Goal: Transaction & Acquisition: Purchase product/service

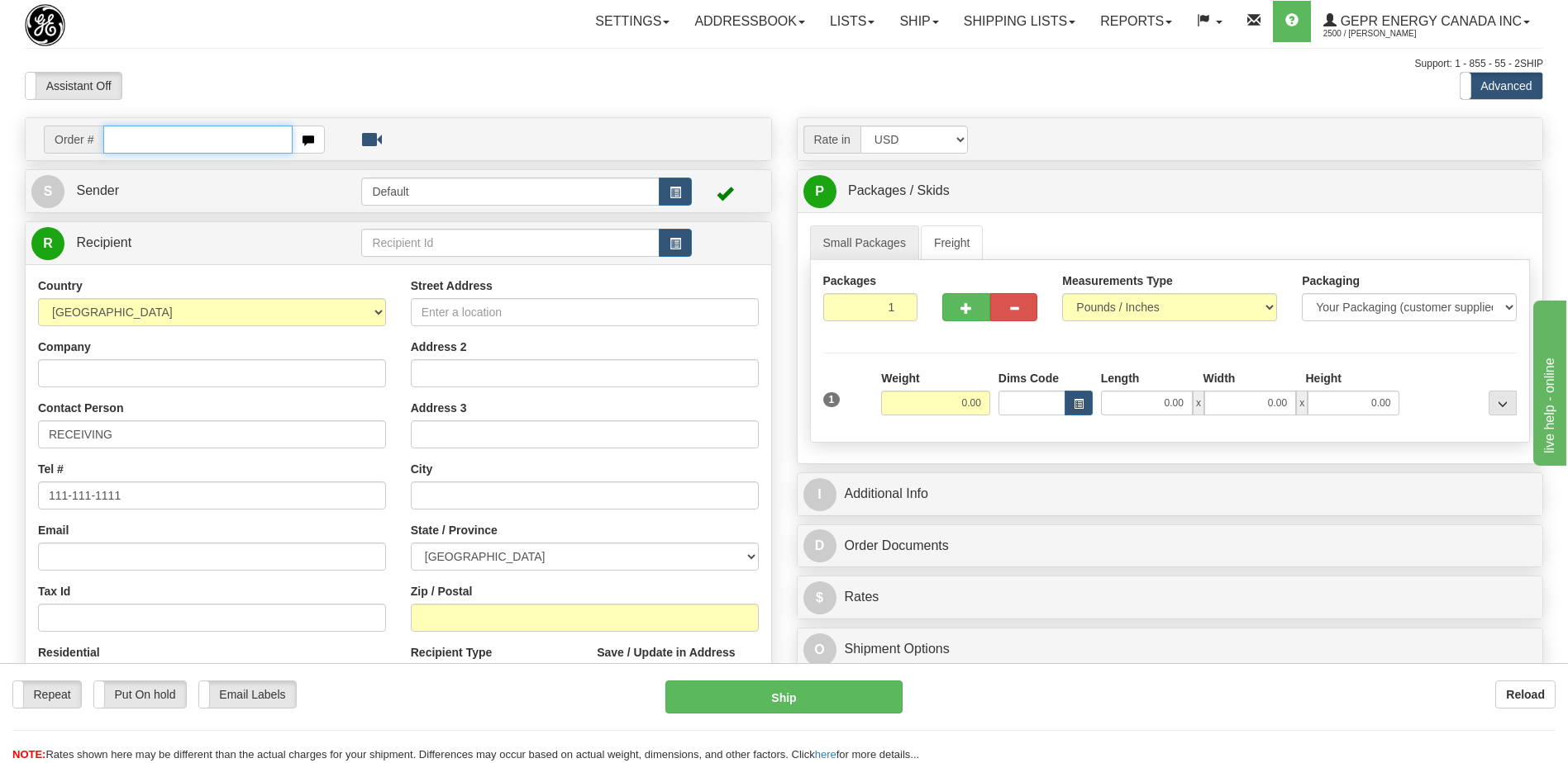
drag, startPoint x: 0, startPoint y: 0, endPoint x: 173, endPoint y: 140, distance: 222.6
click at [173, 140] on input "text" at bounding box center [197, 140] width 188 height 28
type input "86692115"
click at [205, 81] on body "Training Course Close Toggle navigation Settings Shipping Preferences New Recip…" at bounding box center [784, 381] width 1568 height 763
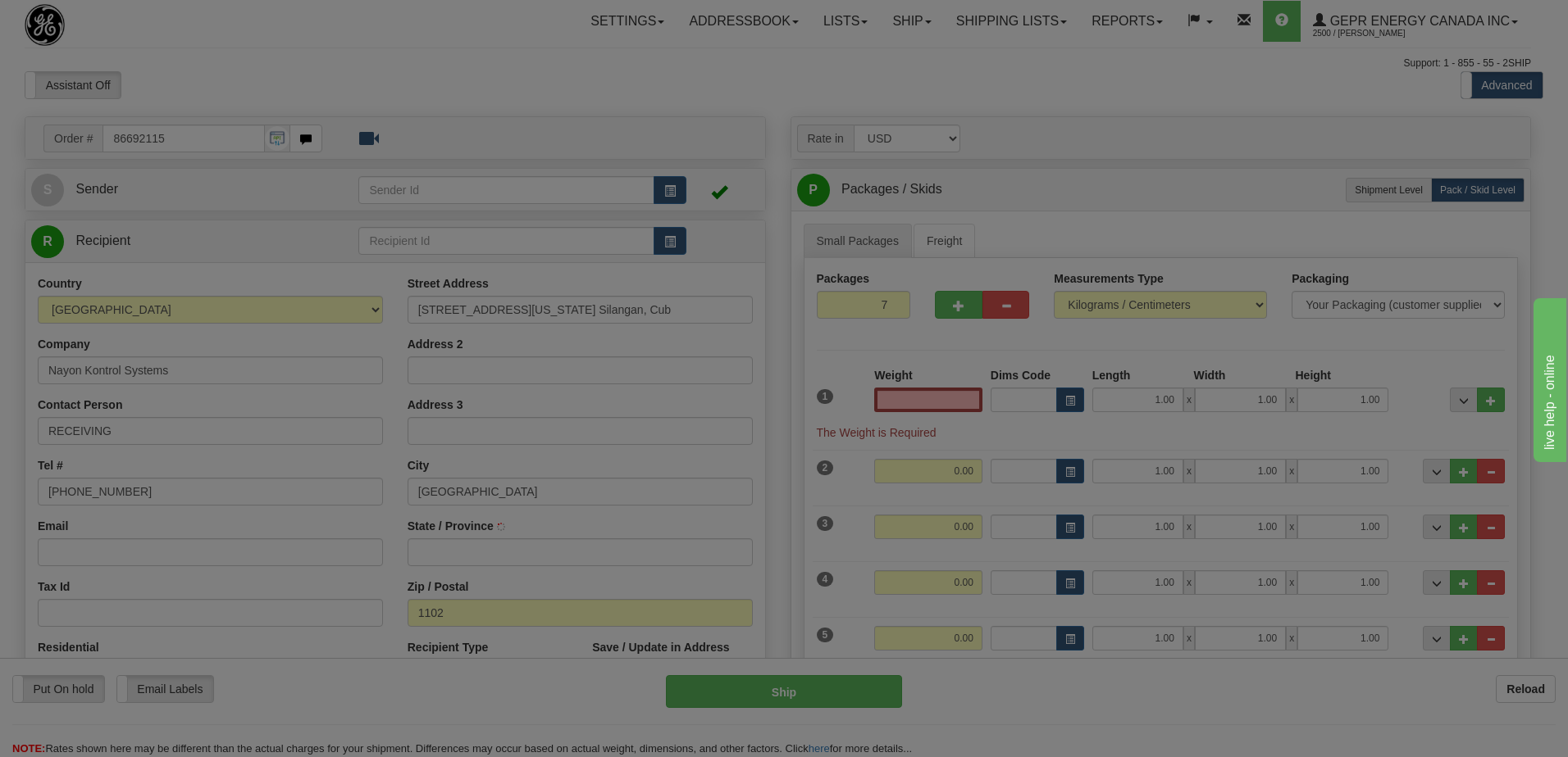
type input "0.00"
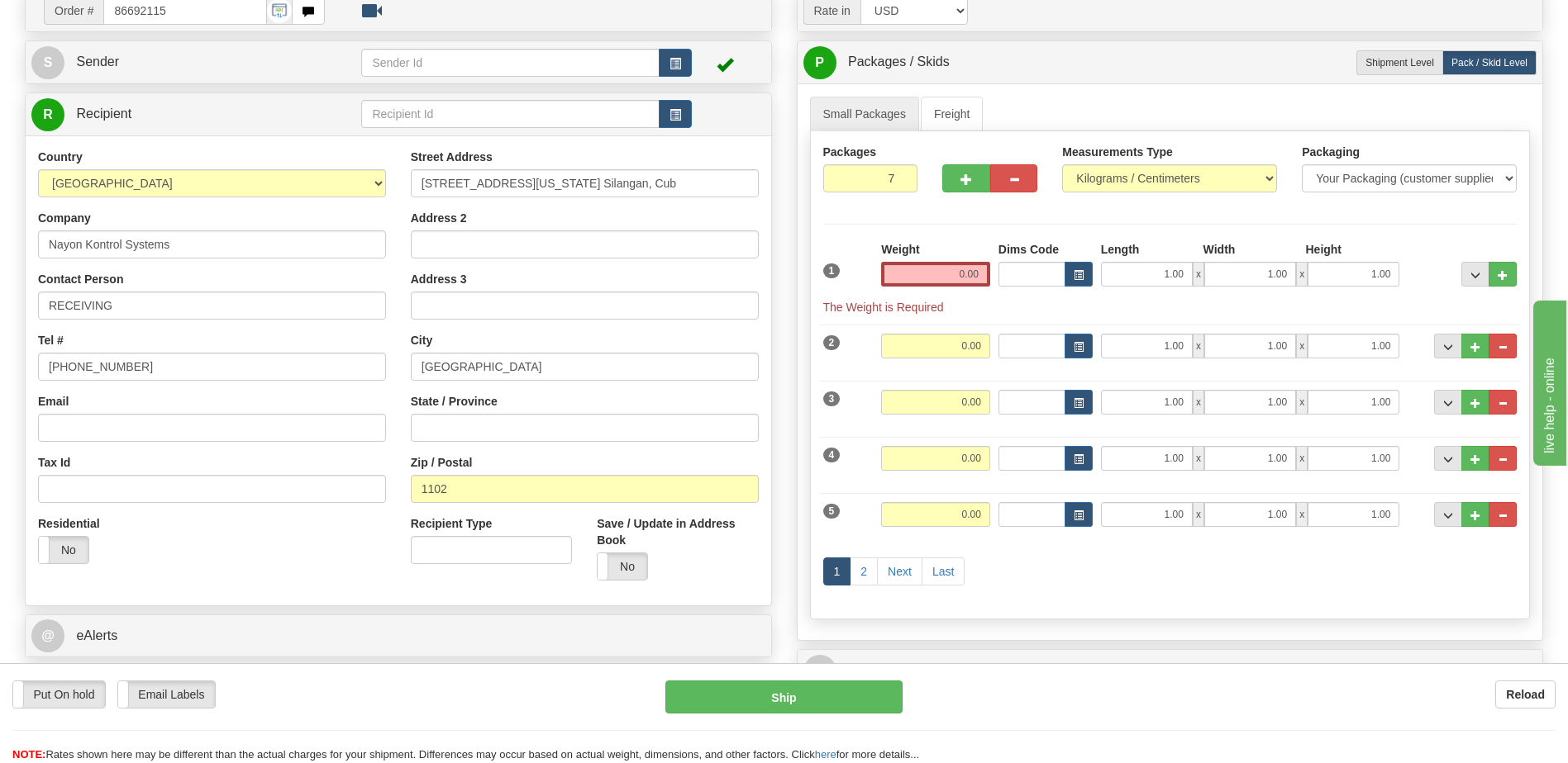
scroll to position [331, 0]
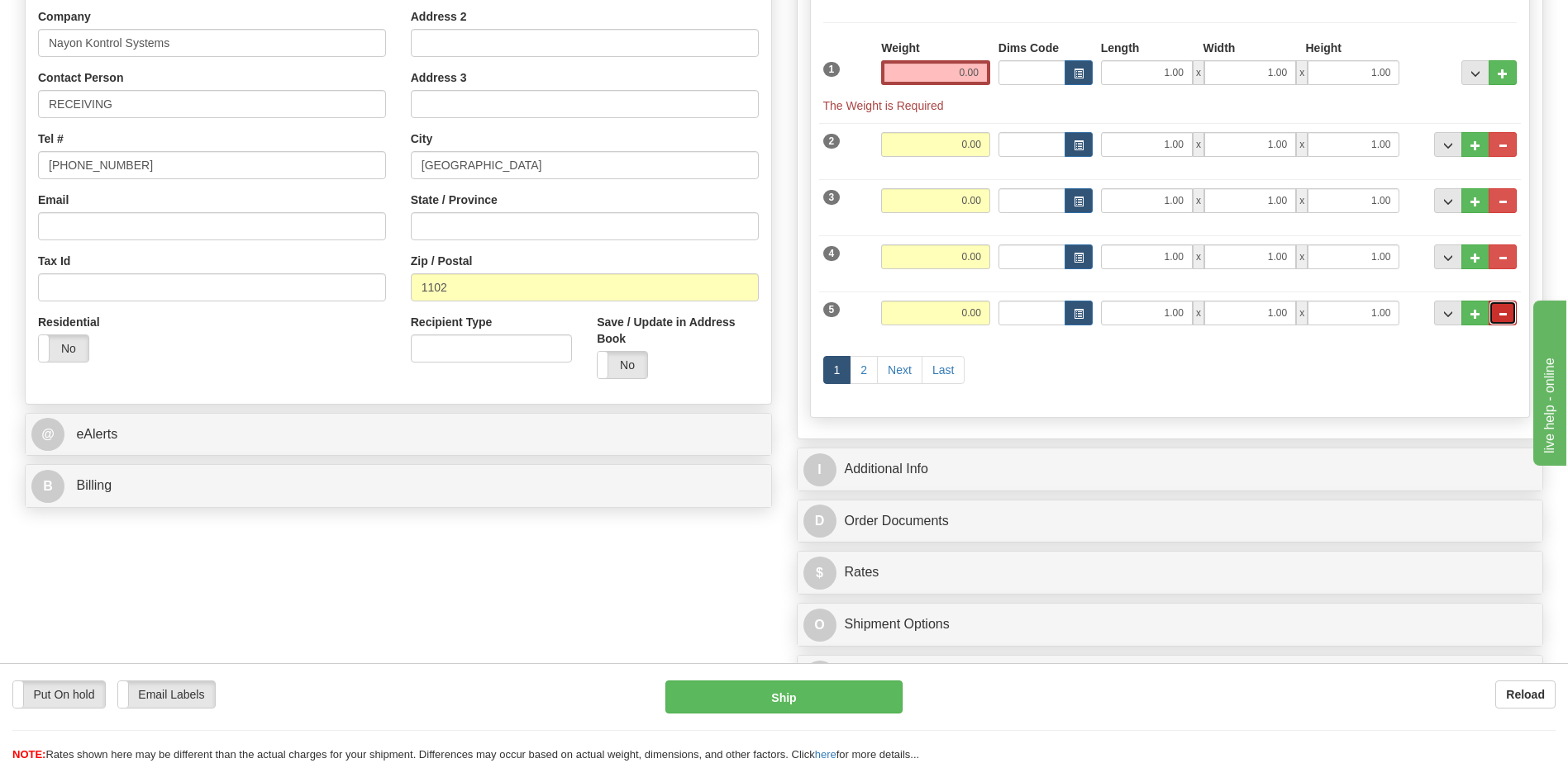
click at [1510, 308] on button "..." at bounding box center [1503, 313] width 28 height 25
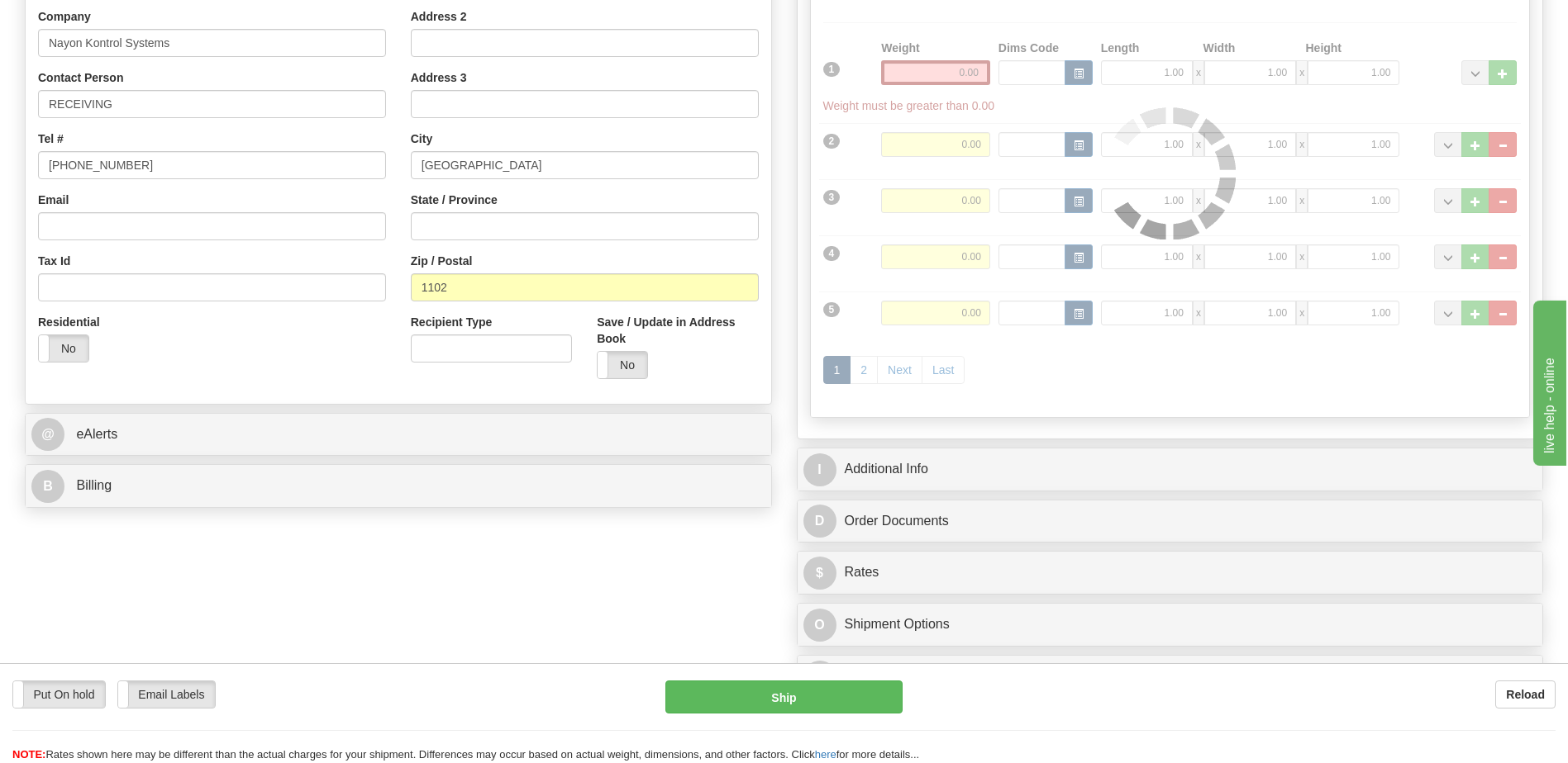
click at [1505, 262] on div "Packages 6 7 Measurements Type" at bounding box center [1170, 173] width 721 height 488
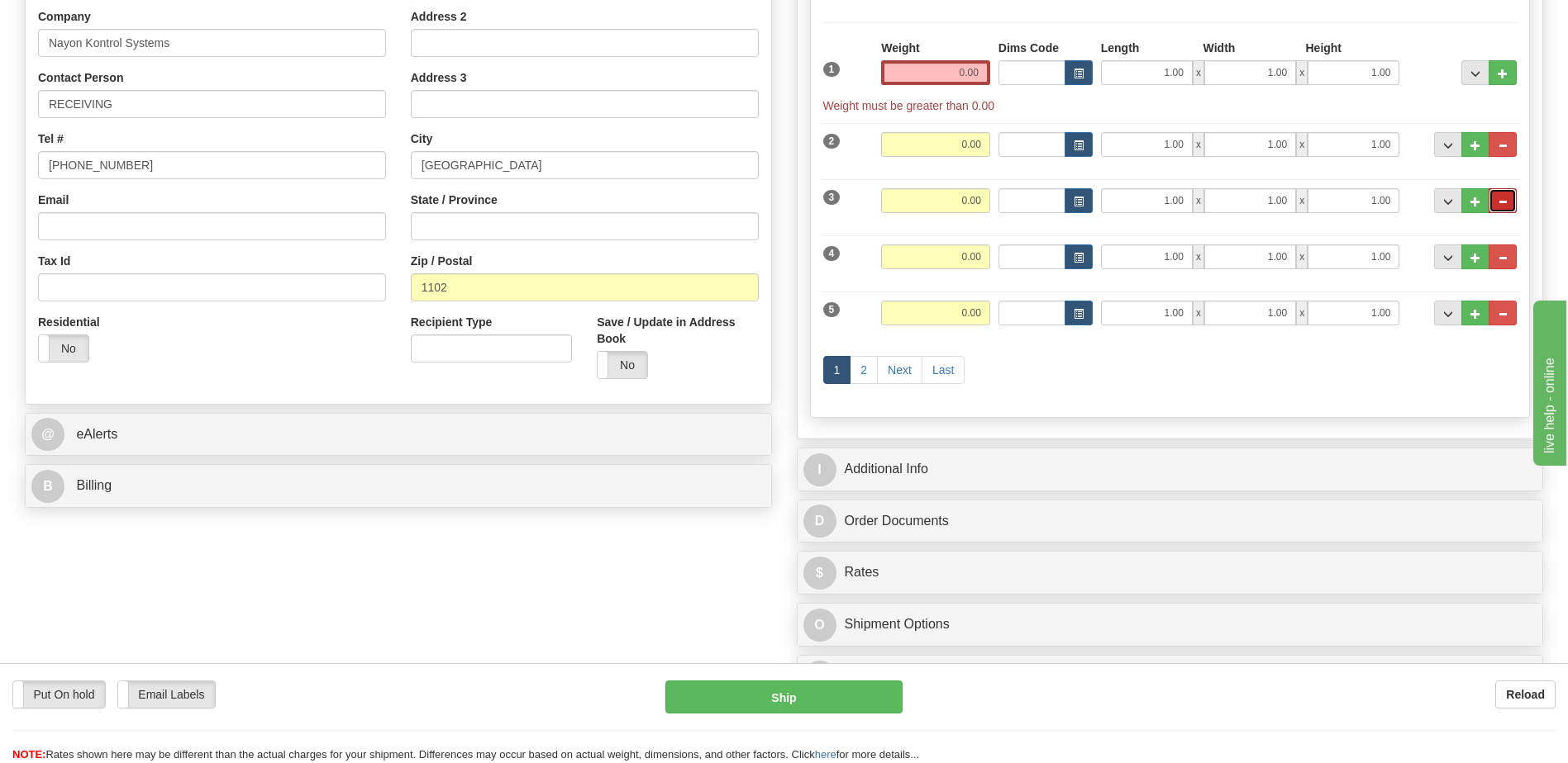
click at [1503, 210] on button "..." at bounding box center [1503, 200] width 28 height 25
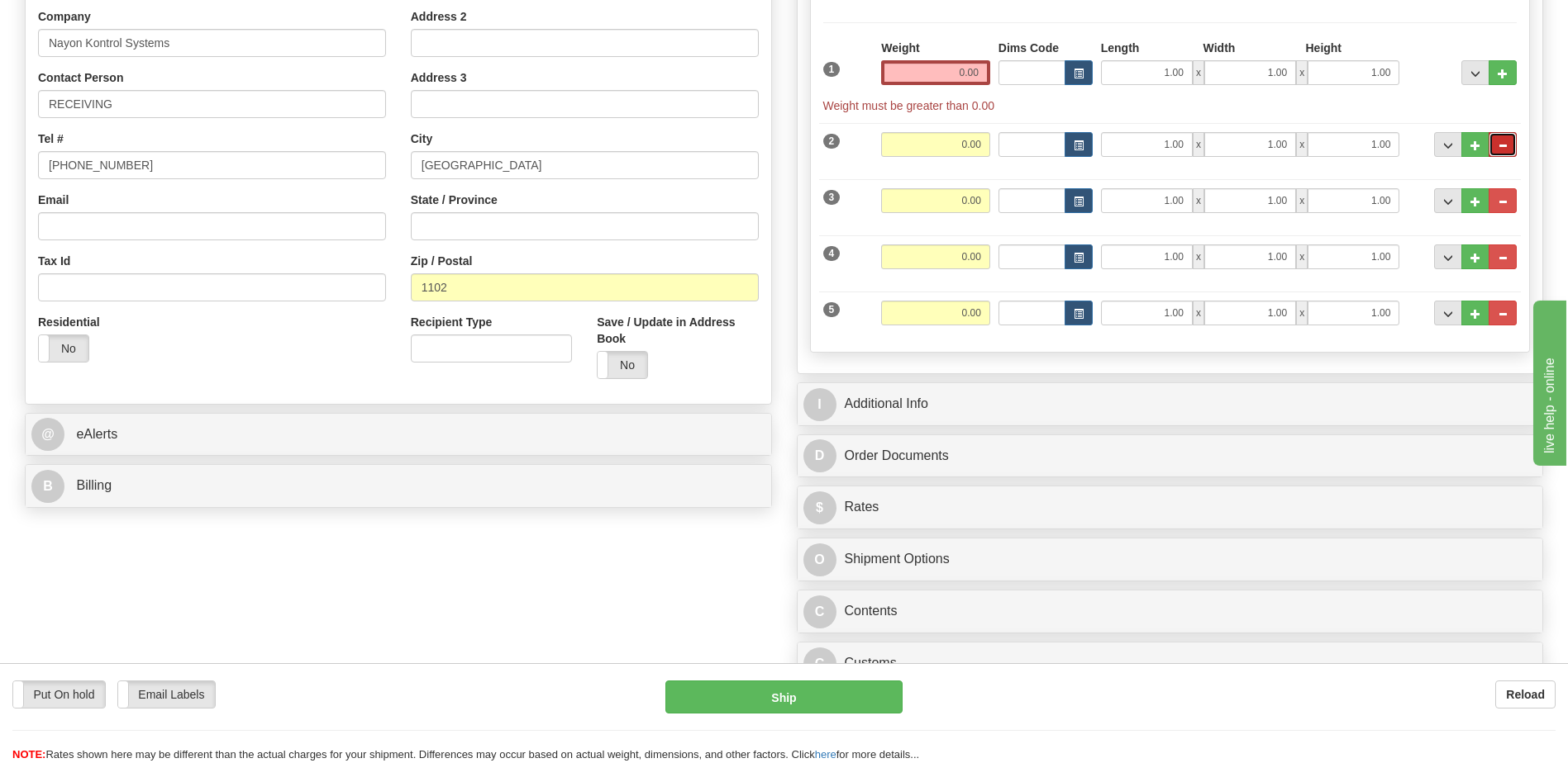
click at [1504, 152] on button "..." at bounding box center [1503, 144] width 28 height 25
type input "4"
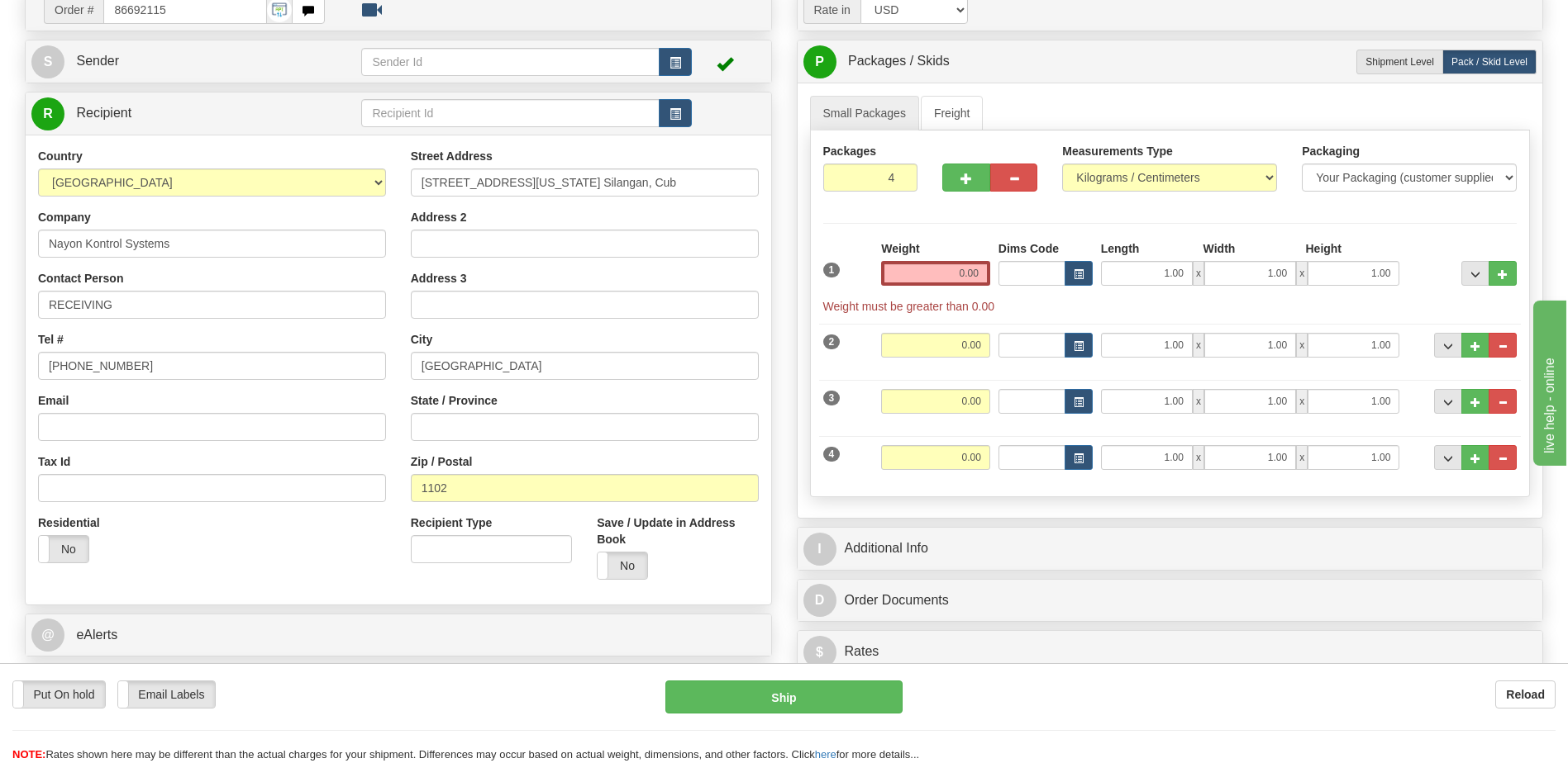
scroll to position [82, 0]
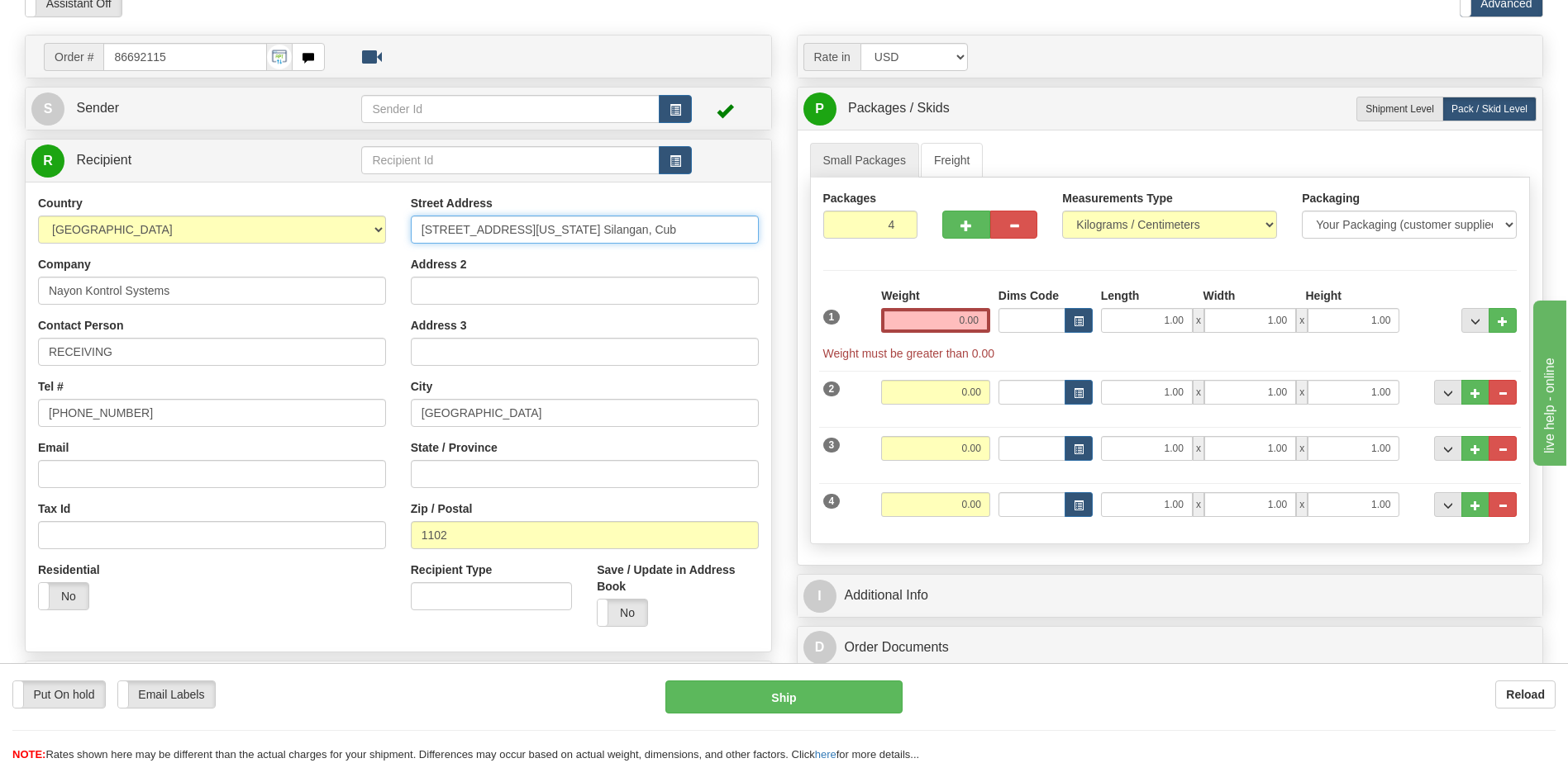
drag, startPoint x: 602, startPoint y: 231, endPoint x: 576, endPoint y: 233, distance: 26.1
click at [576, 233] on input "4B Illinois St. Brgy. Silangan, Cub" at bounding box center [584, 230] width 347 height 28
type input "4B Illinois St. Brgy. Silangan,"
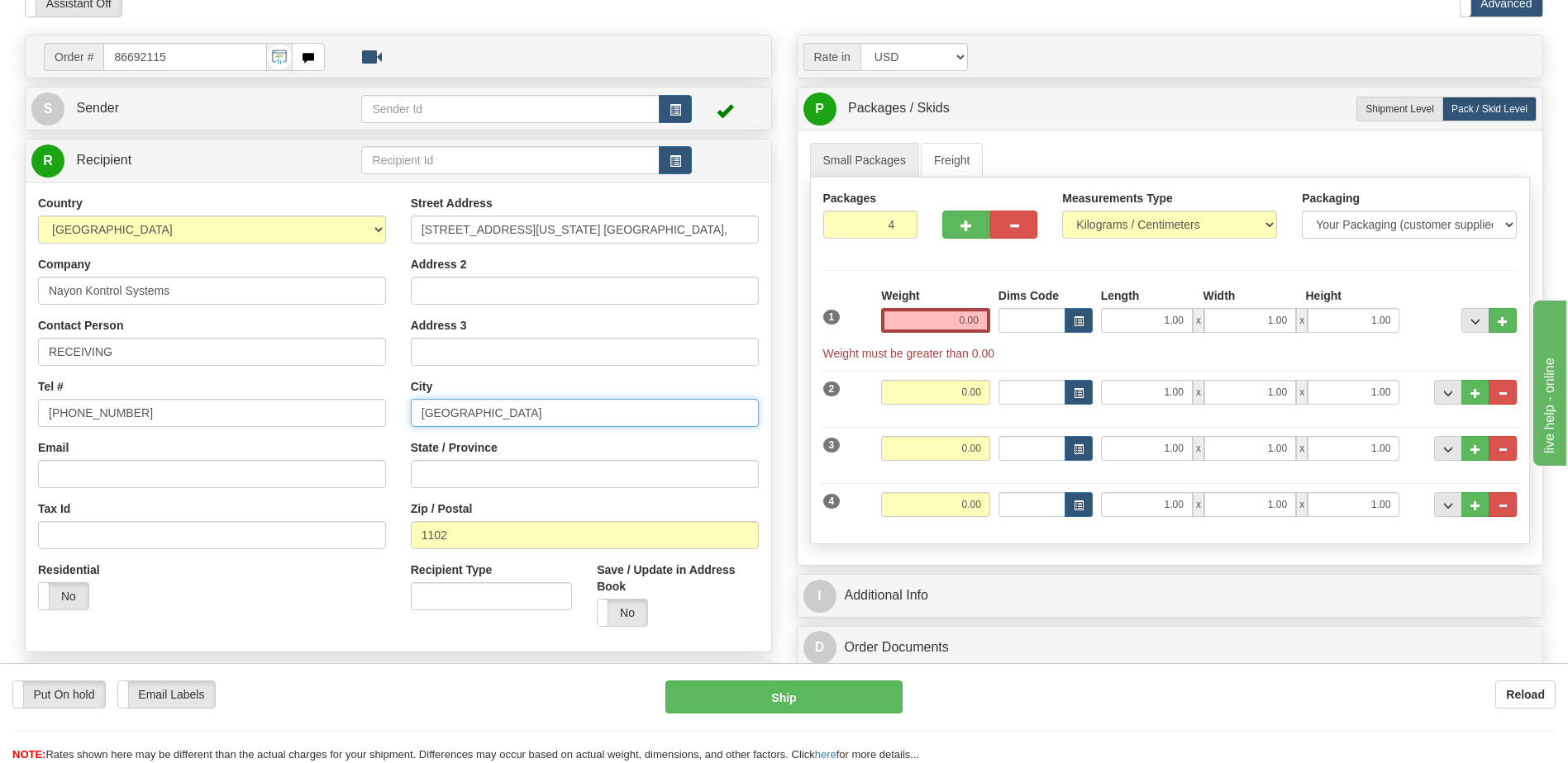
click at [418, 419] on input "Quezon City" at bounding box center [584, 413] width 347 height 28
paste input "Cub"
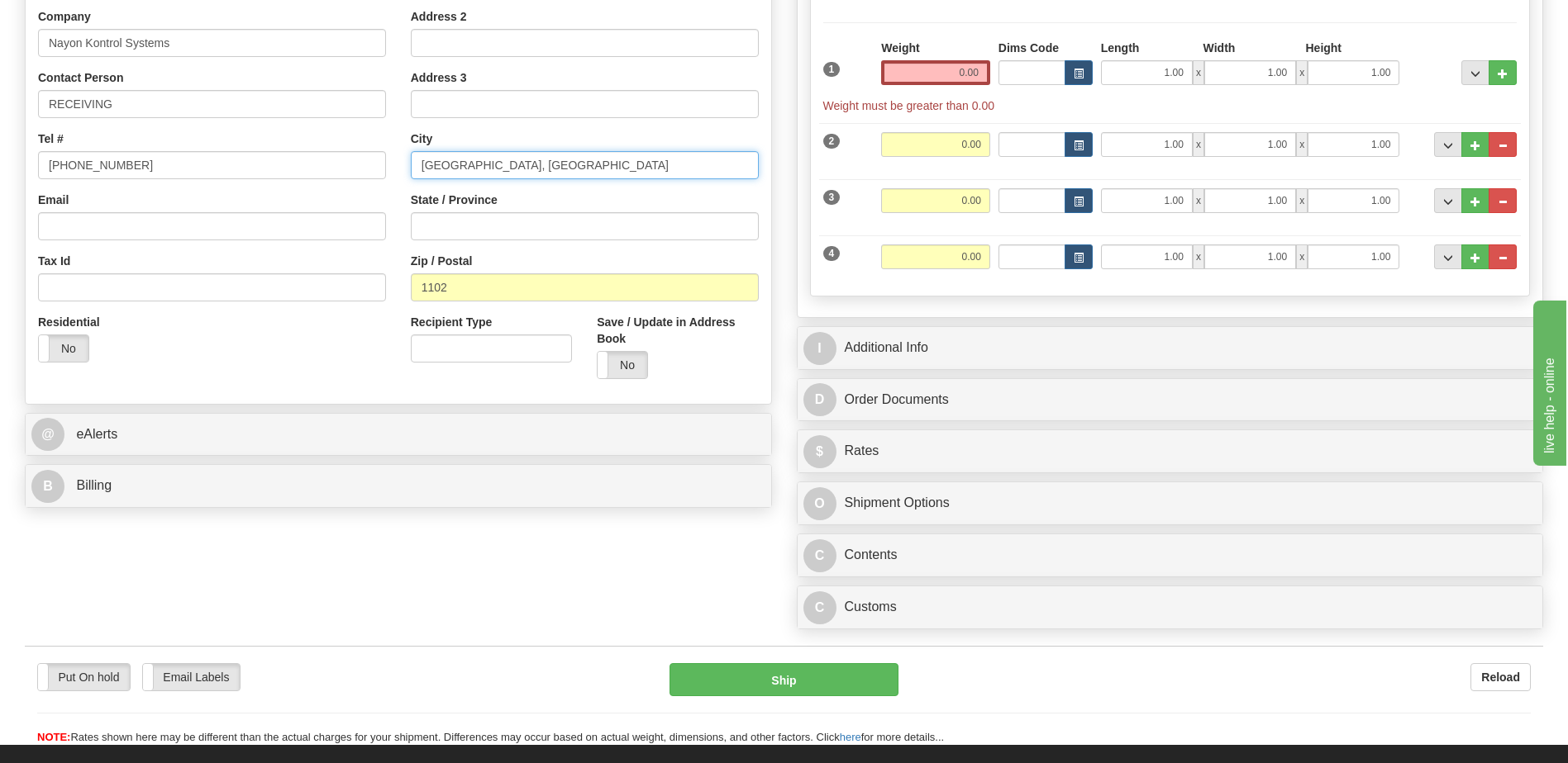
type input "Cubao, Quezon City"
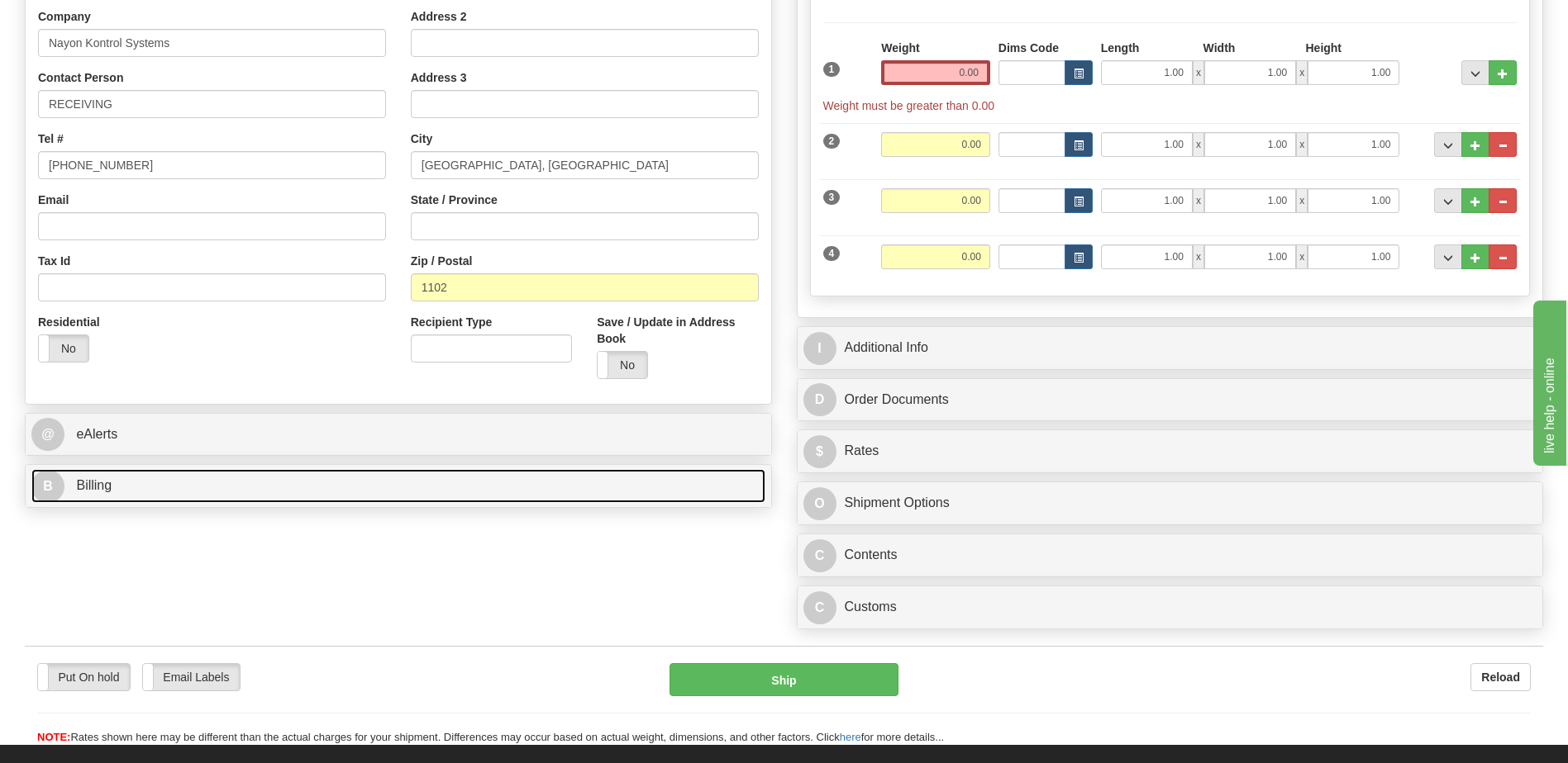
click at [145, 492] on link "B Billing" at bounding box center [398, 486] width 734 height 34
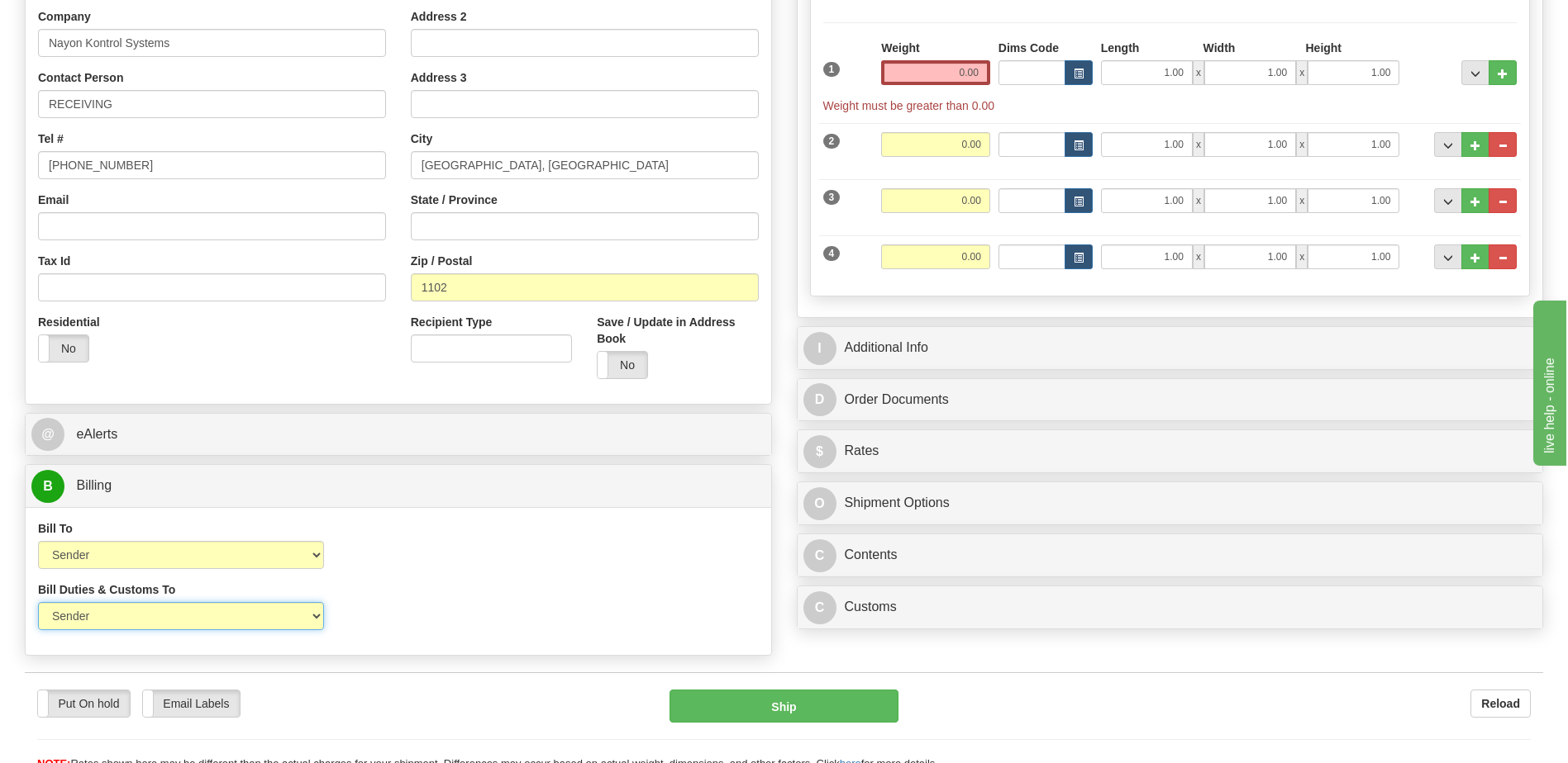
click at [185, 617] on select "Sender Recipient Third Party" at bounding box center [180, 617] width 286 height 28
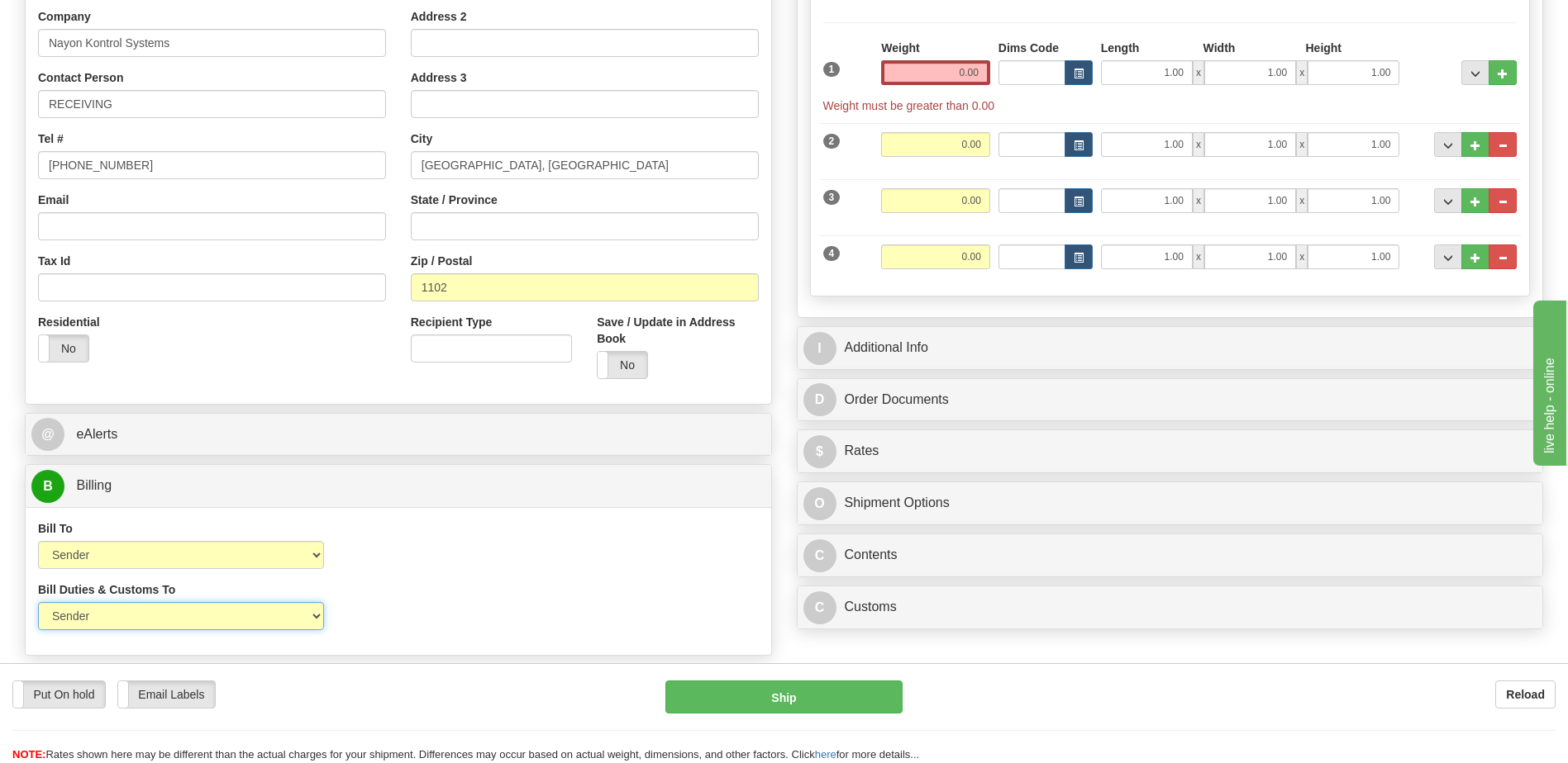
select select "2"
click at [38, 603] on select "Sender Recipient Third Party" at bounding box center [180, 617] width 286 height 28
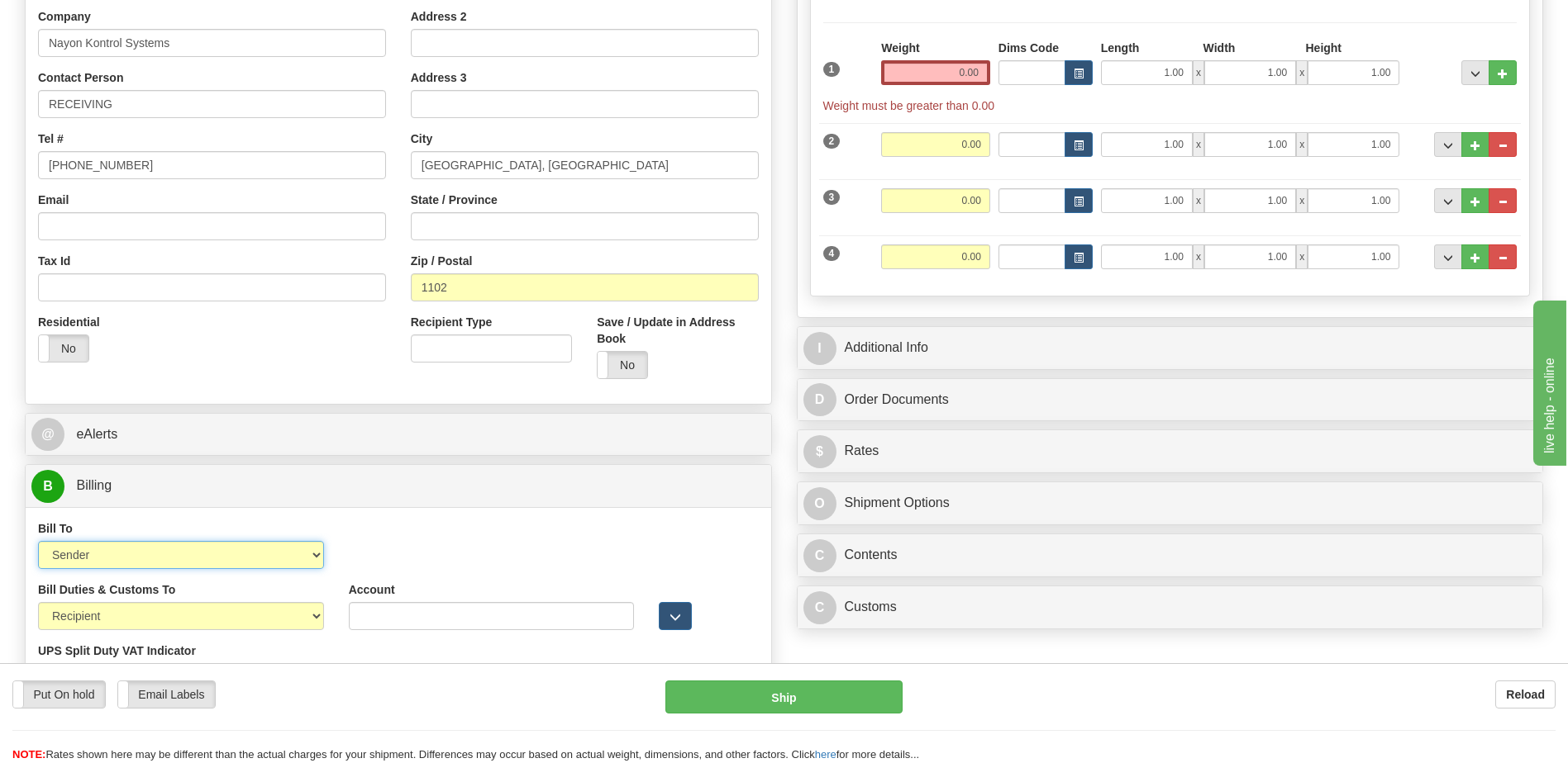
drag, startPoint x: 177, startPoint y: 558, endPoint x: 172, endPoint y: 573, distance: 15.8
click at [177, 558] on select "Sender Recipient Third Party Collect" at bounding box center [180, 555] width 286 height 28
select select "2"
click at [38, 541] on select "Sender Recipient Third Party Collect" at bounding box center [180, 555] width 286 height 28
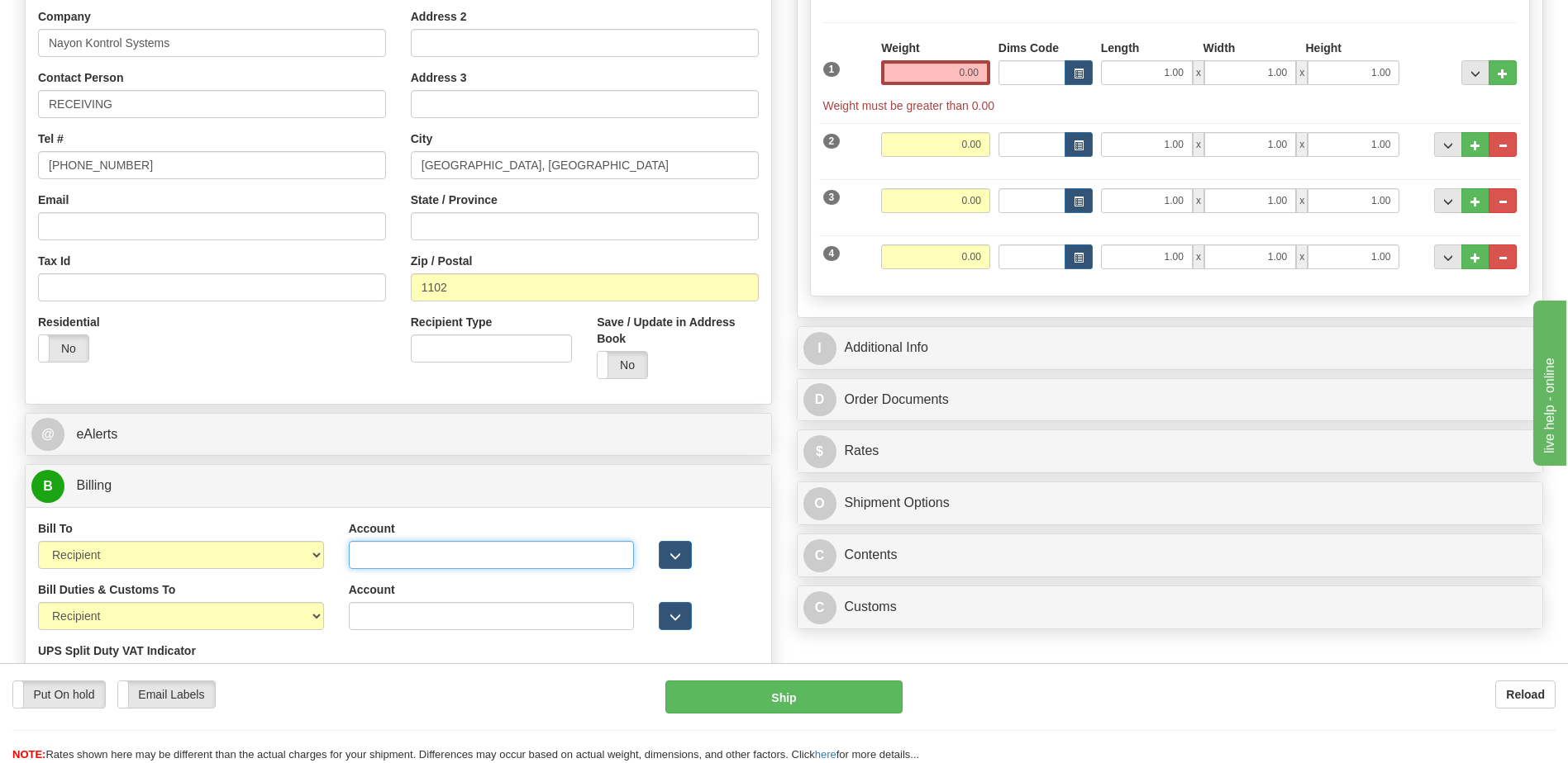
click at [352, 558] on input "Account" at bounding box center [491, 555] width 286 height 28
paste input "691771911"
type input "691771911"
click at [231, 345] on div "Residential Yes No" at bounding box center [212, 344] width 373 height 61
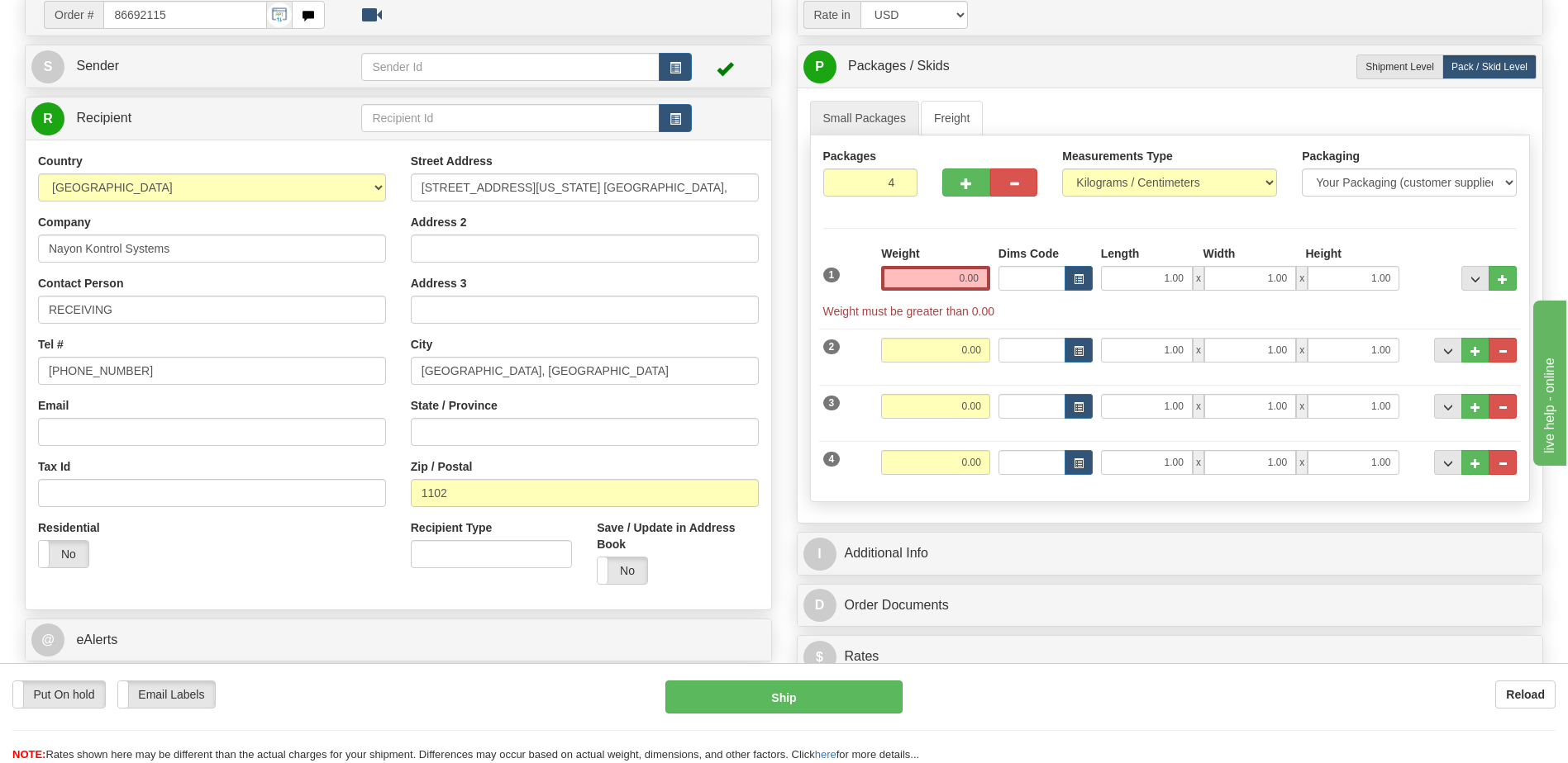
scroll to position [82, 0]
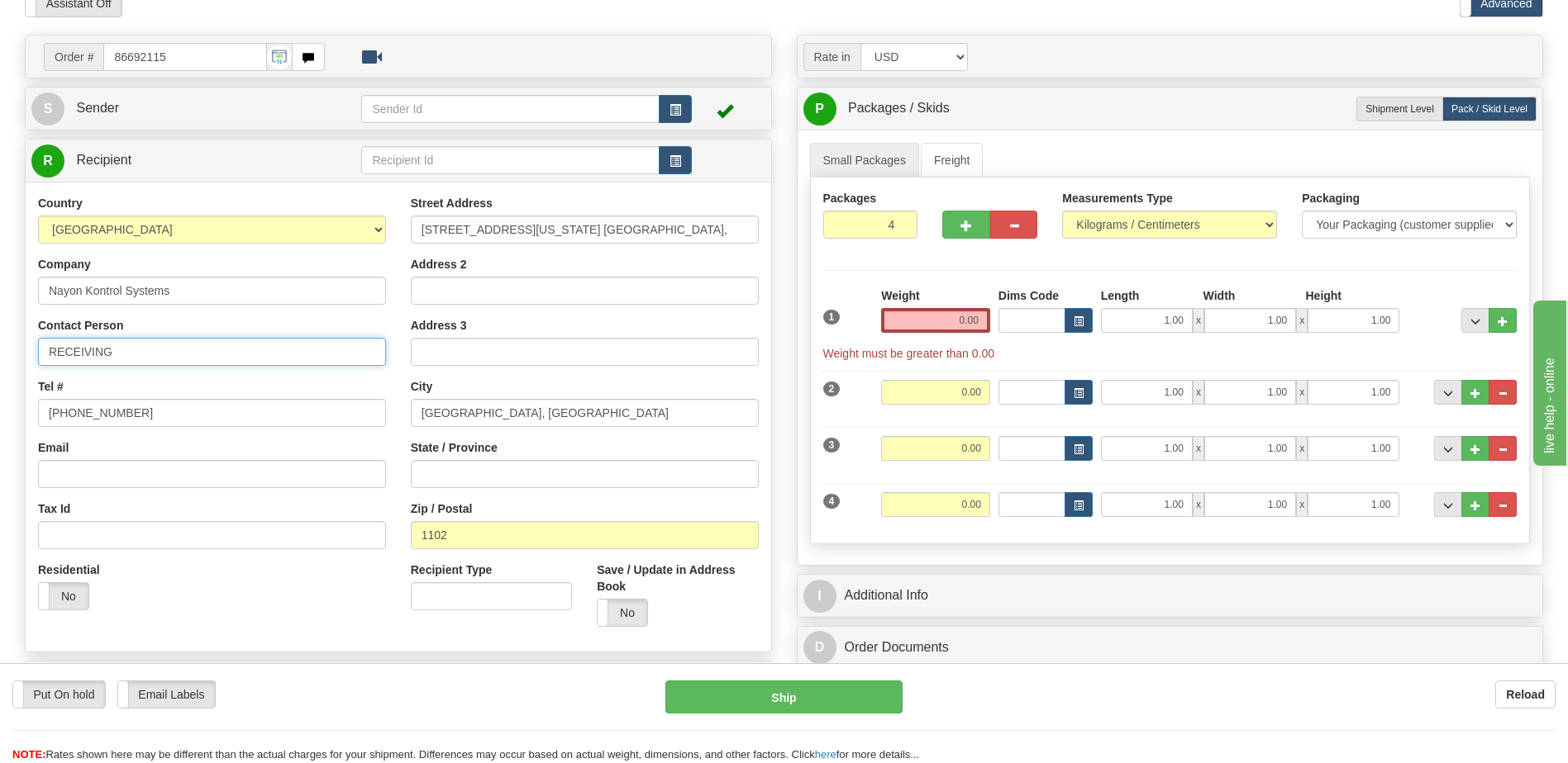
drag, startPoint x: 146, startPoint y: 348, endPoint x: -3, endPoint y: 364, distance: 149.9
click at [0, 364] on html "Training Course Close Toggle navigation Settings Shipping Preferences New Sende…" at bounding box center [784, 299] width 1568 height 763
paste input "Attention: Linda Forbes"
click at [91, 357] on input "Attention: Linda Forbes" at bounding box center [211, 351] width 347 height 28
type input "Attn: Linda Forbes"
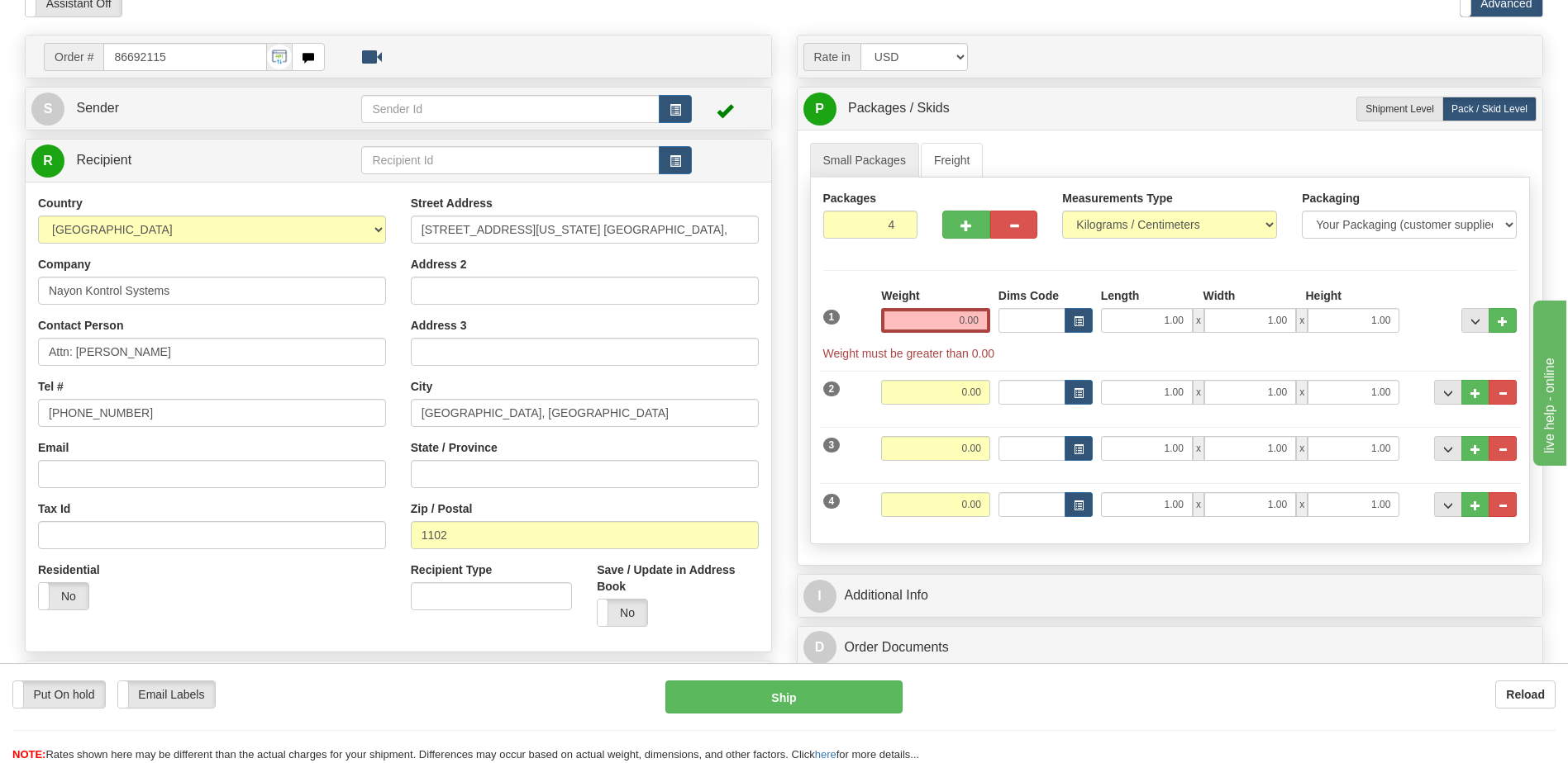
click at [187, 613] on div "Residential Yes No" at bounding box center [212, 593] width 373 height 61
click at [583, 234] on input "4B Illinois St. Brgy. Silangan," at bounding box center [584, 230] width 347 height 28
type input "4B Illinois St. Brgy. Silangan"
click at [1495, 511] on button "..." at bounding box center [1503, 505] width 28 height 25
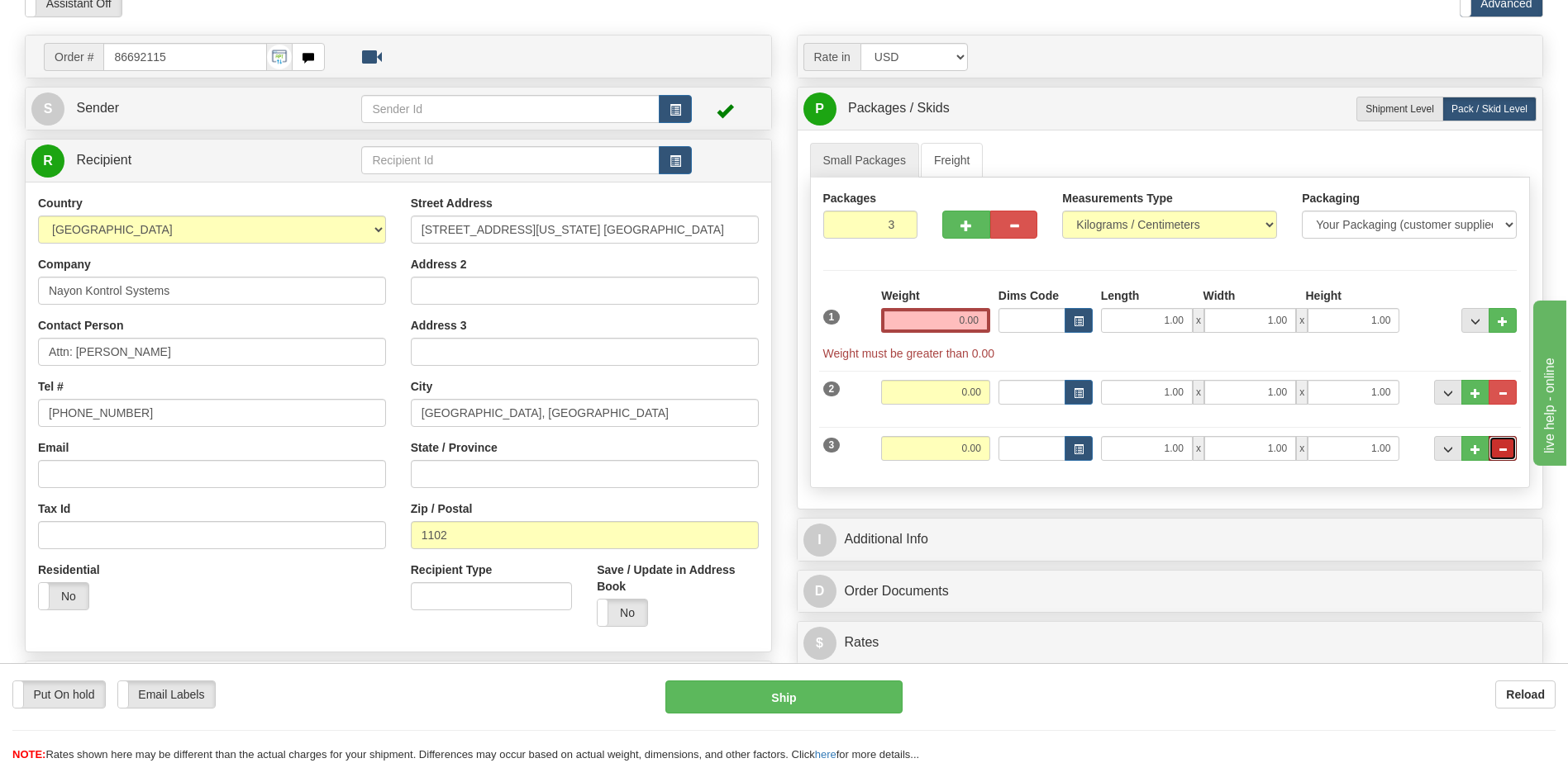
click at [1504, 452] on span "..." at bounding box center [1503, 449] width 10 height 9
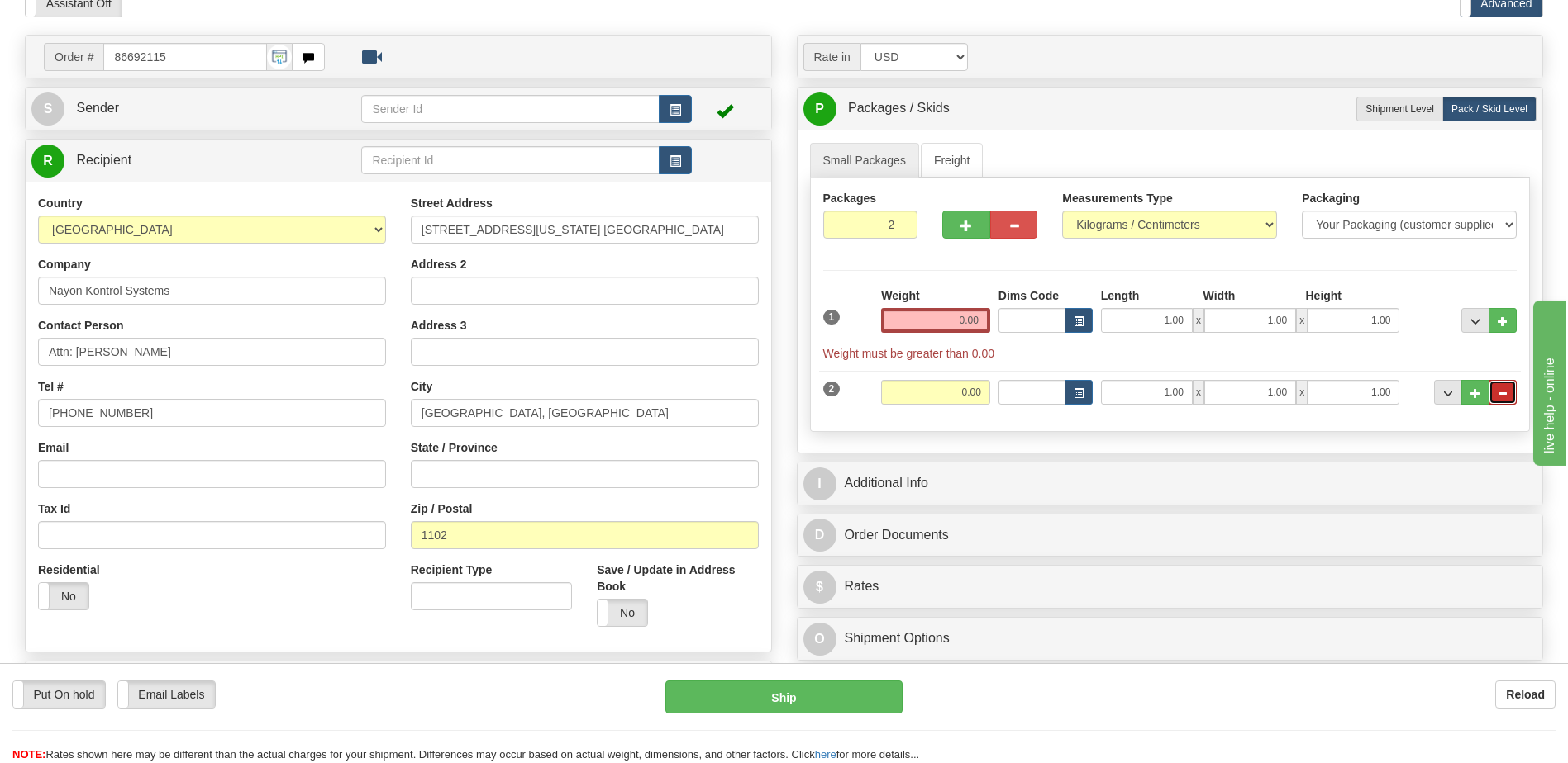
click at [1504, 395] on span "..." at bounding box center [1503, 393] width 10 height 9
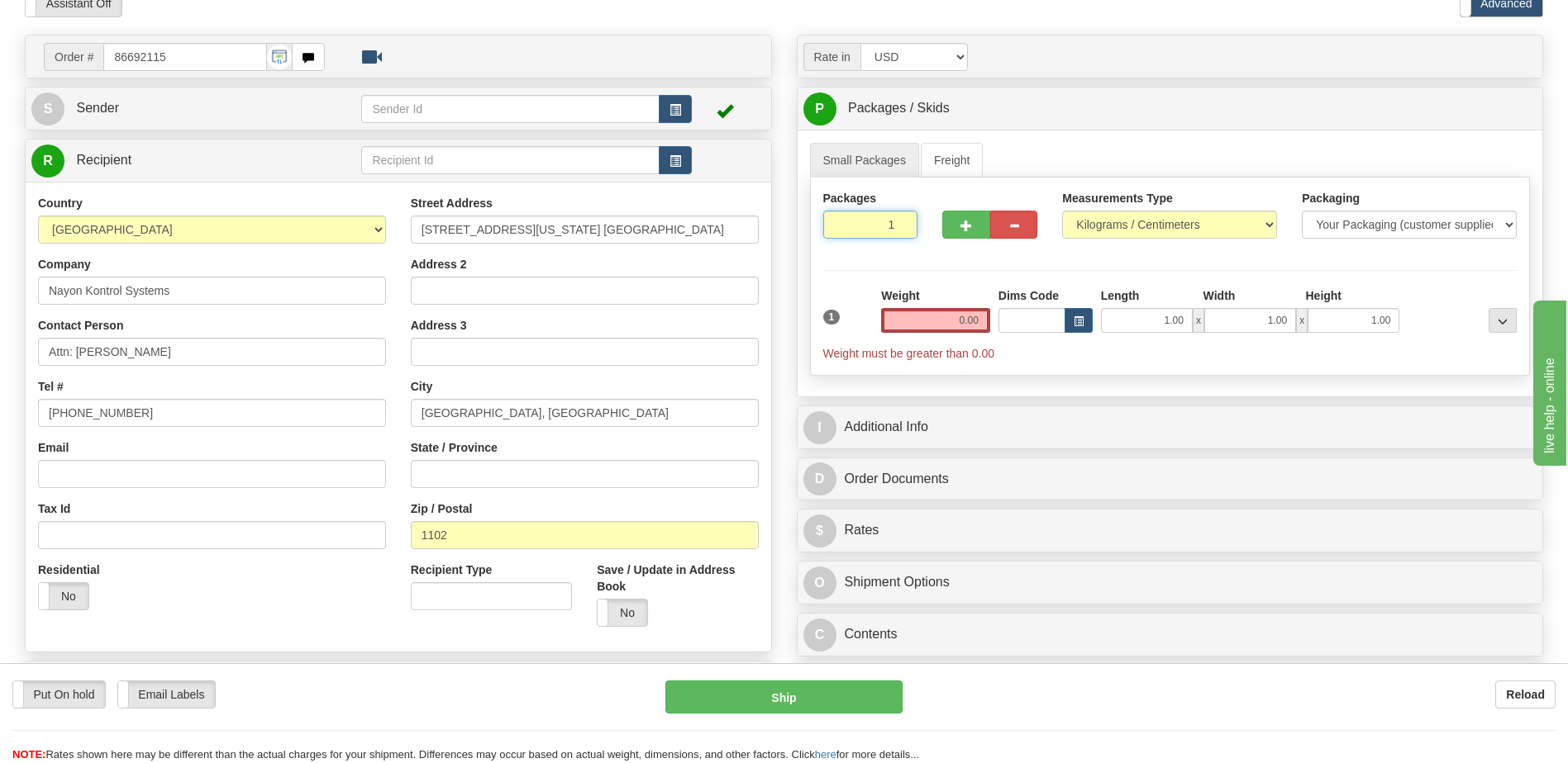
click at [873, 221] on input "1" at bounding box center [870, 225] width 95 height 28
type input "8"
click at [675, 116] on span "button" at bounding box center [675, 110] width 12 height 11
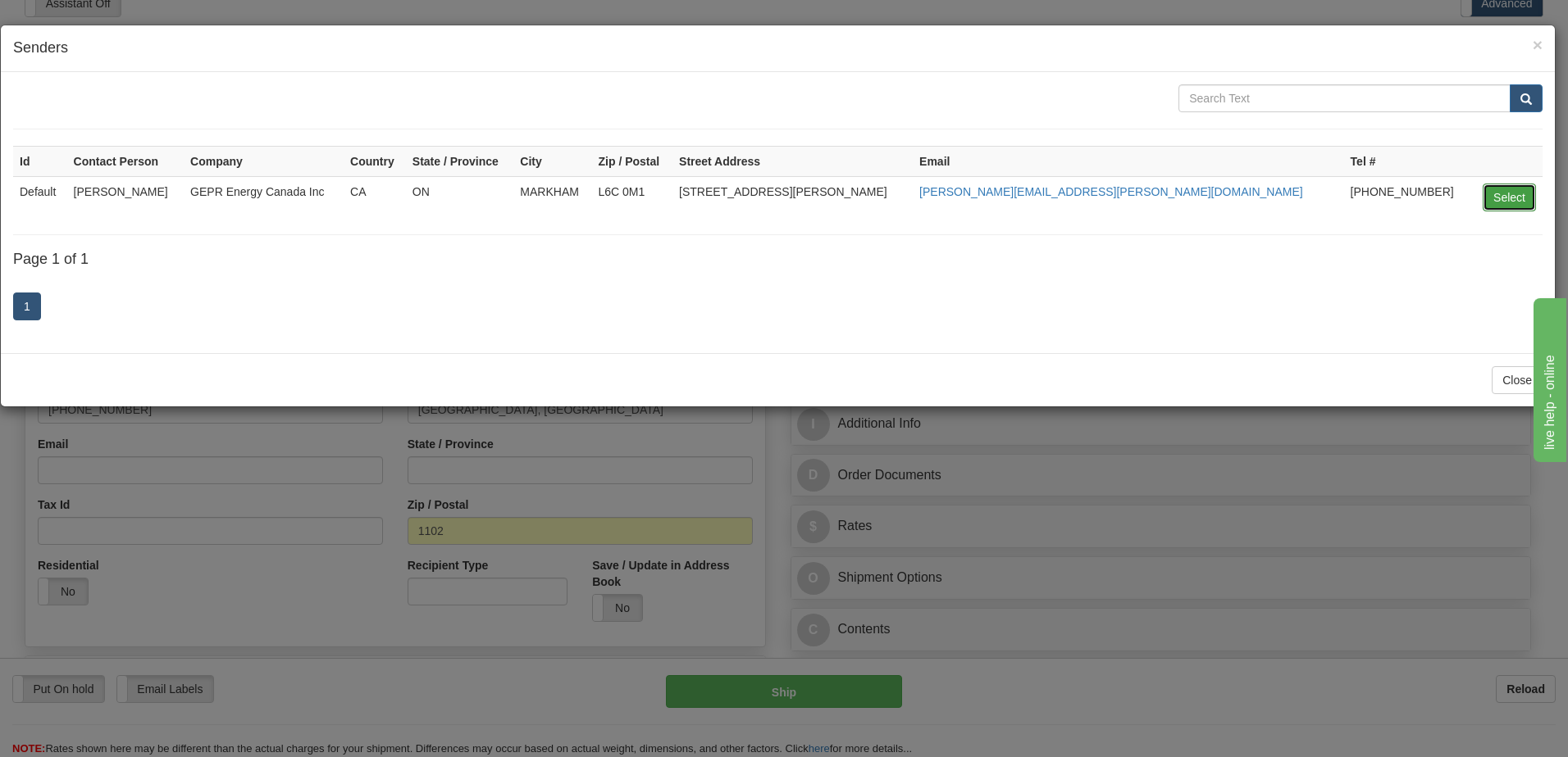
click at [1497, 191] on button "Select" at bounding box center [1509, 197] width 53 height 27
type input "Default"
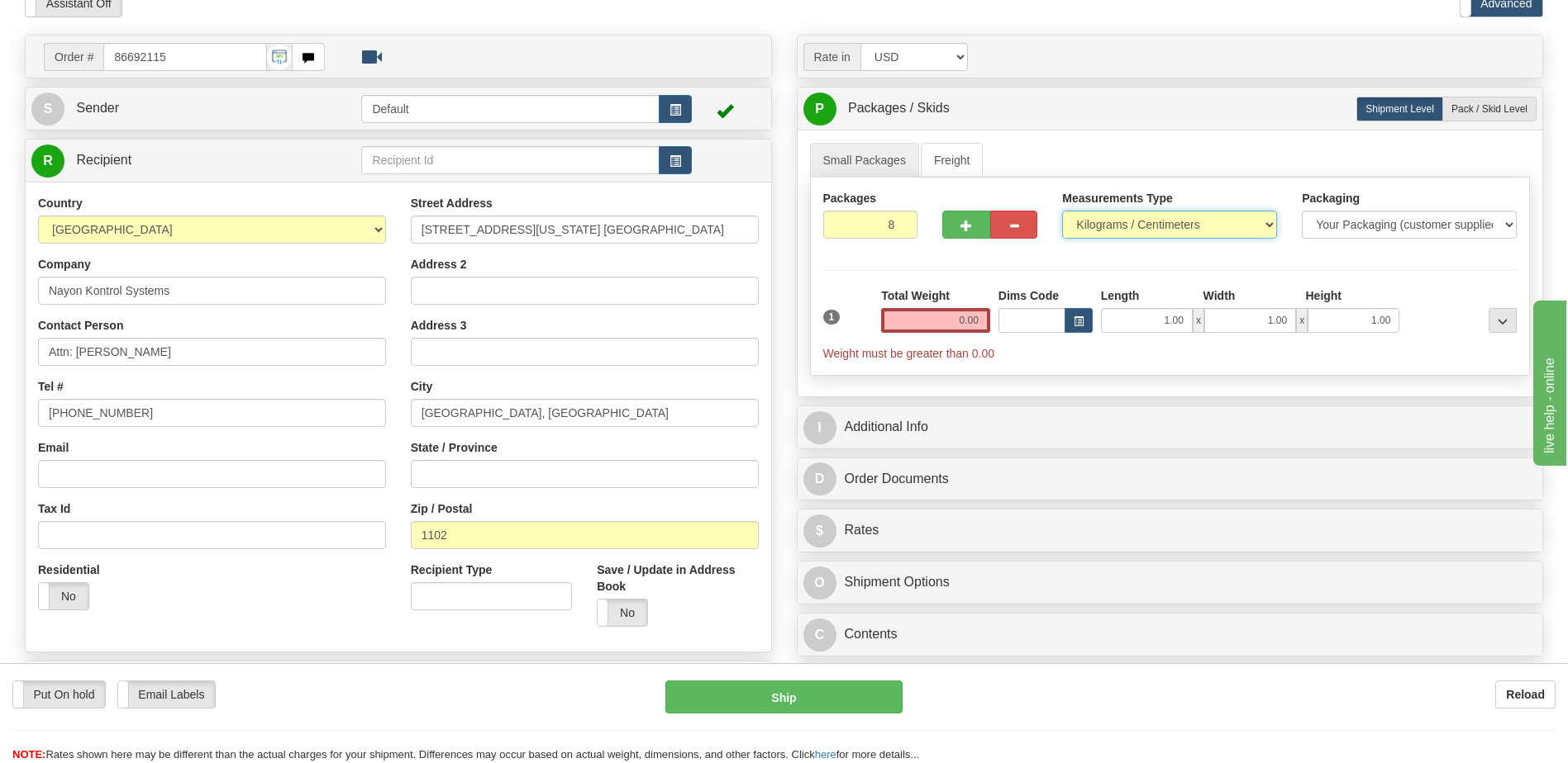
click at [1127, 226] on select "Pounds / Inches Kilograms / Centimeters" at bounding box center [1169, 225] width 215 height 28
select select "0"
click at [1062, 211] on select "Pounds / Inches Kilograms / Centimeters" at bounding box center [1169, 225] width 215 height 28
drag, startPoint x: 947, startPoint y: 318, endPoint x: 1075, endPoint y: 319, distance: 128.0
click at [1075, 319] on div "1 Total Weight 0.00 Dims Code x" at bounding box center [1170, 325] width 703 height 74
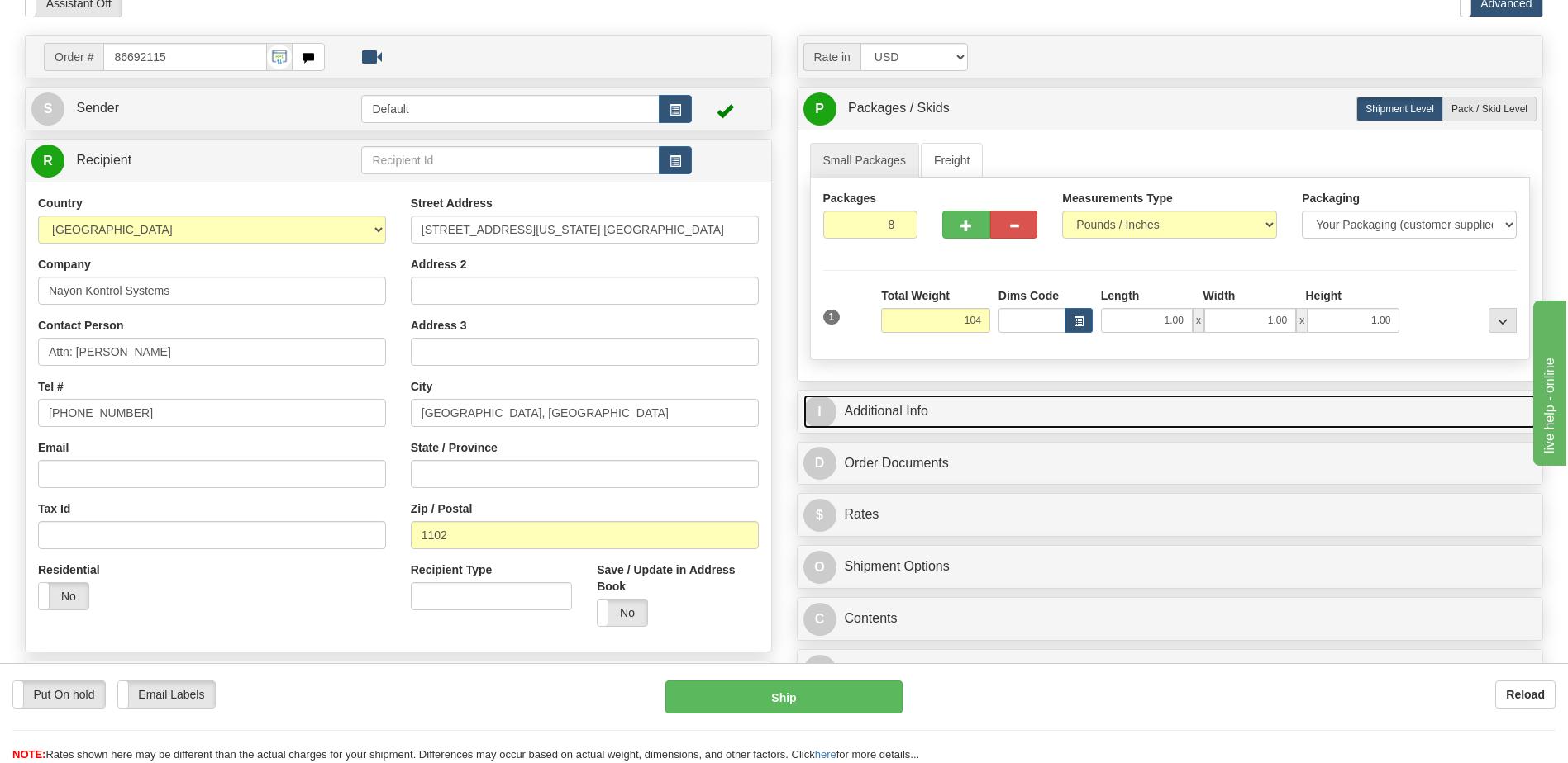
type input "104.00"
click at [955, 413] on link "I Additional Info" at bounding box center [1169, 412] width 734 height 34
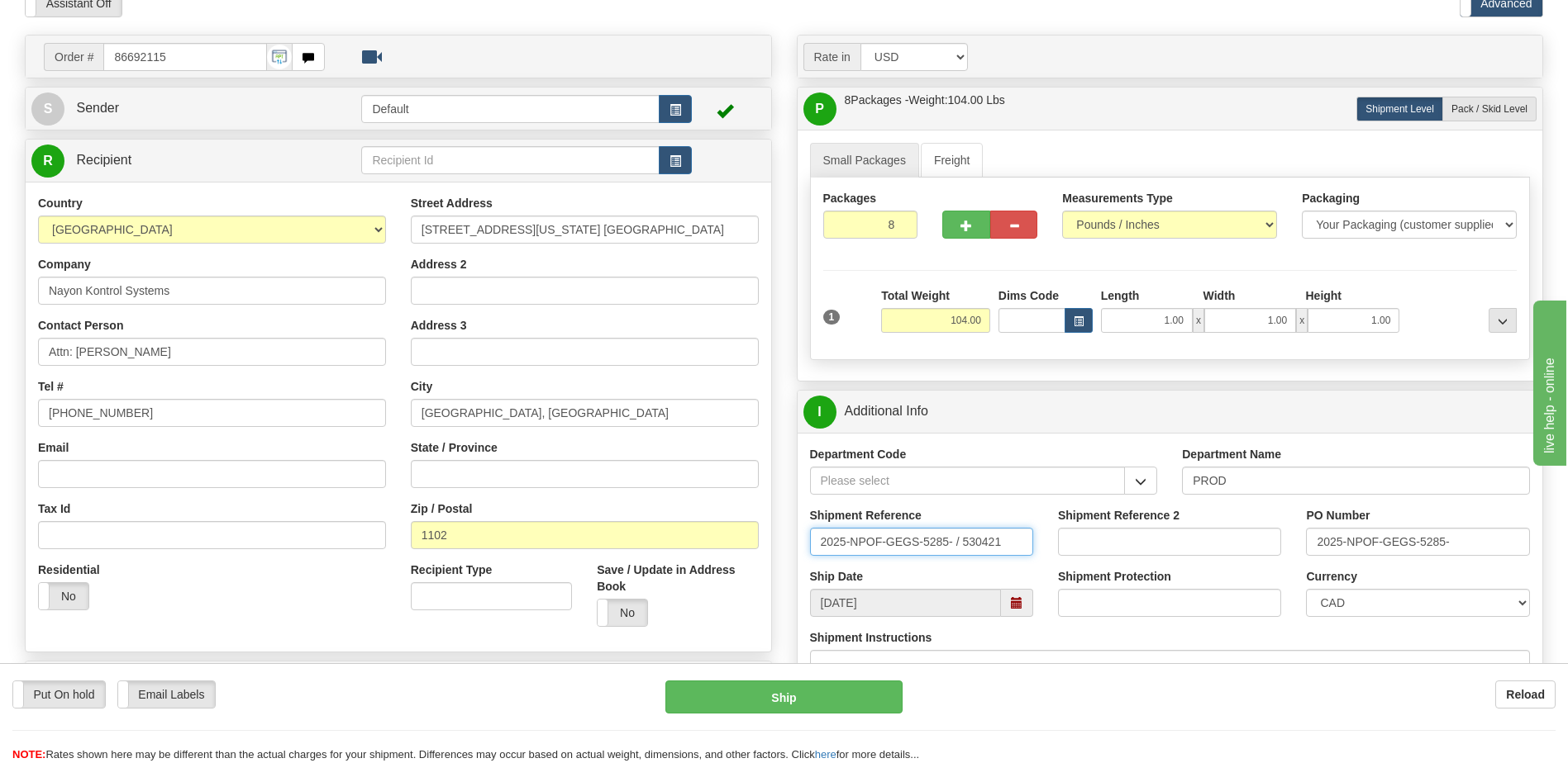
drag, startPoint x: 1016, startPoint y: 539, endPoint x: 540, endPoint y: 572, distance: 477.1
click at [540, 35] on div "Order # 86692115" at bounding box center [784, 35] width 1543 height 0
paste input "5399005089"
type input "5399005089"
drag, startPoint x: 1305, startPoint y: 542, endPoint x: 1315, endPoint y: 545, distance: 10.4
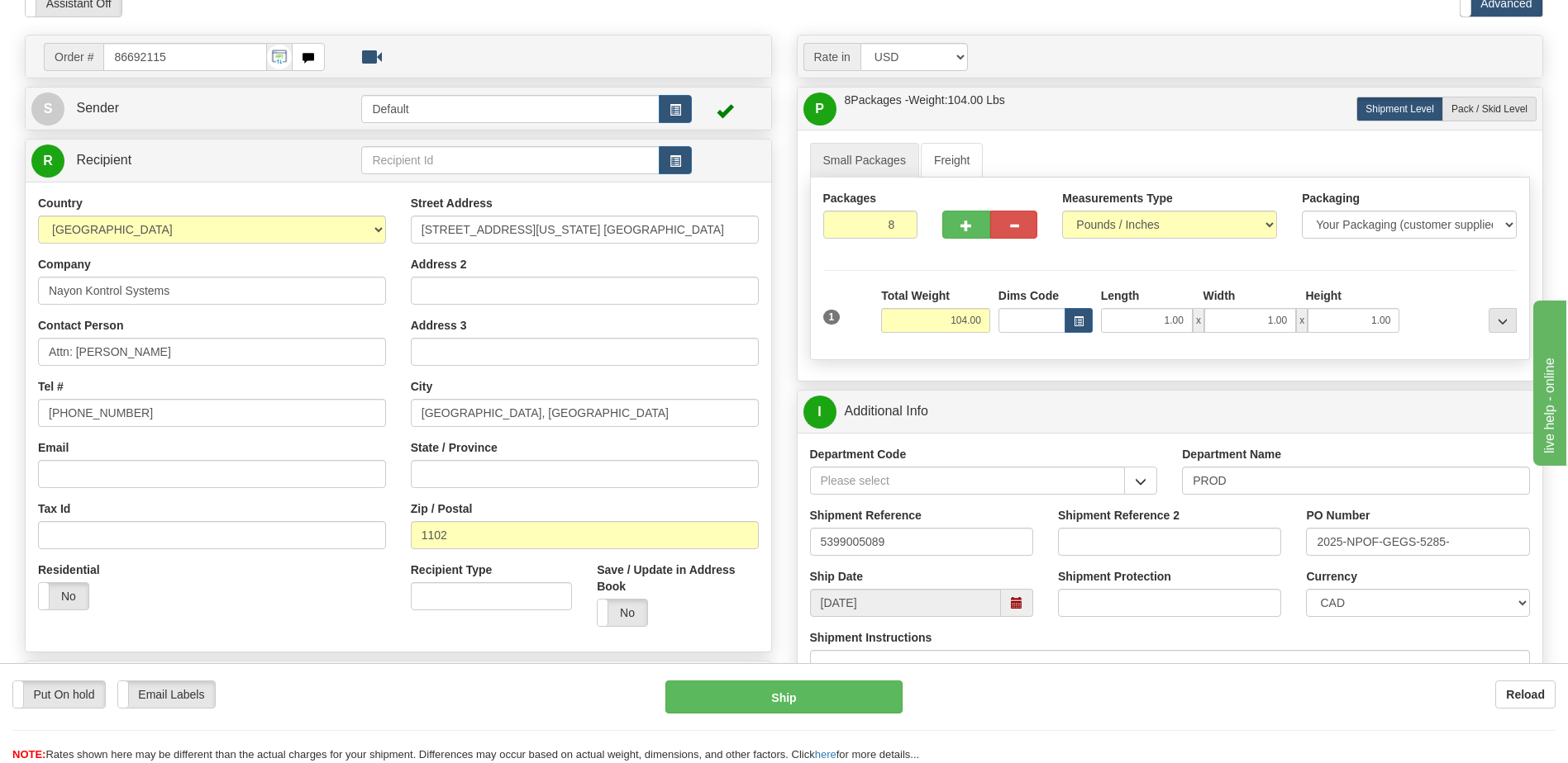
click at [1305, 542] on div "PO Number 2025-NPOF-GEGS-5285-" at bounding box center [1418, 538] width 247 height 61
drag, startPoint x: 1316, startPoint y: 545, endPoint x: 1790, endPoint y: 552, distance: 474.1
click at [1567, 552] on html "Training Course Close Toggle navigation Settings Shipping Preferences New Sende…" at bounding box center [784, 299] width 1568 height 763
paste input "4501386664"
type input "4501386664"
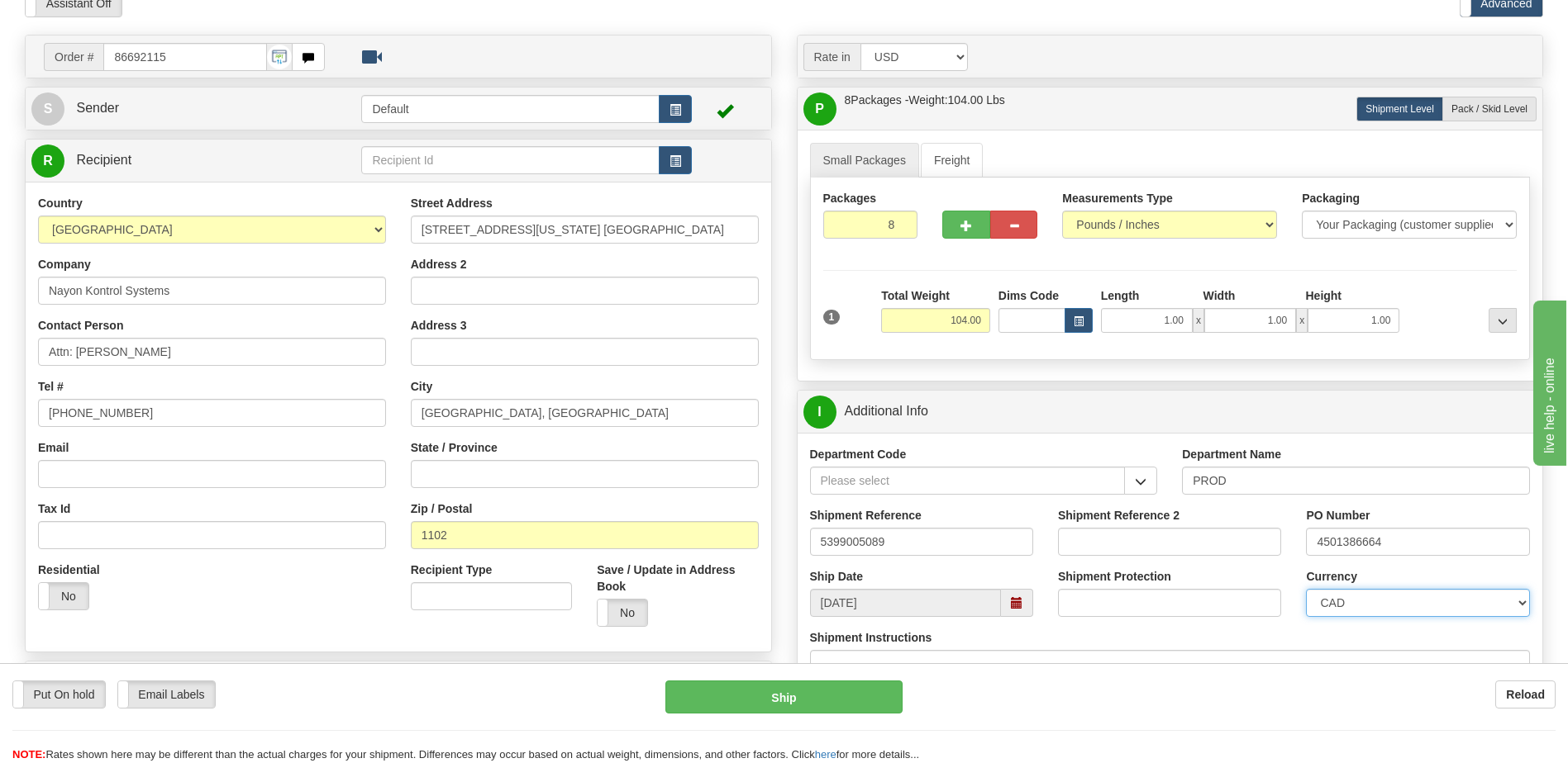
click at [1329, 597] on select "CAD USD EUR ZAR RON ANG ARN AUD AUS AWG BBD BFR BGN BHD BMD BND BRC BRL CHP CKZ…" at bounding box center [1417, 603] width 223 height 28
select select "1"
click at [1306, 589] on select "CAD USD EUR ZAR RON ANG ARN AUD AUS AWG BBD BFR BGN BHD BMD BND BRC BRL CHP CKZ…" at bounding box center [1417, 603] width 223 height 28
click at [586, 375] on div "Street Address 4B Illinois St. Brgy. Silangan Address 2 Address 3 City Cubao, Q…" at bounding box center [584, 417] width 373 height 444
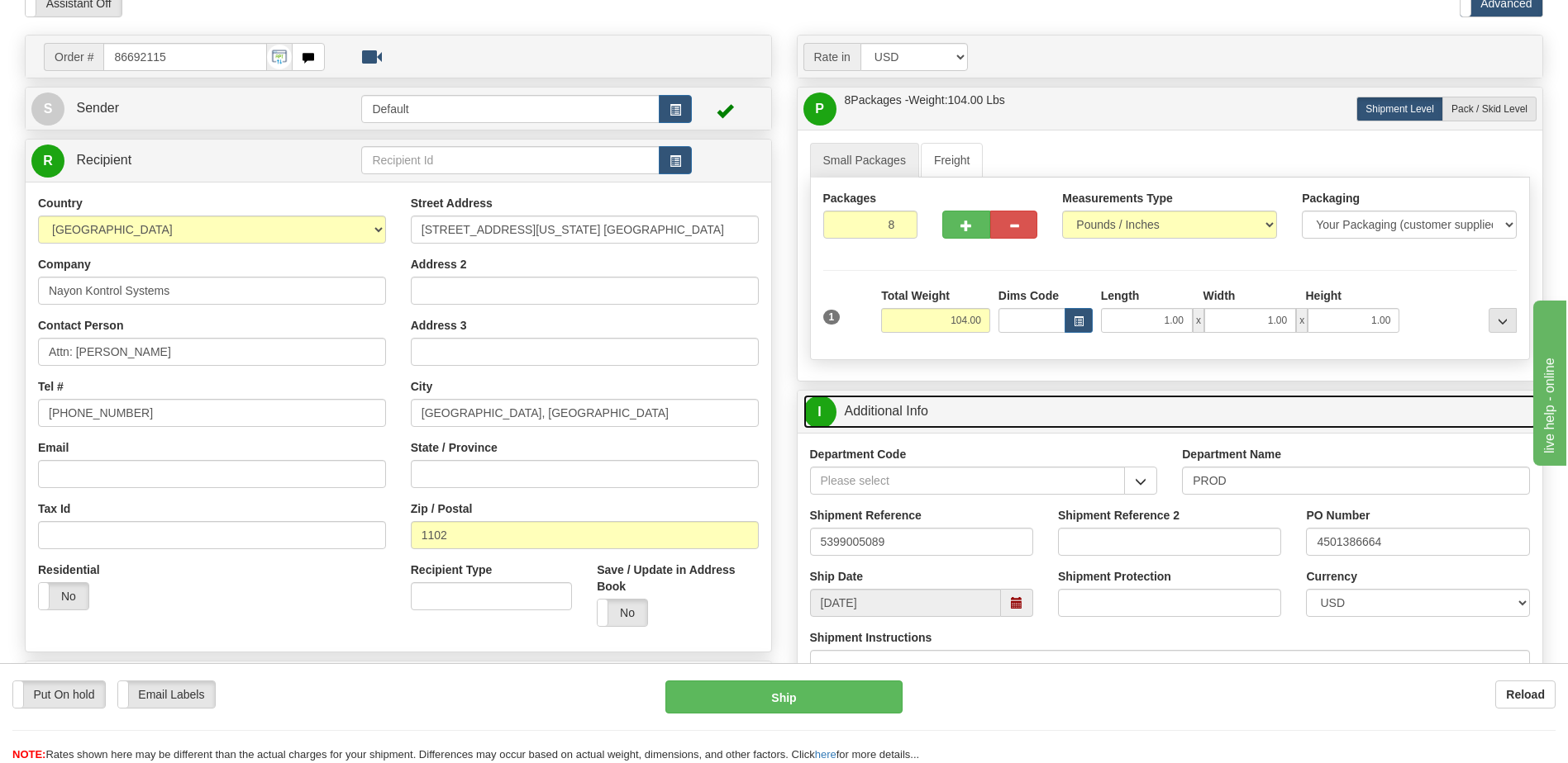
click at [908, 408] on link "I Additional Info" at bounding box center [1169, 412] width 734 height 34
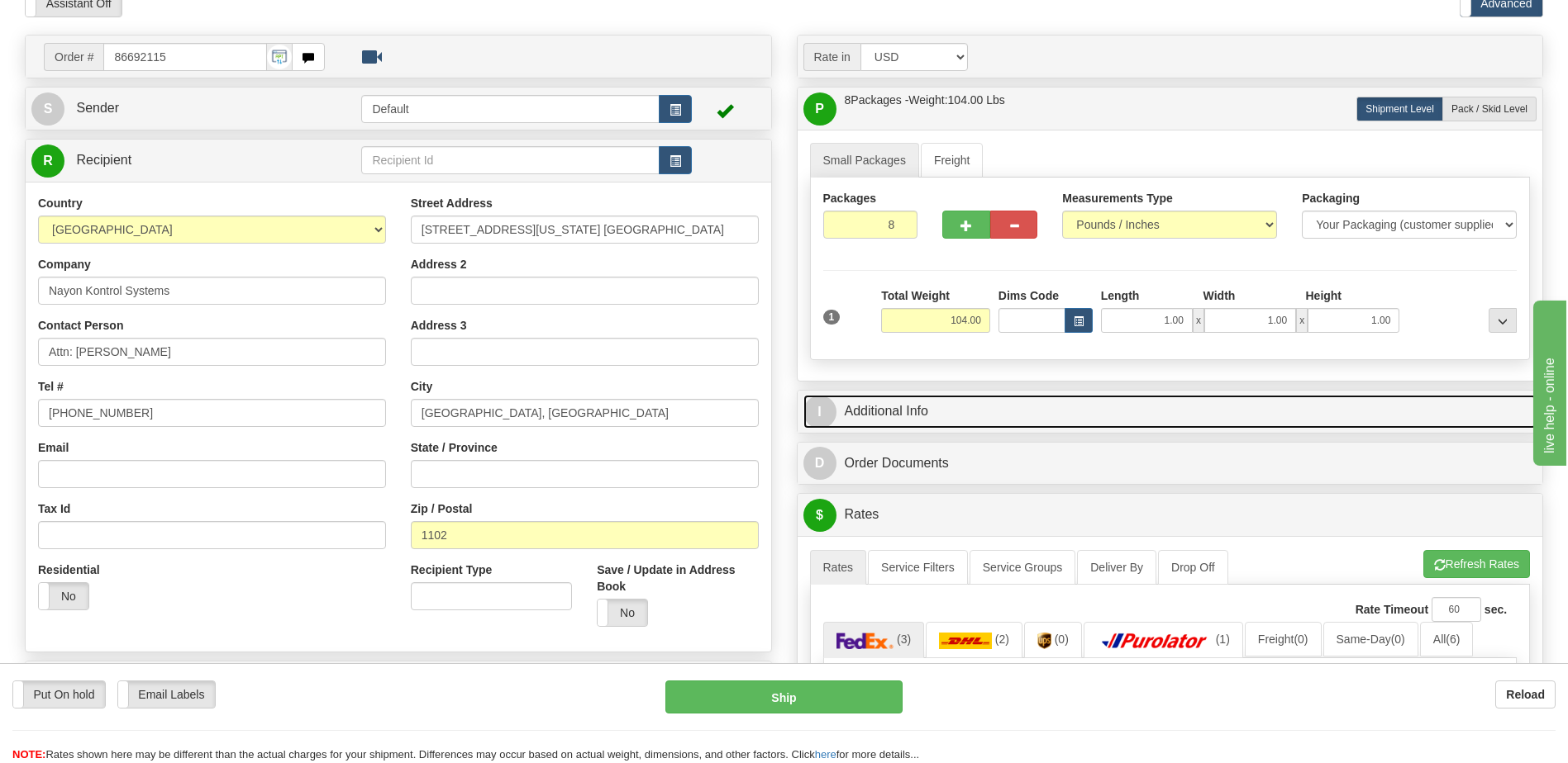
click at [908, 408] on link "I Additional Info" at bounding box center [1169, 412] width 734 height 34
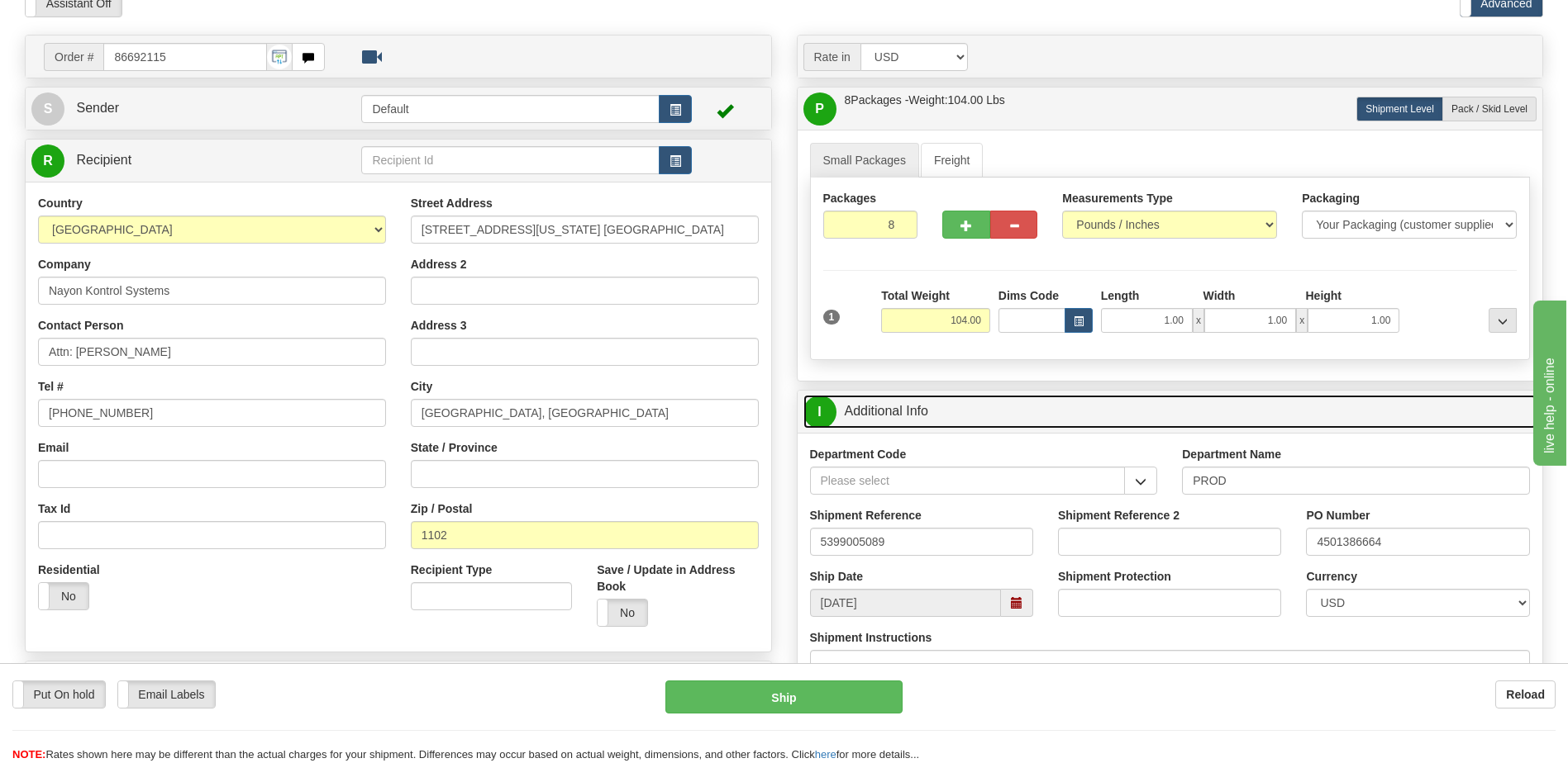
click at [908, 408] on link "I Additional Info" at bounding box center [1169, 412] width 734 height 34
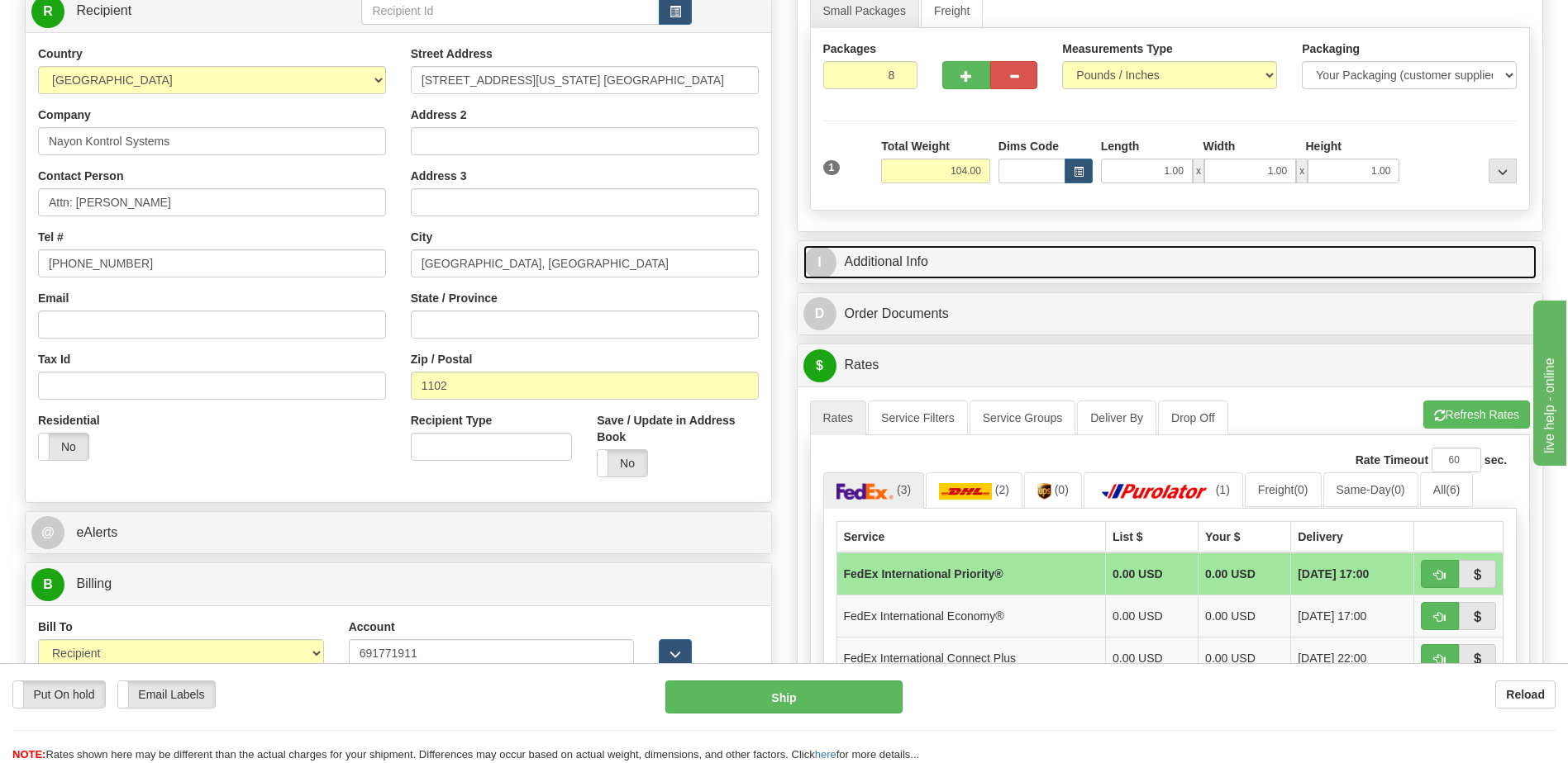
scroll to position [247, 0]
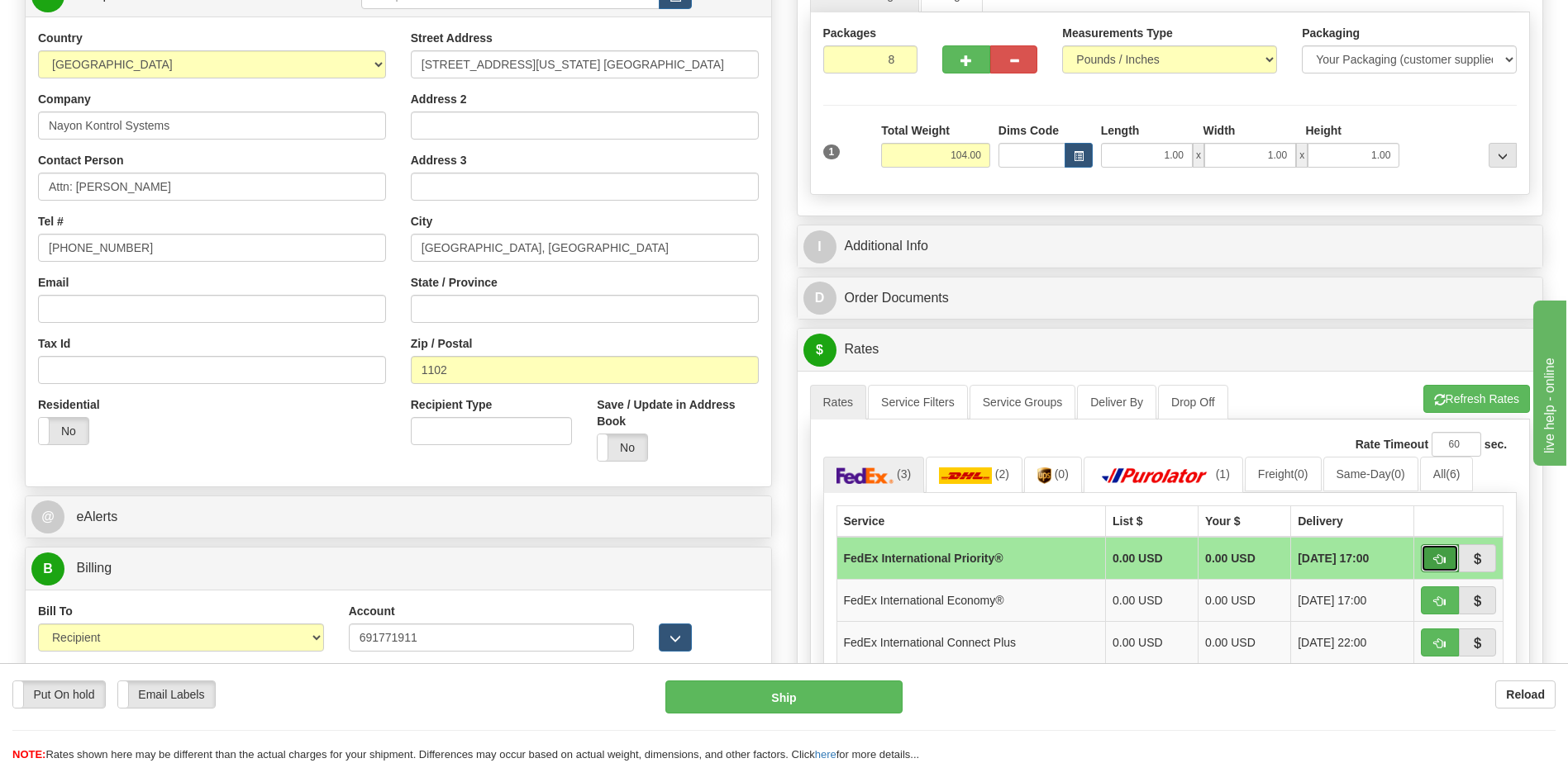
click at [1437, 559] on span "button" at bounding box center [1439, 559] width 12 height 11
type input "01"
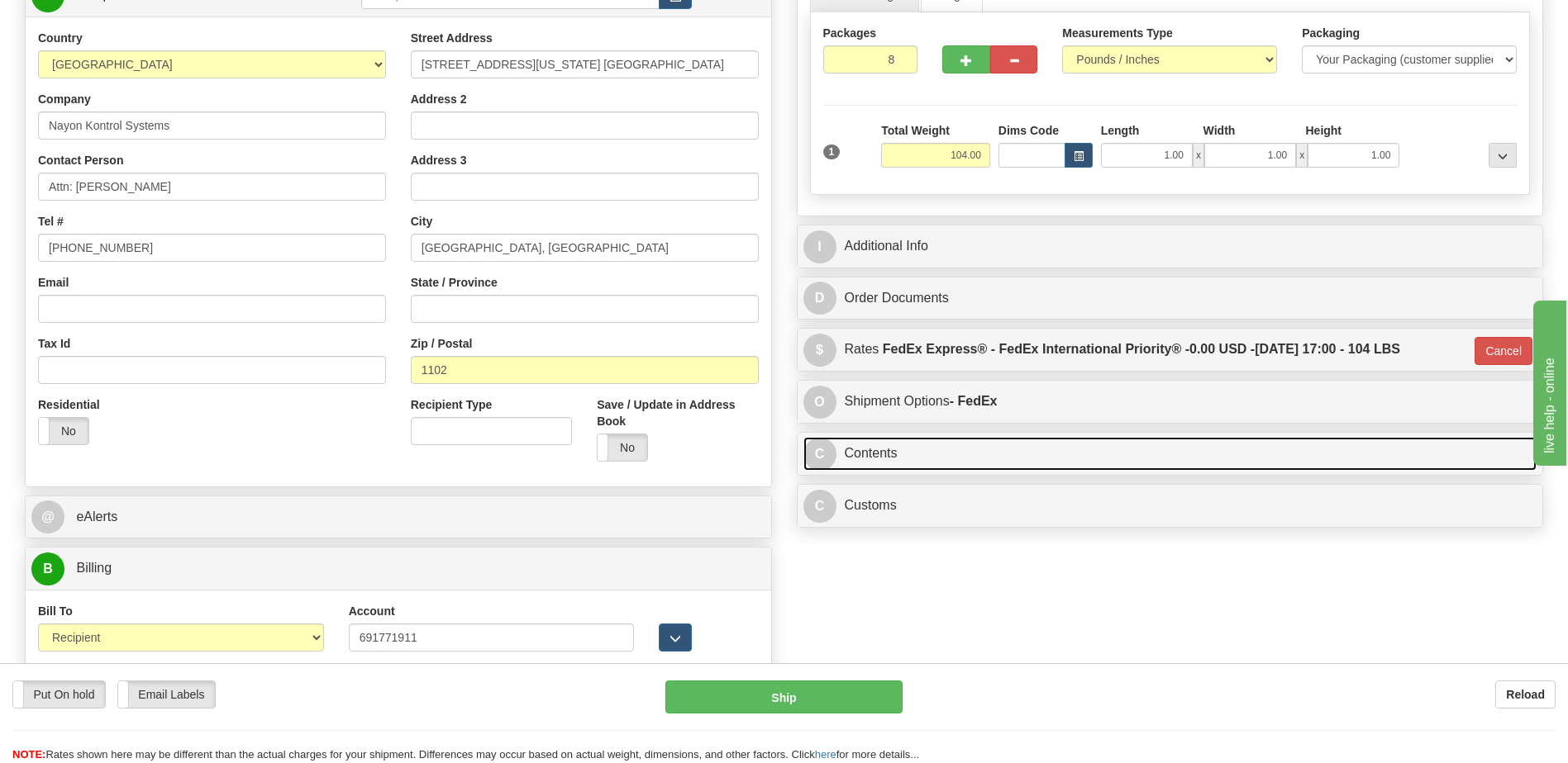
click at [893, 452] on link "C Contents" at bounding box center [1169, 454] width 734 height 34
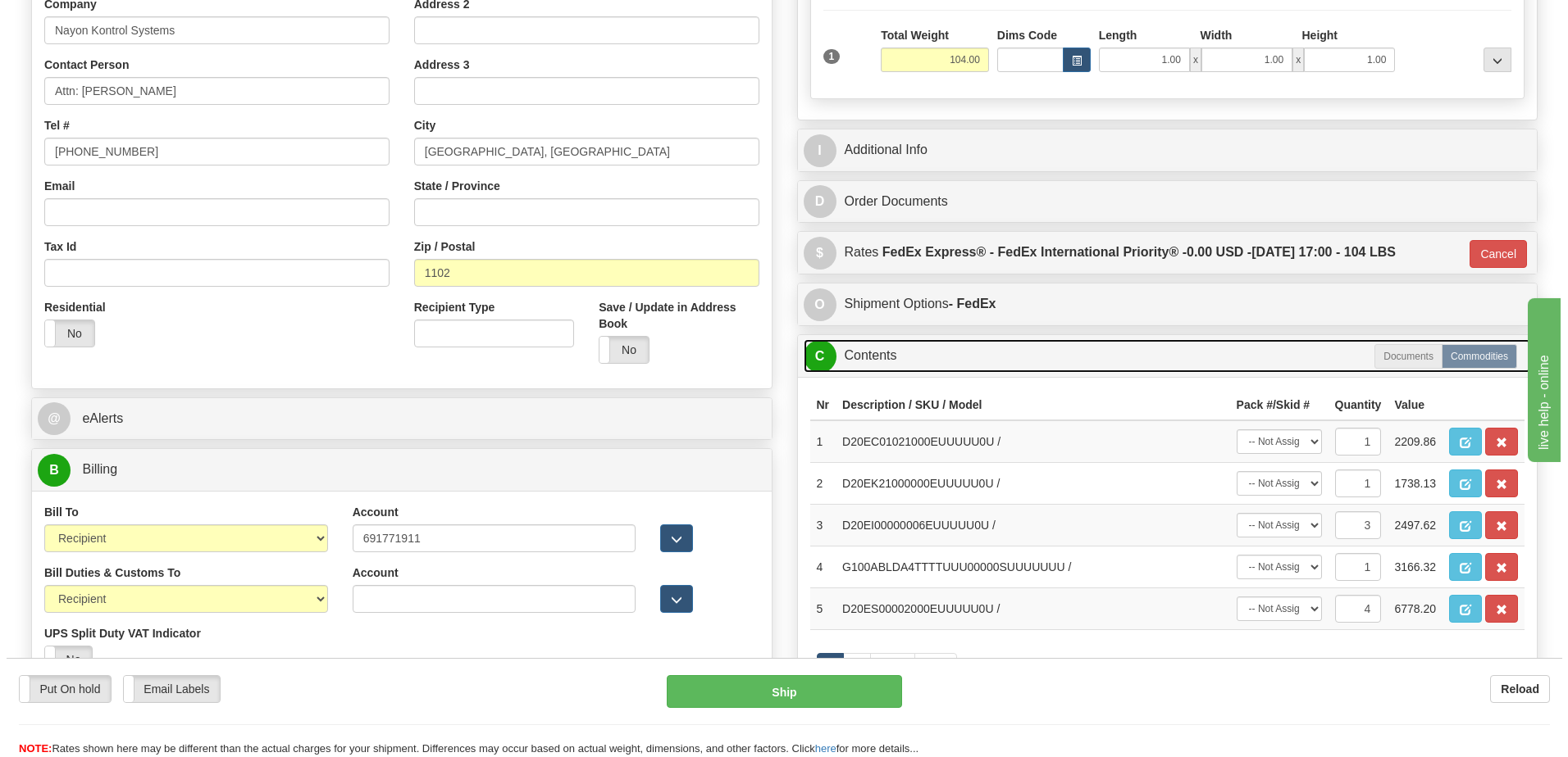
scroll to position [492, 0]
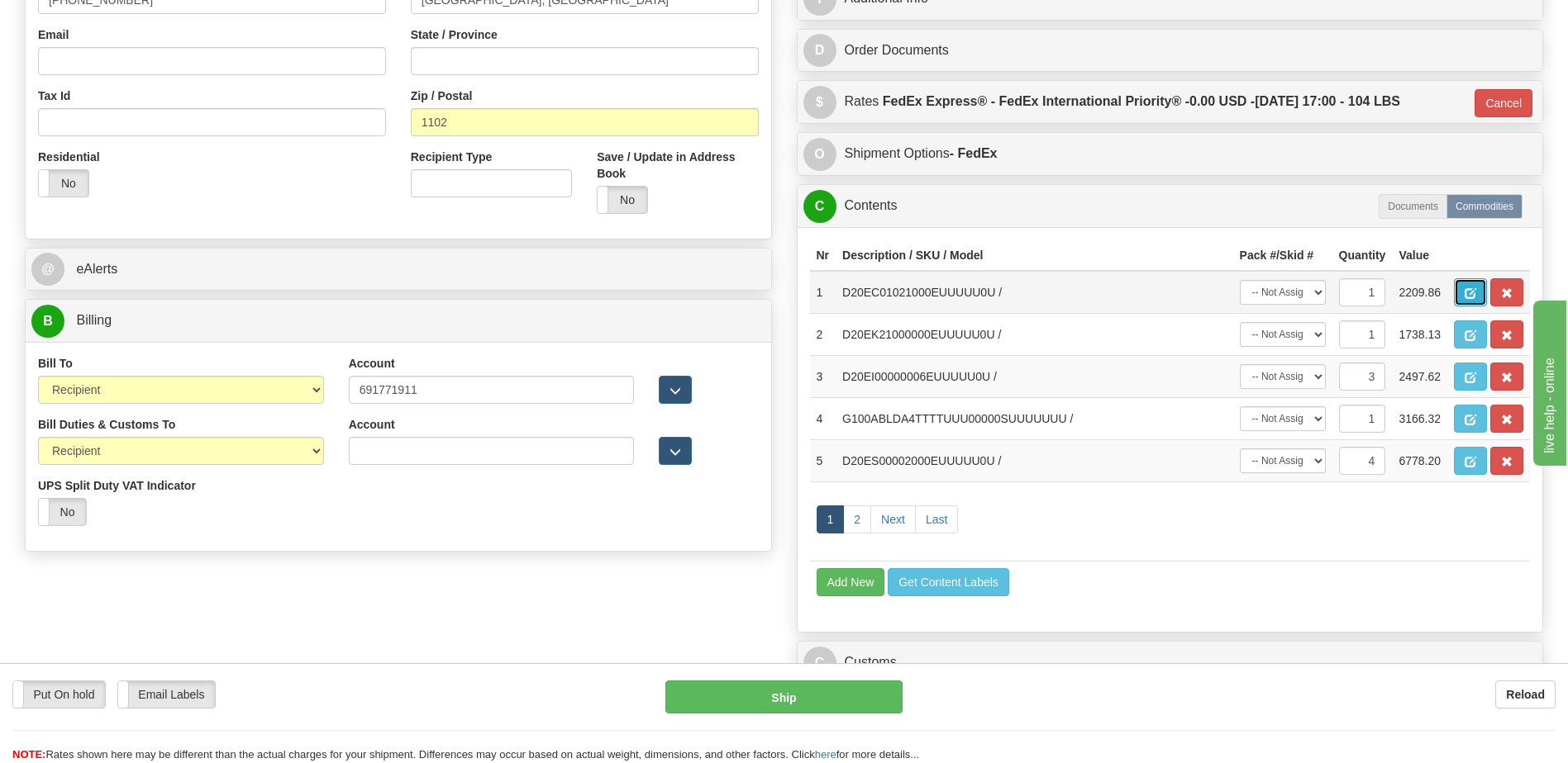
click at [1468, 294] on span "button" at bounding box center [1470, 293] width 12 height 11
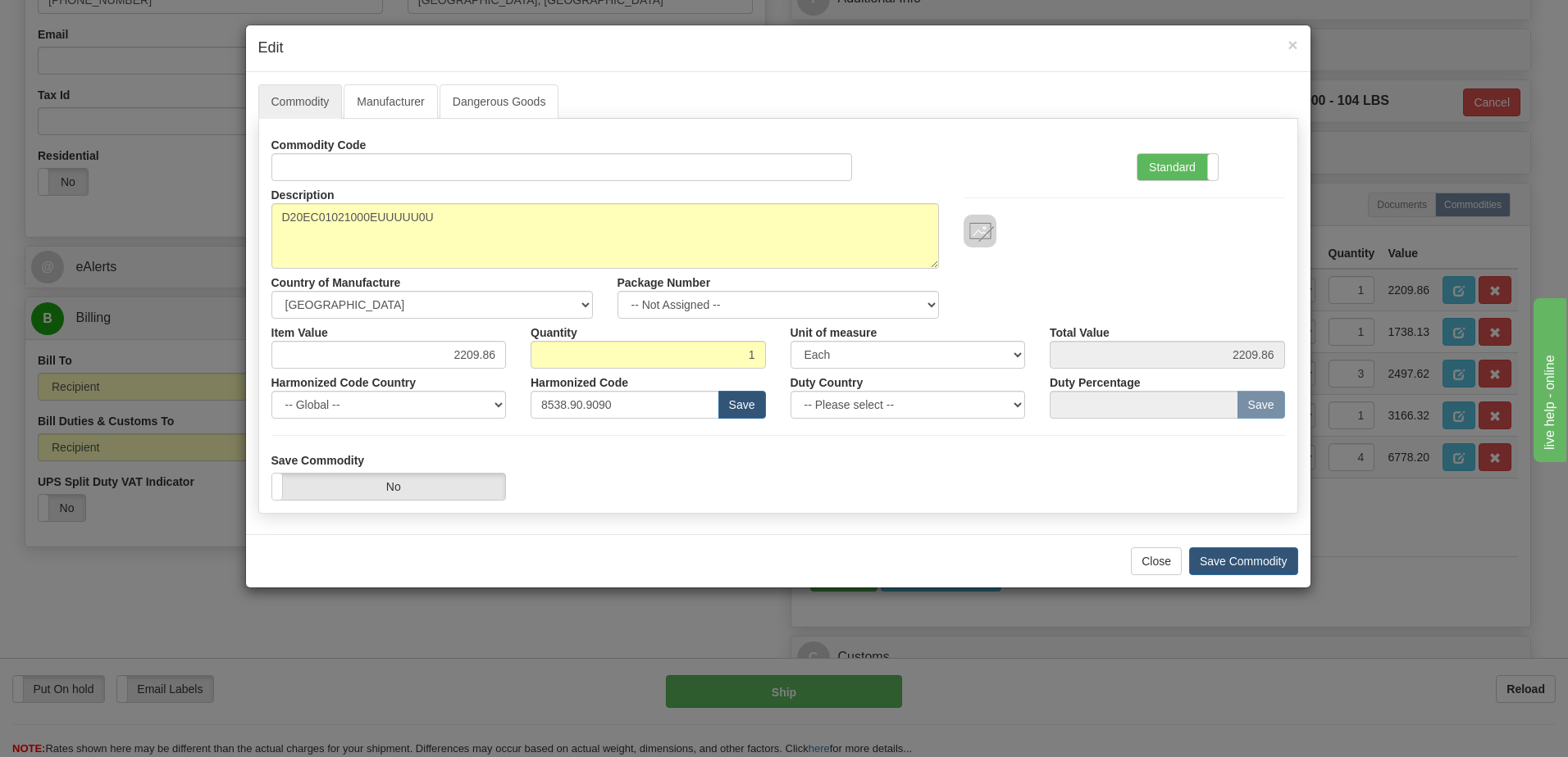
drag, startPoint x: 1165, startPoint y: 167, endPoint x: 1283, endPoint y: 248, distance: 143.1
click at [1165, 167] on label "Standard" at bounding box center [1178, 167] width 81 height 27
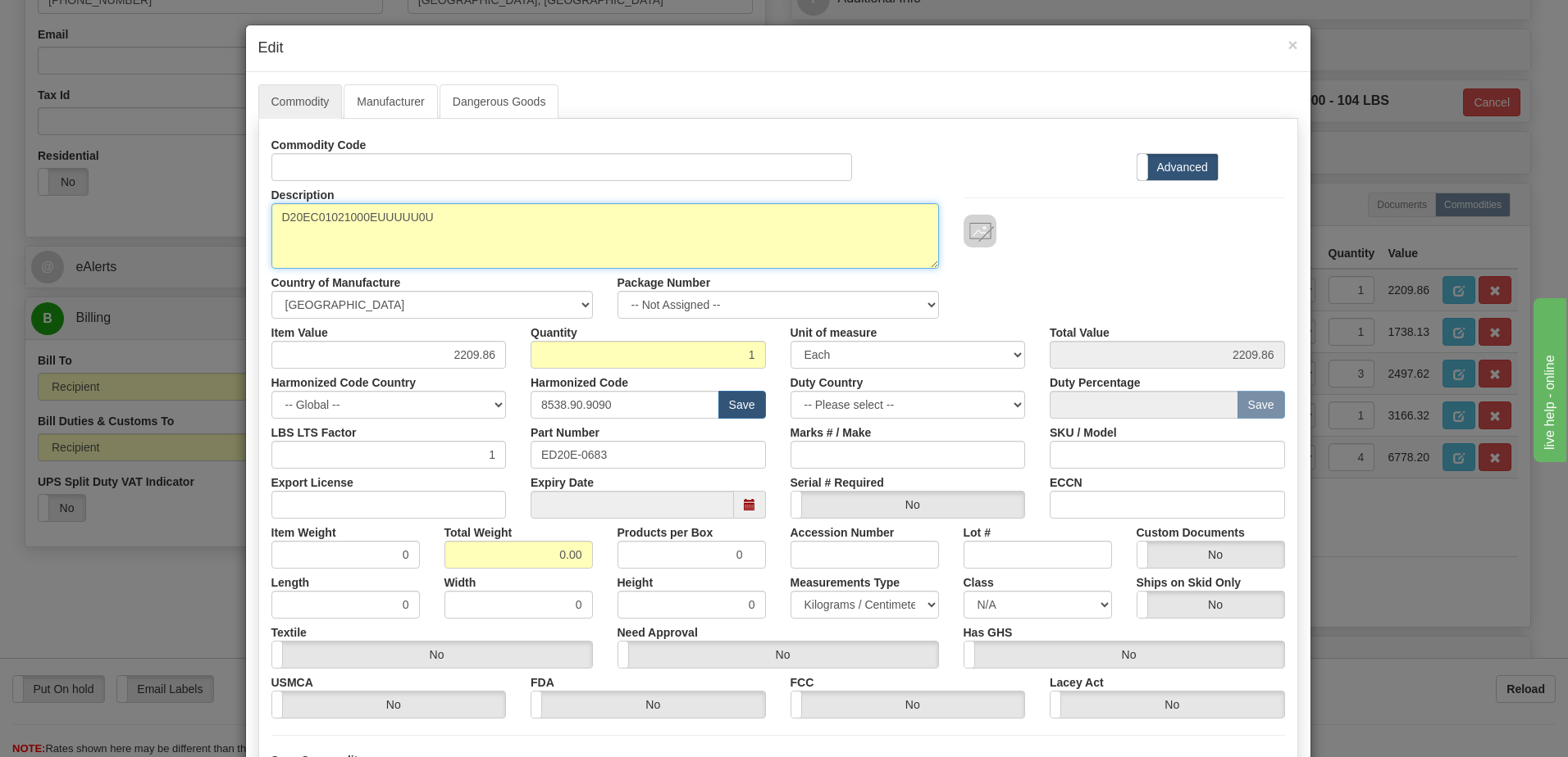
drag, startPoint x: 267, startPoint y: 223, endPoint x: 272, endPoint y: 231, distance: 9.4
click at [271, 223] on textarea "D20EC01021000EUUUUU0U" at bounding box center [605, 236] width 668 height 66
paste textarea "D20E - Ethernet I/O Module"
type textarea "D20E - Ethernet I/O Module P/N D20EC01021000EUUUUU0U"
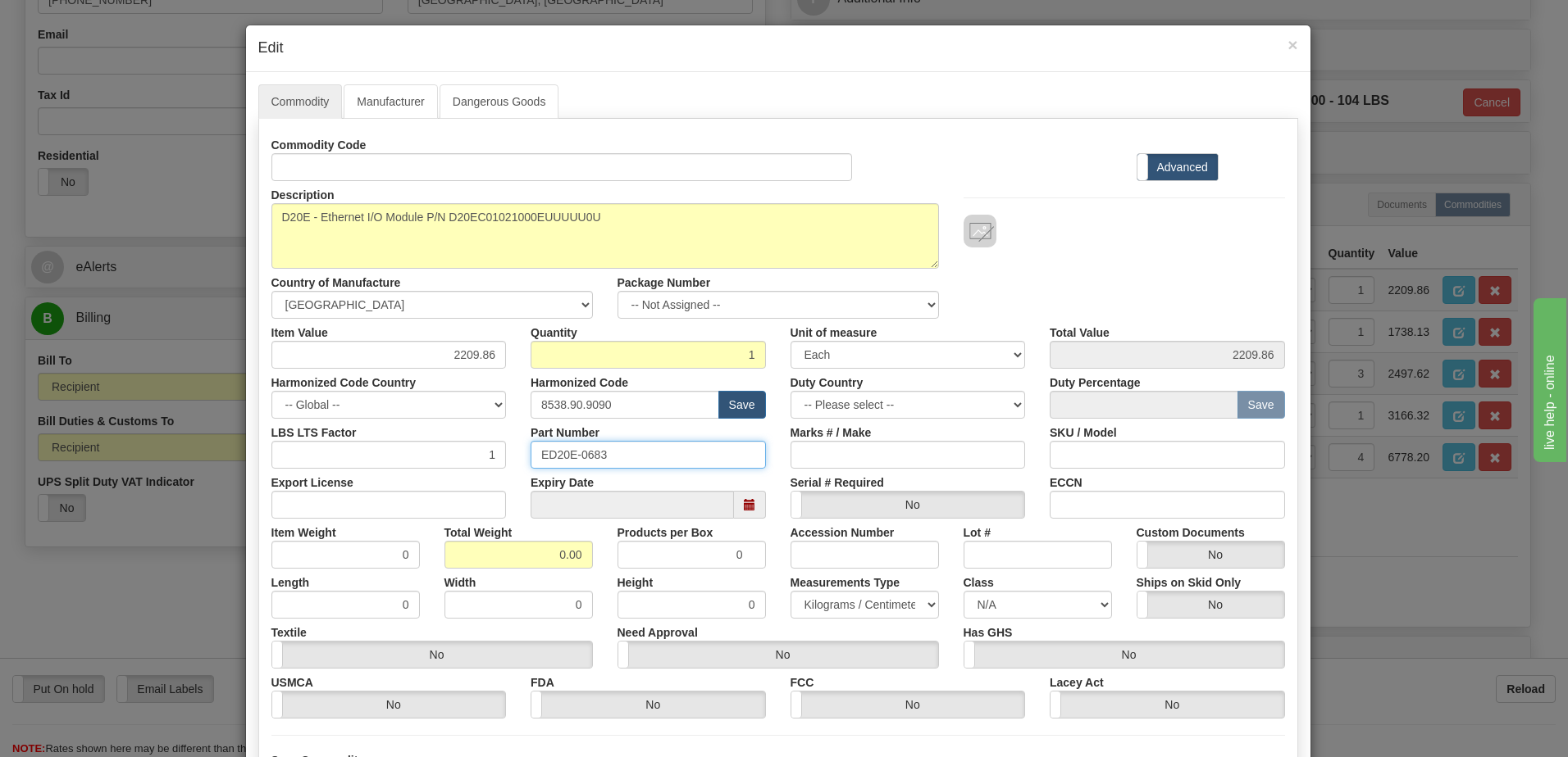
drag, startPoint x: 313, startPoint y: 459, endPoint x: 304, endPoint y: 460, distance: 9.1
click at [304, 460] on div "LBS LTS Factor 1 Part Number ED20E-0683 Marks # / Make SKU / Model" at bounding box center [778, 444] width 1038 height 50
drag, startPoint x: 513, startPoint y: 565, endPoint x: 651, endPoint y: 556, distance: 138.3
click at [651, 556] on div "Item Weight 0 Total Weight 0.00 Products per Box 0 Accession Number Lot # Custo…" at bounding box center [778, 543] width 1038 height 50
type input "1"
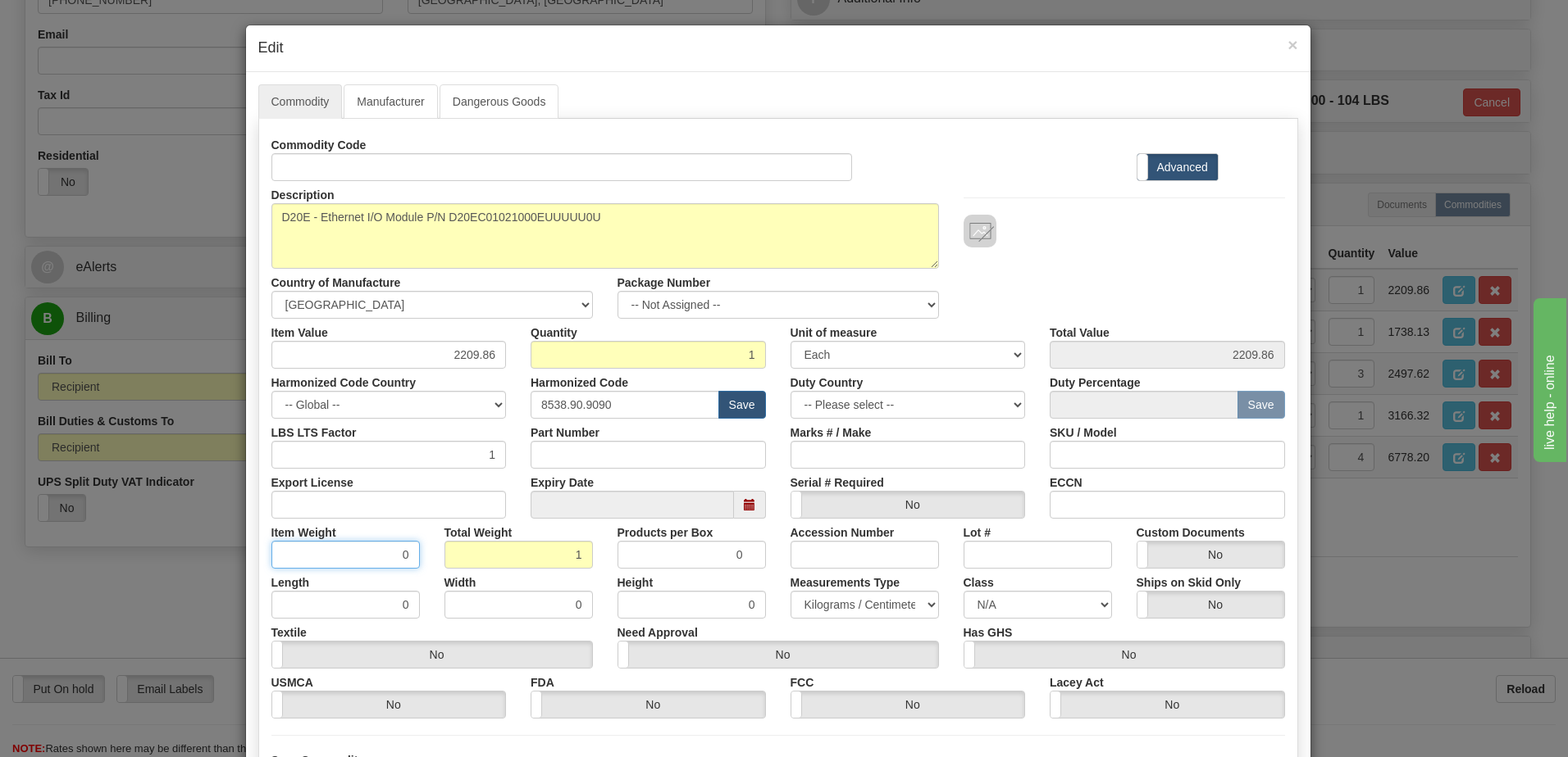
type input "1.0000"
click at [379, 561] on input "1.0000" at bounding box center [345, 555] width 148 height 27
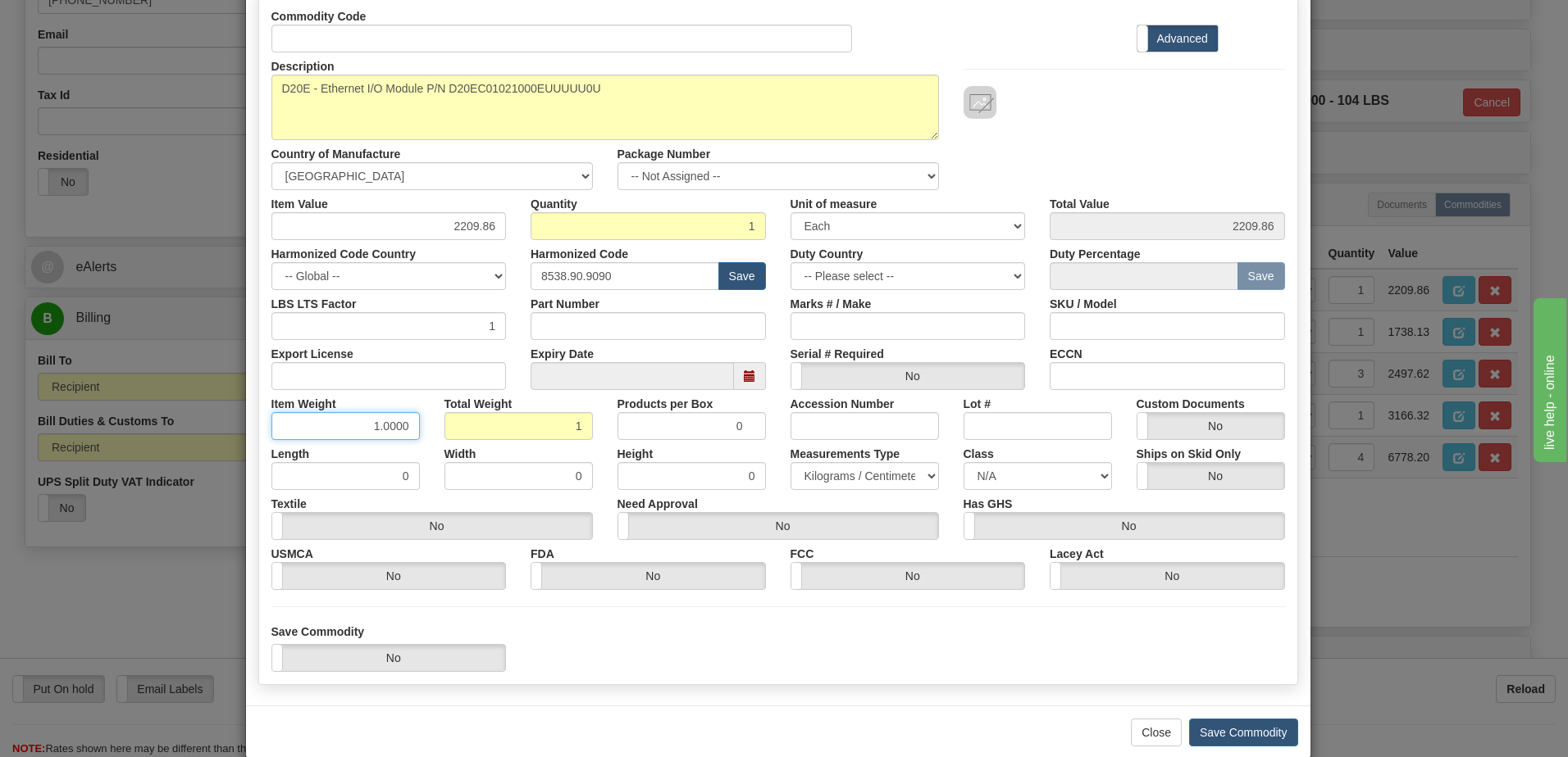
scroll to position [156, 0]
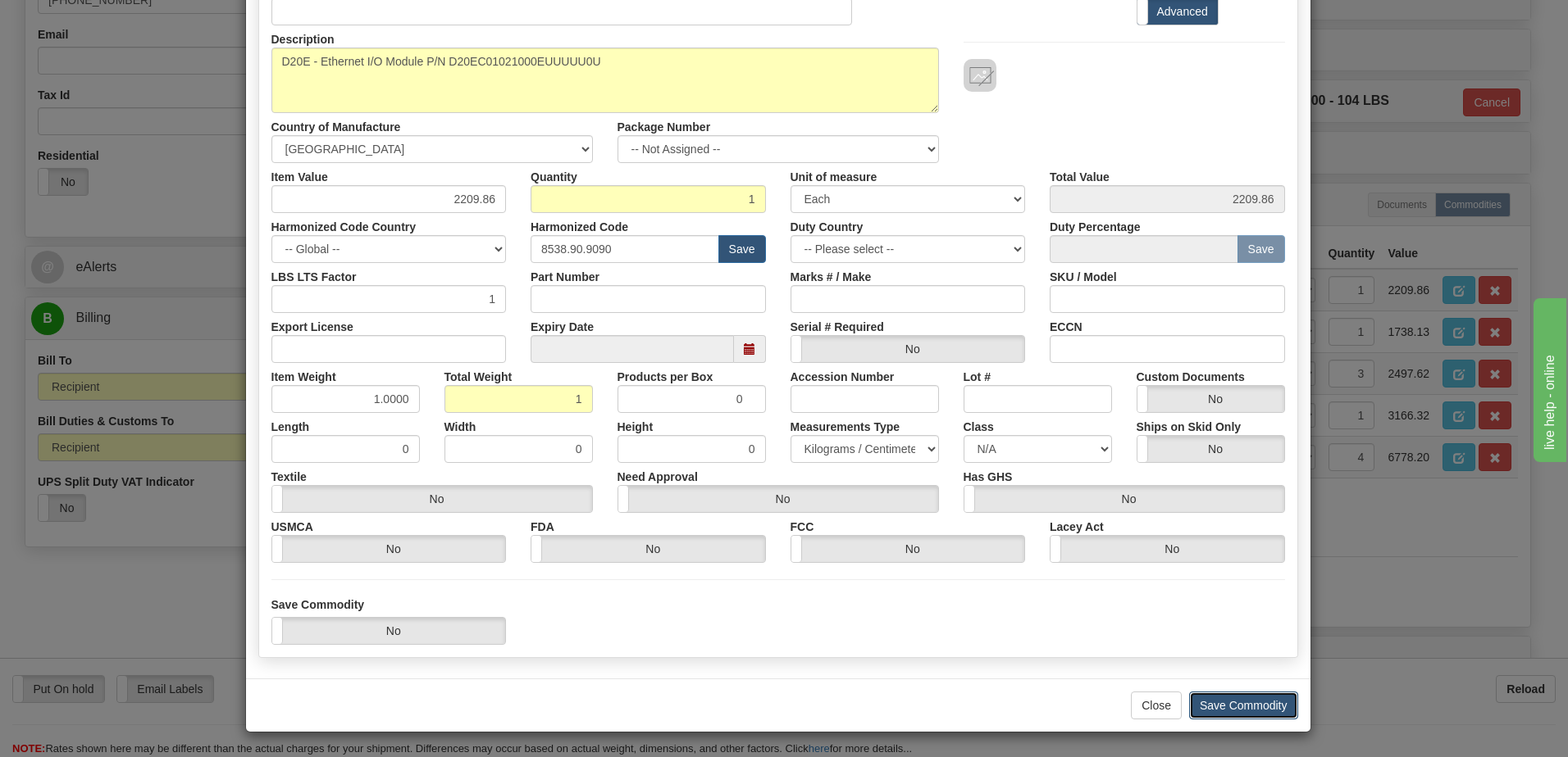
click at [1255, 704] on button "Save Commodity" at bounding box center [1244, 706] width 109 height 27
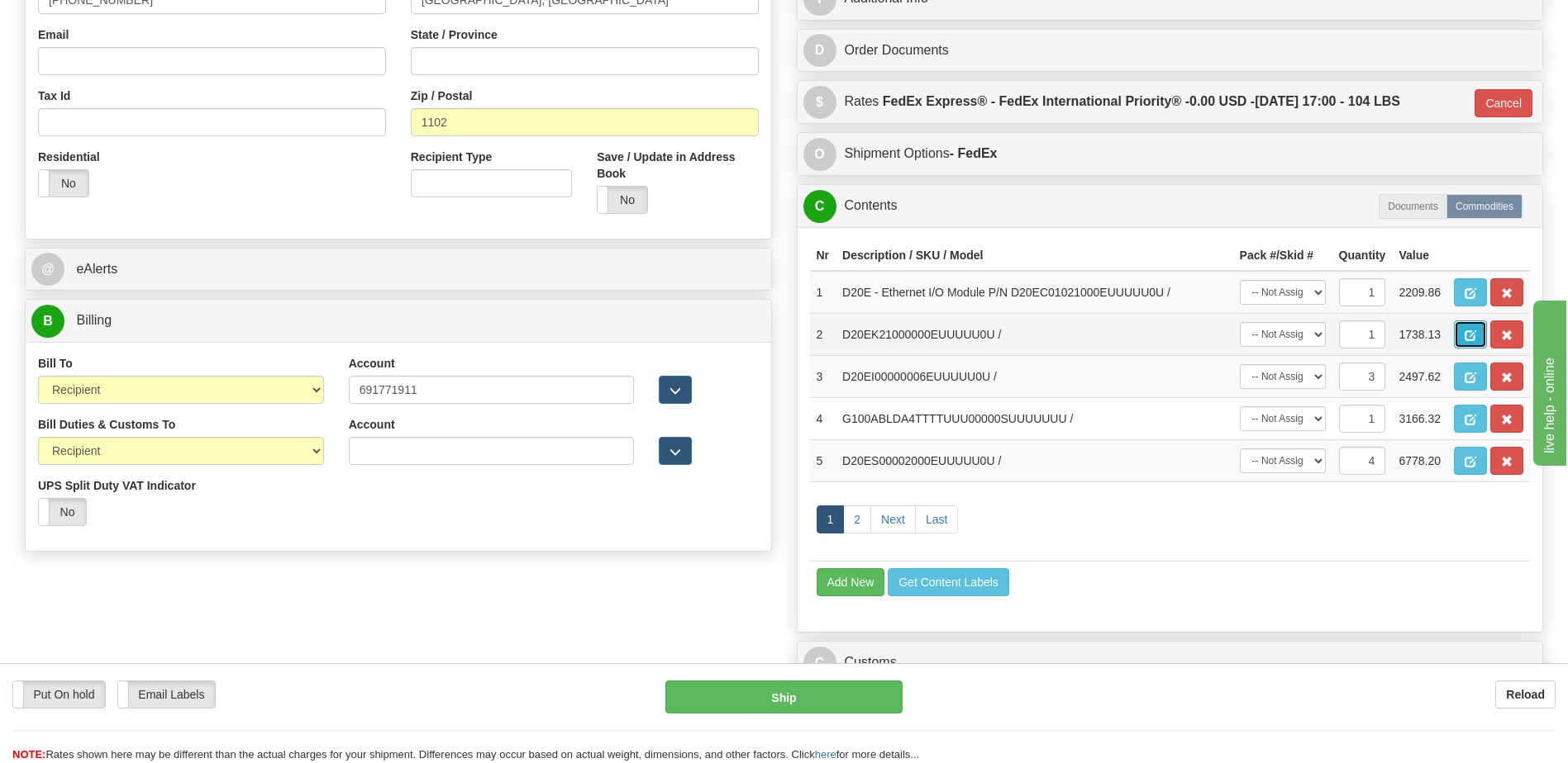
click at [1468, 337] on span "button" at bounding box center [1470, 335] width 12 height 11
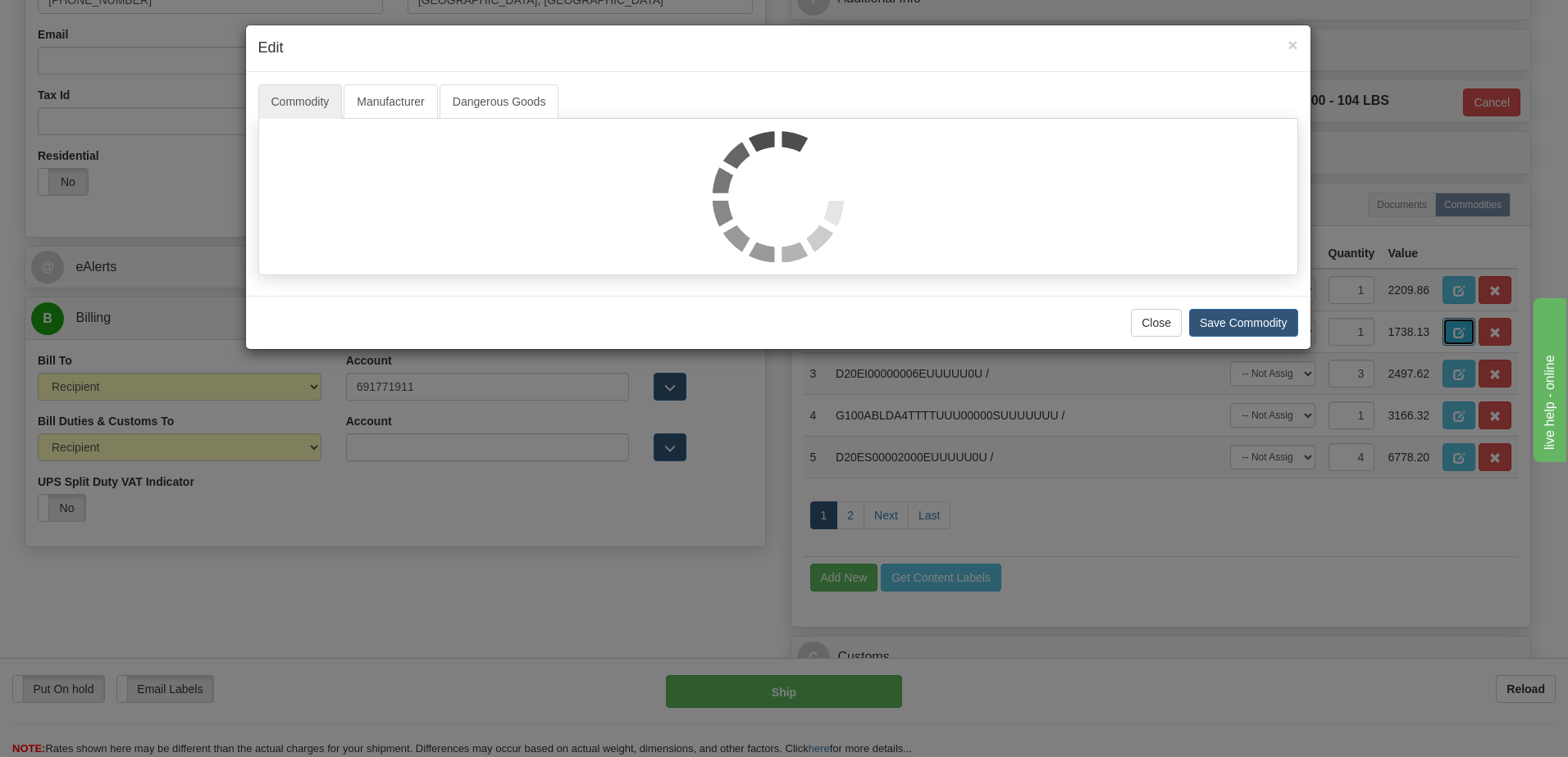
scroll to position [0, 0]
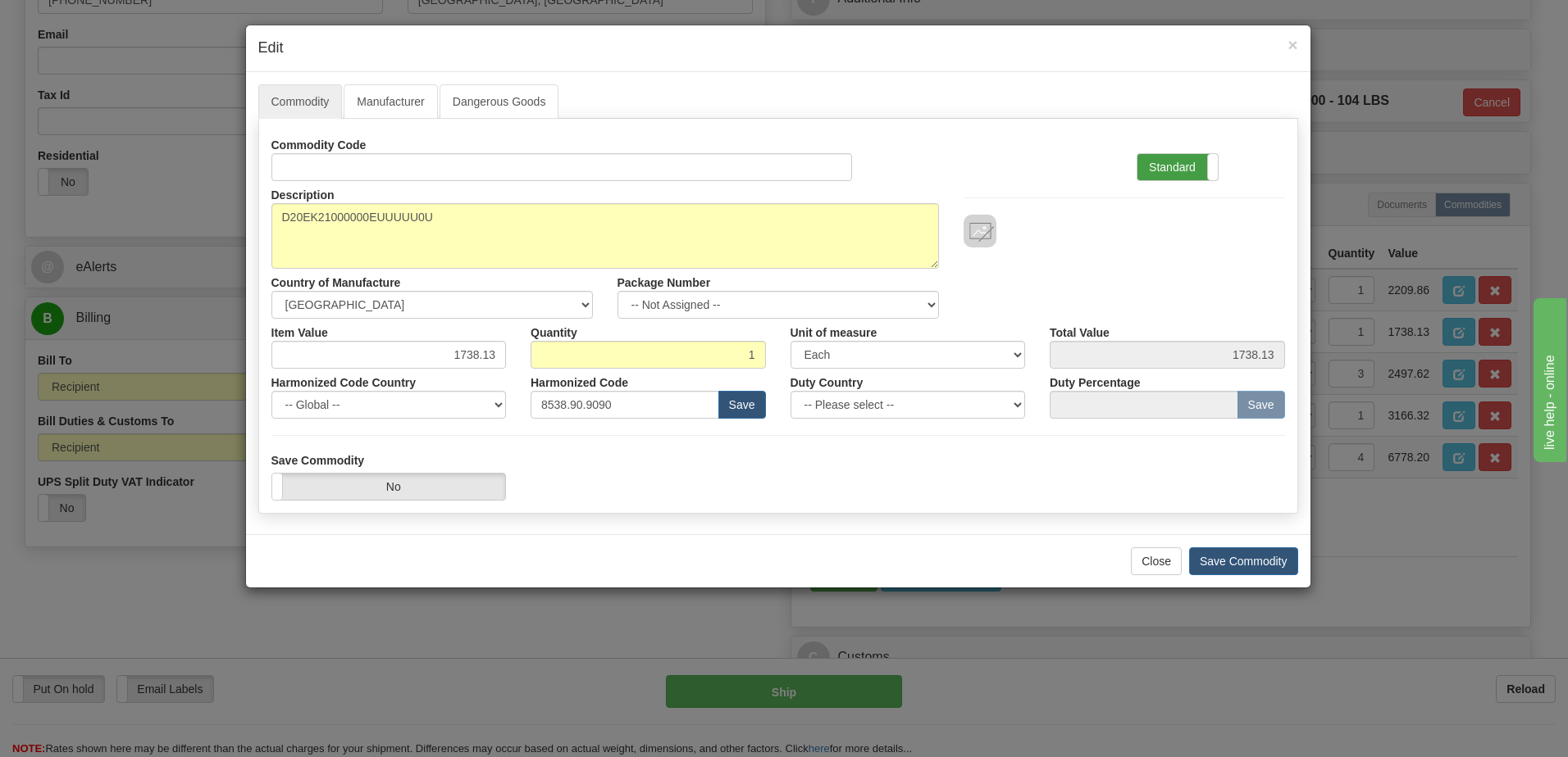
click at [1148, 157] on label "Standard" at bounding box center [1178, 167] width 81 height 27
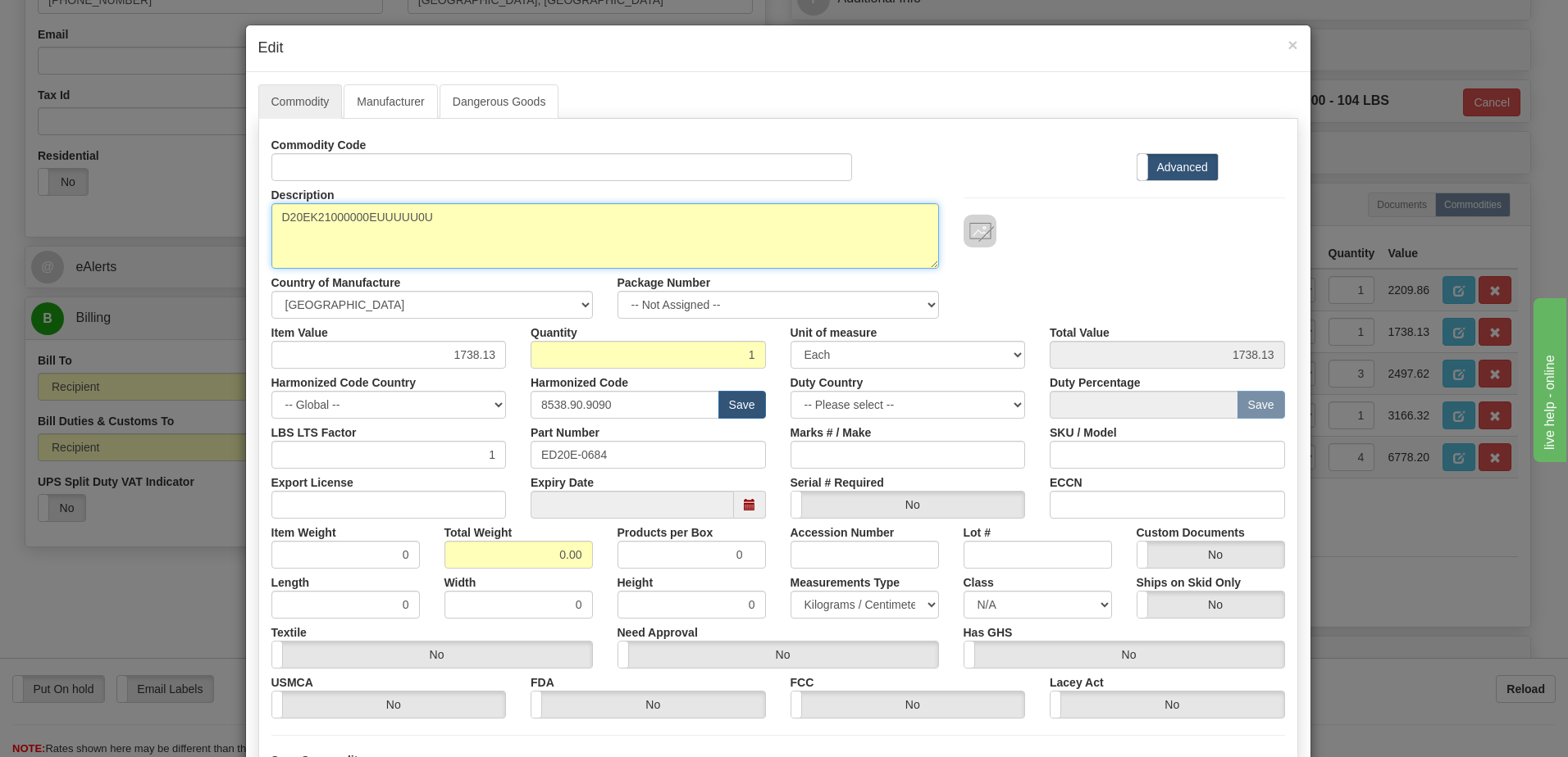
click at [277, 219] on textarea "D20EK21000000EUUUUU0U" at bounding box center [605, 236] width 668 height 66
paste textarea "D20E - Ethernet I/O Module"
type textarea "D20E - Ethernet I/O Module P/N D20EK21000000EUUUUU0U"
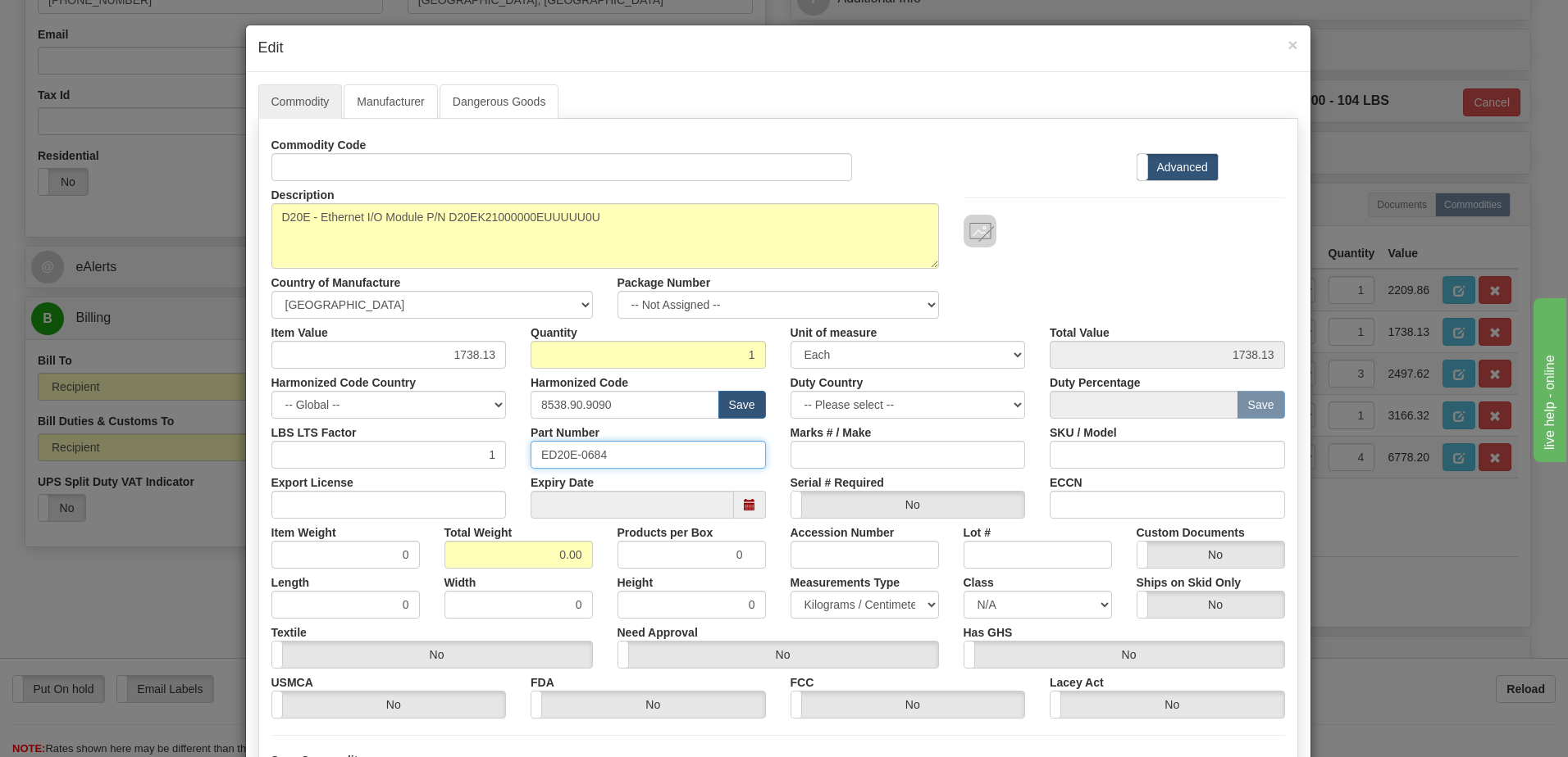
drag, startPoint x: 617, startPoint y: 460, endPoint x: 427, endPoint y: 453, distance: 190.1
click at [428, 453] on div "LBS LTS Factor 1 Part Number ED20E-0684 Marks # / Make SKU / Model" at bounding box center [778, 444] width 1038 height 50
drag, startPoint x: 509, startPoint y: 547, endPoint x: 633, endPoint y: 556, distance: 124.3
click at [633, 556] on div "Item Weight 0 Total Weight 0.00 Products per Box 0 Accession Number Lot # Custo…" at bounding box center [778, 543] width 1038 height 50
type input "1"
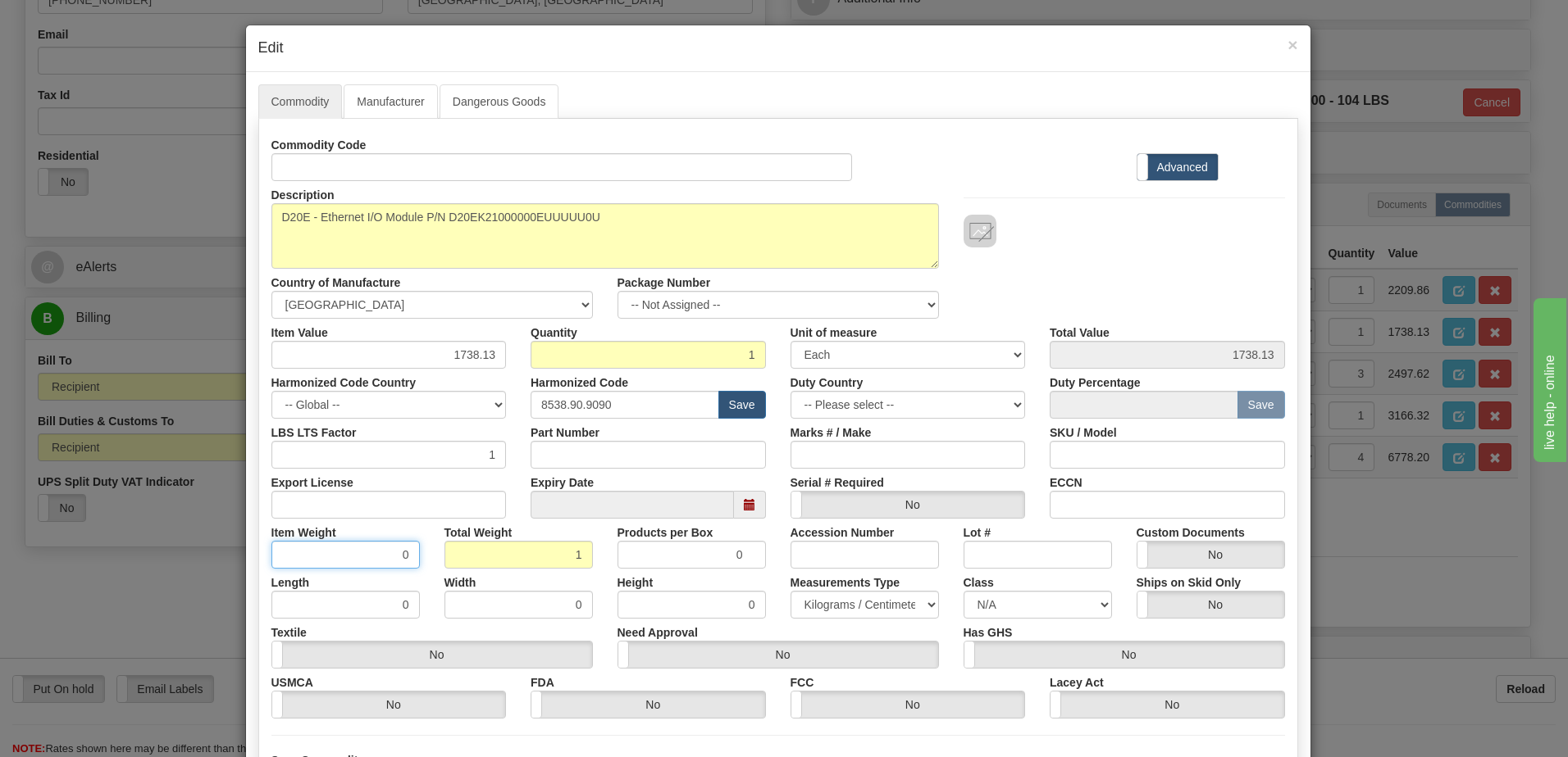
type input "1.0000"
click at [324, 566] on input "1.0000" at bounding box center [345, 555] width 148 height 27
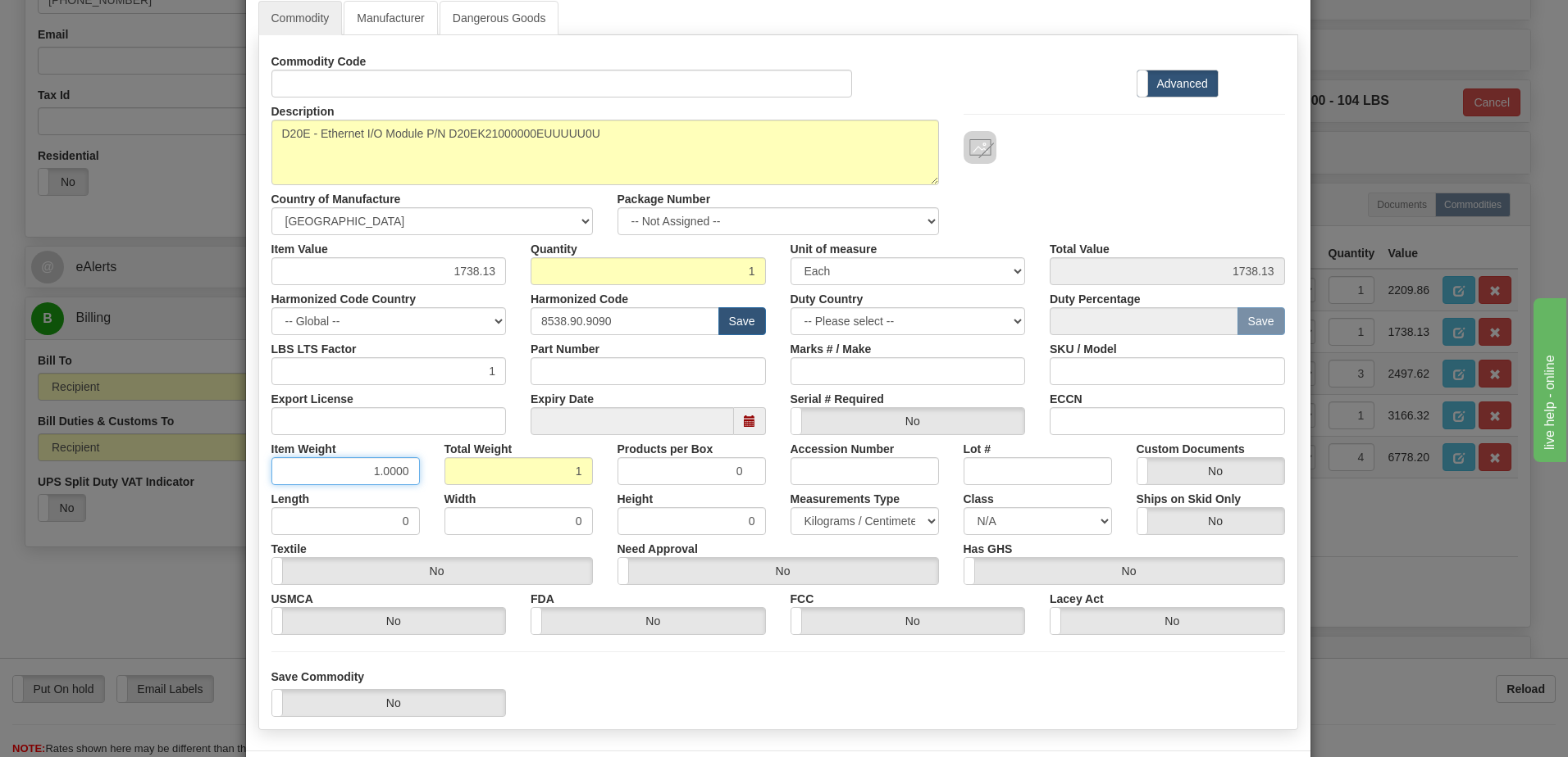
scroll to position [156, 0]
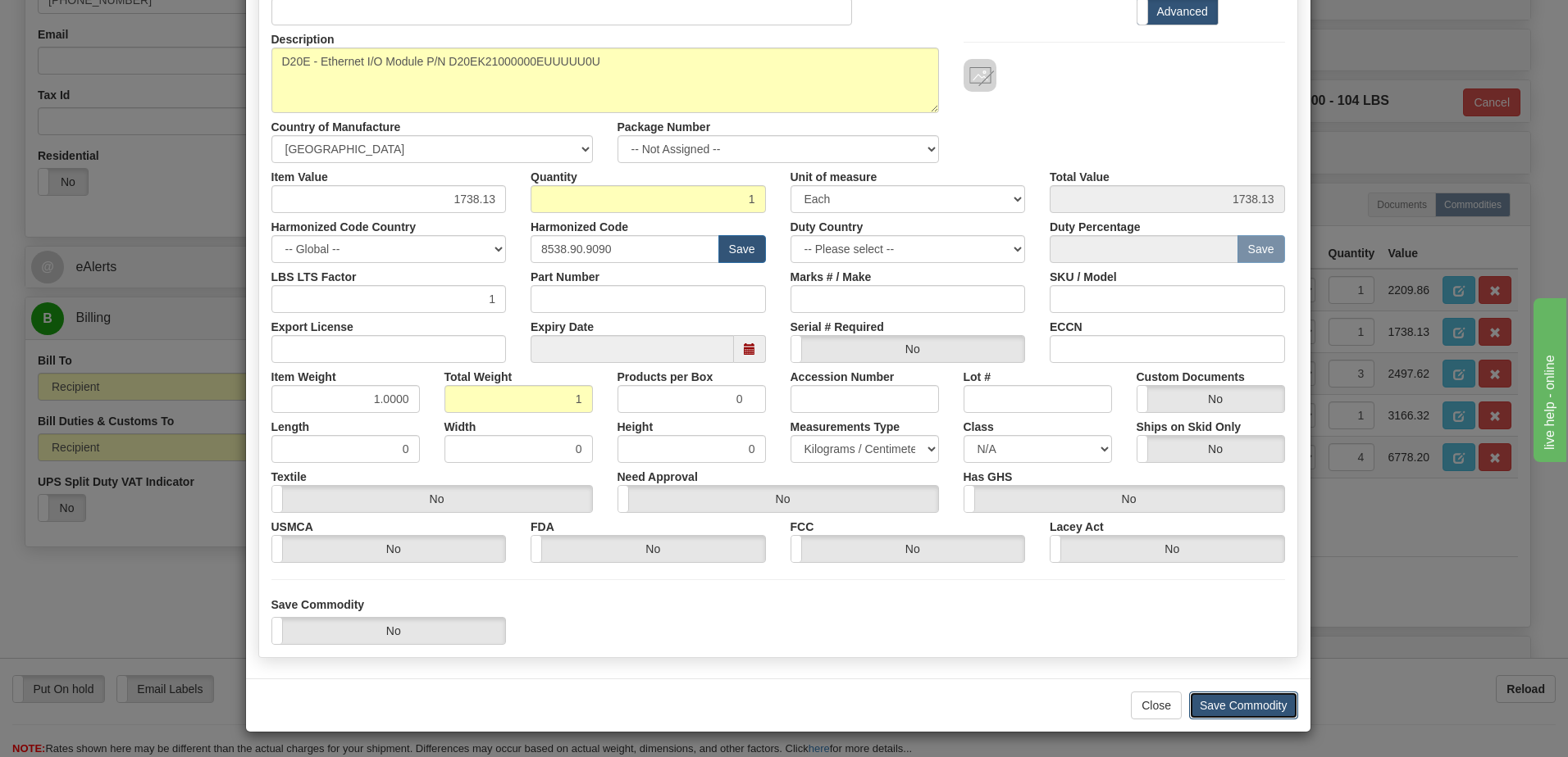
click at [1258, 703] on button "Save Commodity" at bounding box center [1244, 706] width 109 height 27
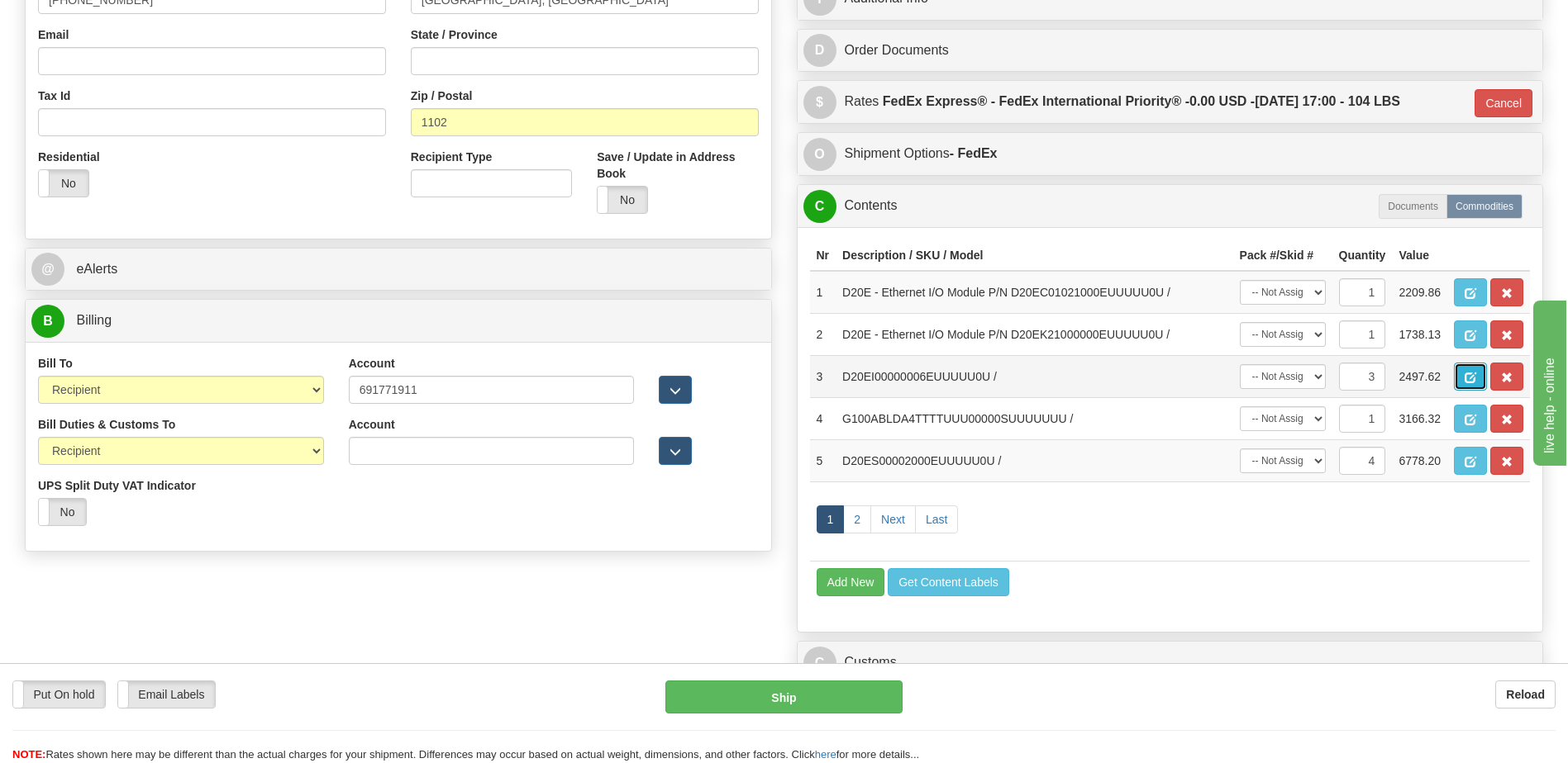
click at [1459, 374] on button "button" at bounding box center [1469, 376] width 33 height 28
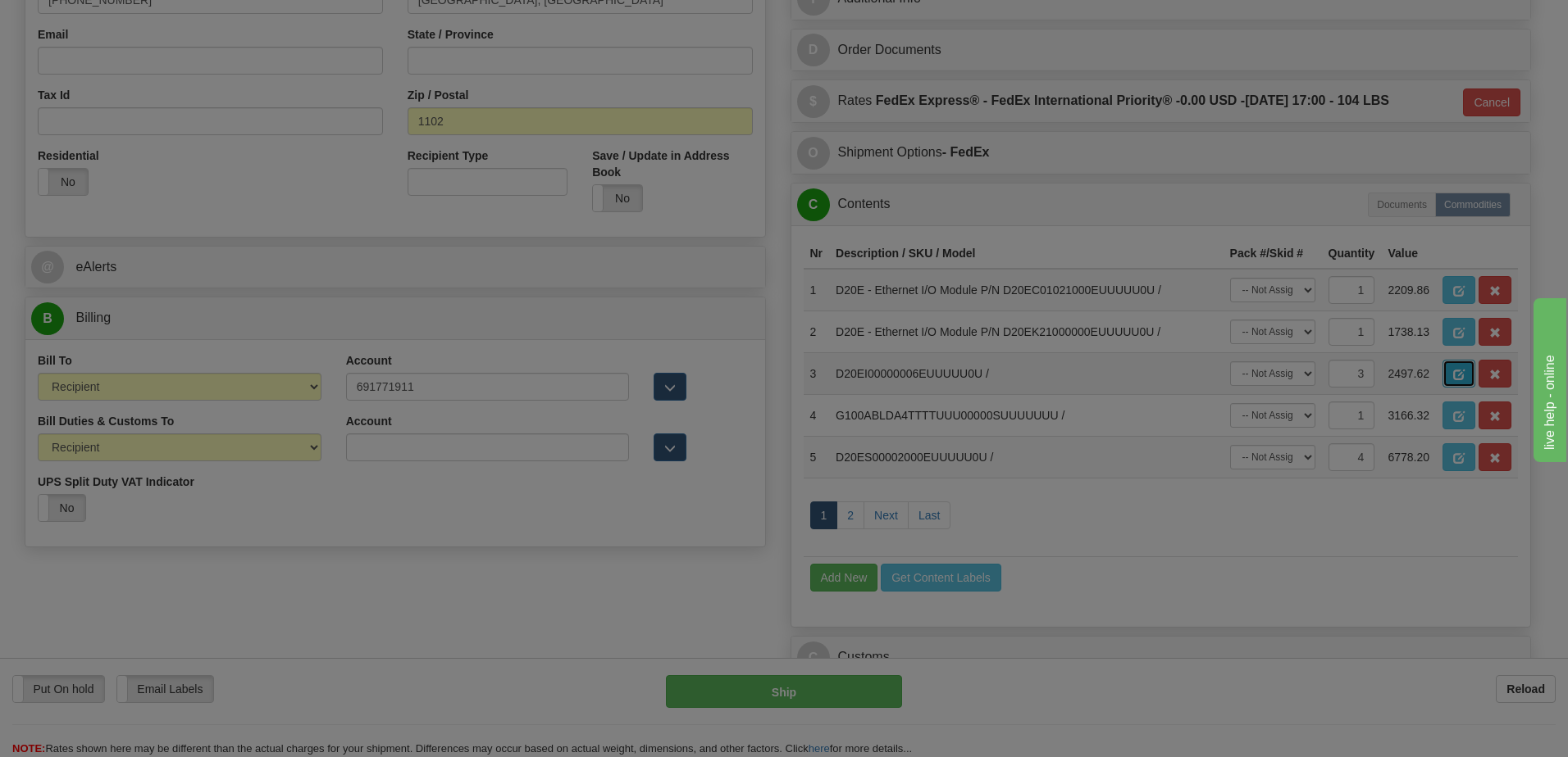
scroll to position [0, 0]
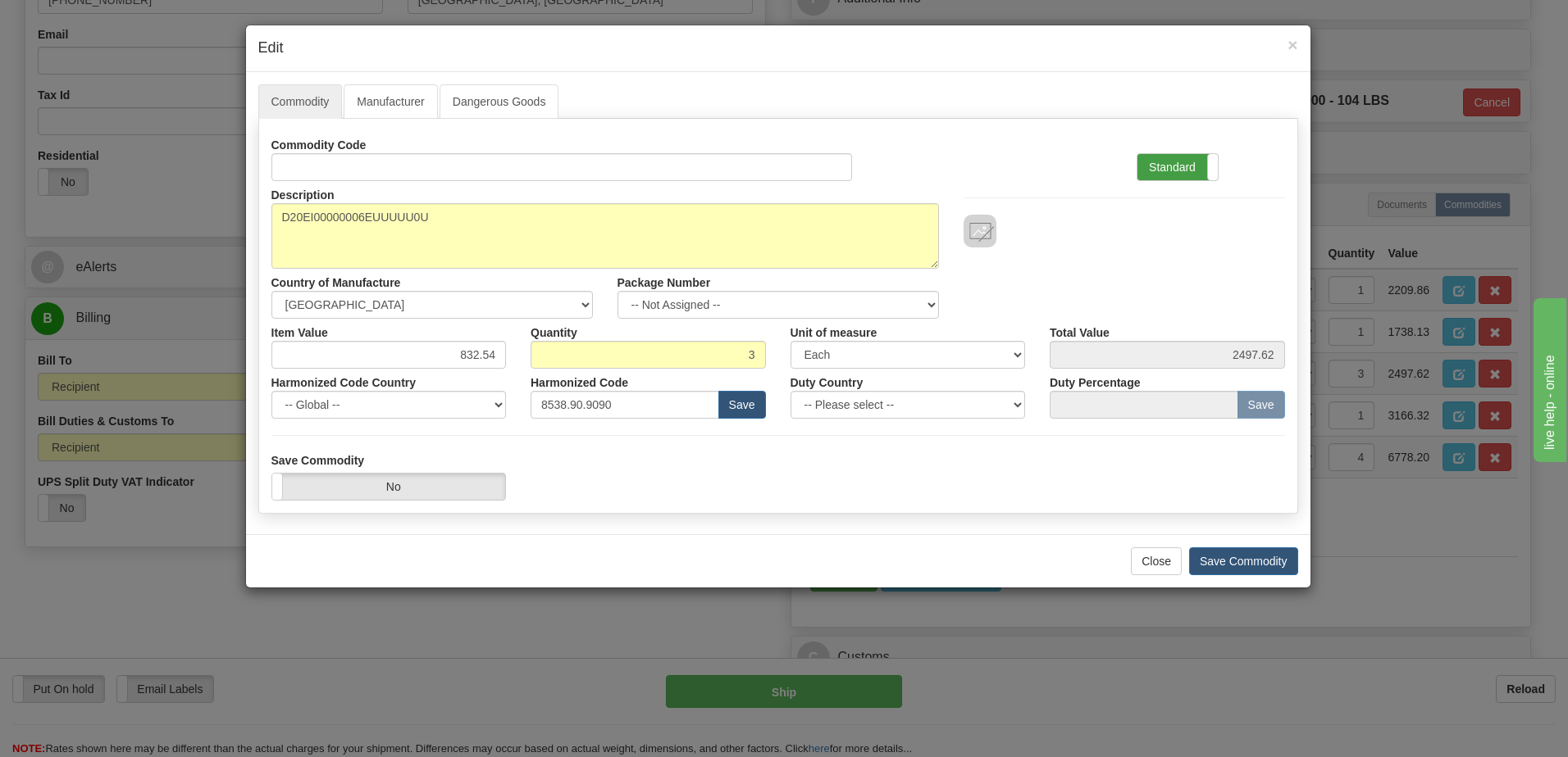
click at [1172, 158] on label "Standard" at bounding box center [1178, 167] width 81 height 27
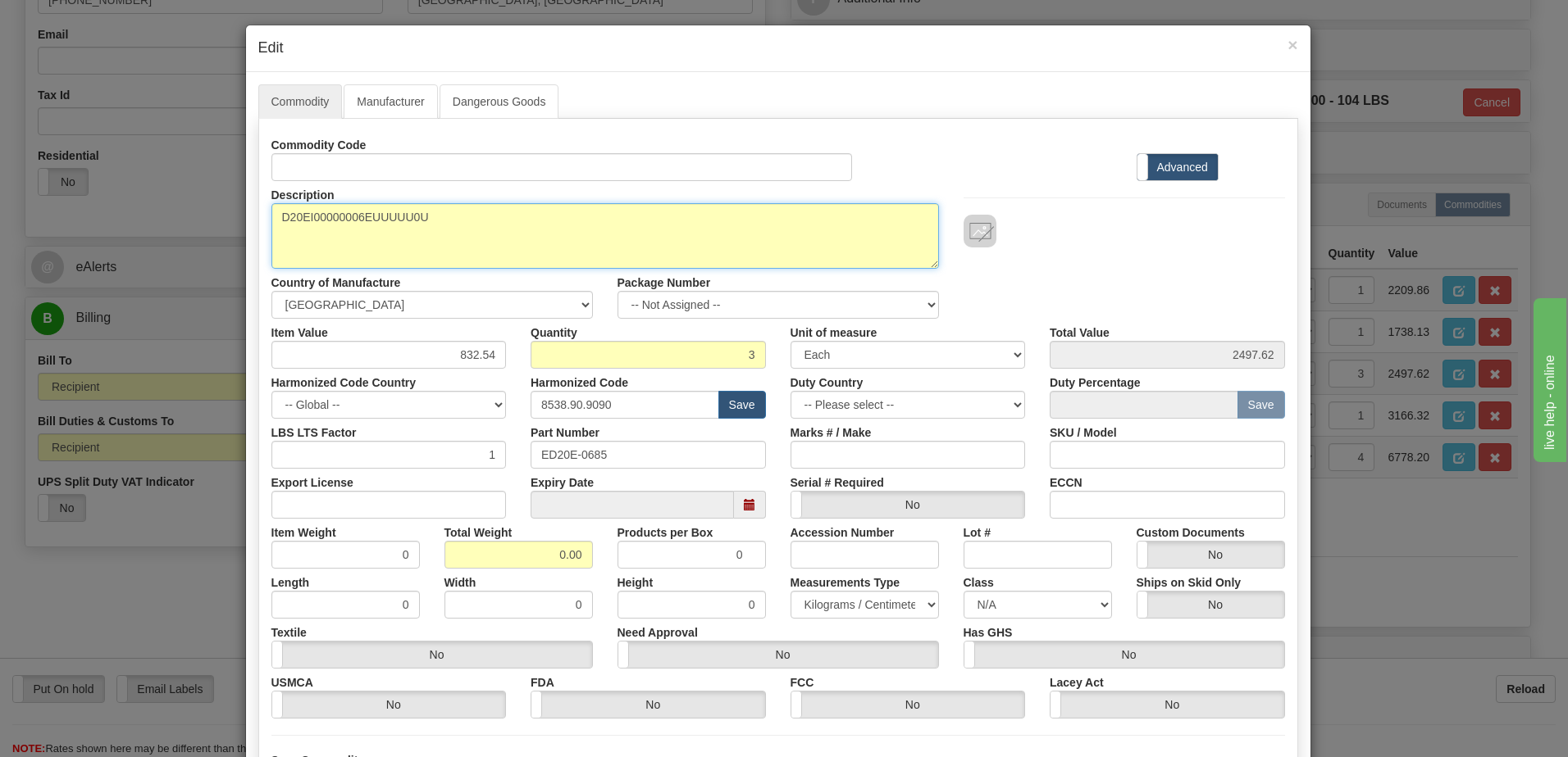
click at [271, 209] on textarea "D20EI00000006EUUUUU0U" at bounding box center [605, 236] width 668 height 66
paste textarea "D20E - Ethernet I/O Module"
type textarea "D20E - Ethernet I/O Module P/N D20EI00000006EUUUUU0U"
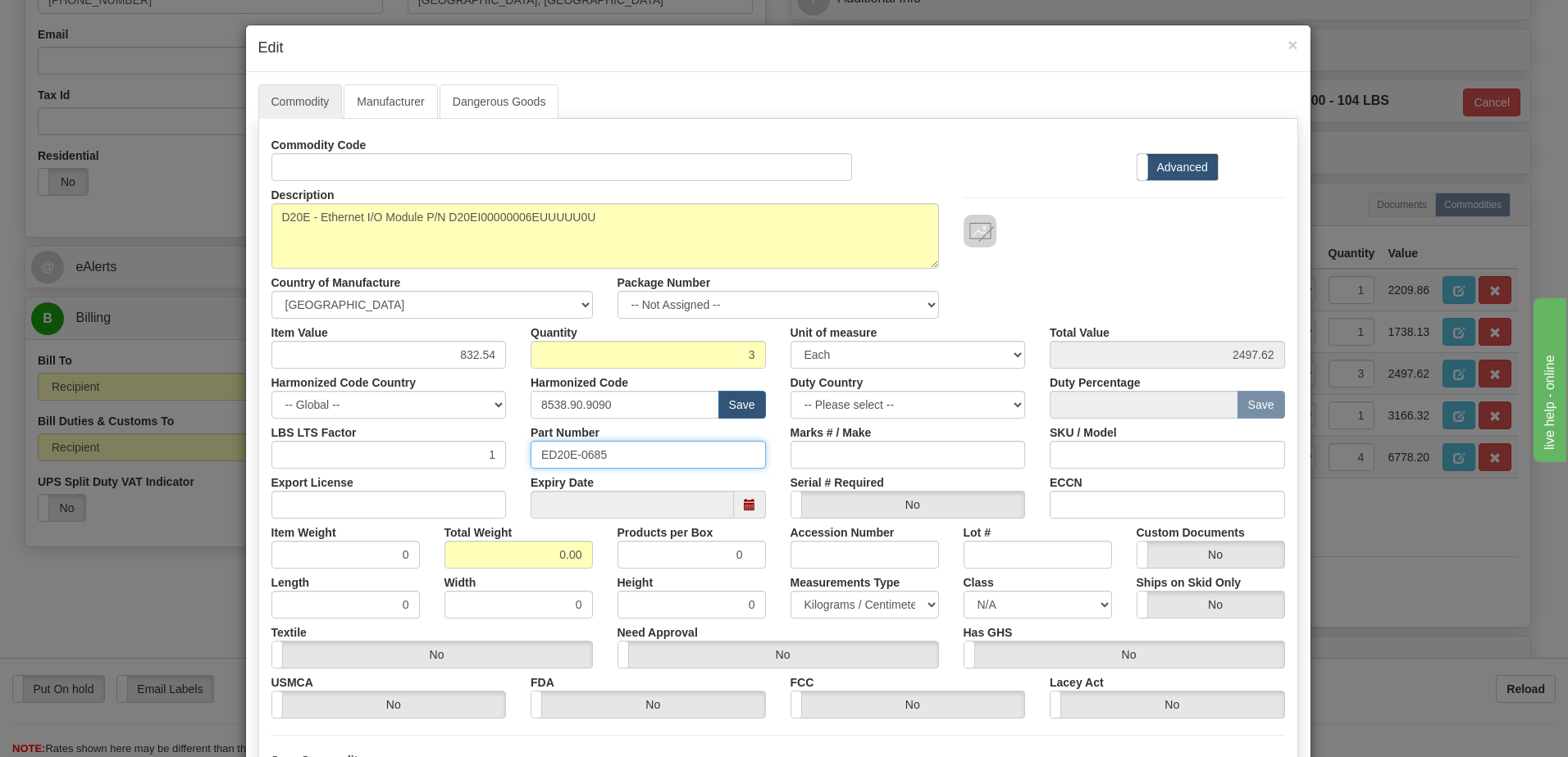
drag, startPoint x: 624, startPoint y: 452, endPoint x: 389, endPoint y: 473, distance: 235.9
click at [389, 473] on div "Commodity Code Standard Advanced Description D20EI00000006EUUUUU0U Country of M…" at bounding box center [778, 425] width 1014 height 588
drag, startPoint x: 518, startPoint y: 549, endPoint x: 829, endPoint y: 585, distance: 313.1
click at [829, 585] on div "Commodity Code Standard Advanced Description D20EI00000006EUUUUU0U Country of M…" at bounding box center [778, 425] width 1014 height 588
type input "3"
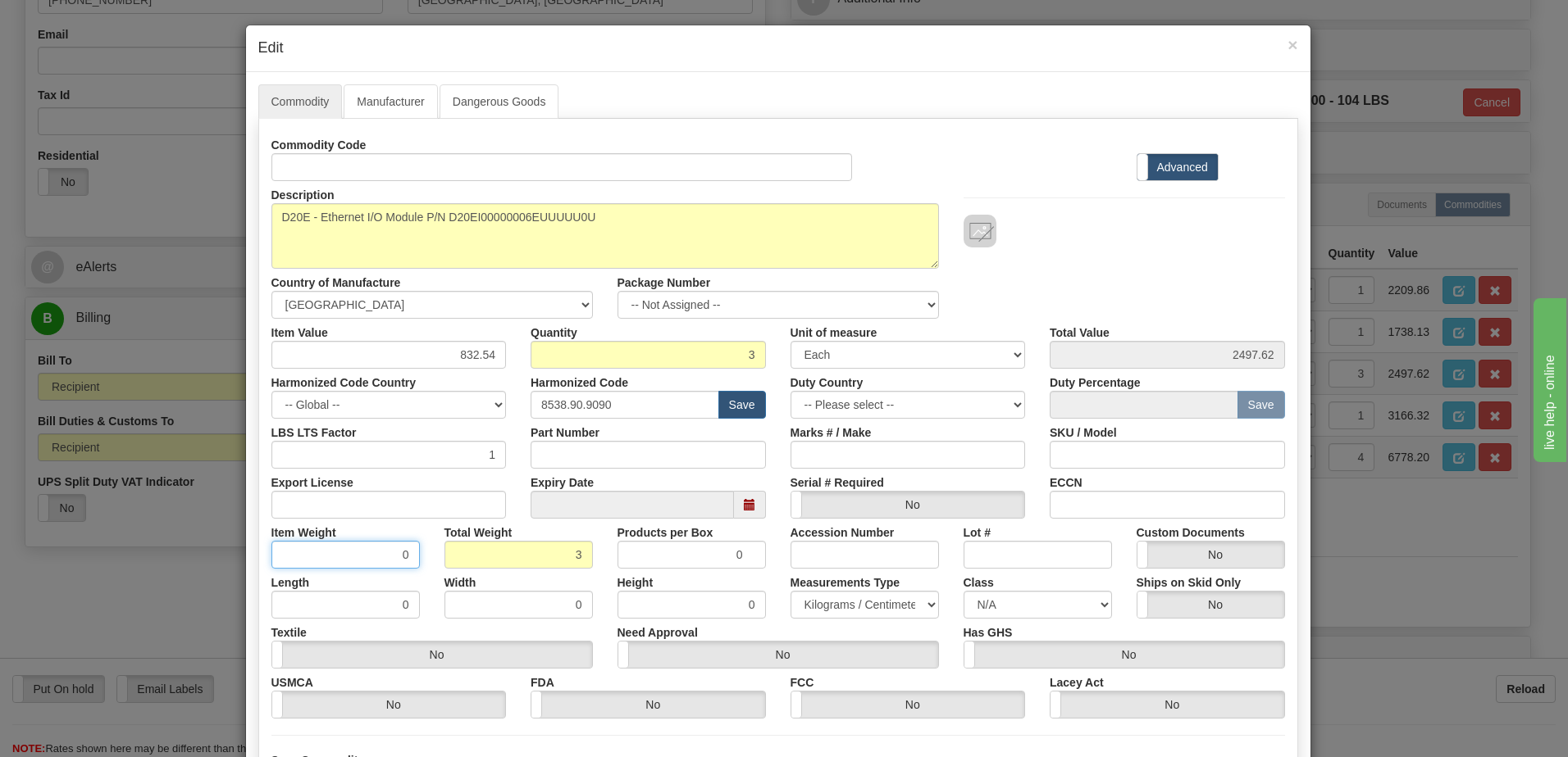
type input "1.0000"
click at [370, 553] on input "1.0000" at bounding box center [345, 555] width 148 height 27
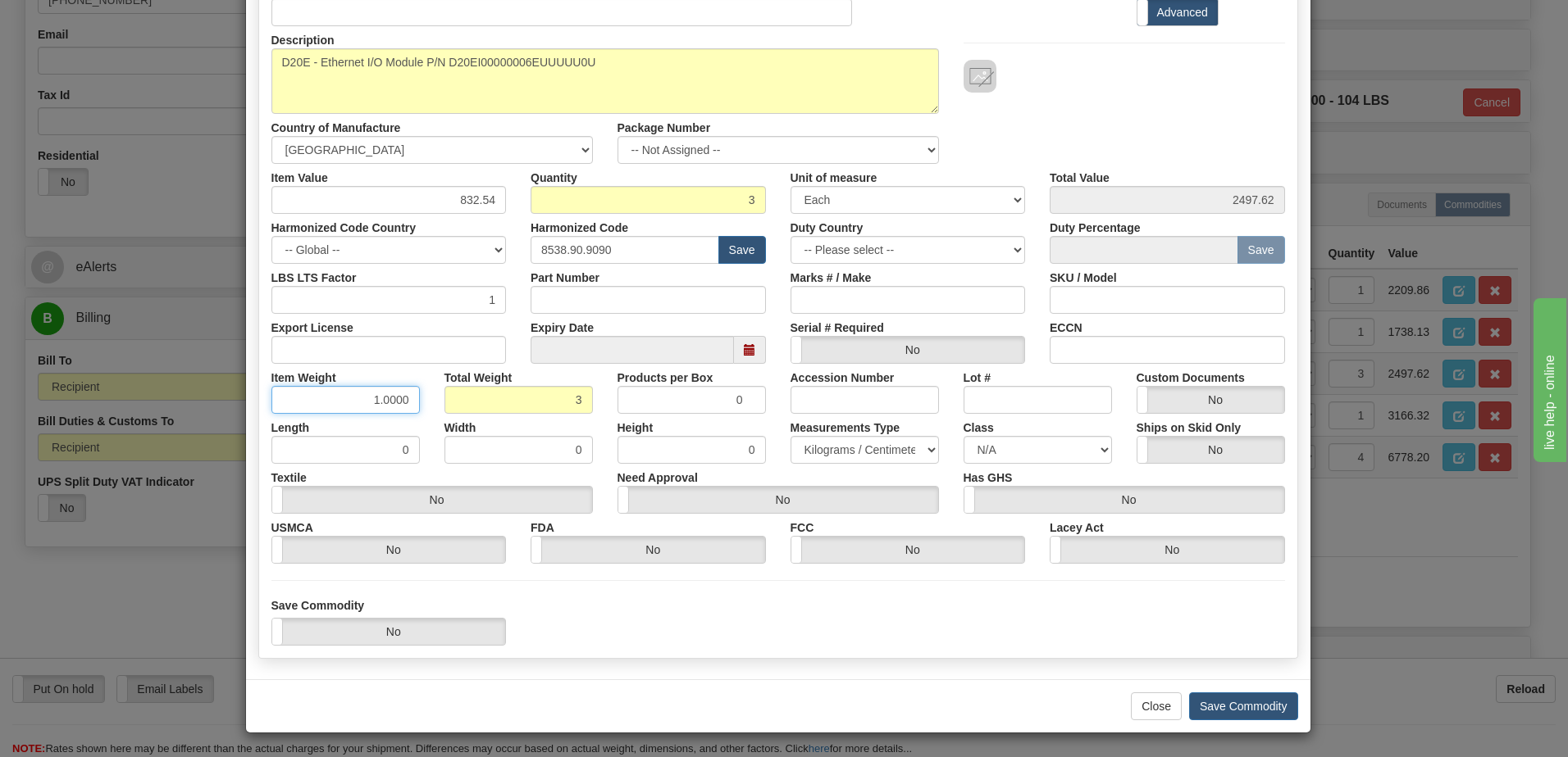
scroll to position [156, 0]
click at [1206, 705] on button "Save Commodity" at bounding box center [1244, 706] width 109 height 27
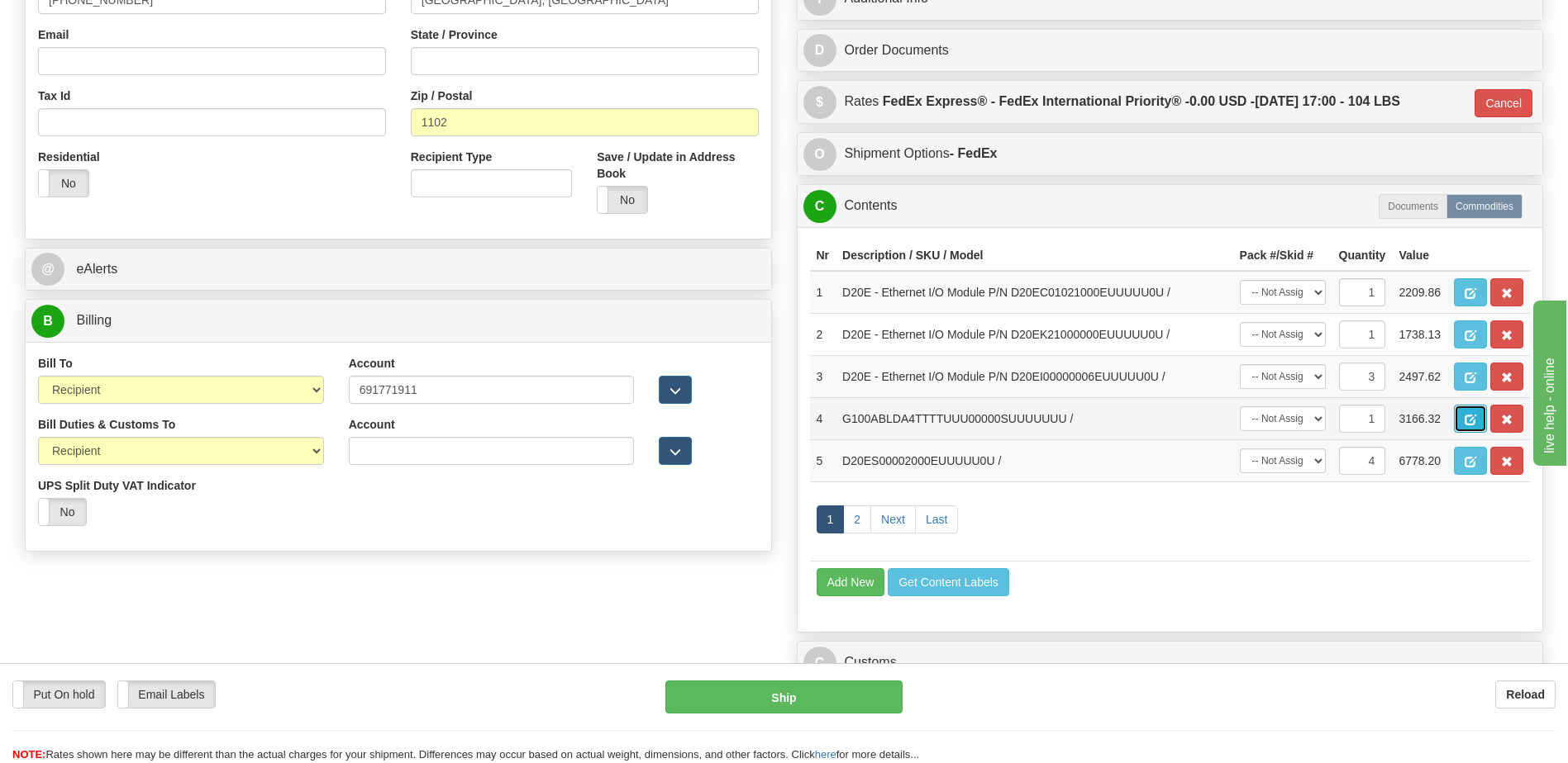
click at [1472, 421] on span "button" at bounding box center [1470, 420] width 12 height 11
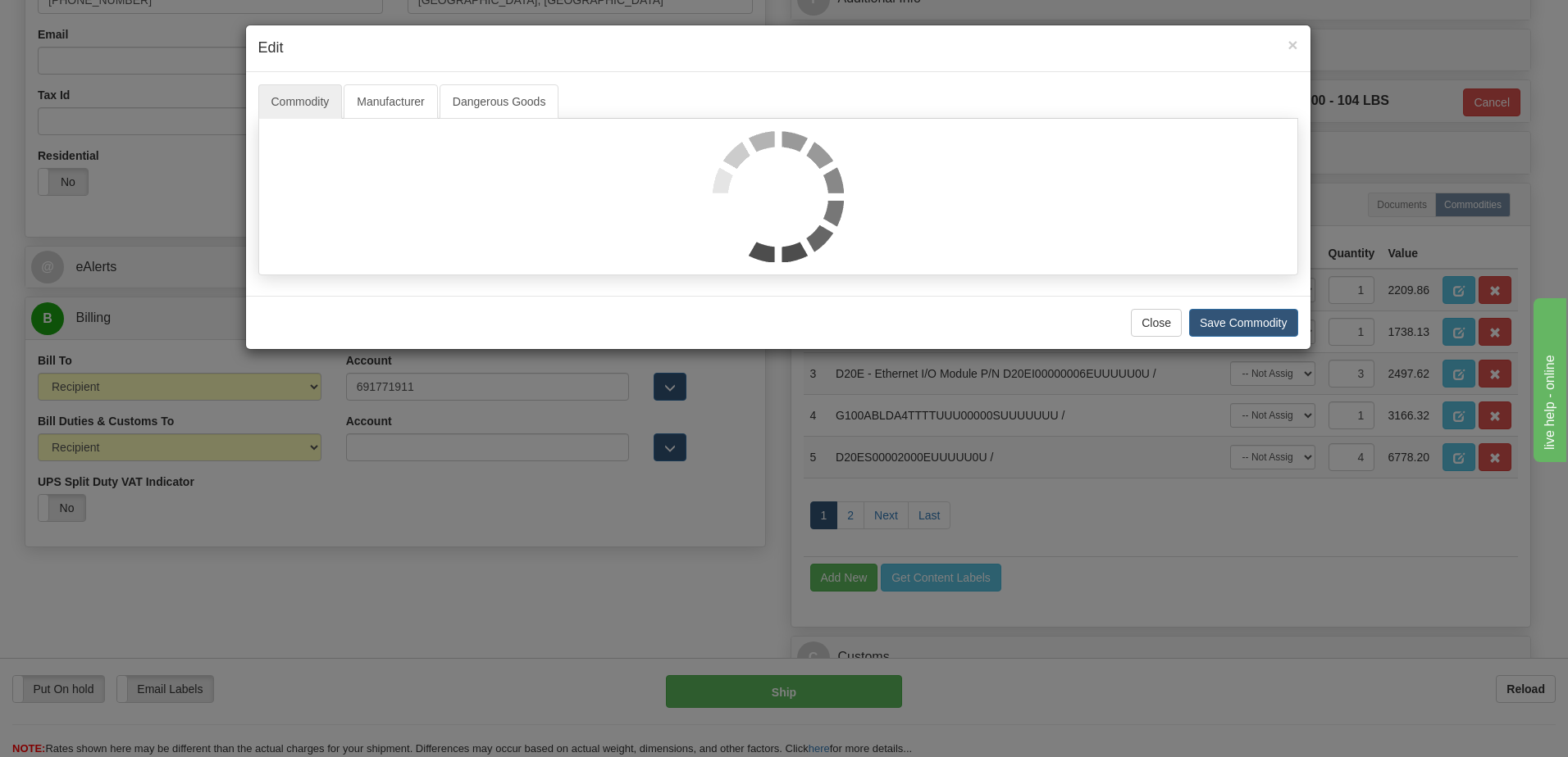
scroll to position [0, 0]
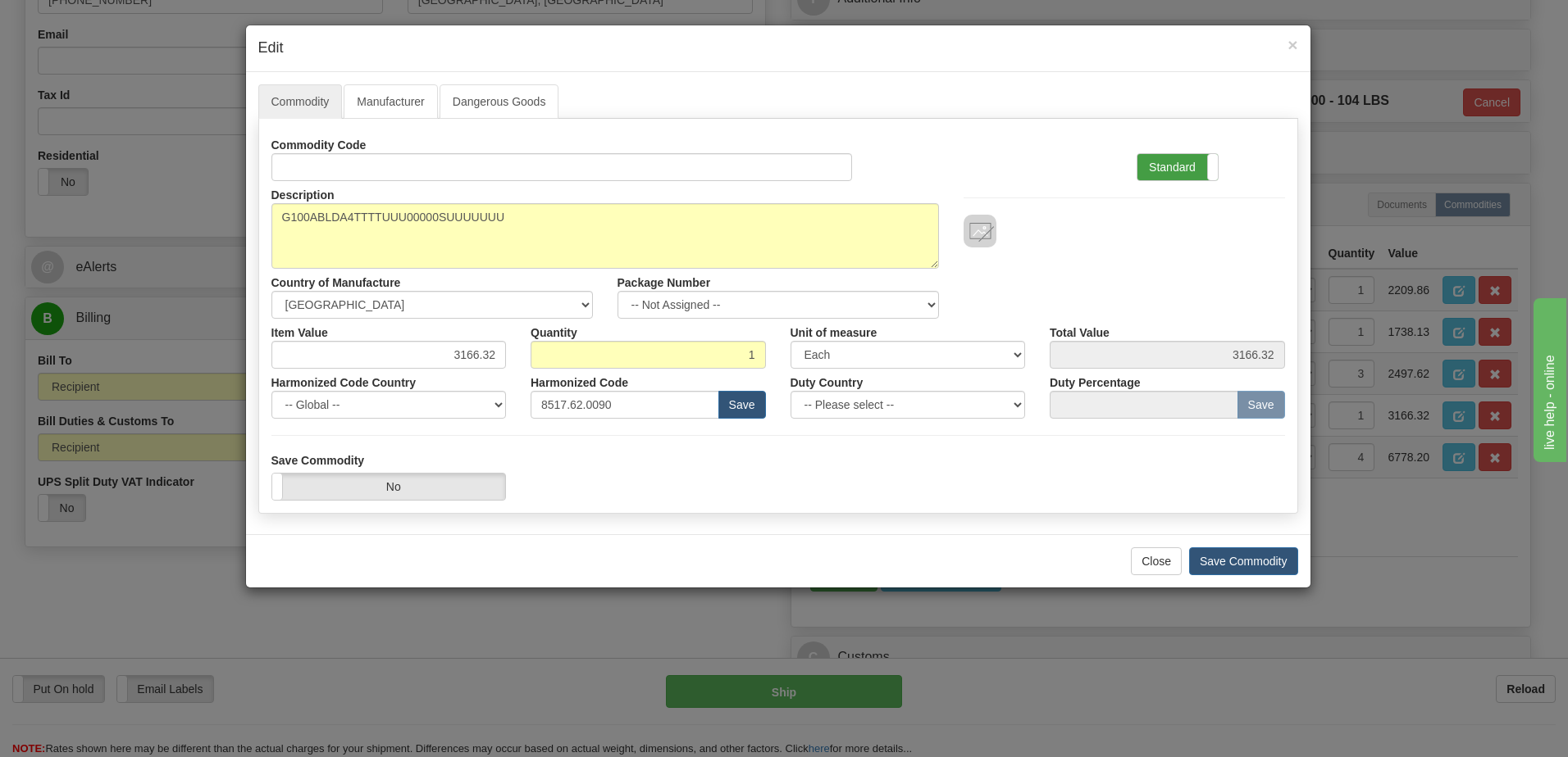
click at [1161, 174] on label "Standard" at bounding box center [1178, 167] width 81 height 27
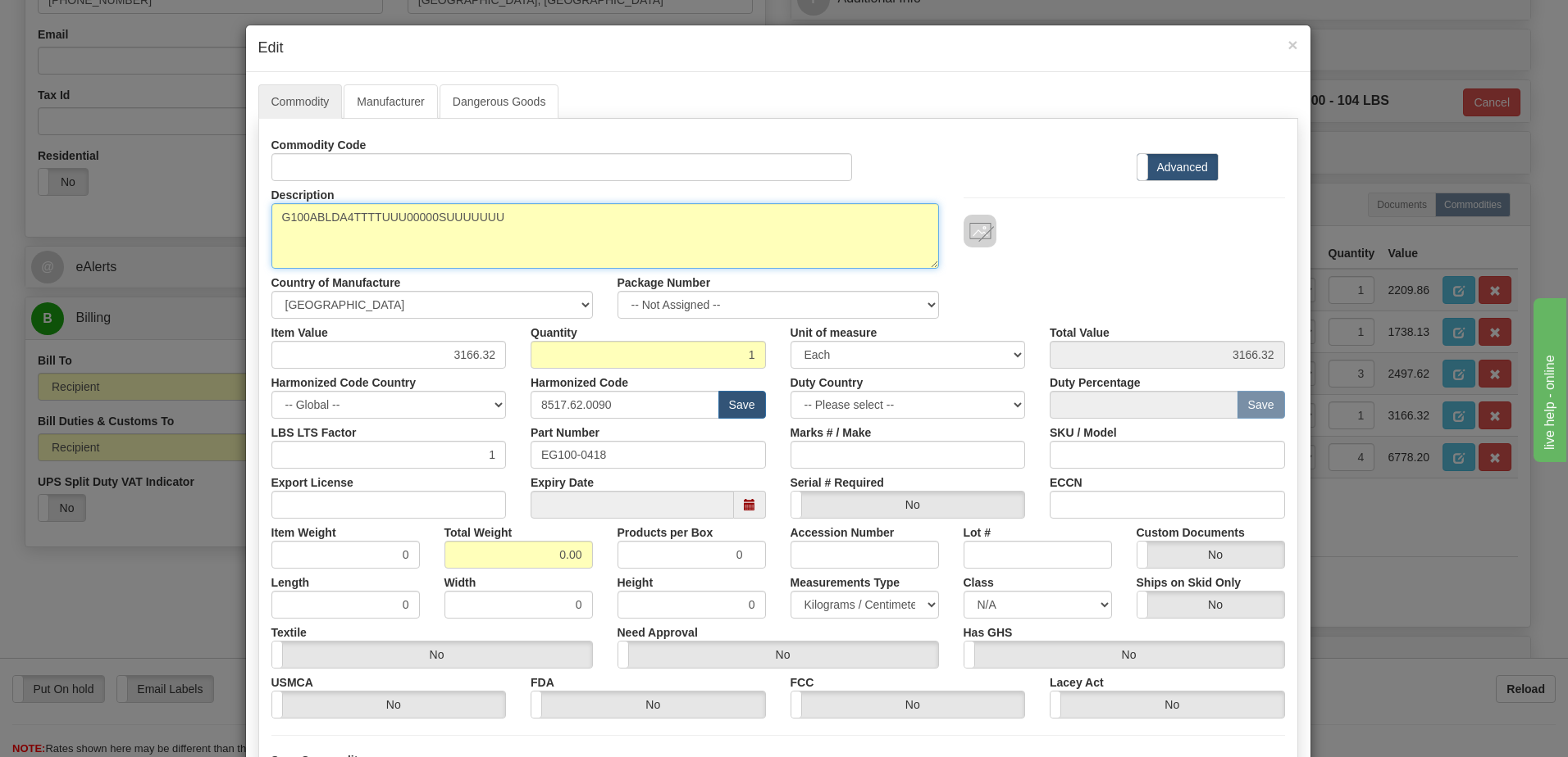
click at [271, 215] on textarea "G100ABLDA4TTTTUUU00000SUUUUUUU" at bounding box center [605, 236] width 668 height 66
paste textarea "G100 - Substation Gateway"
type textarea "G100 - Substation Gateway P/N G100ABLDA4TTTTUUU00000SUUUUUUU"
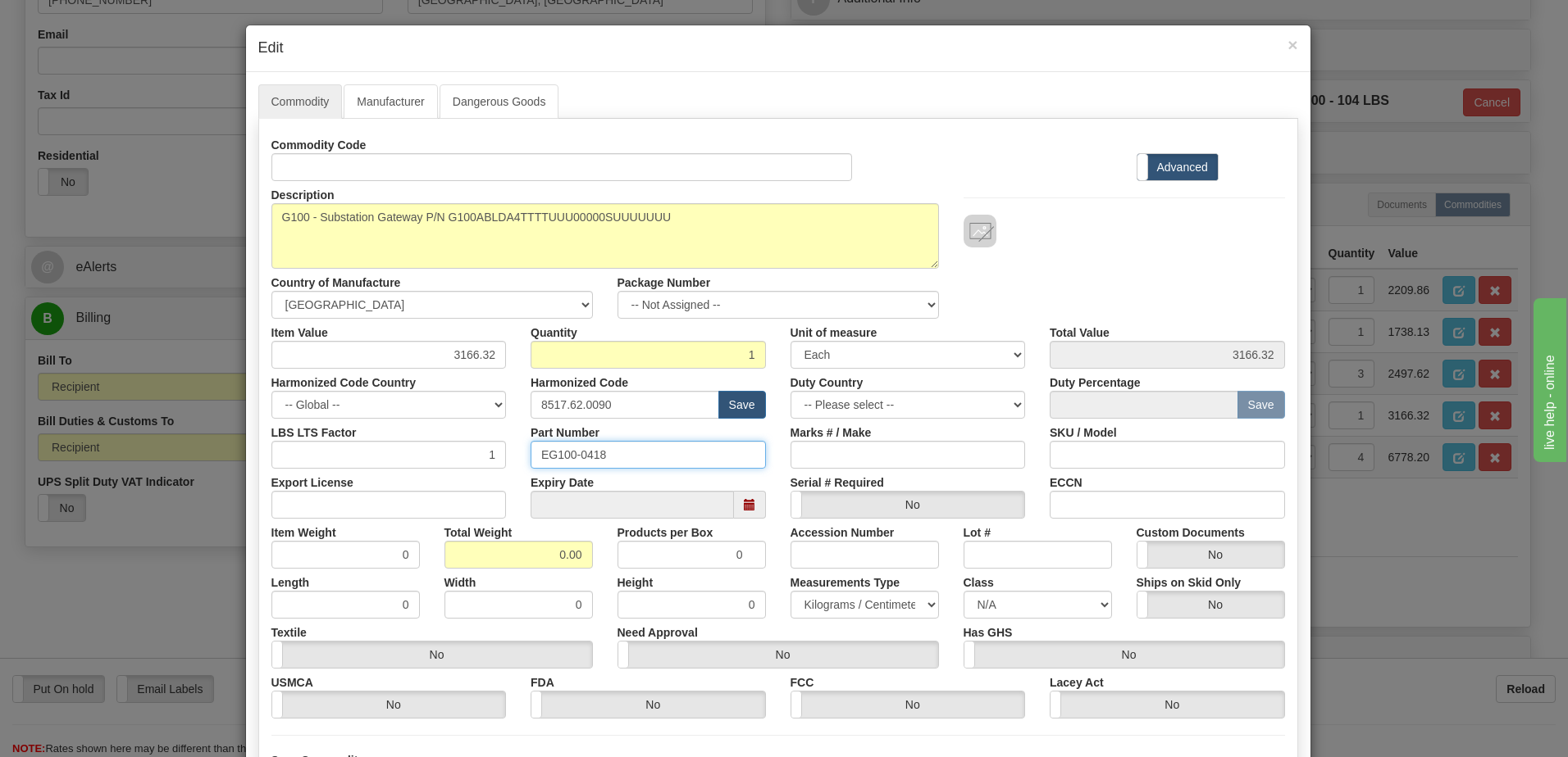
drag, startPoint x: 634, startPoint y: 460, endPoint x: 306, endPoint y: 445, distance: 328.3
click at [306, 445] on div "LBS LTS Factor 1 Part Number EG100-0418 Marks # / Make SKU / Model" at bounding box center [778, 444] width 1038 height 50
drag, startPoint x: 532, startPoint y: 561, endPoint x: 787, endPoint y: 557, distance: 255.0
click at [770, 561] on div "Item Weight 0 Total Weight 0.00 Products per Box 0 Accession Number Lot # Custo…" at bounding box center [778, 543] width 1038 height 50
type input "1"
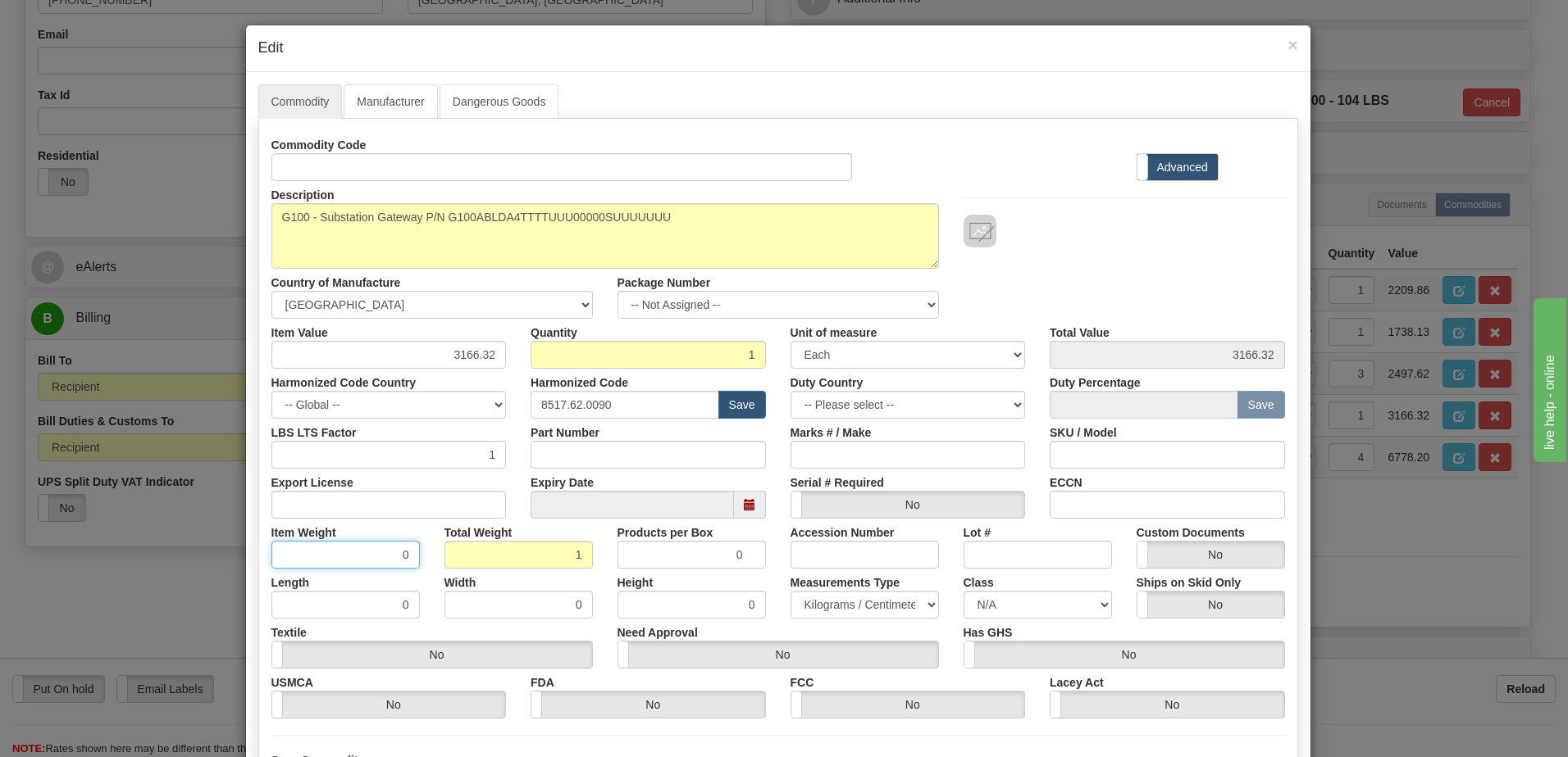
type input "1.0000"
click at [362, 556] on input "1.0000" at bounding box center [345, 555] width 148 height 27
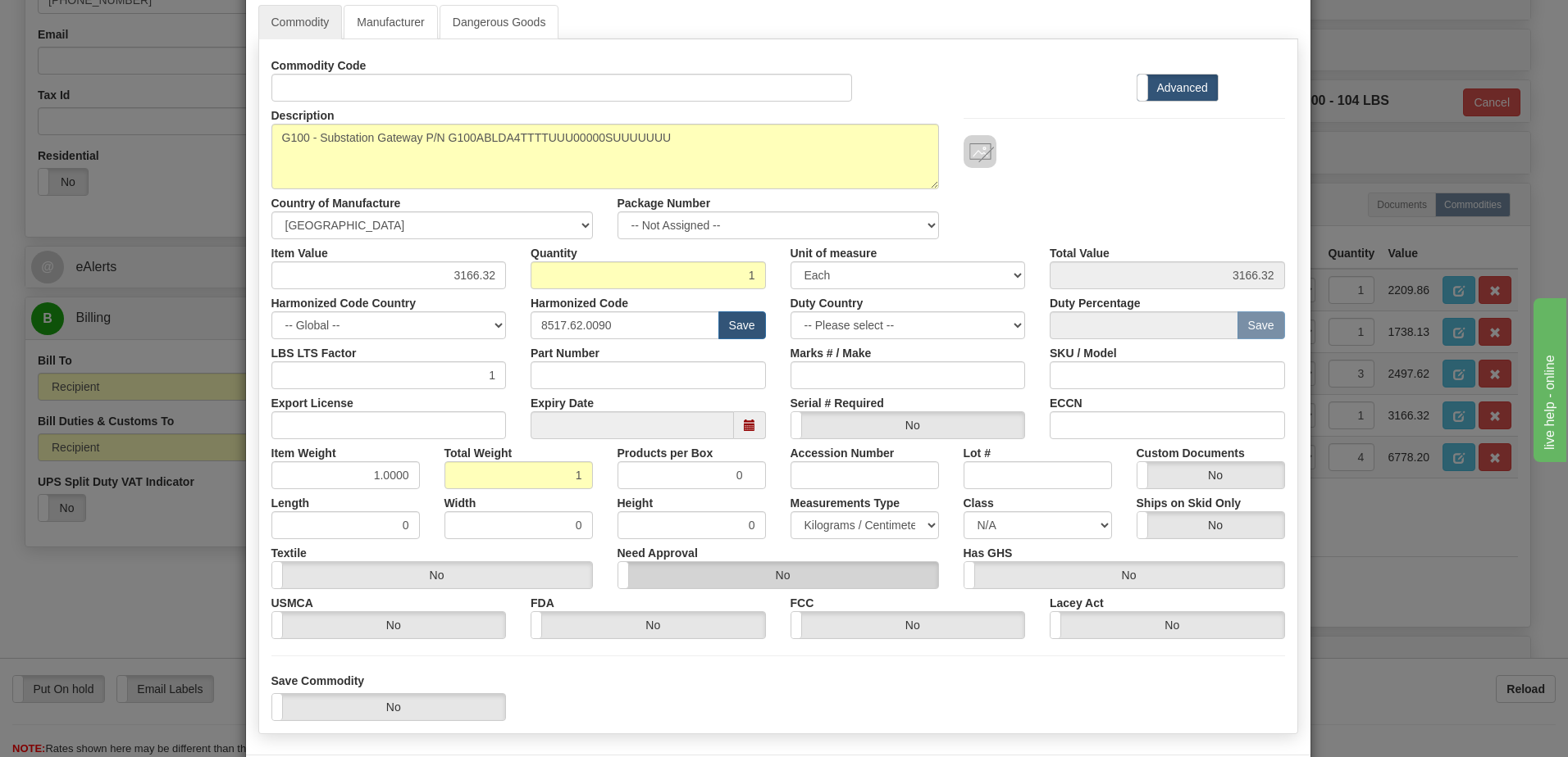
scroll to position [156, 0]
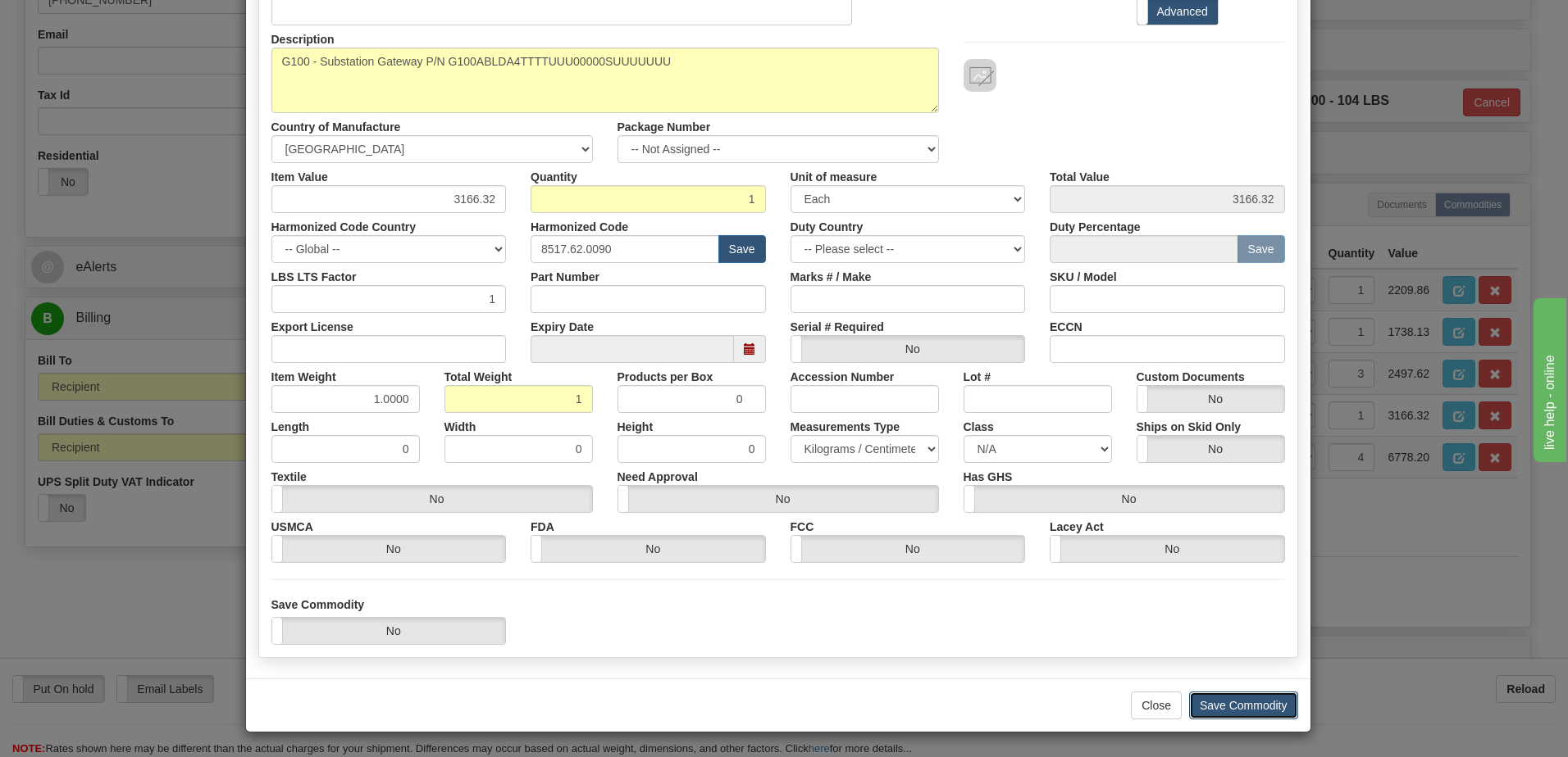
click at [1248, 701] on button "Save Commodity" at bounding box center [1244, 706] width 109 height 27
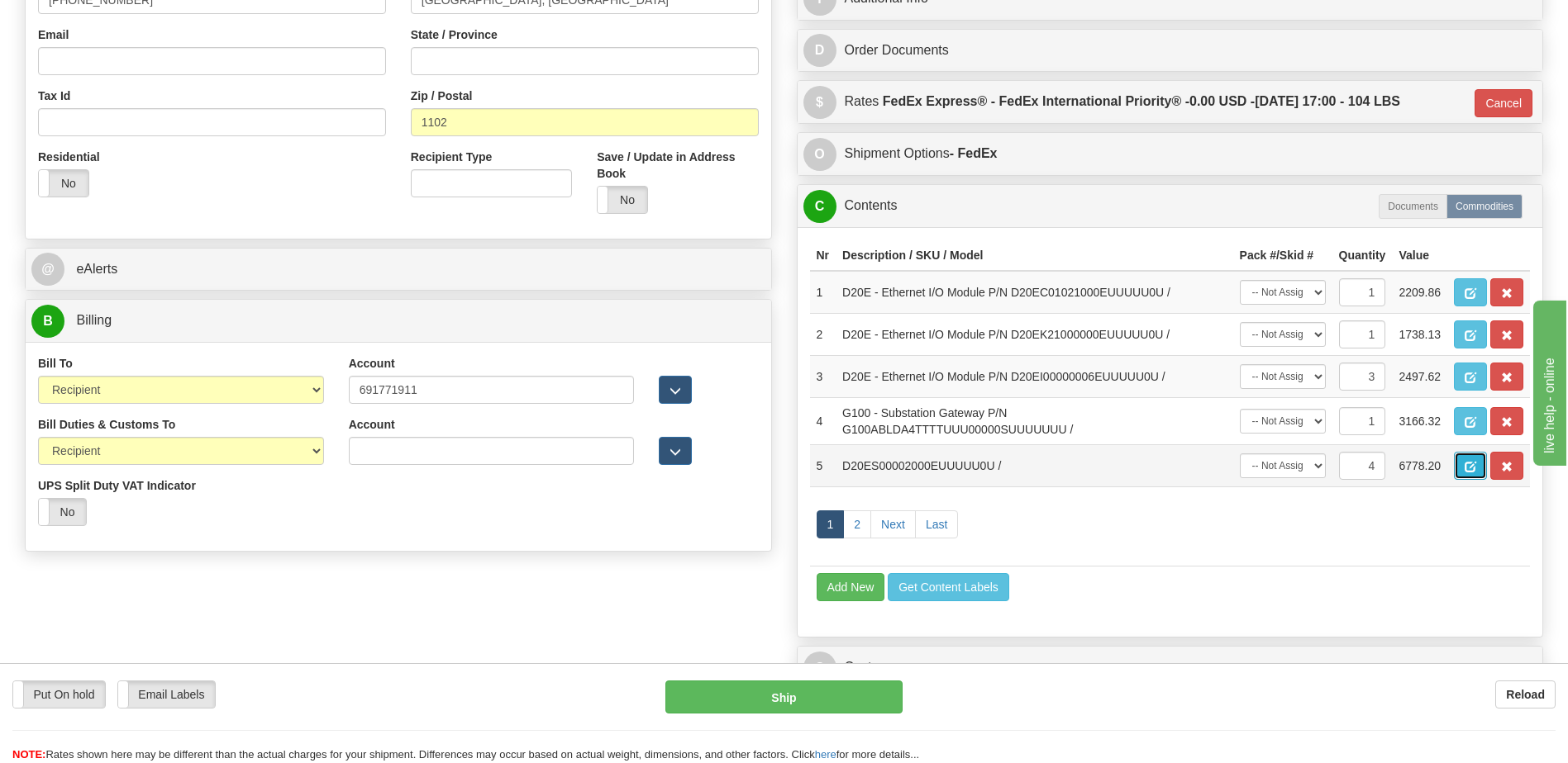
click at [1474, 468] on span "button" at bounding box center [1470, 467] width 12 height 11
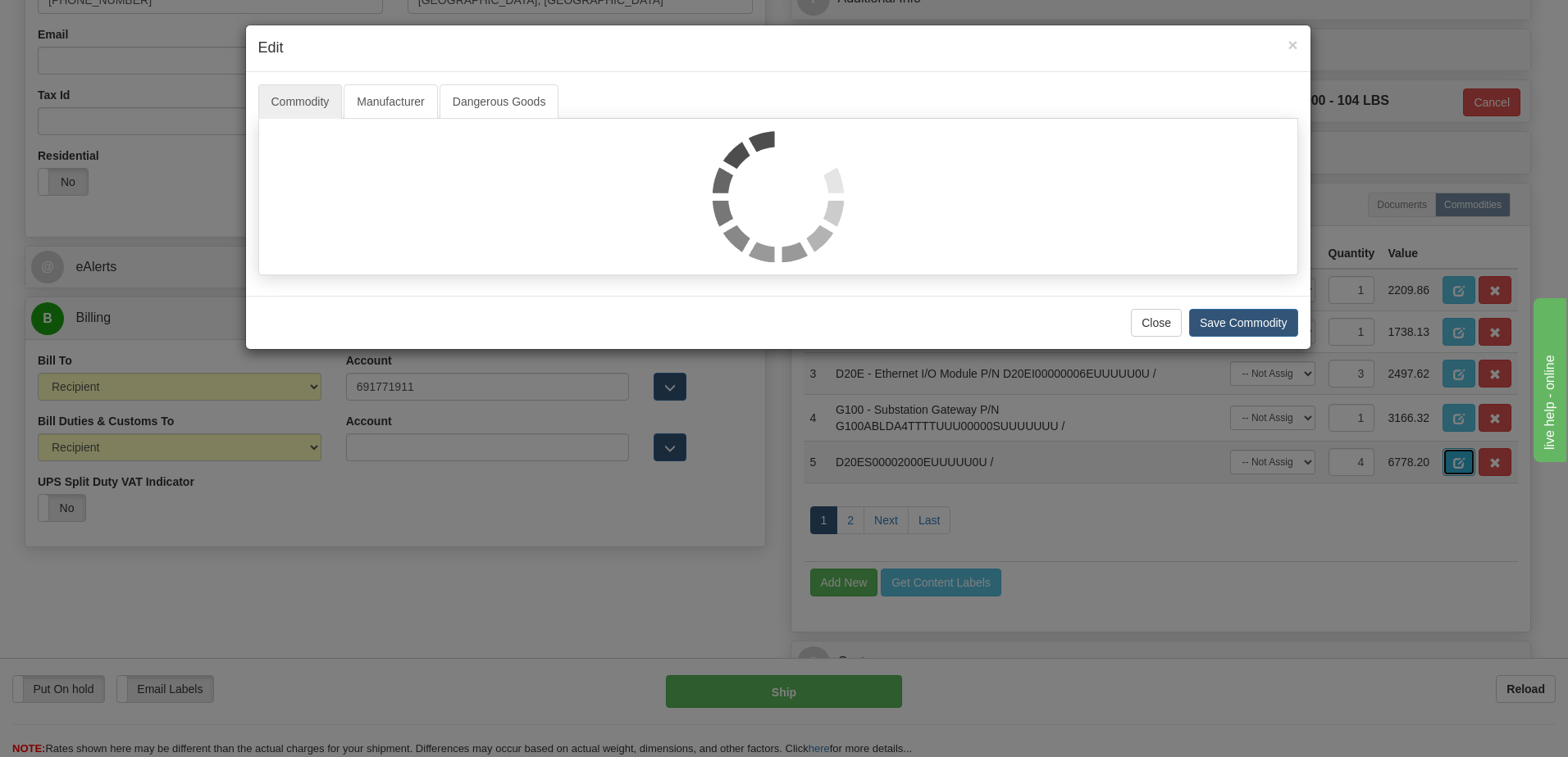
scroll to position [0, 0]
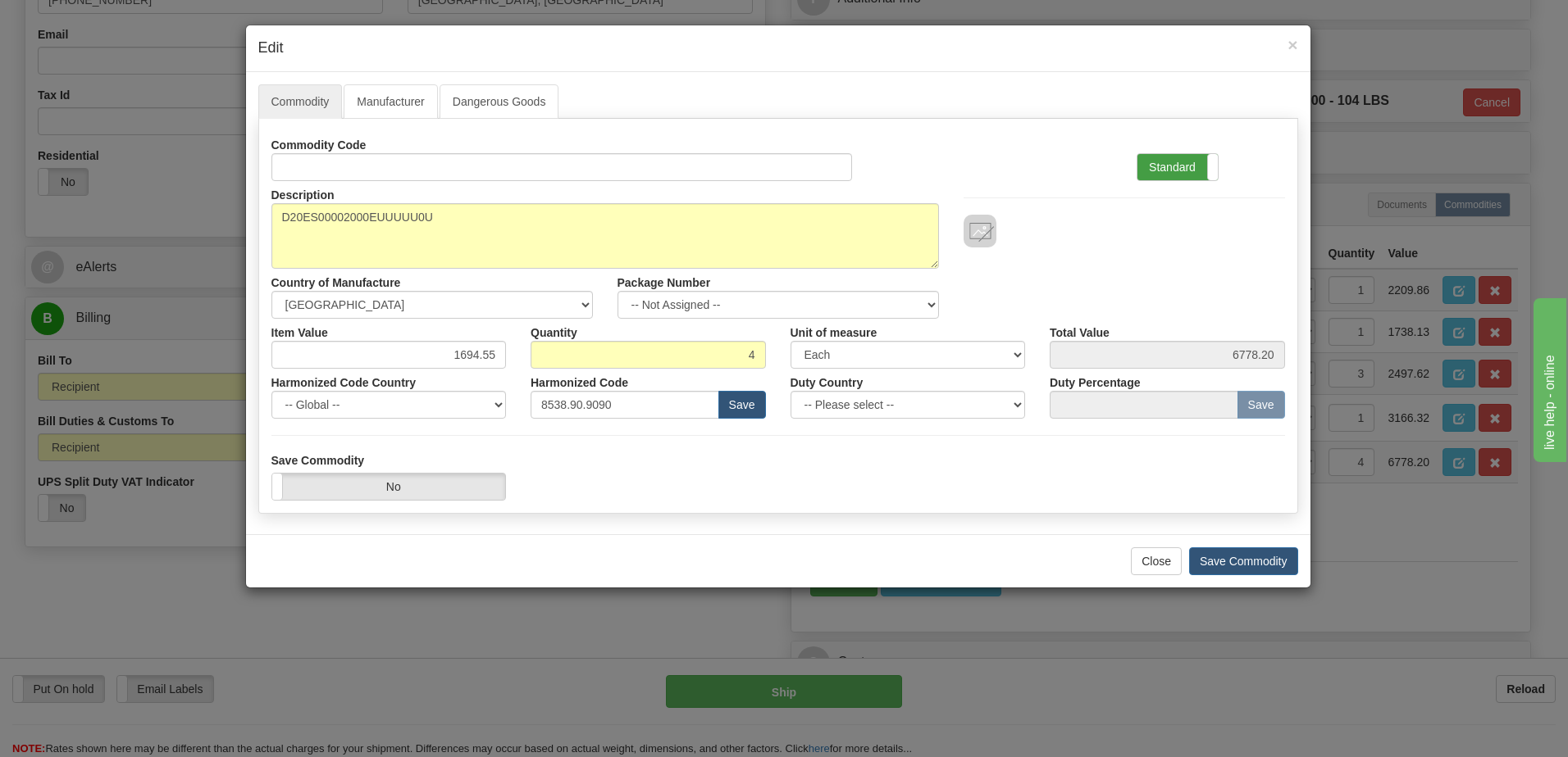
click at [1181, 172] on label "Standard" at bounding box center [1178, 167] width 81 height 27
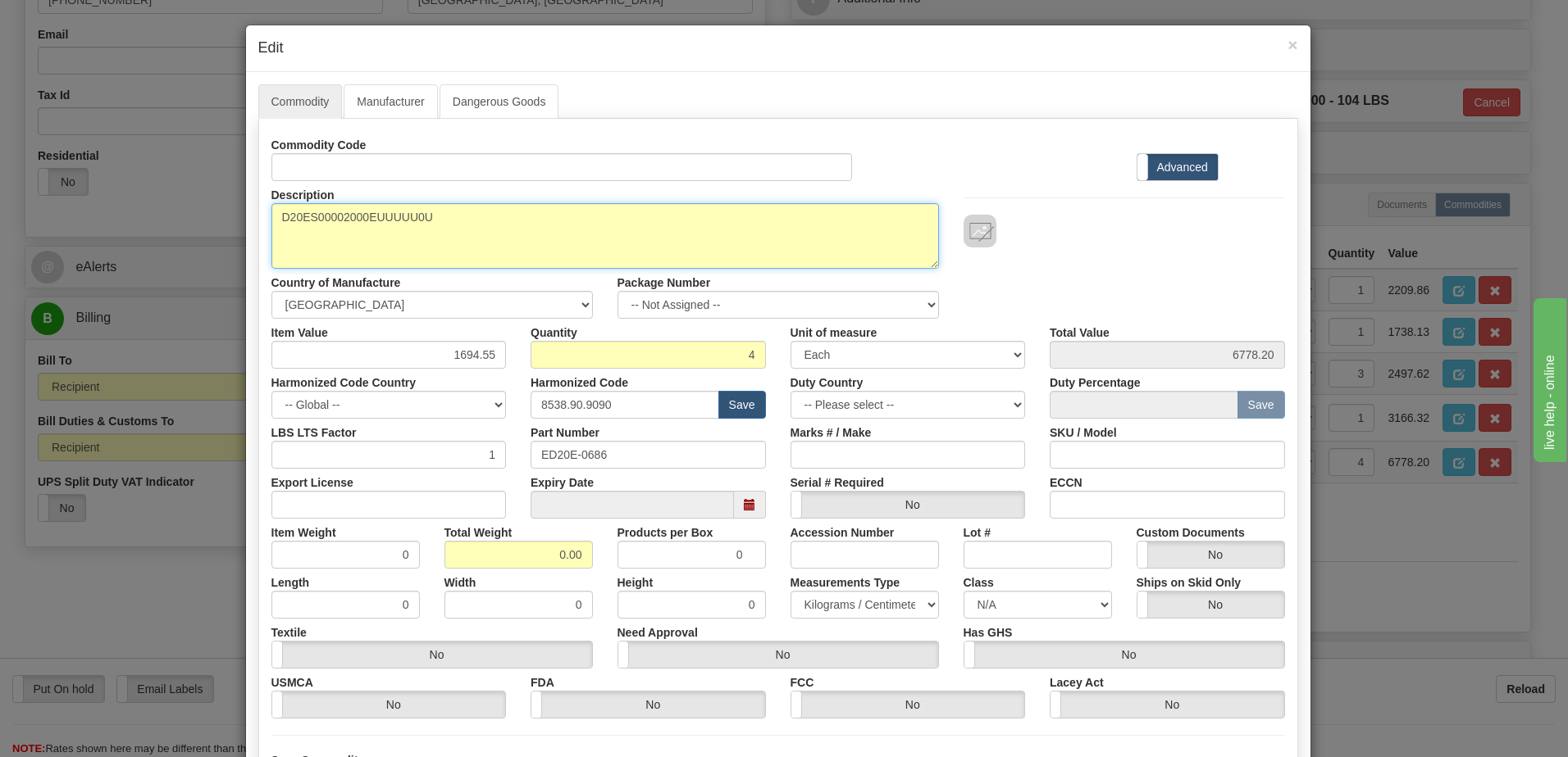
click at [276, 221] on textarea "D20ES00002000EUUUUU0U" at bounding box center [605, 236] width 668 height 66
paste textarea "D20E - Ethernet I/O Module"
type textarea "D20E - Ethernet I/O Module P/N D20ES00002000EUUUUU0U"
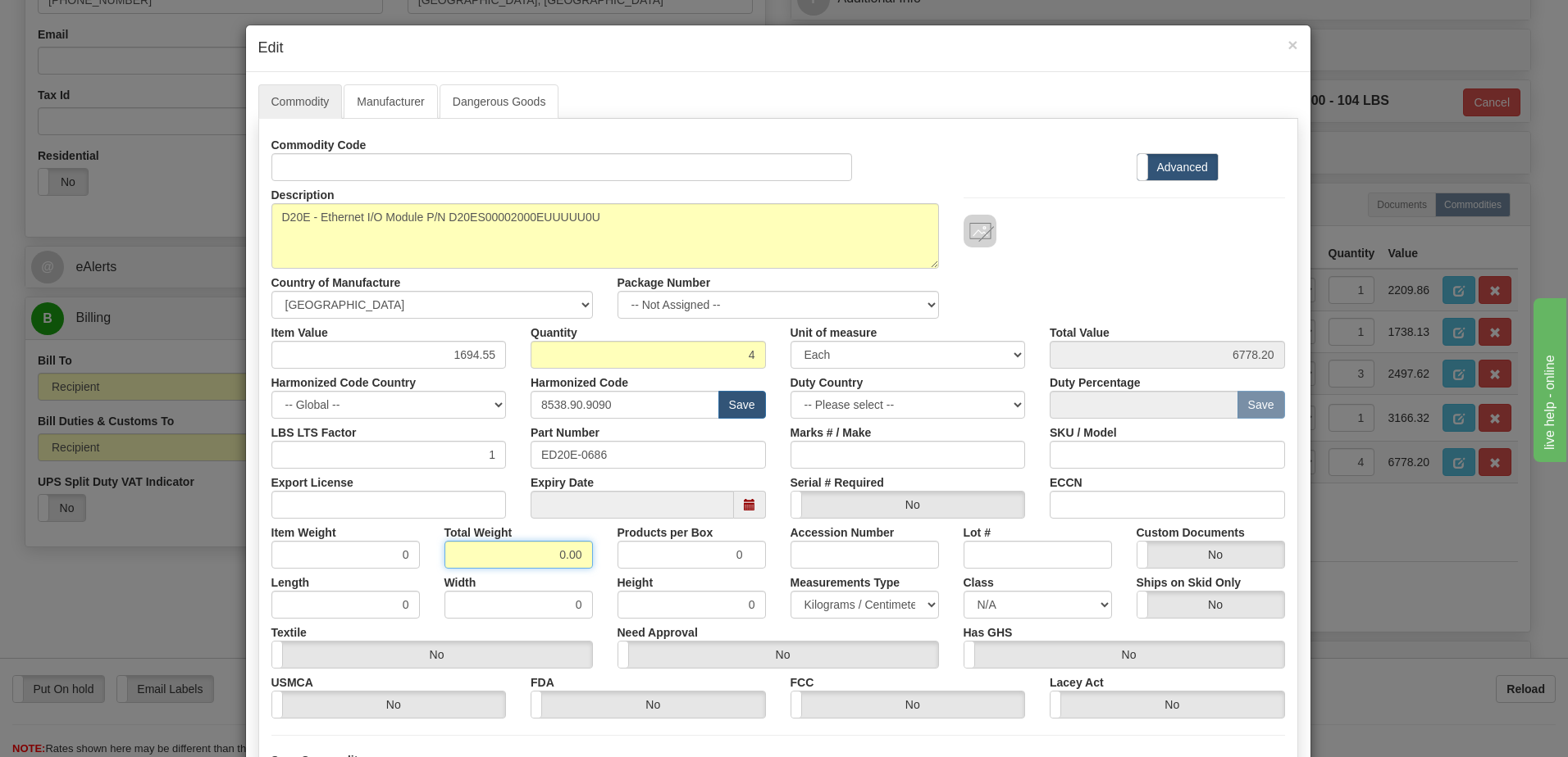
drag, startPoint x: 514, startPoint y: 562, endPoint x: 805, endPoint y: 595, distance: 292.9
click at [805, 595] on div "Commodity Code Standard Advanced Description D20ES00002000EUUUUU0U Country of M…" at bounding box center [778, 425] width 1014 height 588
type input "4"
type input "1.0000"
drag, startPoint x: 331, startPoint y: 560, endPoint x: 634, endPoint y: 511, distance: 306.9
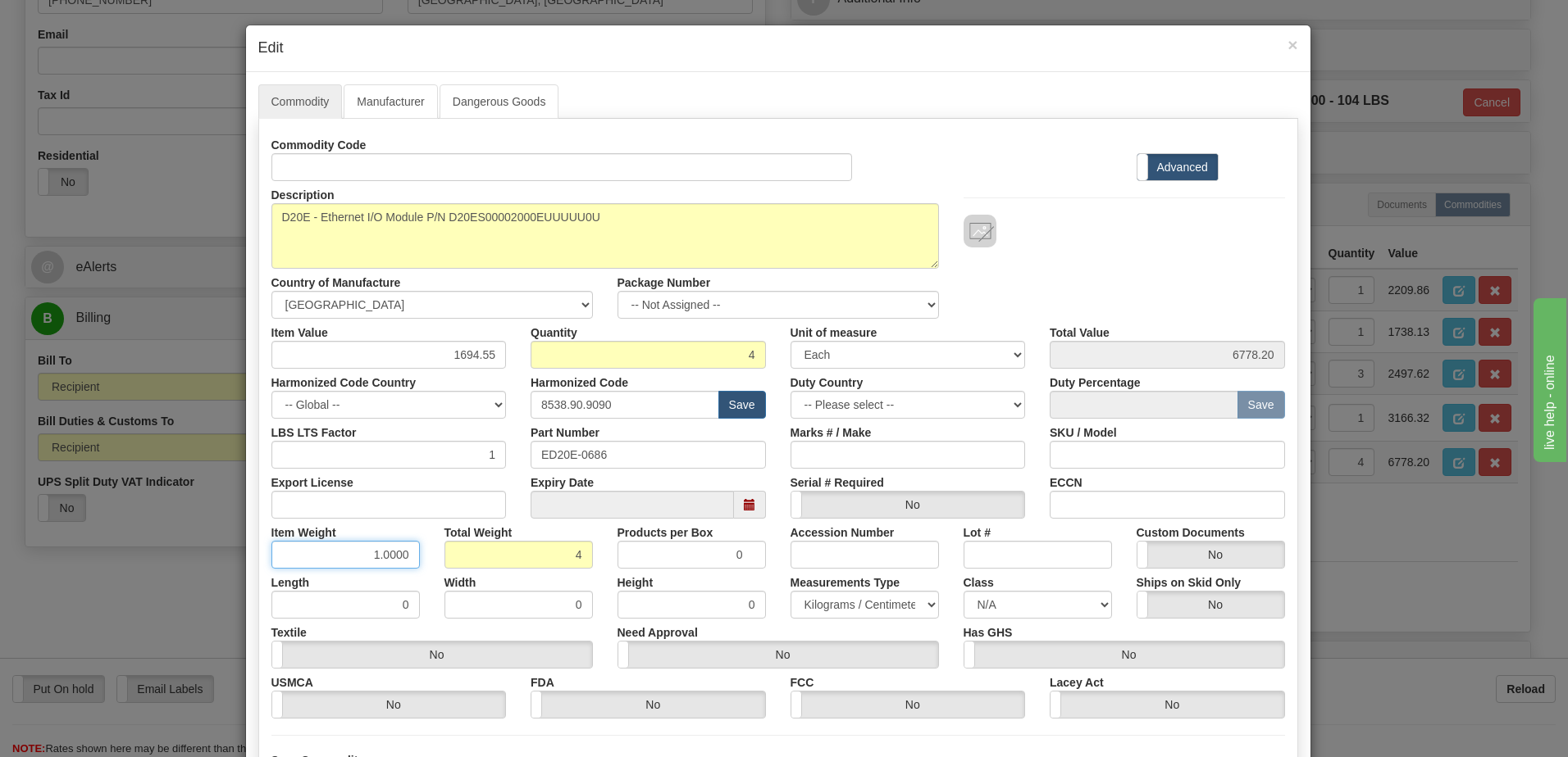
click at [332, 559] on input "1.0000" at bounding box center [345, 555] width 148 height 27
drag, startPoint x: 603, startPoint y: 454, endPoint x: 330, endPoint y: 462, distance: 273.1
click at [337, 461] on div "LBS LTS Factor 1 Part Number ED20E-0686 Marks # / Make SKU / Model" at bounding box center [778, 444] width 1038 height 50
click at [633, 350] on input "4" at bounding box center [648, 354] width 236 height 27
click at [858, 358] on select "3 Thousand Square Inches Adjustments 56 Pound Bushel Bag Barrel Board Feet Box …" at bounding box center [909, 354] width 236 height 27
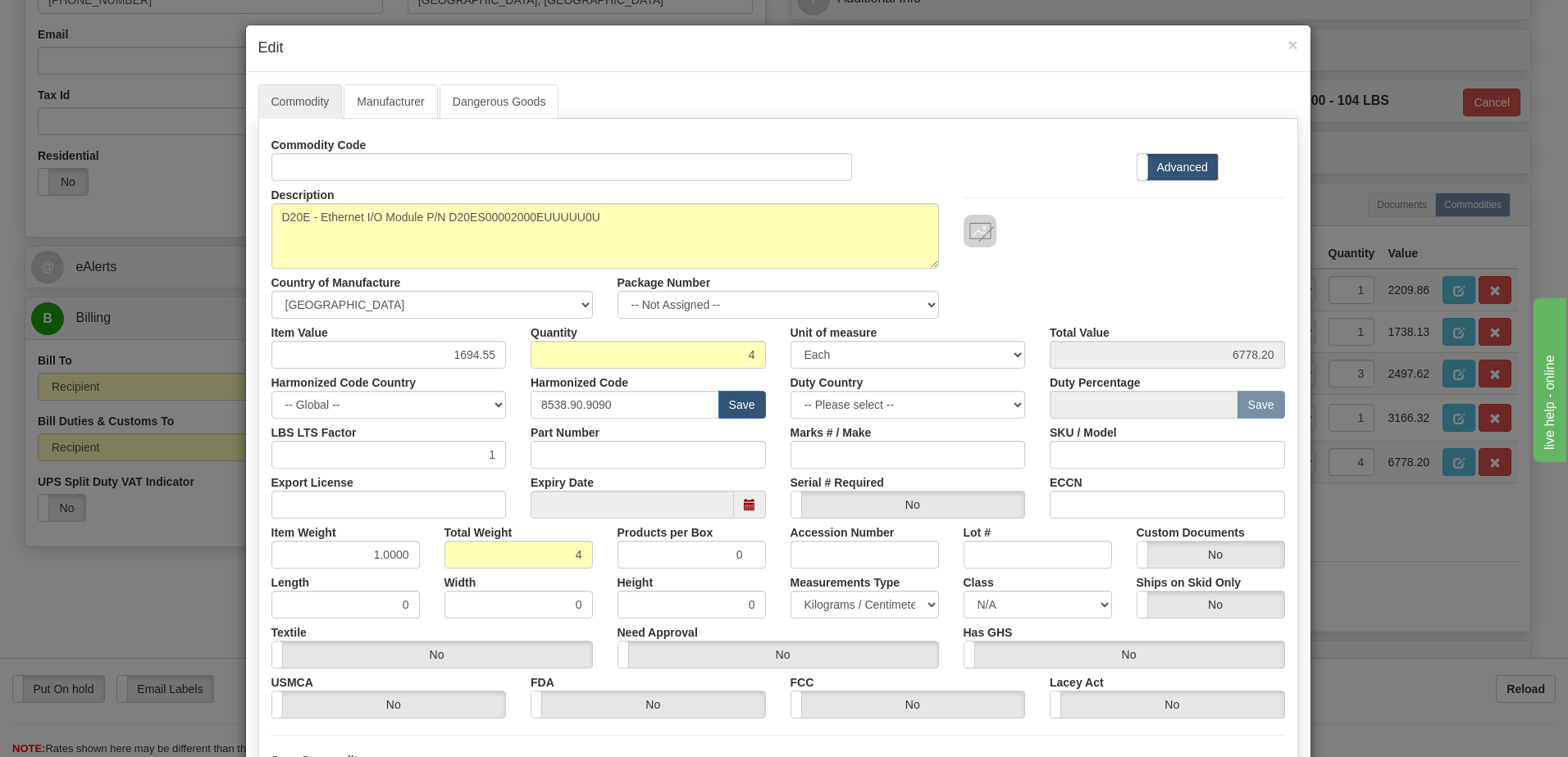
click at [1197, 278] on div "Description D20ES00002000EUUUUU0U Country of Manufacture -- Unknown -- AFGHANIS…" at bounding box center [778, 249] width 1038 height 137
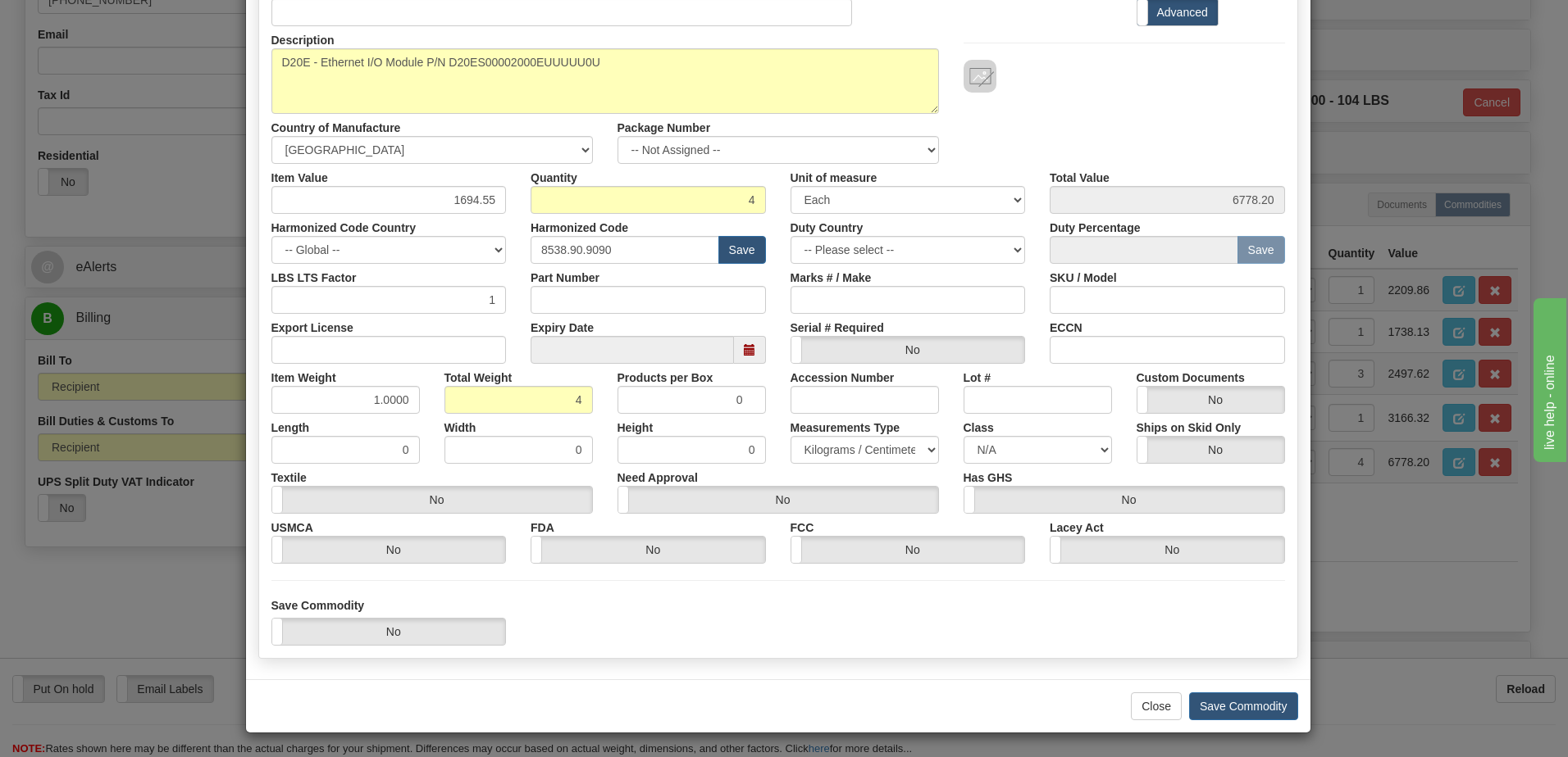
scroll to position [156, 0]
click at [1211, 706] on button "Save Commodity" at bounding box center [1244, 706] width 109 height 27
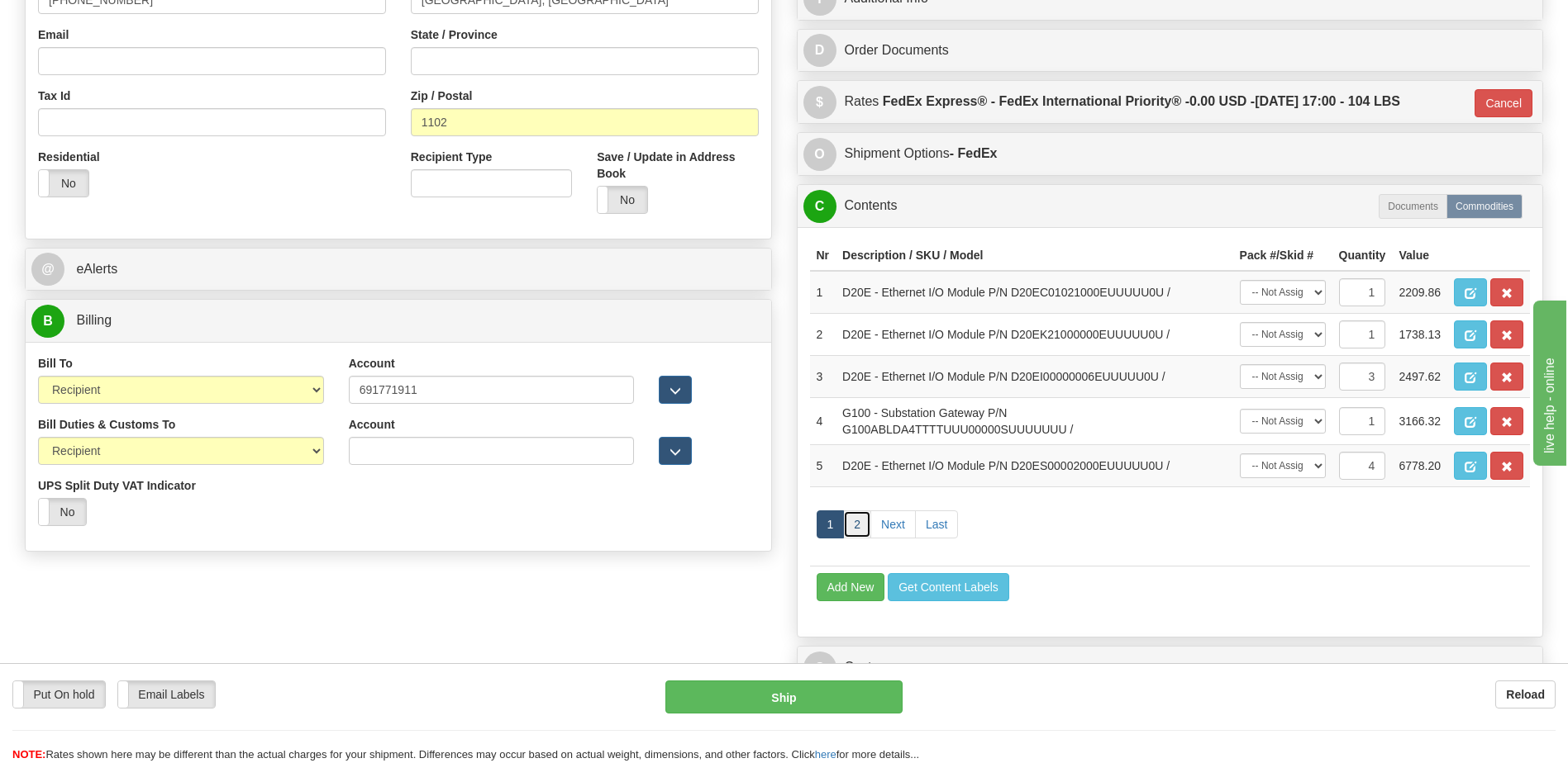
click at [846, 523] on link "2" at bounding box center [857, 525] width 28 height 28
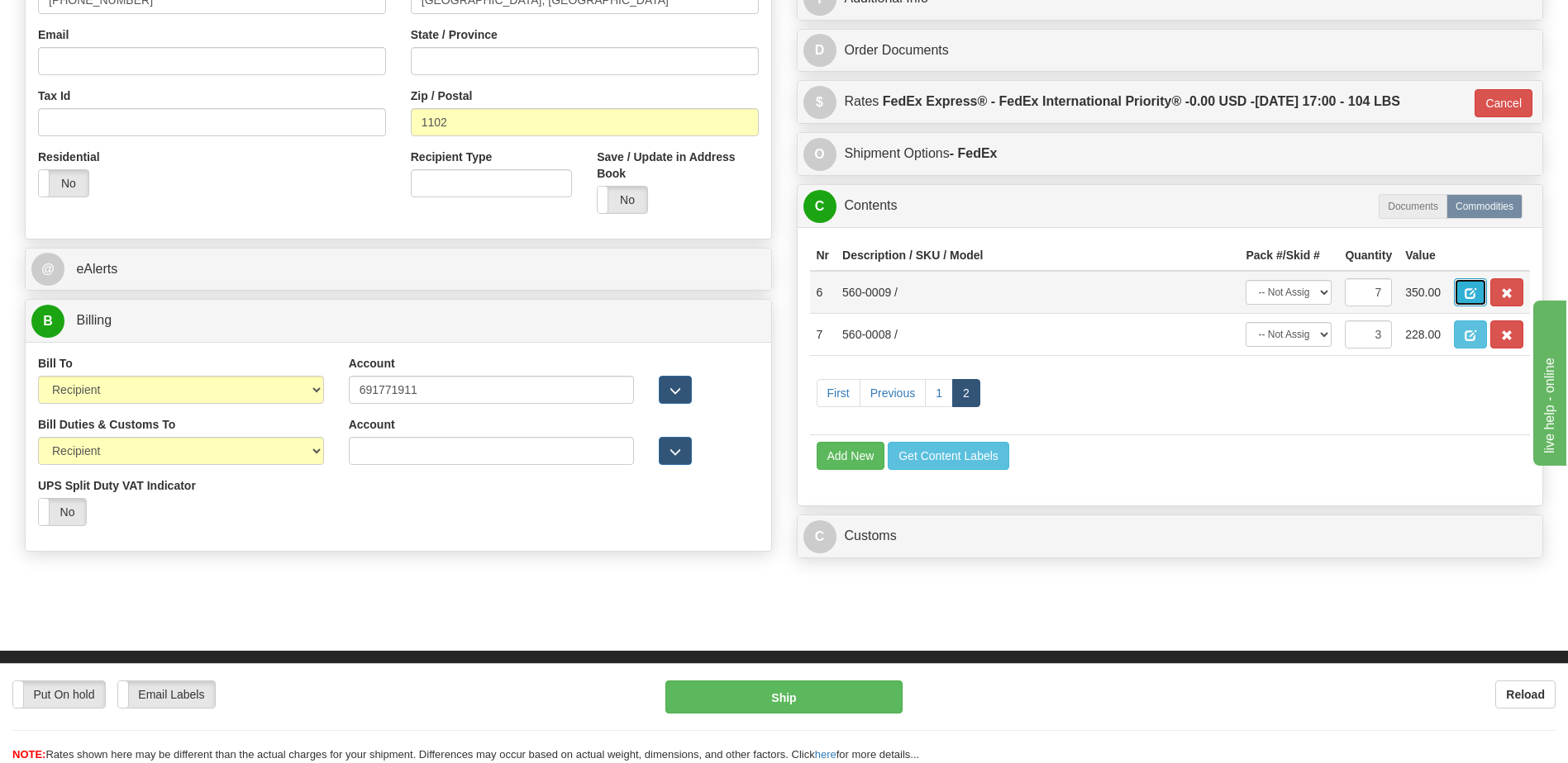
click at [1470, 302] on button "button" at bounding box center [1469, 292] width 33 height 28
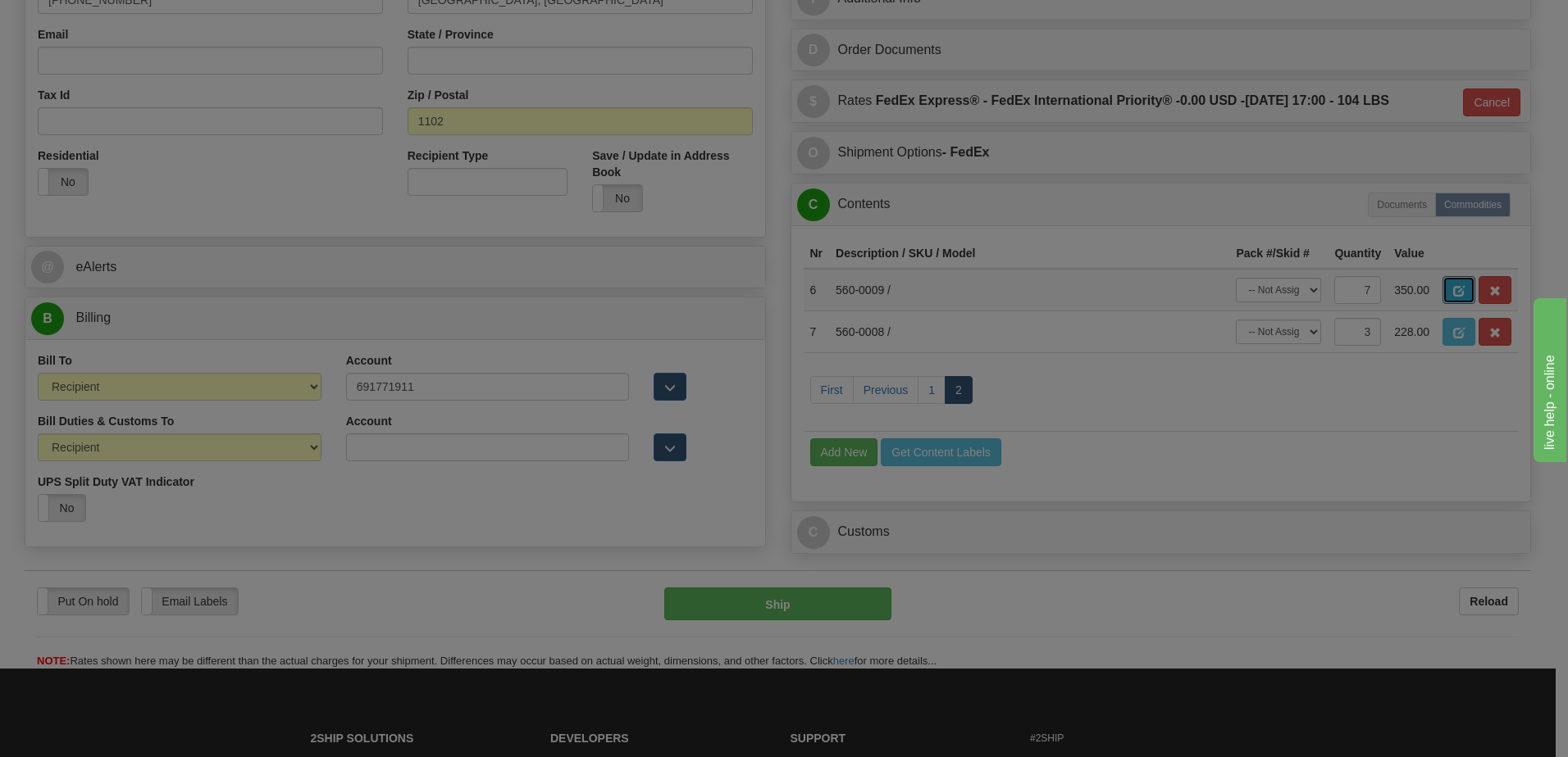
scroll to position [0, 0]
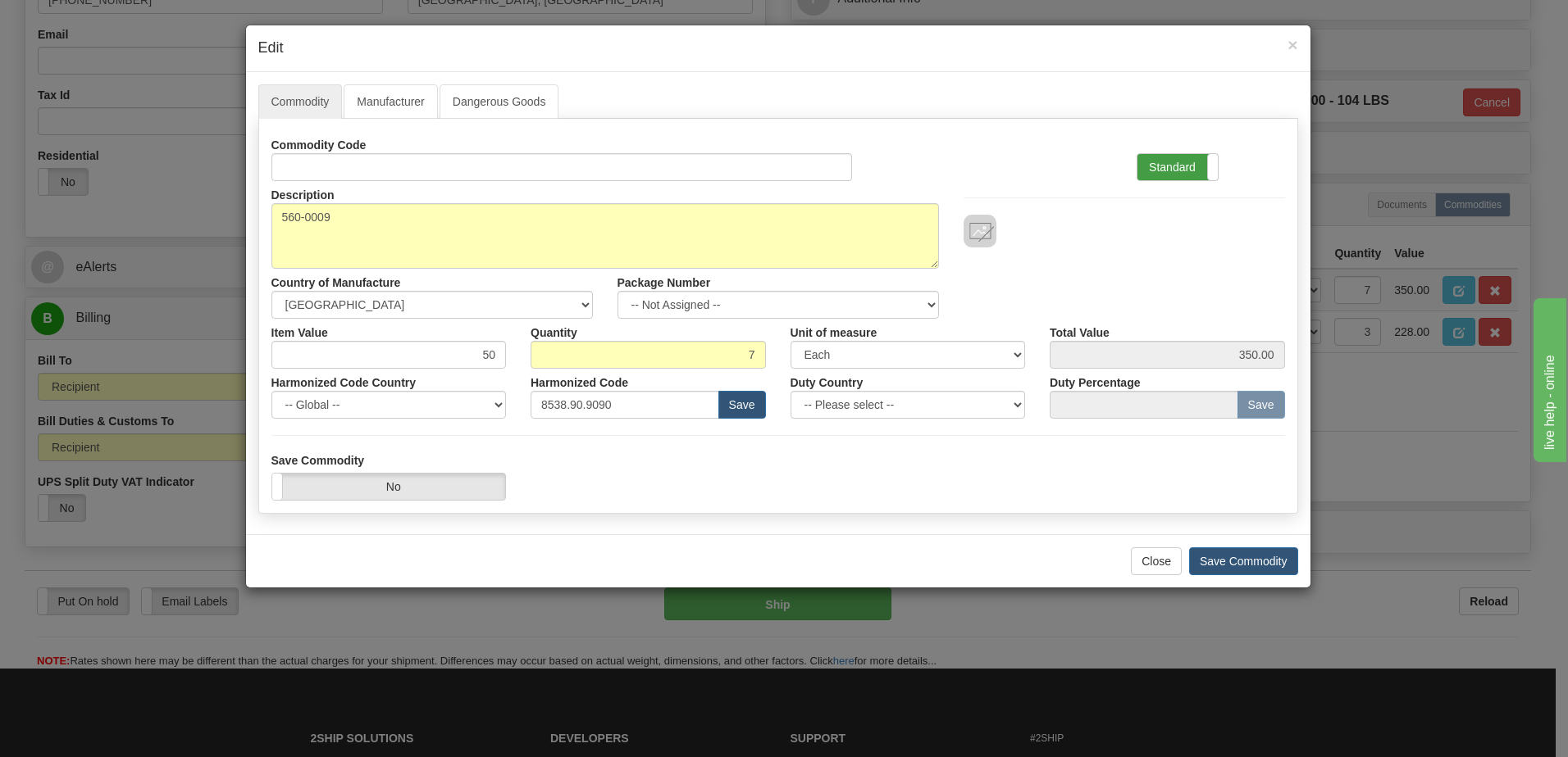
click at [1184, 158] on label "Standard" at bounding box center [1178, 167] width 81 height 27
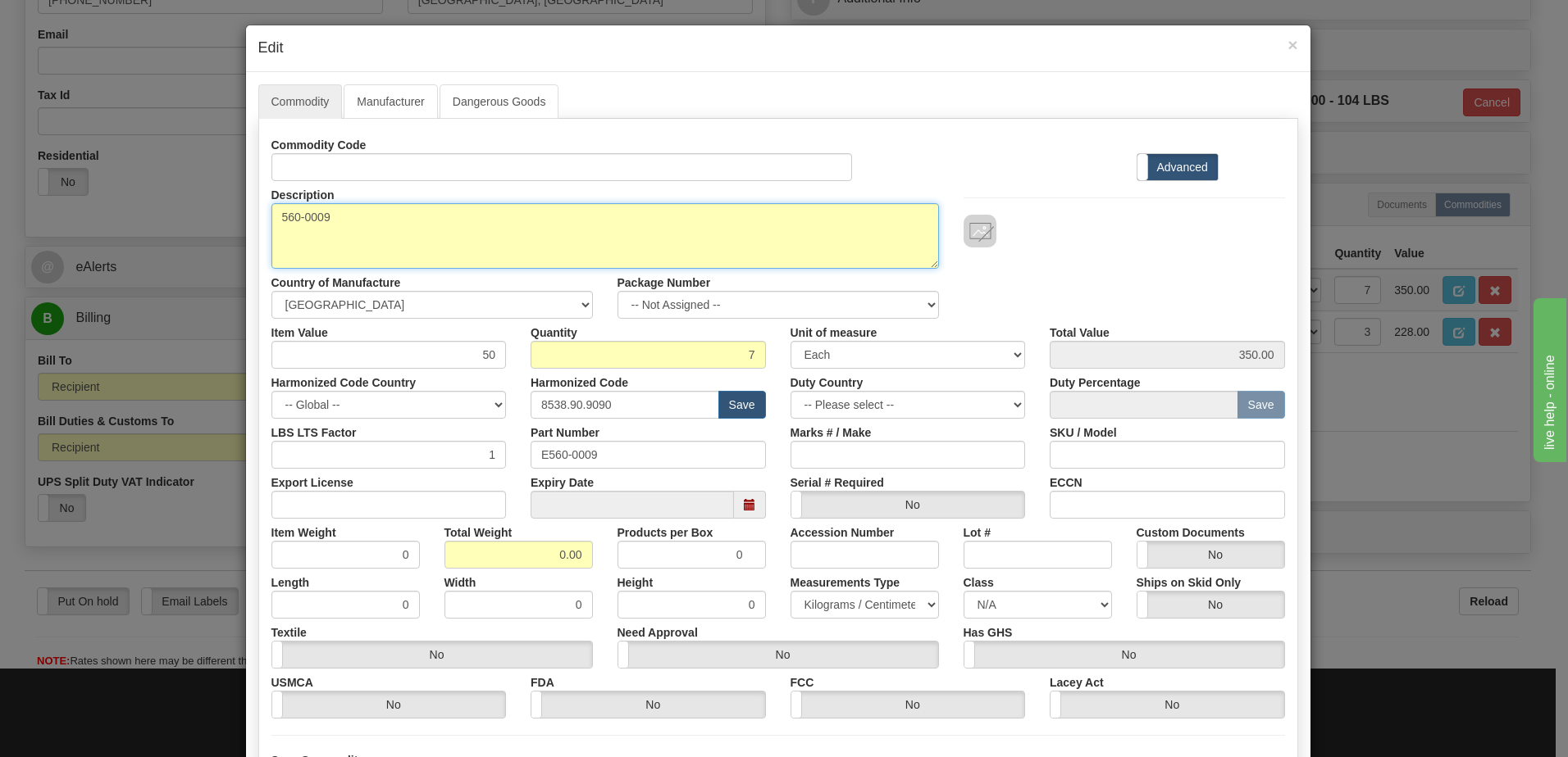
click at [271, 215] on textarea "560-0009" at bounding box center [605, 236] width 668 height 66
paste textarea "1U Duct Panel, One through hole"
type textarea "1U Duct Panel, One through hole P/N E560-0009"
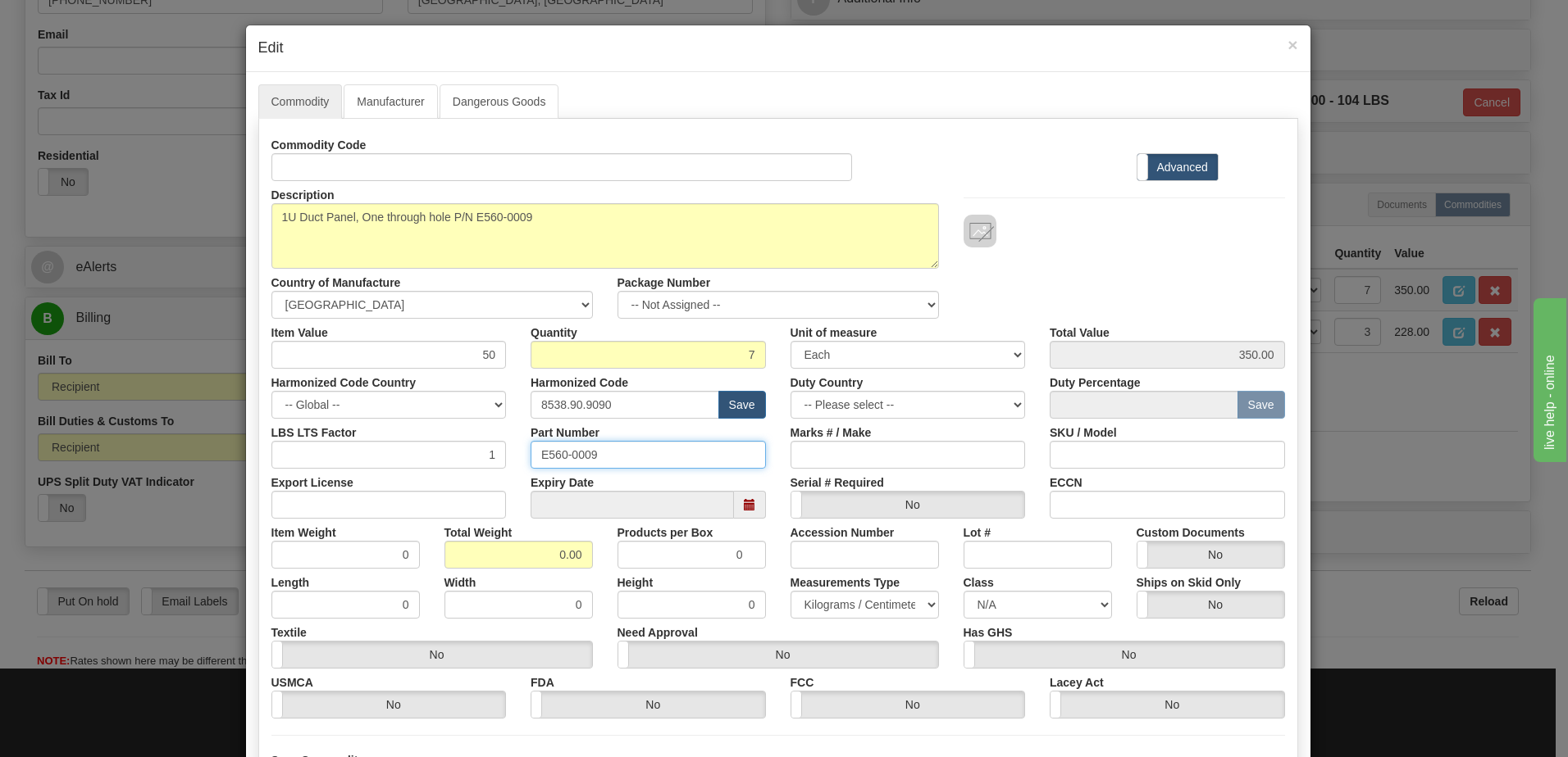
drag, startPoint x: 623, startPoint y: 451, endPoint x: 473, endPoint y: 459, distance: 150.2
click at [475, 459] on div "LBS LTS Factor 1 Part Number E560-0009 Marks # / Make SKU / Model" at bounding box center [778, 444] width 1038 height 50
drag, startPoint x: 523, startPoint y: 557, endPoint x: 777, endPoint y: 556, distance: 254.0
click at [777, 556] on div "Item Weight 0 Total Weight 0.00 Products per Box 0 Accession Number Lot # Custo…" at bounding box center [778, 543] width 1038 height 50
type input "7"
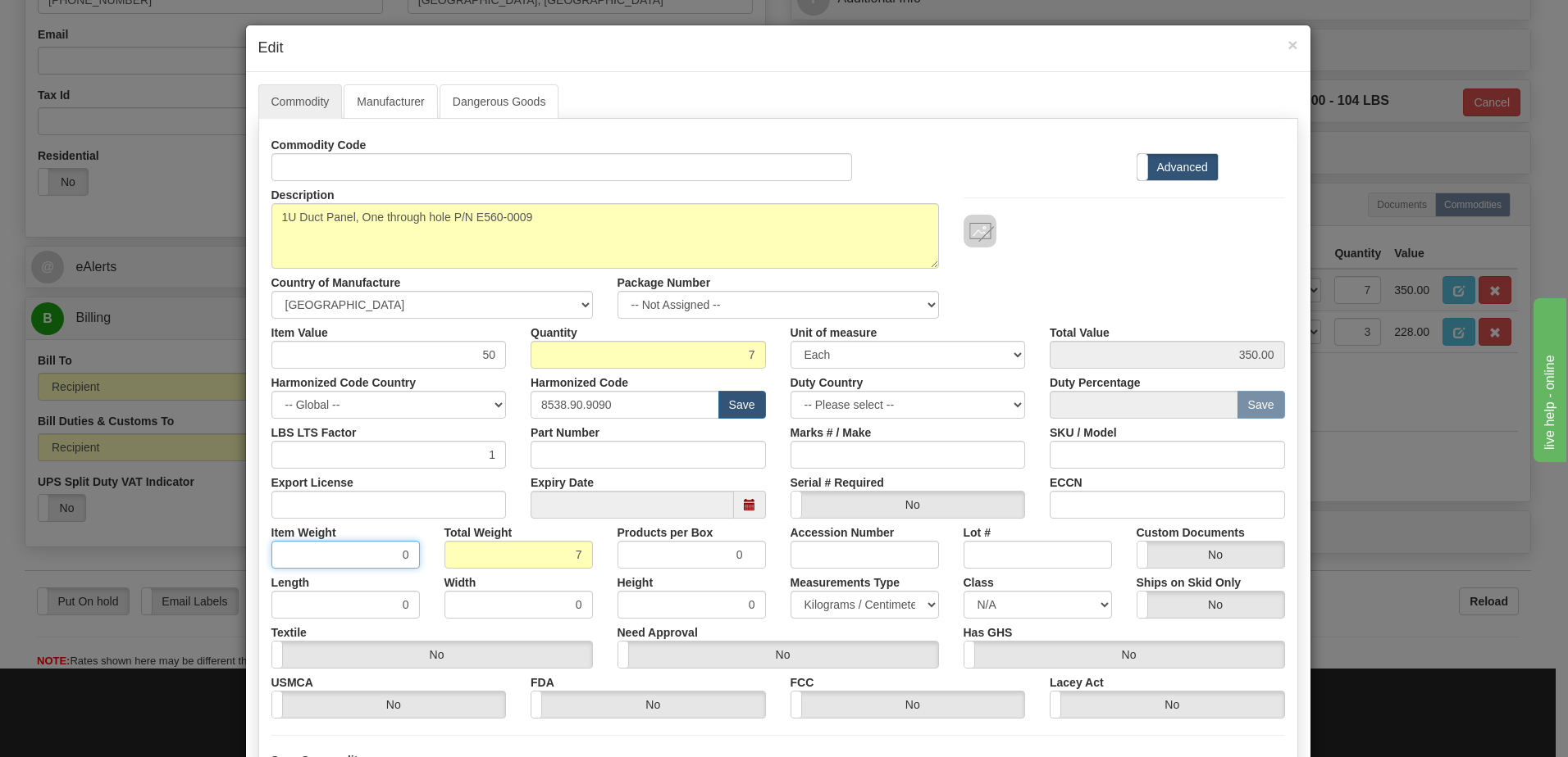
type input "1.0000"
click at [341, 563] on input "1.0000" at bounding box center [345, 555] width 148 height 27
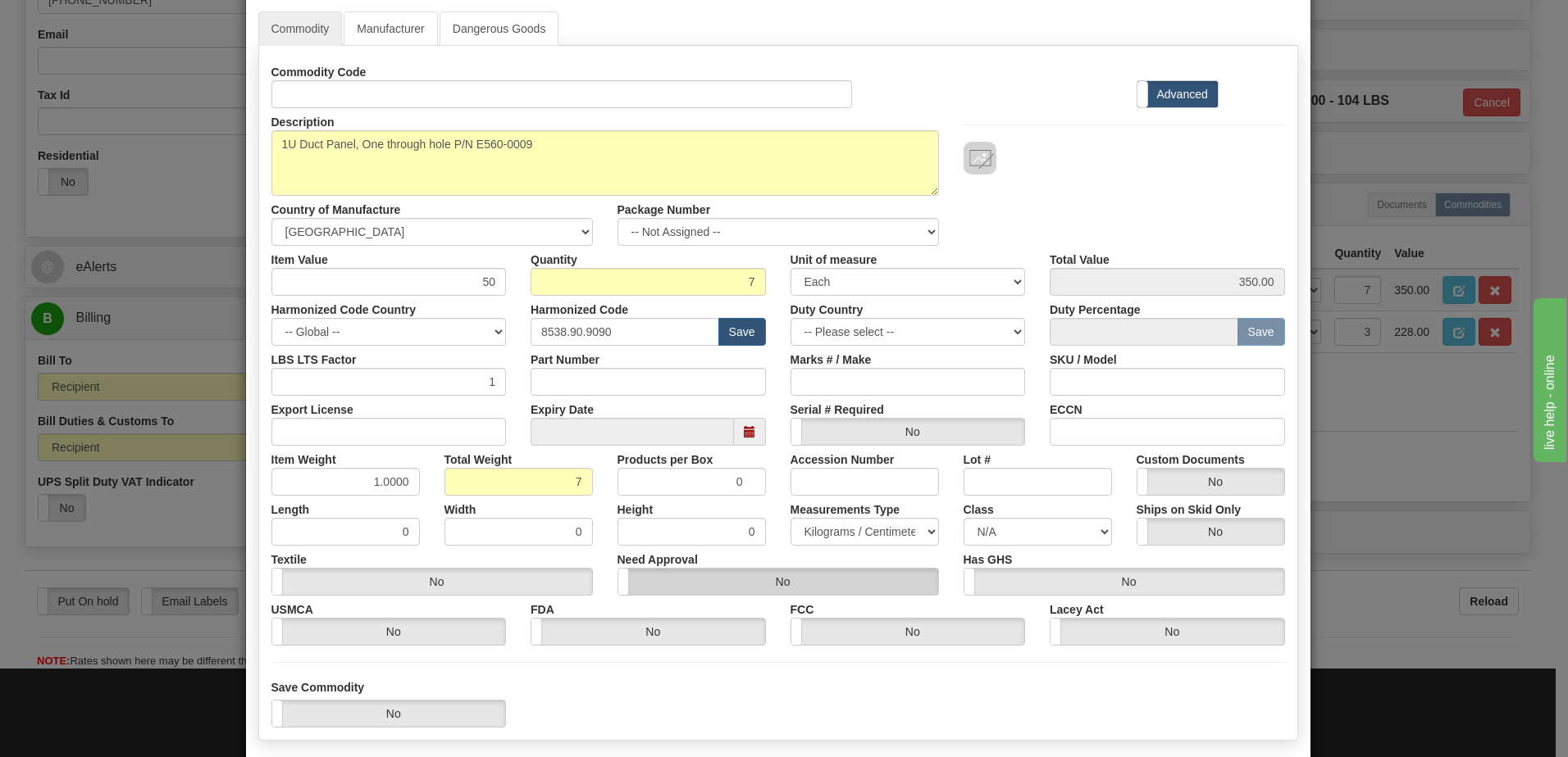
scroll to position [156, 0]
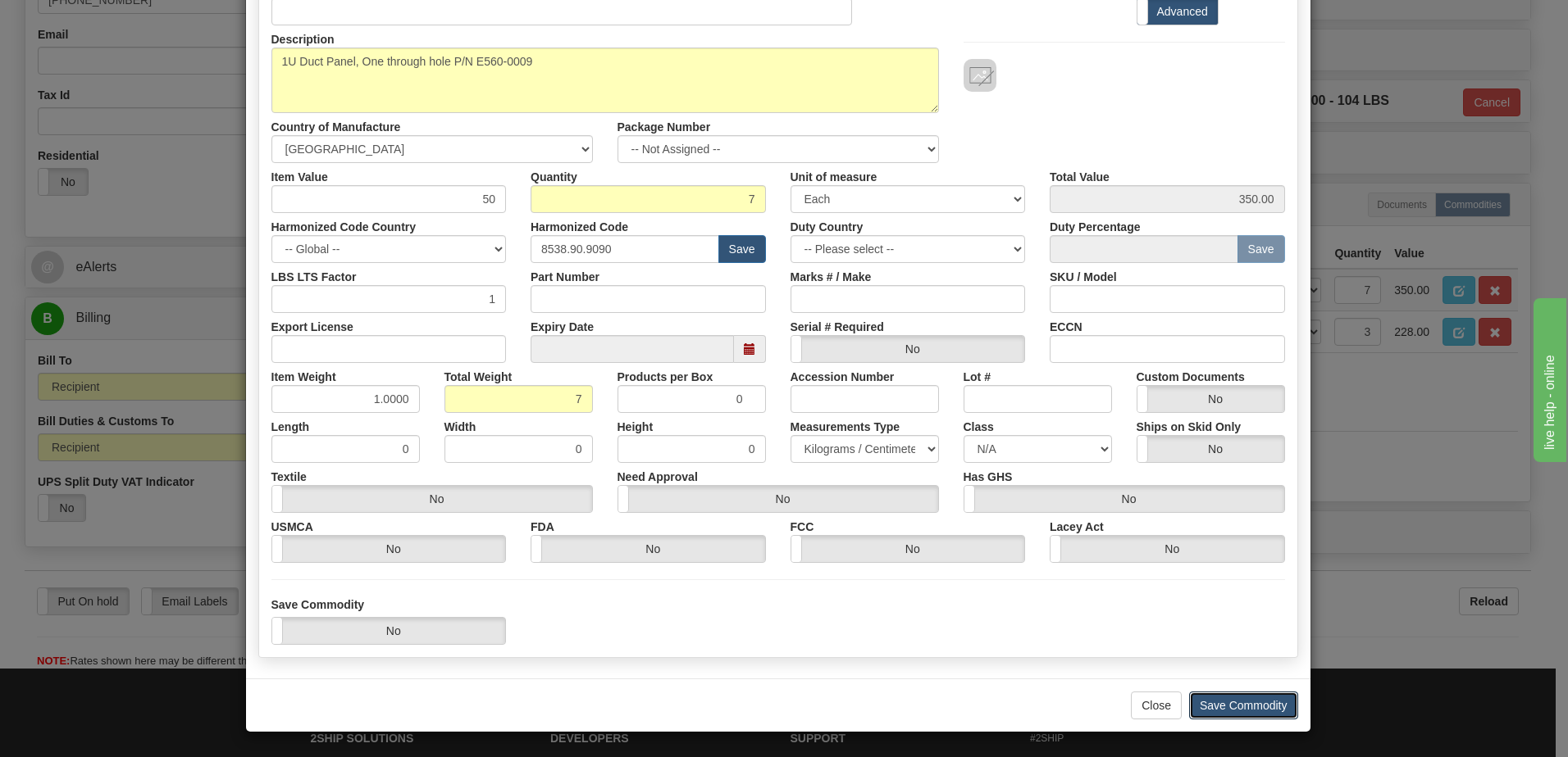
drag, startPoint x: 1215, startPoint y: 708, endPoint x: 1337, endPoint y: 658, distance: 131.8
click at [1215, 708] on button "Save Commodity" at bounding box center [1244, 706] width 109 height 27
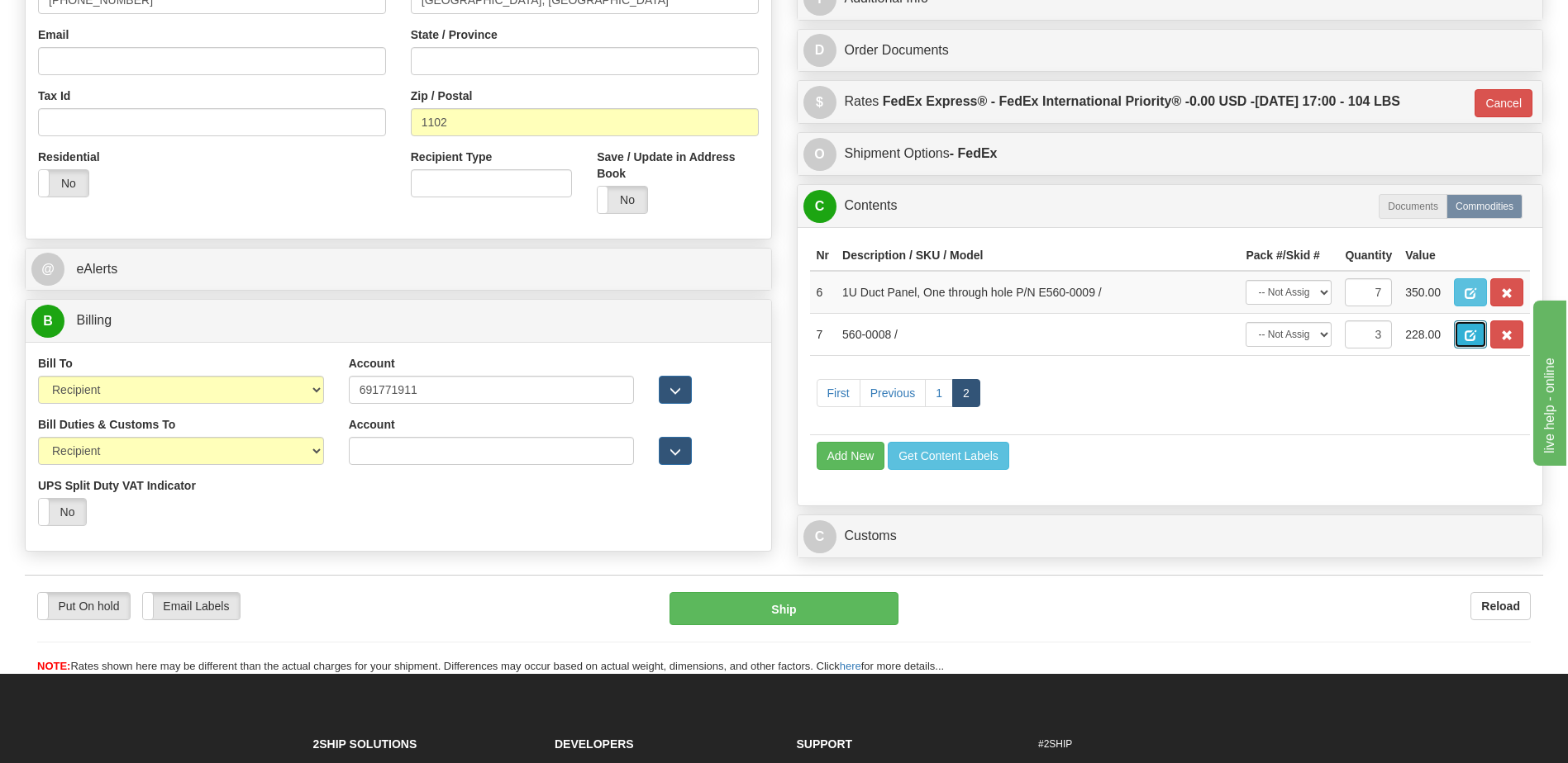
click at [1468, 337] on span "button" at bounding box center [1470, 335] width 12 height 11
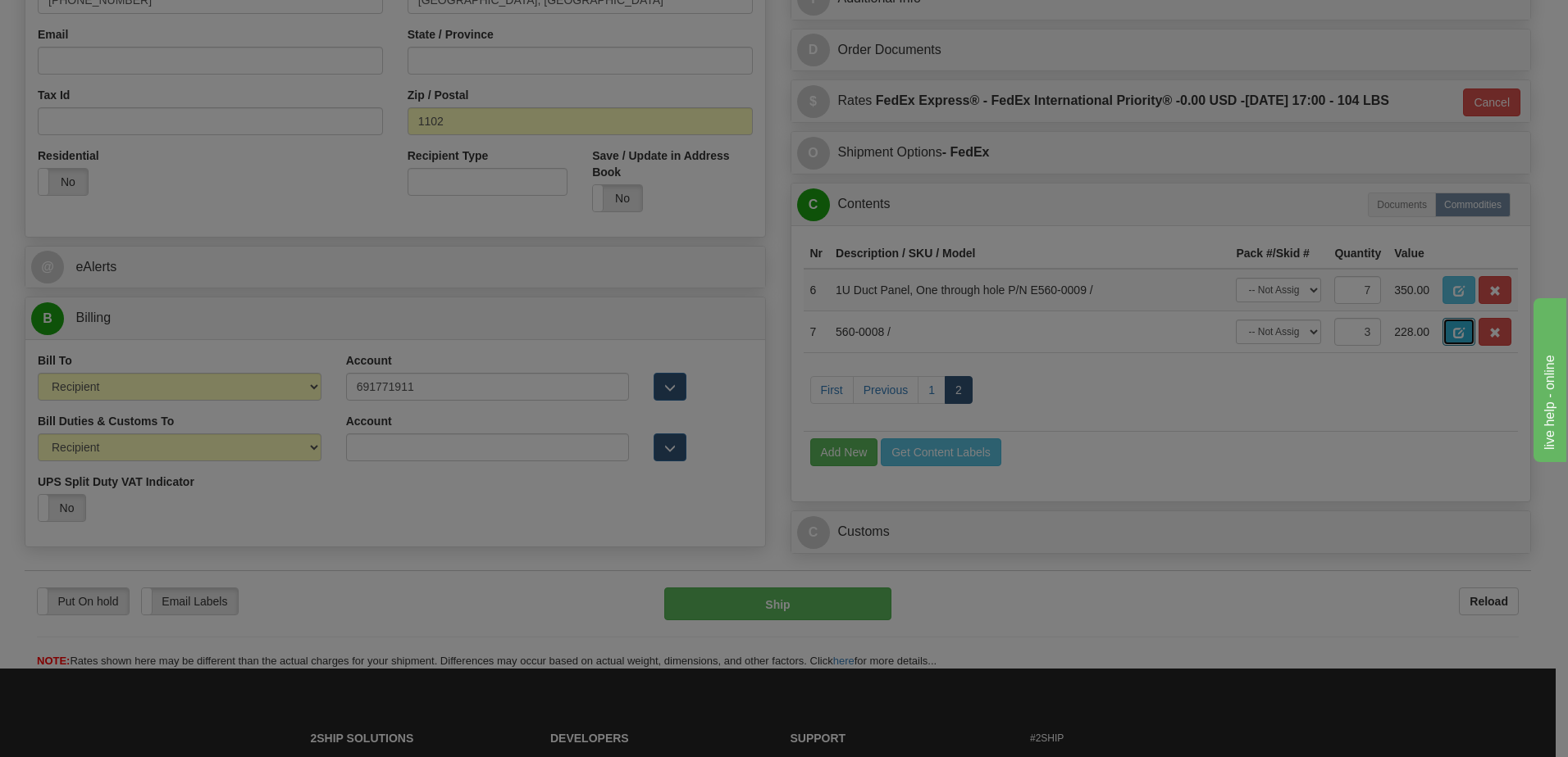
scroll to position [0, 0]
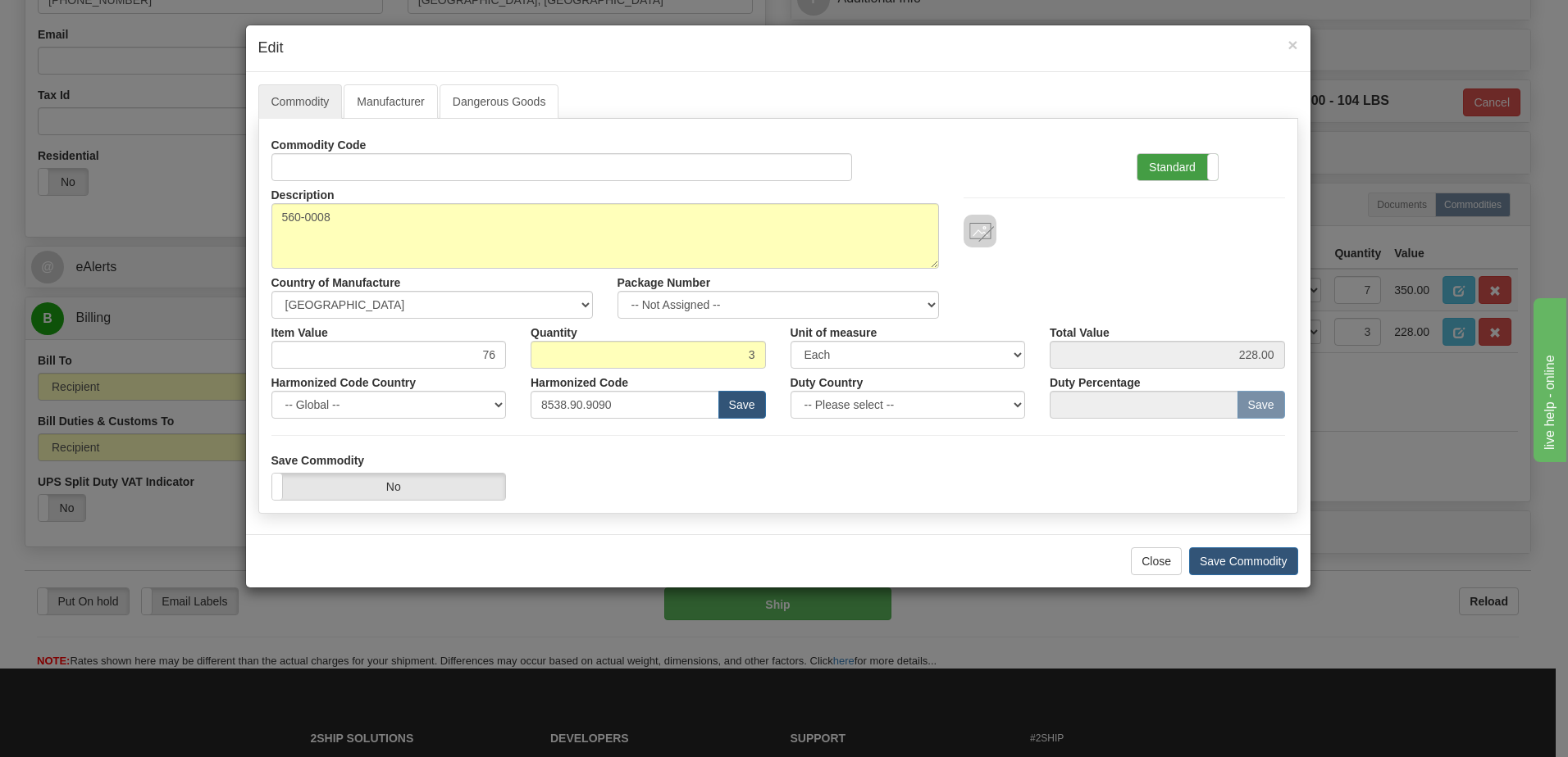
click at [1164, 166] on label "Standard" at bounding box center [1178, 167] width 81 height 27
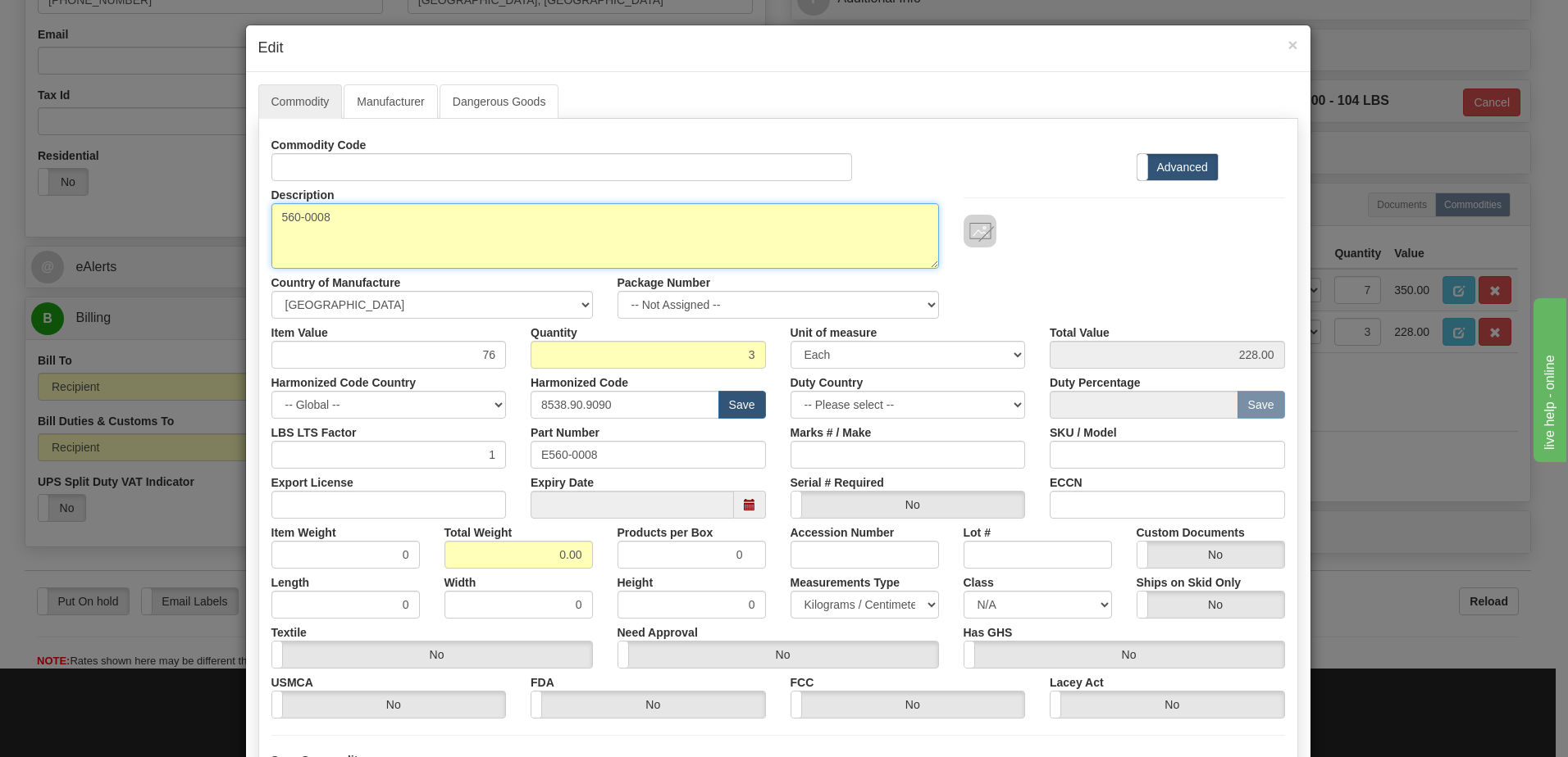
click at [273, 217] on textarea "560-0008" at bounding box center [605, 236] width 668 height 66
paste textarea "1U Duct Panel, No holes"
type textarea "1U Duct Panel, No holes P/N E560-0008"
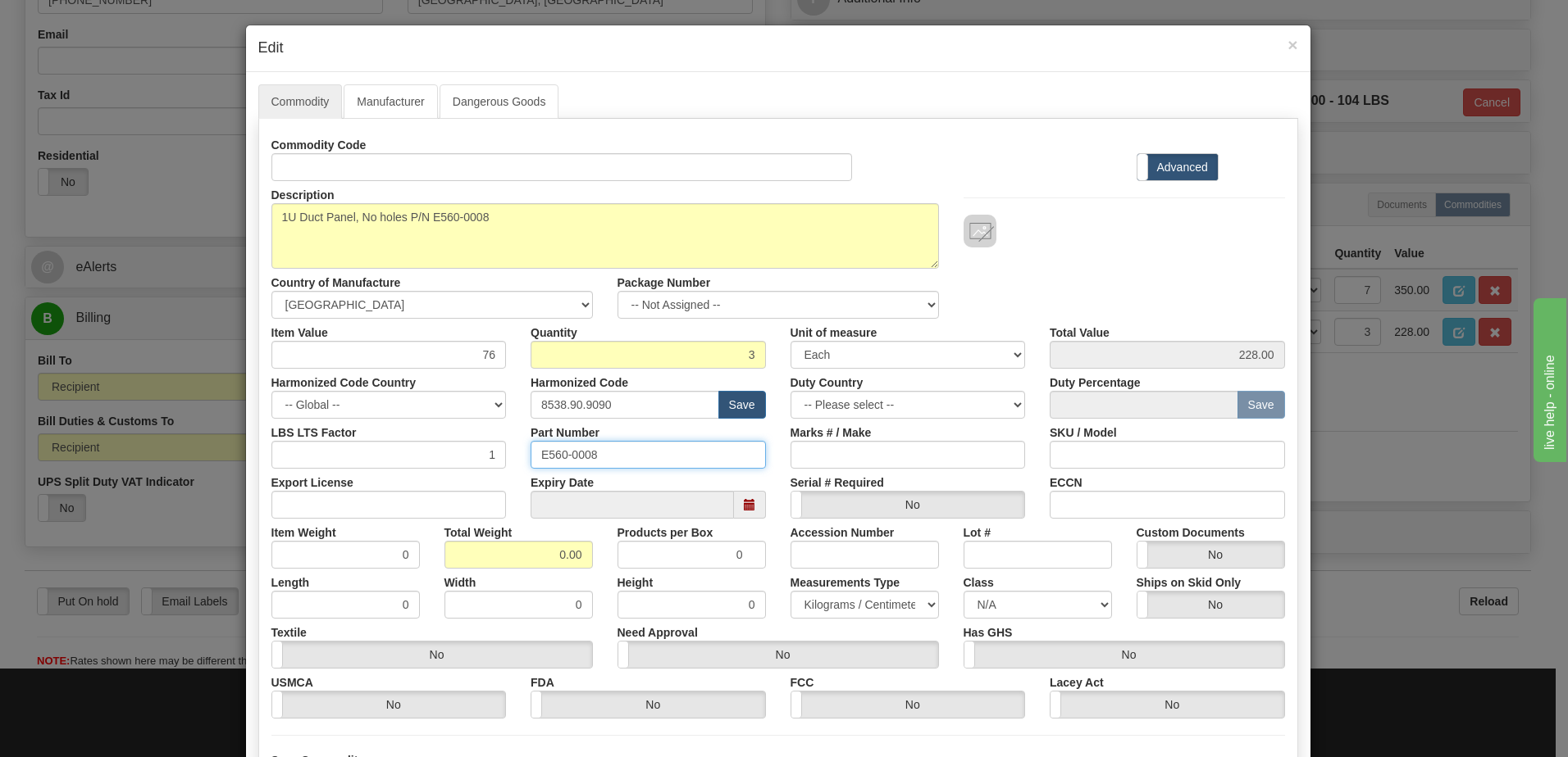
drag, startPoint x: 608, startPoint y: 457, endPoint x: 330, endPoint y: 464, distance: 278.1
click at [330, 464] on div "LBS LTS Factor 1 Part Number E560-0008 Marks # / Make SKU / Model" at bounding box center [778, 444] width 1038 height 50
drag, startPoint x: 534, startPoint y: 551, endPoint x: 666, endPoint y: 543, distance: 132.2
click at [666, 543] on div "Item Weight 0 Total Weight 0.00 Products per Box 0 Accession Number Lot # Custo…" at bounding box center [778, 543] width 1038 height 50
type input "3"
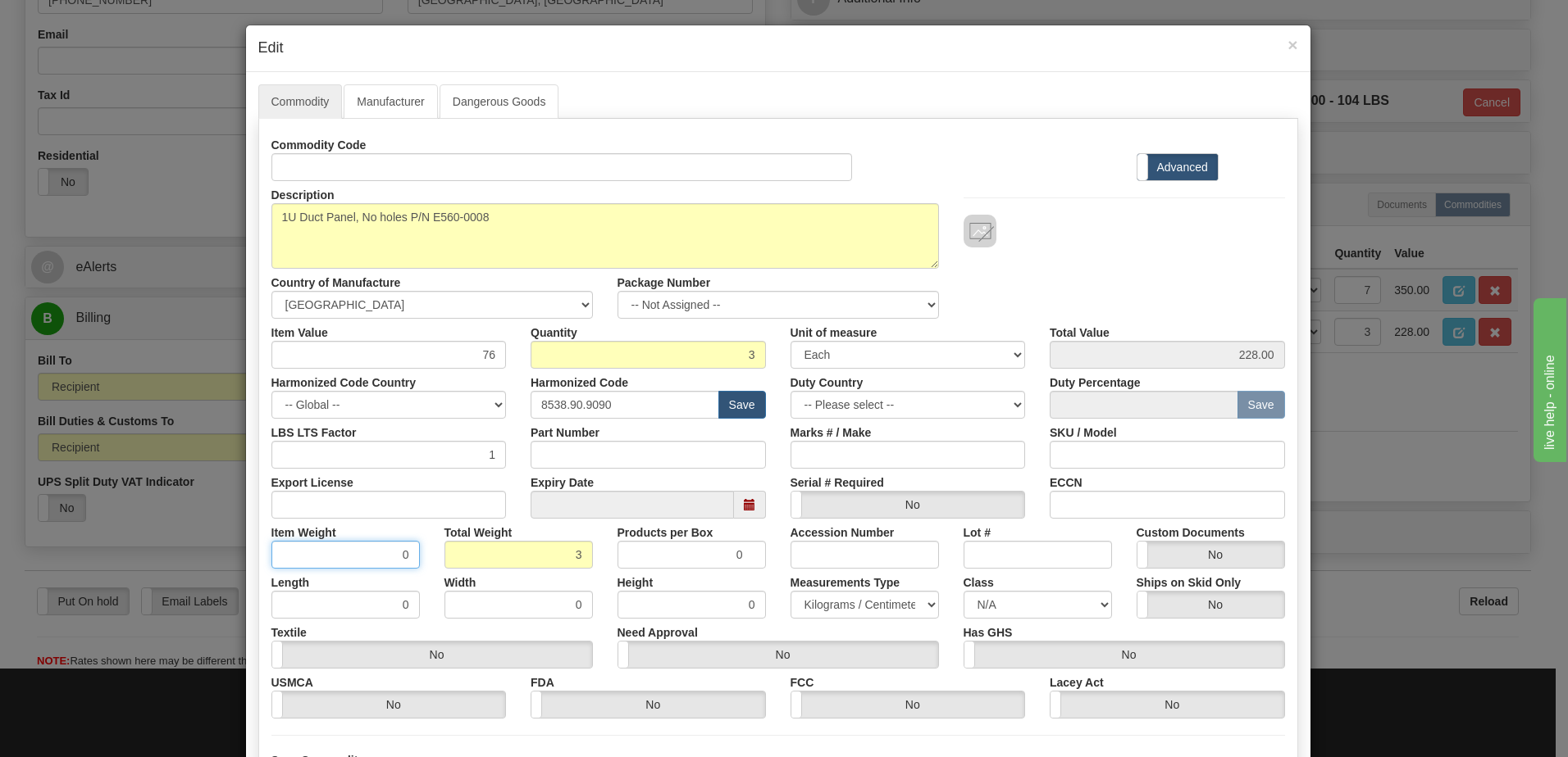
type input "1.0000"
click at [350, 559] on input "1.0000" at bounding box center [345, 555] width 148 height 27
click at [1178, 221] on div at bounding box center [1124, 231] width 321 height 32
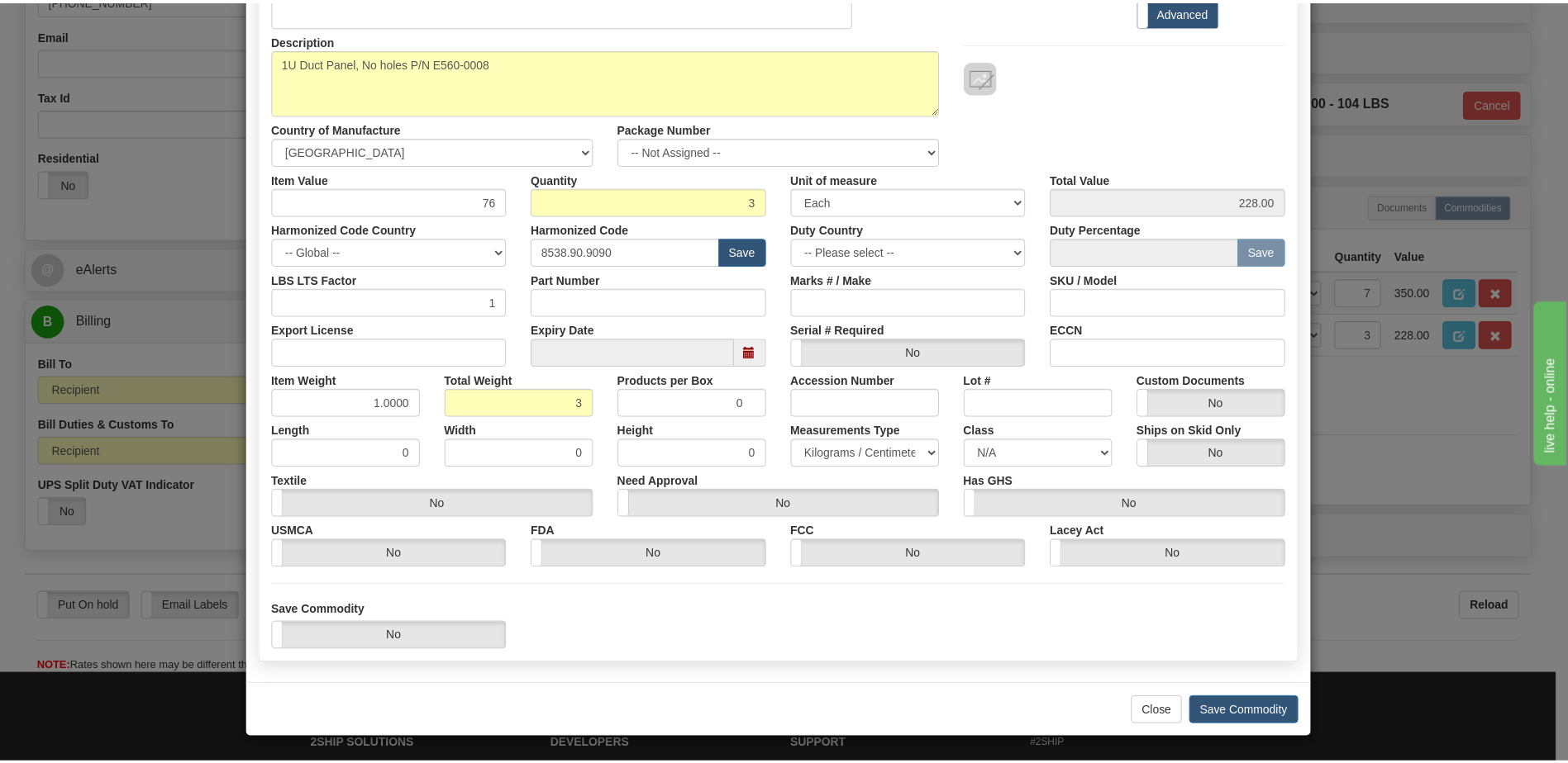
scroll to position [157, 0]
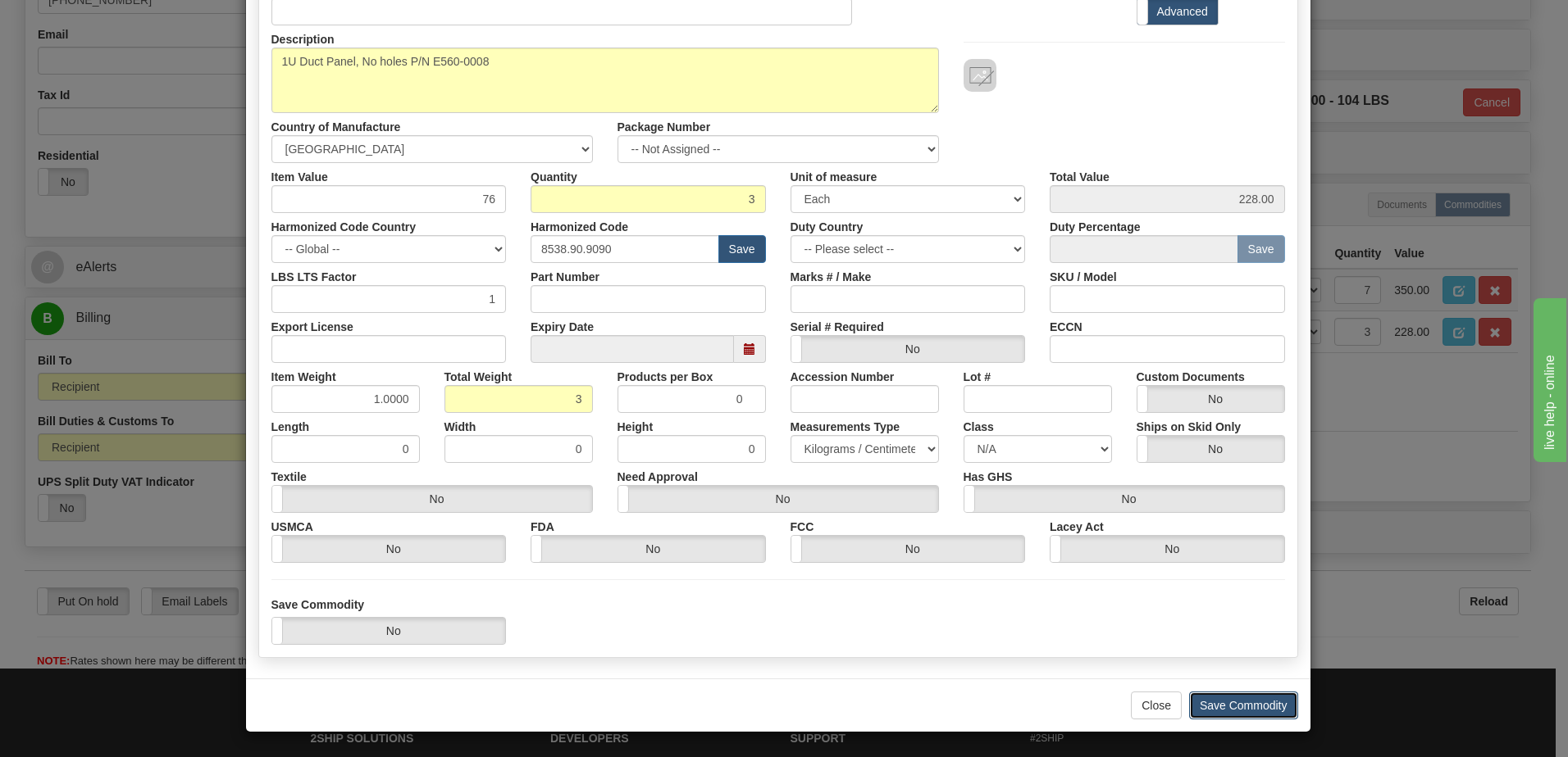
click at [1209, 711] on button "Save Commodity" at bounding box center [1244, 706] width 109 height 27
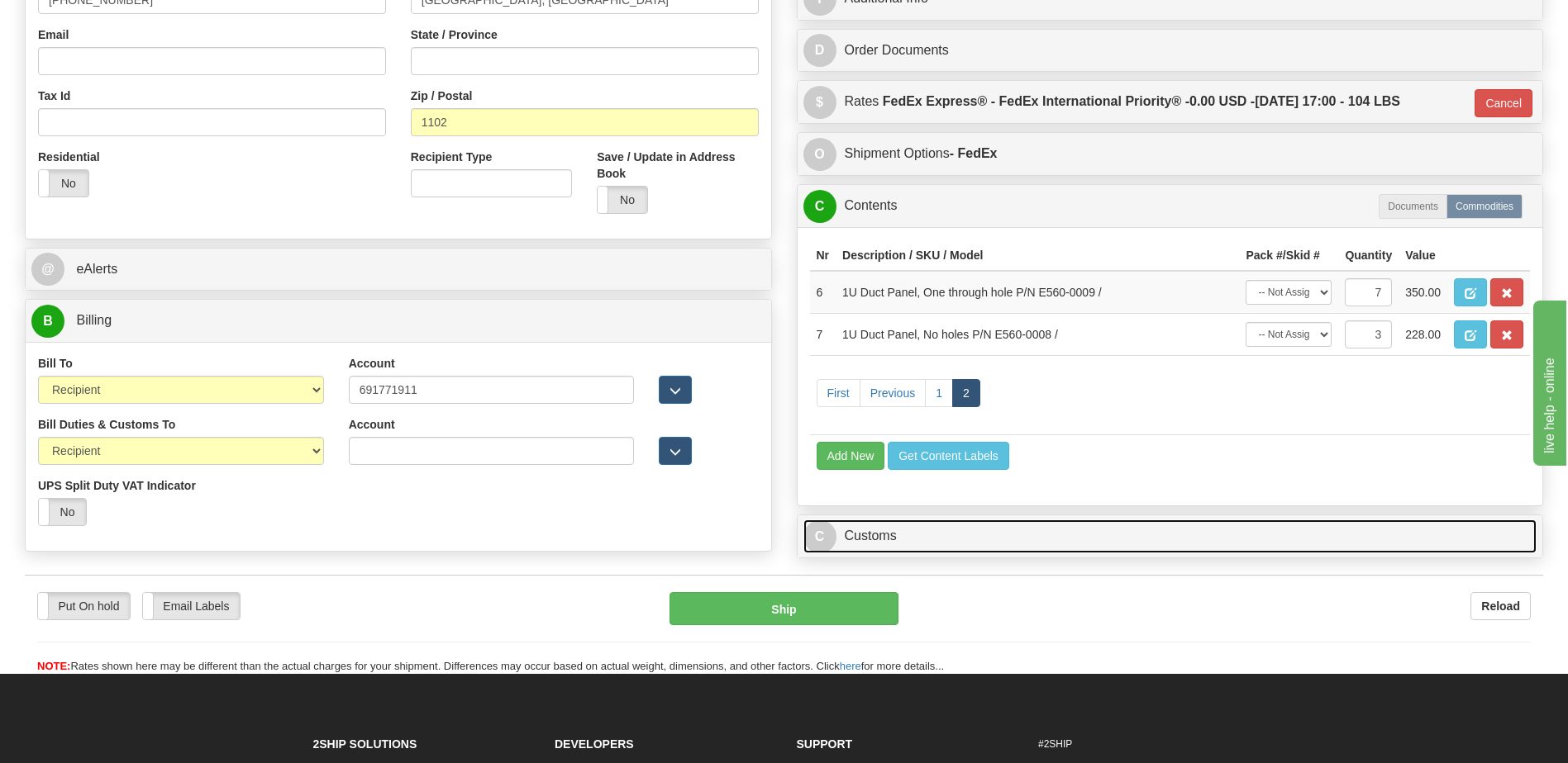
click at [918, 542] on link "C Customs" at bounding box center [1169, 536] width 734 height 34
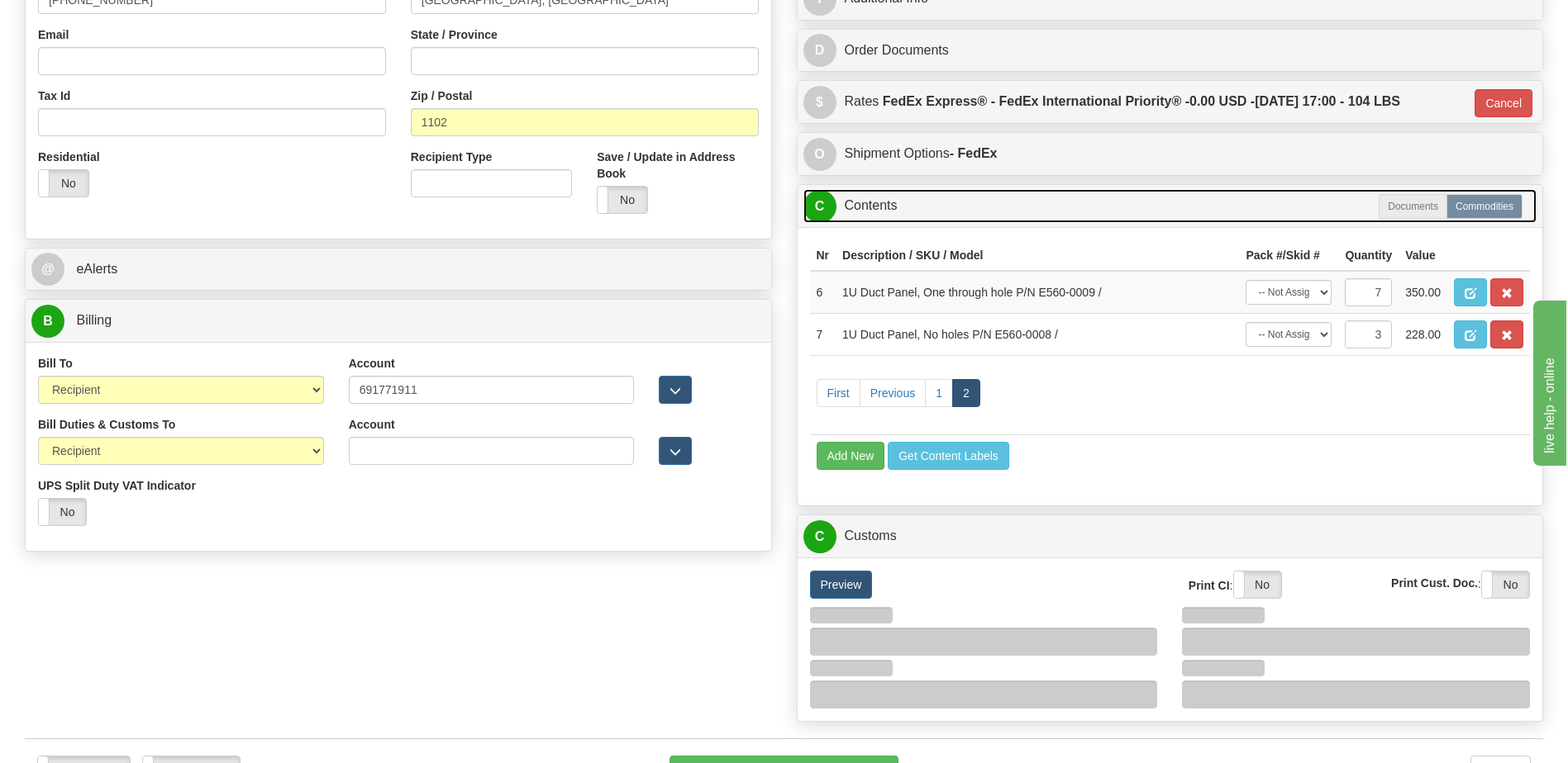
click at [900, 211] on link "C Contents" at bounding box center [1169, 206] width 734 height 34
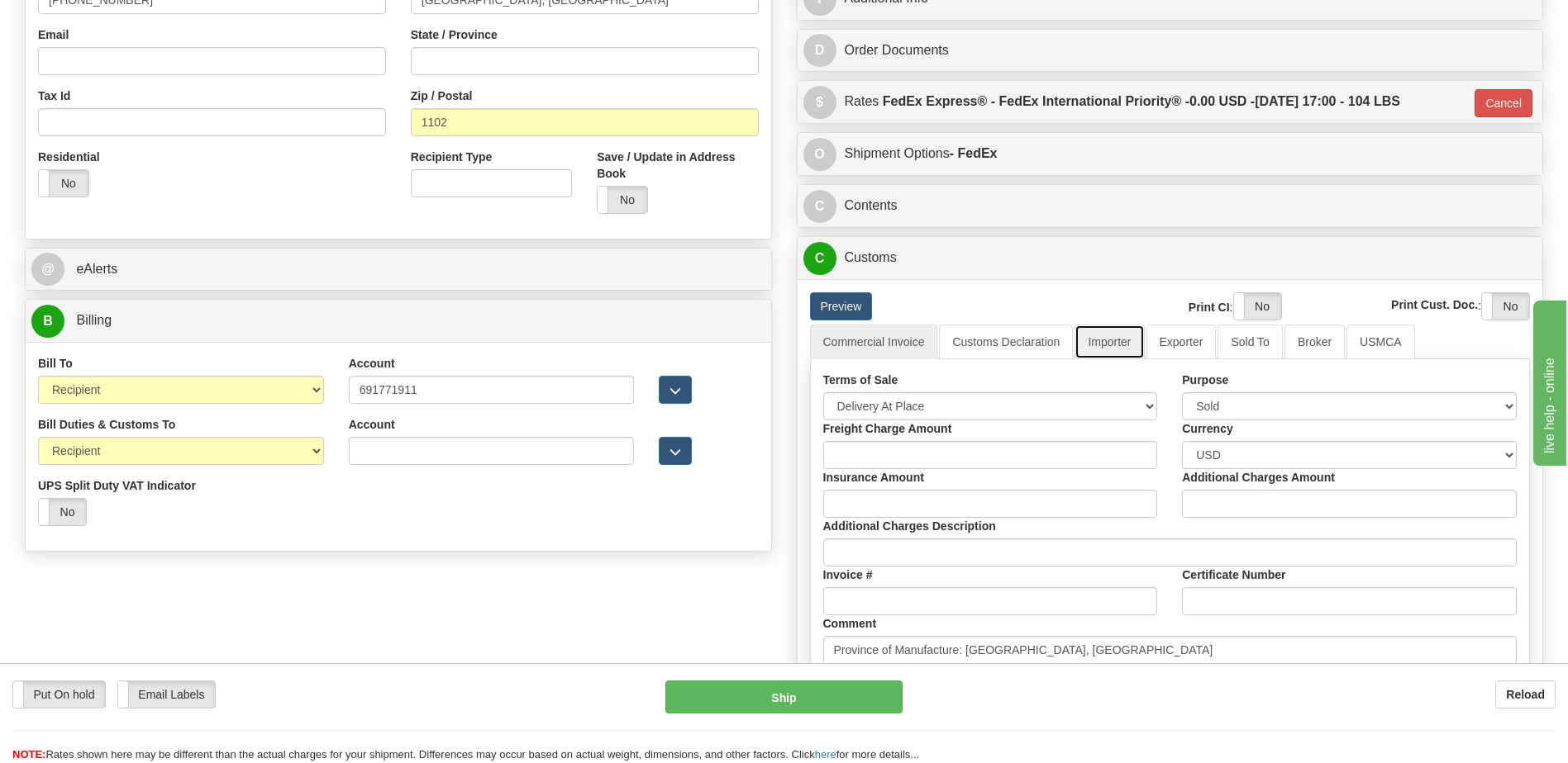
click at [1109, 341] on link "Importer" at bounding box center [1109, 341] width 69 height 35
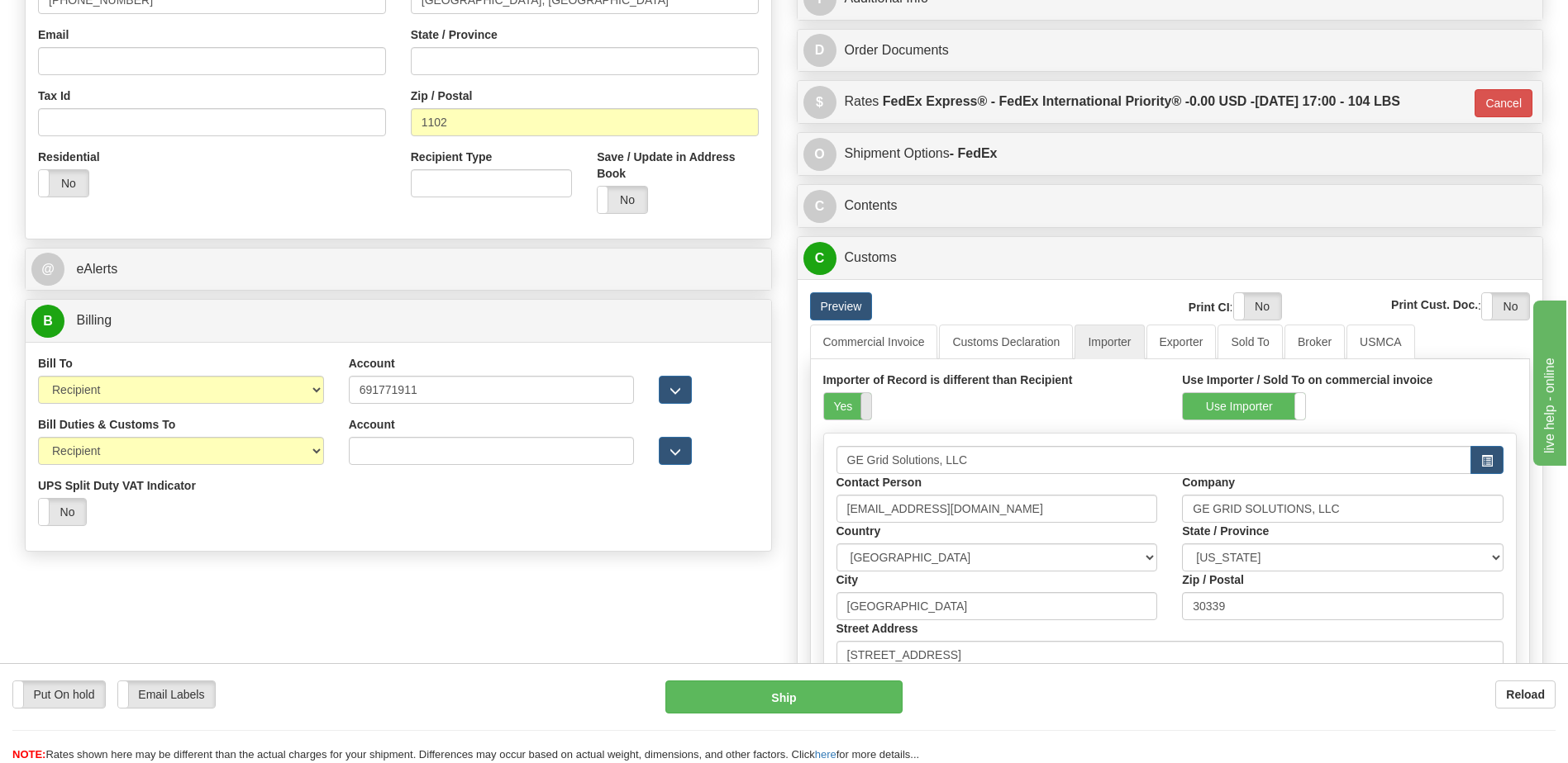
drag, startPoint x: 841, startPoint y: 418, endPoint x: 860, endPoint y: 411, distance: 20.2
click at [841, 418] on label "Yes" at bounding box center [847, 406] width 48 height 27
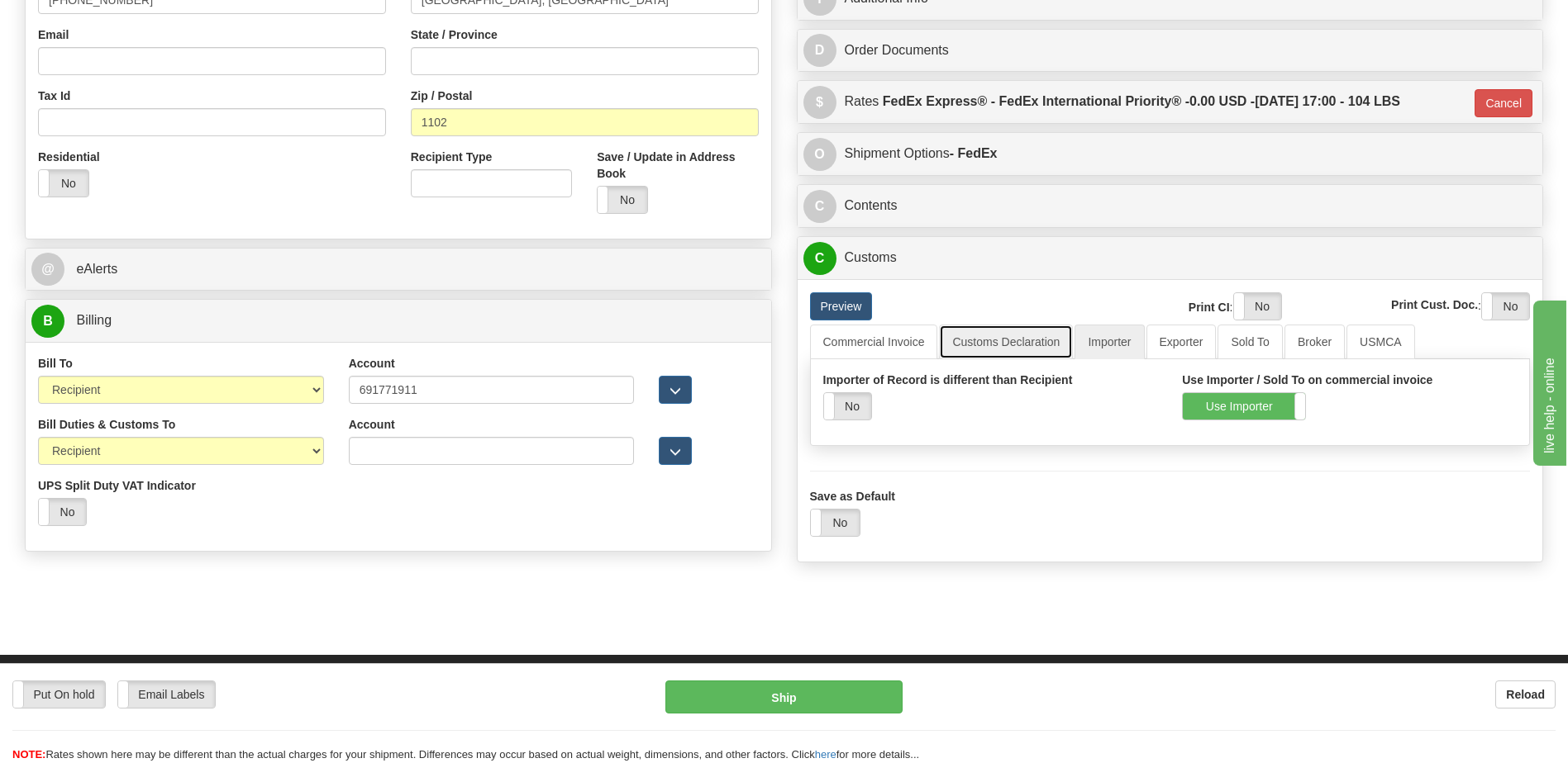
click at [975, 352] on link "Customs Declaration" at bounding box center [1005, 341] width 134 height 35
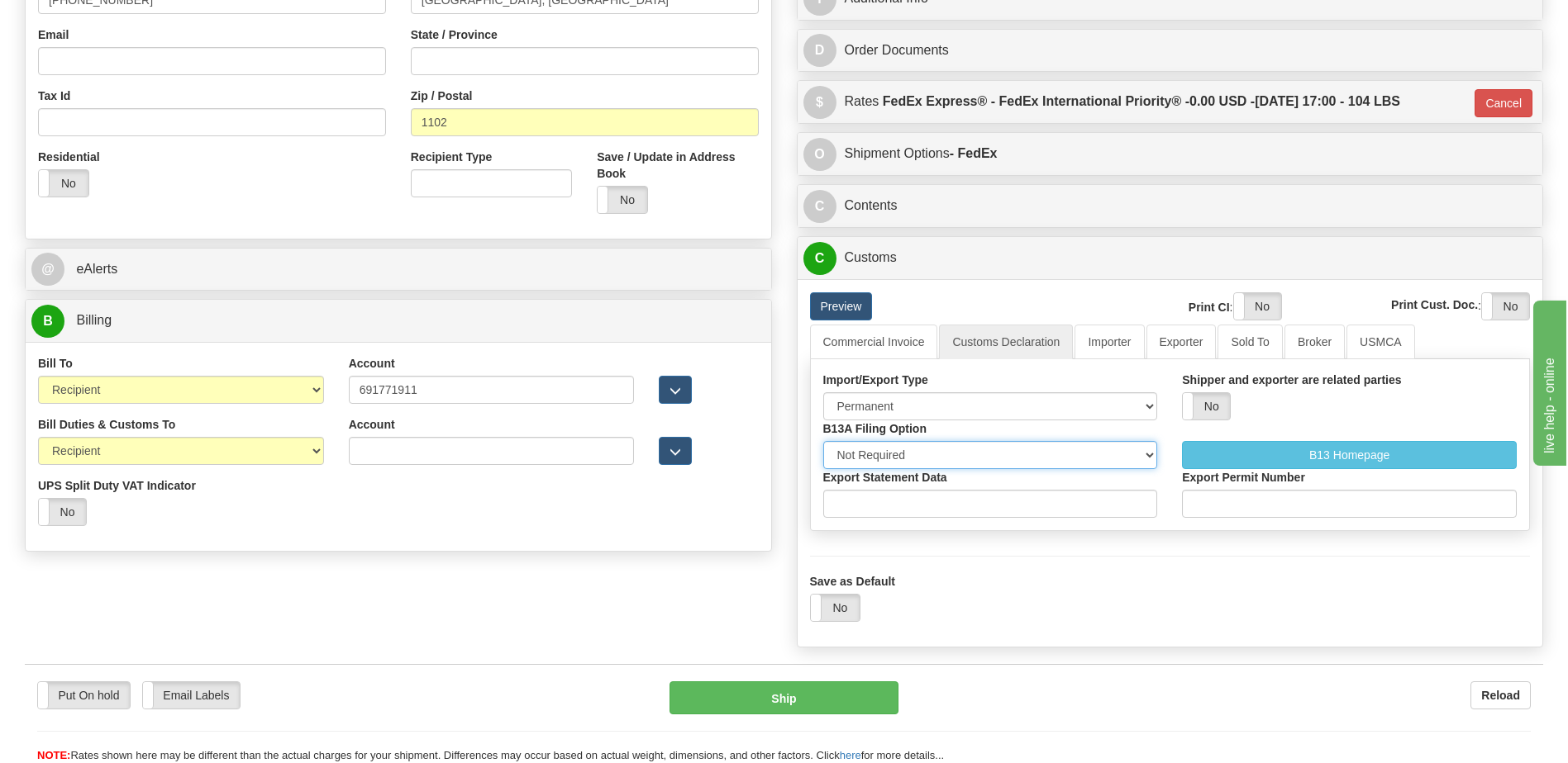
click at [913, 447] on select "Not Required Manual Electronic Summary Reporting" at bounding box center [990, 455] width 335 height 28
select select "3"
click at [823, 441] on select "Not Required Manual Electronic Summary Reporting" at bounding box center [990, 455] width 335 height 28
click at [885, 501] on input "Export Statement Data" at bounding box center [990, 504] width 335 height 28
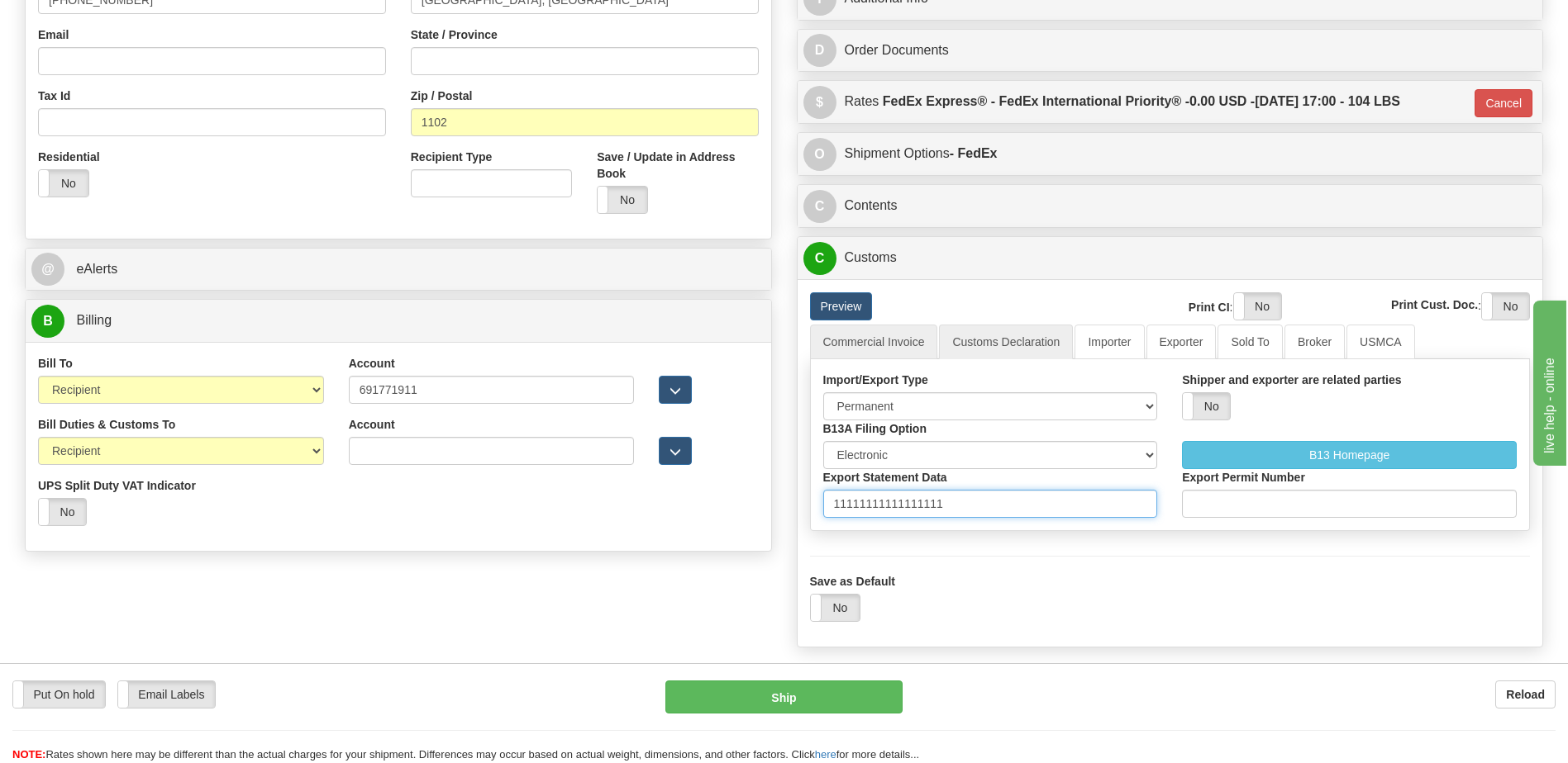
type input "11111111111111111"
click at [887, 343] on link "Commercial Invoice" at bounding box center [873, 341] width 128 height 35
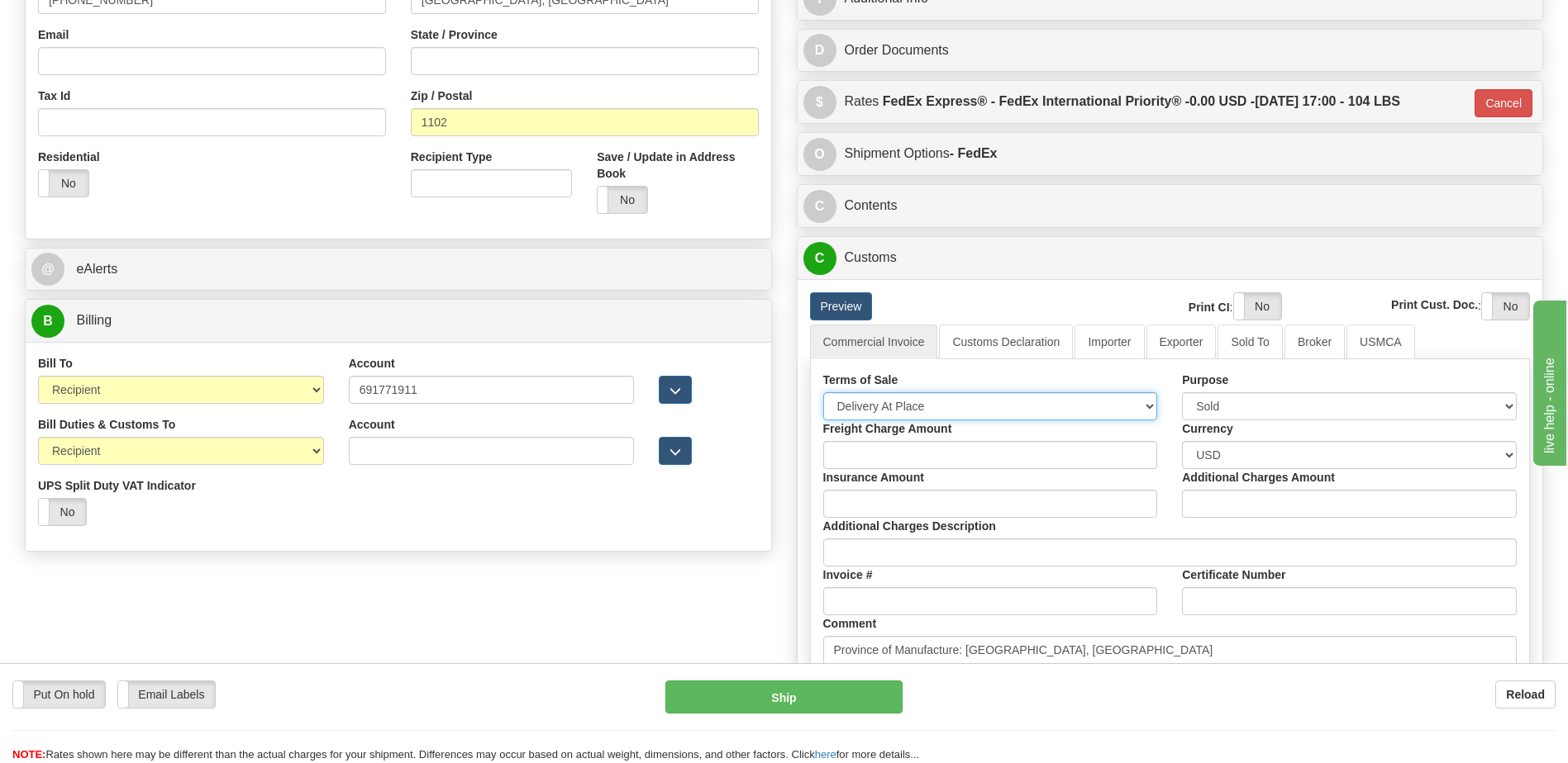
click at [885, 403] on select "Free Carrier Free On Board Ex Works Delivered Duty Unpaid Delivered Duty Paid C…" at bounding box center [990, 407] width 335 height 28
select select "7"
click at [823, 393] on select "Free Carrier Free On Board Ex Works Delivered Duty Unpaid Delivered Duty Paid C…" at bounding box center [990, 407] width 335 height 28
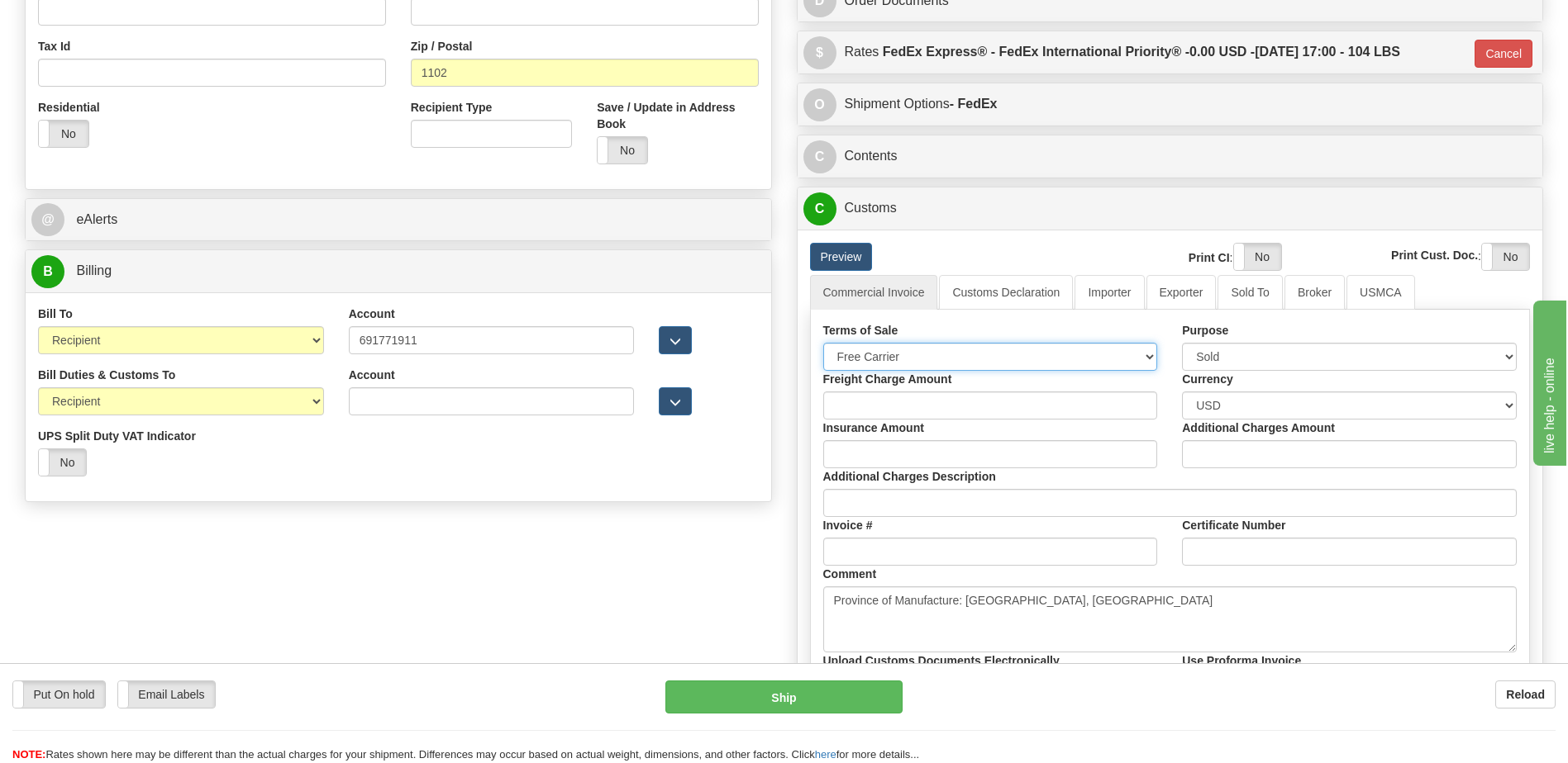
scroll to position [743, 0]
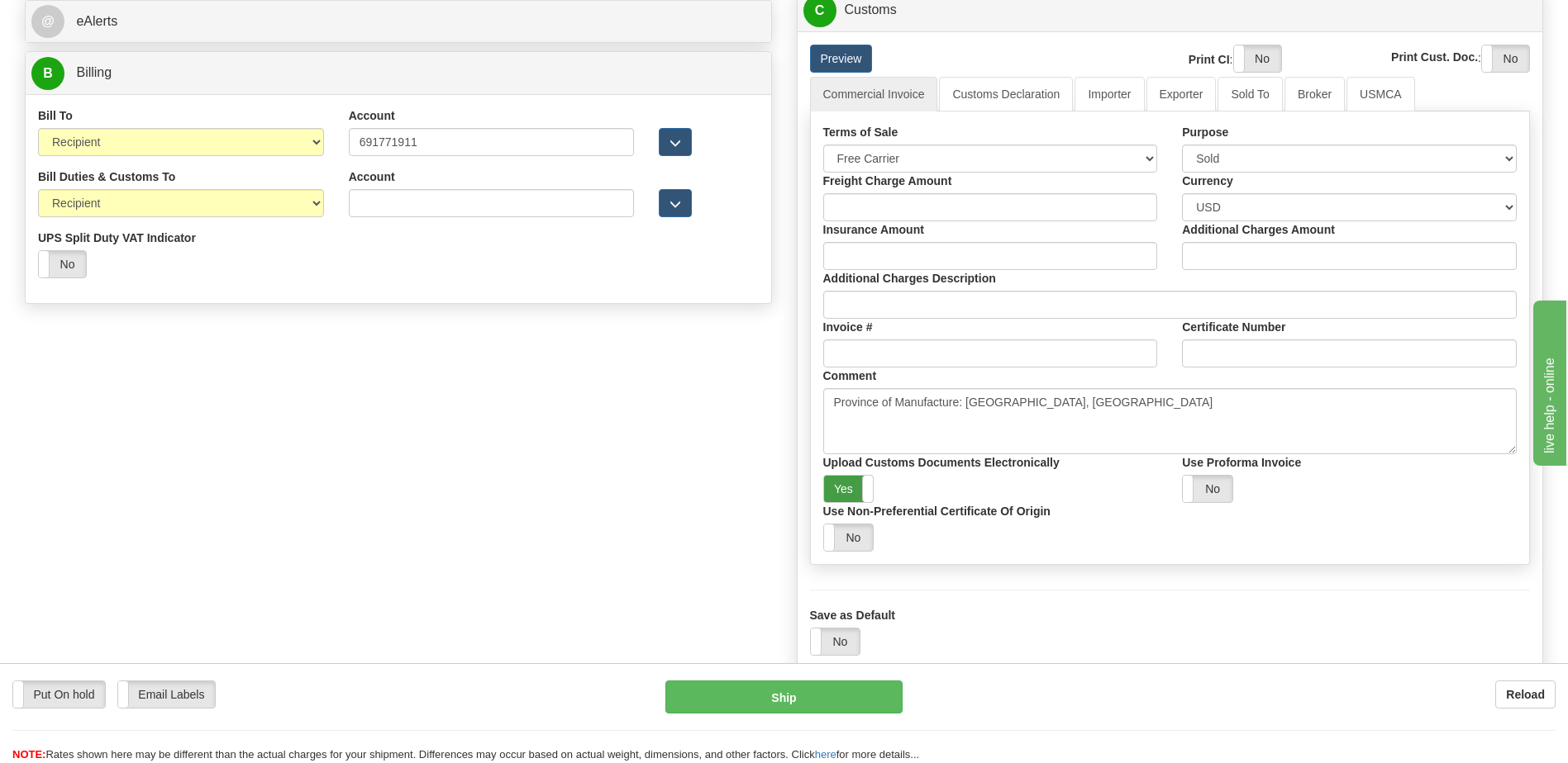
click at [848, 493] on label "Yes" at bounding box center [848, 489] width 49 height 27
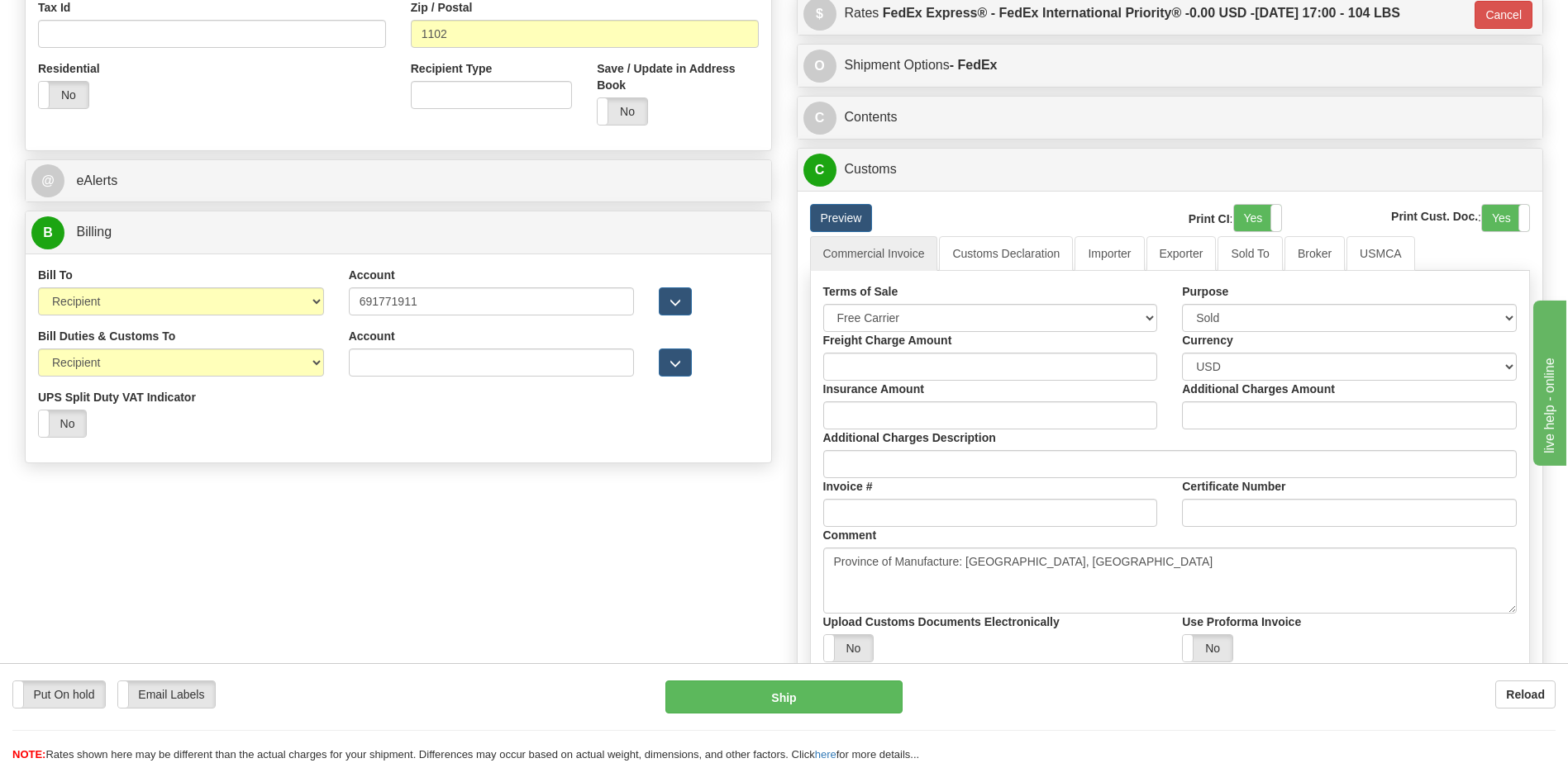
scroll to position [496, 0]
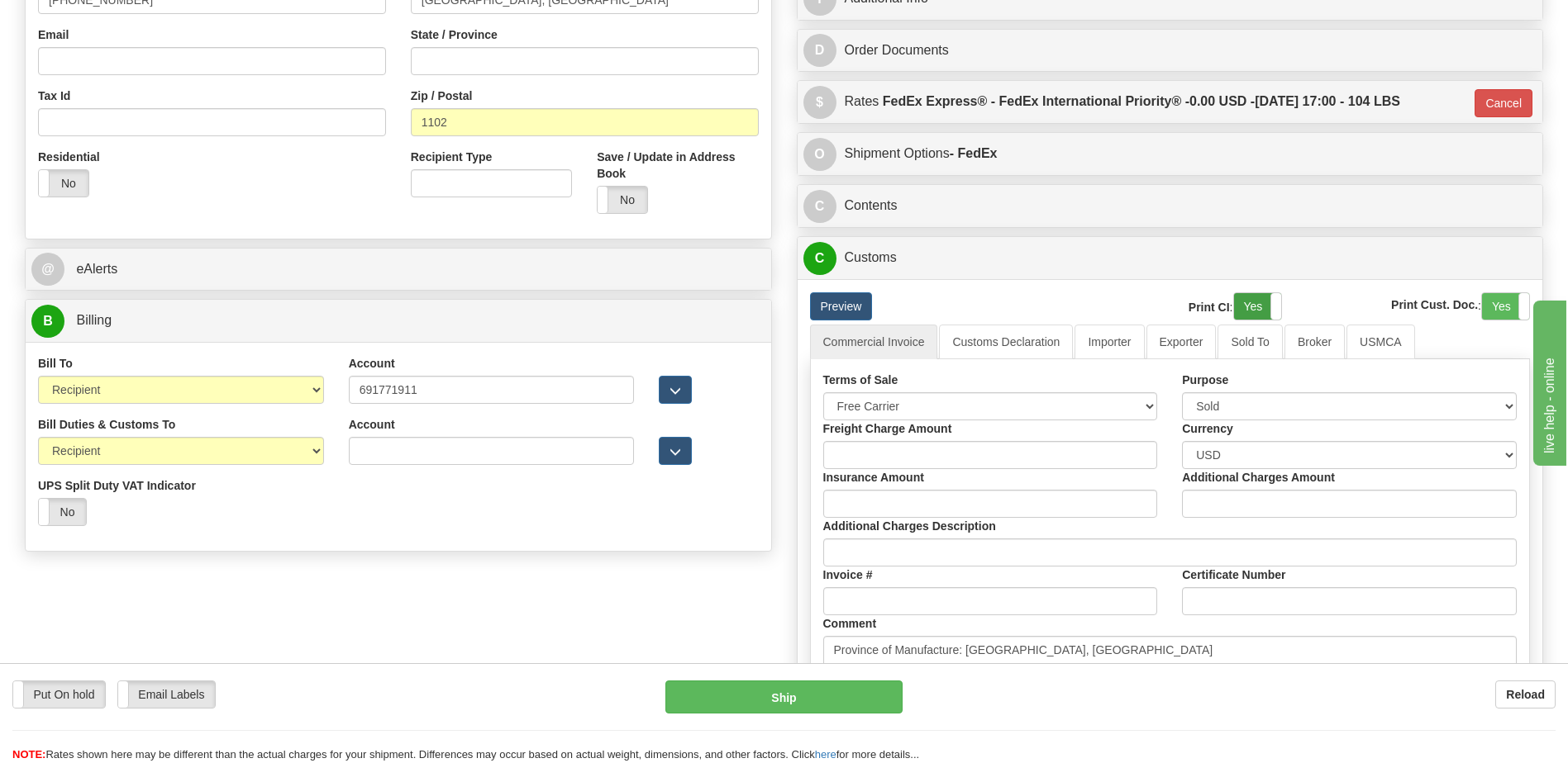
click at [1251, 300] on label "Yes" at bounding box center [1257, 306] width 48 height 27
click at [1512, 308] on label "Yes" at bounding box center [1506, 306] width 48 height 27
click at [1109, 352] on link "Importer" at bounding box center [1109, 341] width 69 height 35
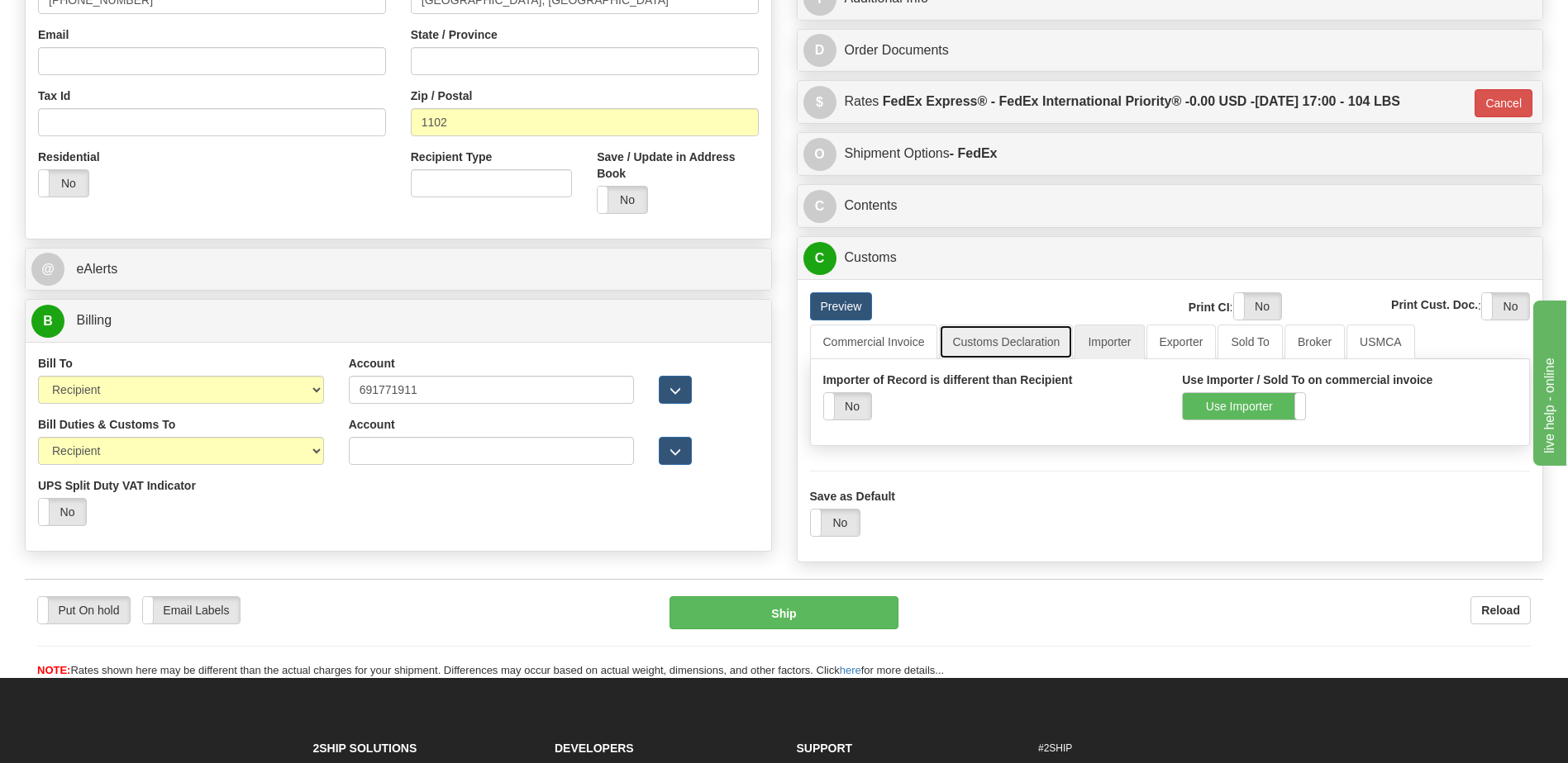
click at [1019, 334] on link "Customs Declaration" at bounding box center [1005, 341] width 134 height 35
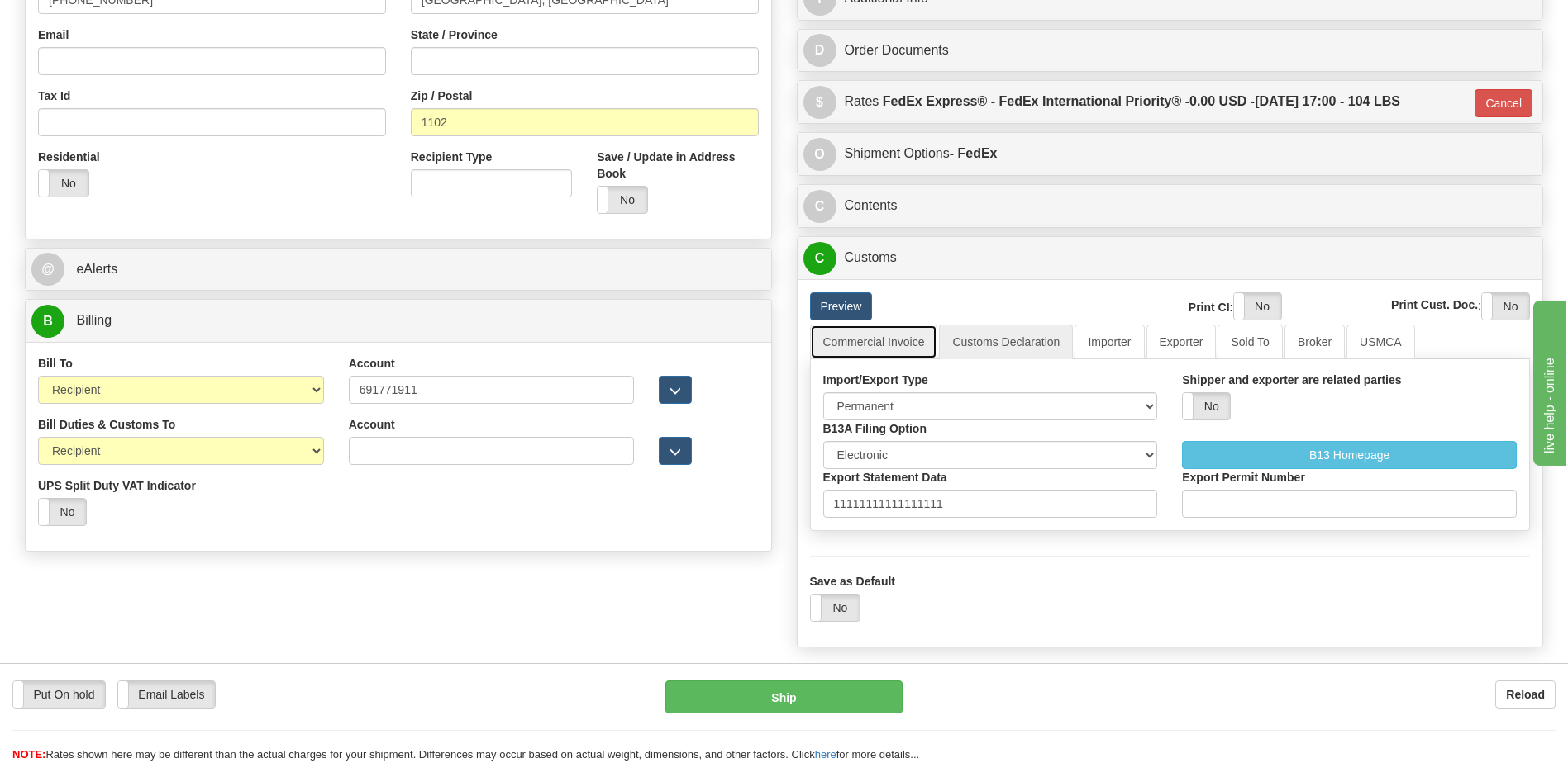
click at [894, 342] on link "Commercial Invoice" at bounding box center [873, 341] width 128 height 35
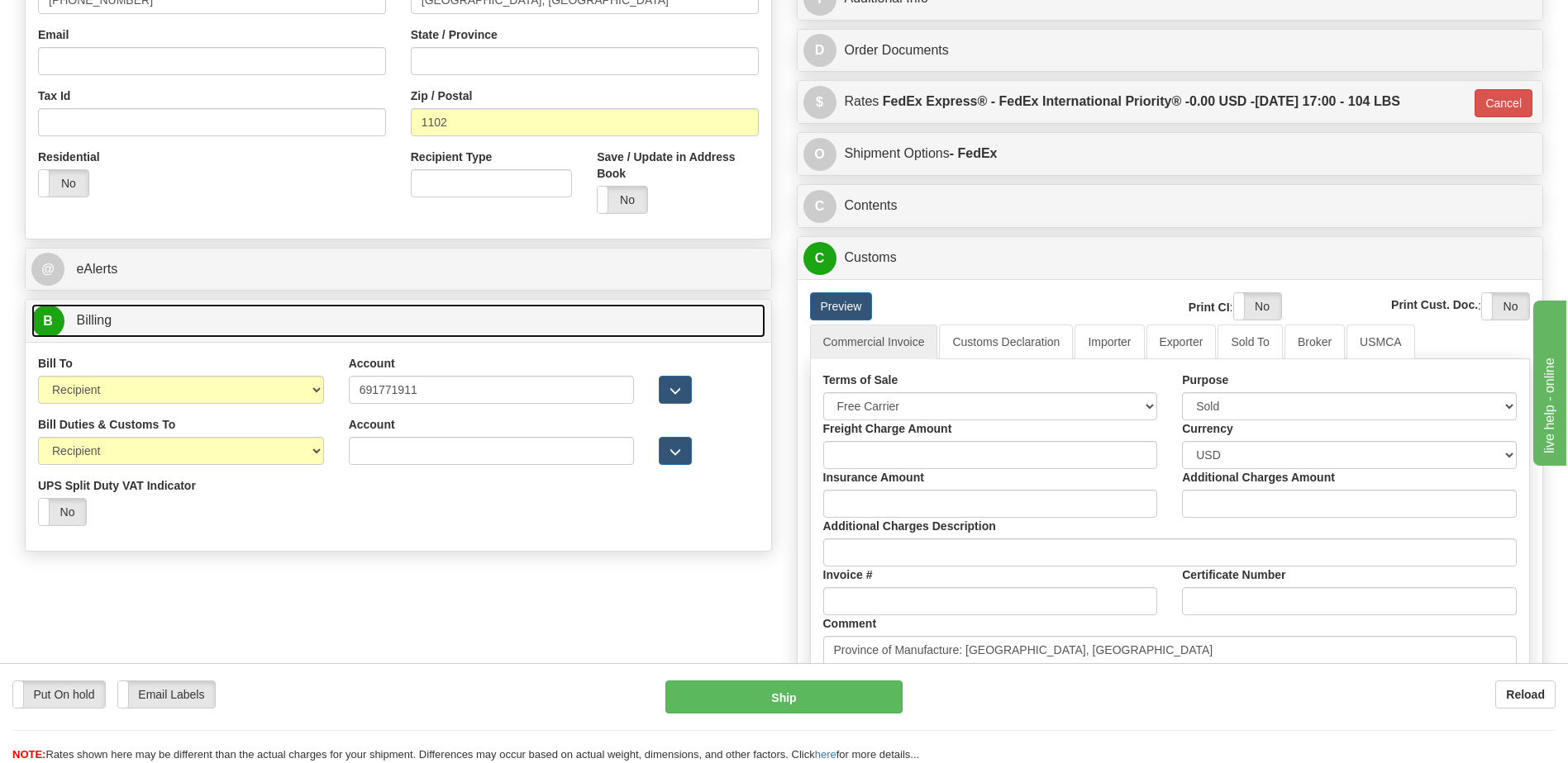
click at [198, 320] on link "B Billing" at bounding box center [398, 321] width 734 height 34
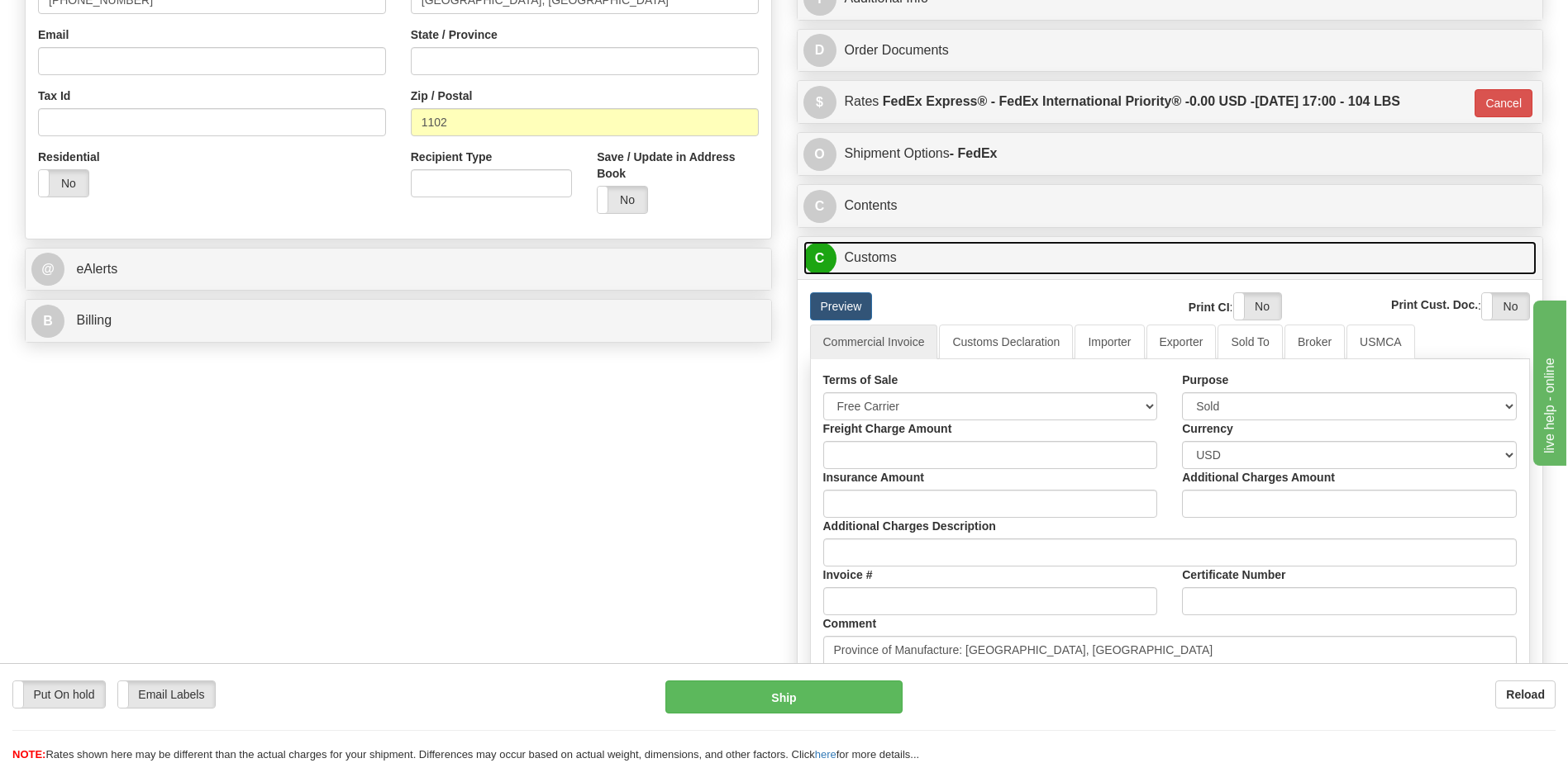
click at [824, 264] on span "C" at bounding box center [819, 258] width 33 height 33
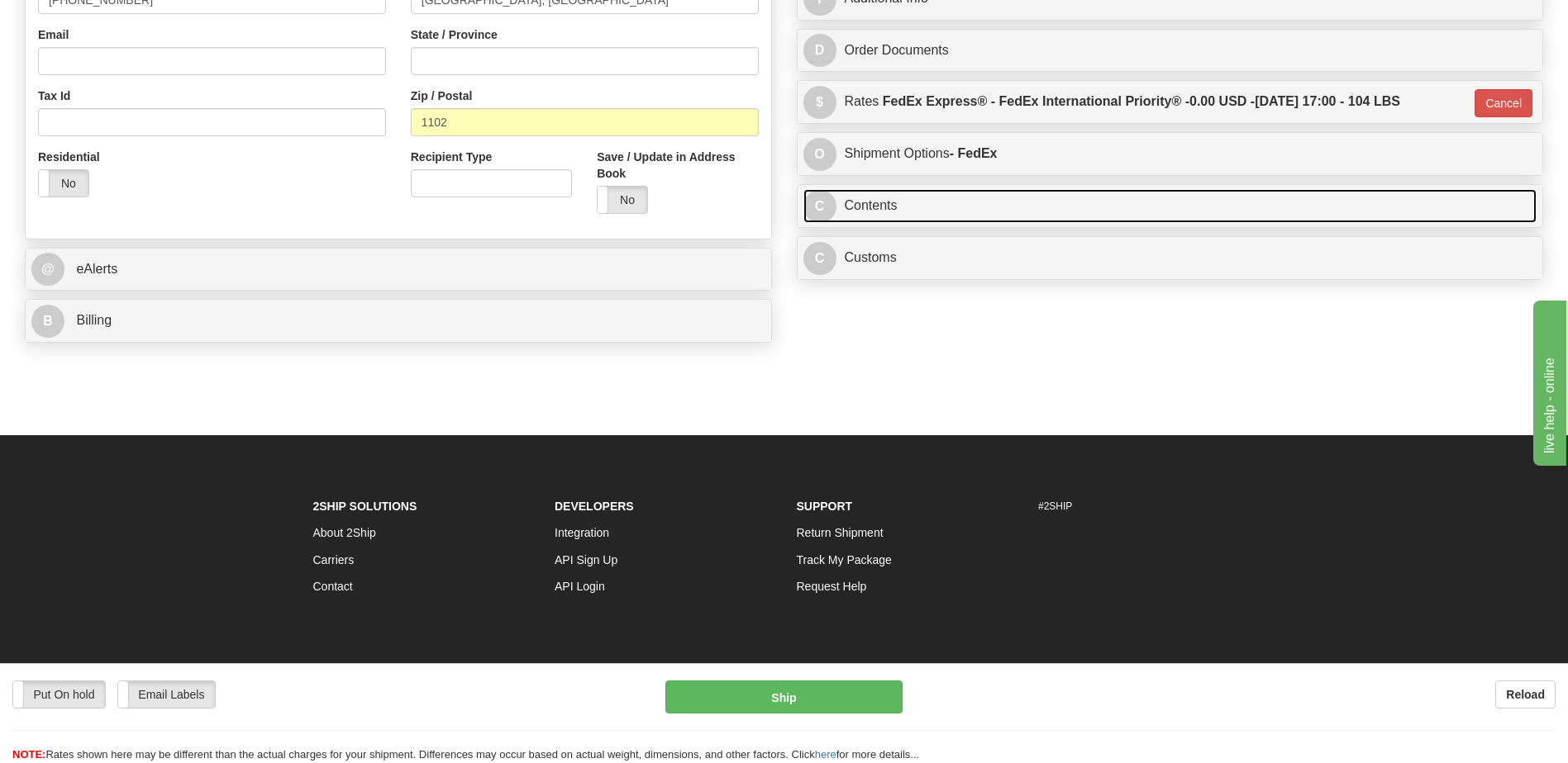
click at [881, 212] on link "C Contents" at bounding box center [1169, 206] width 734 height 34
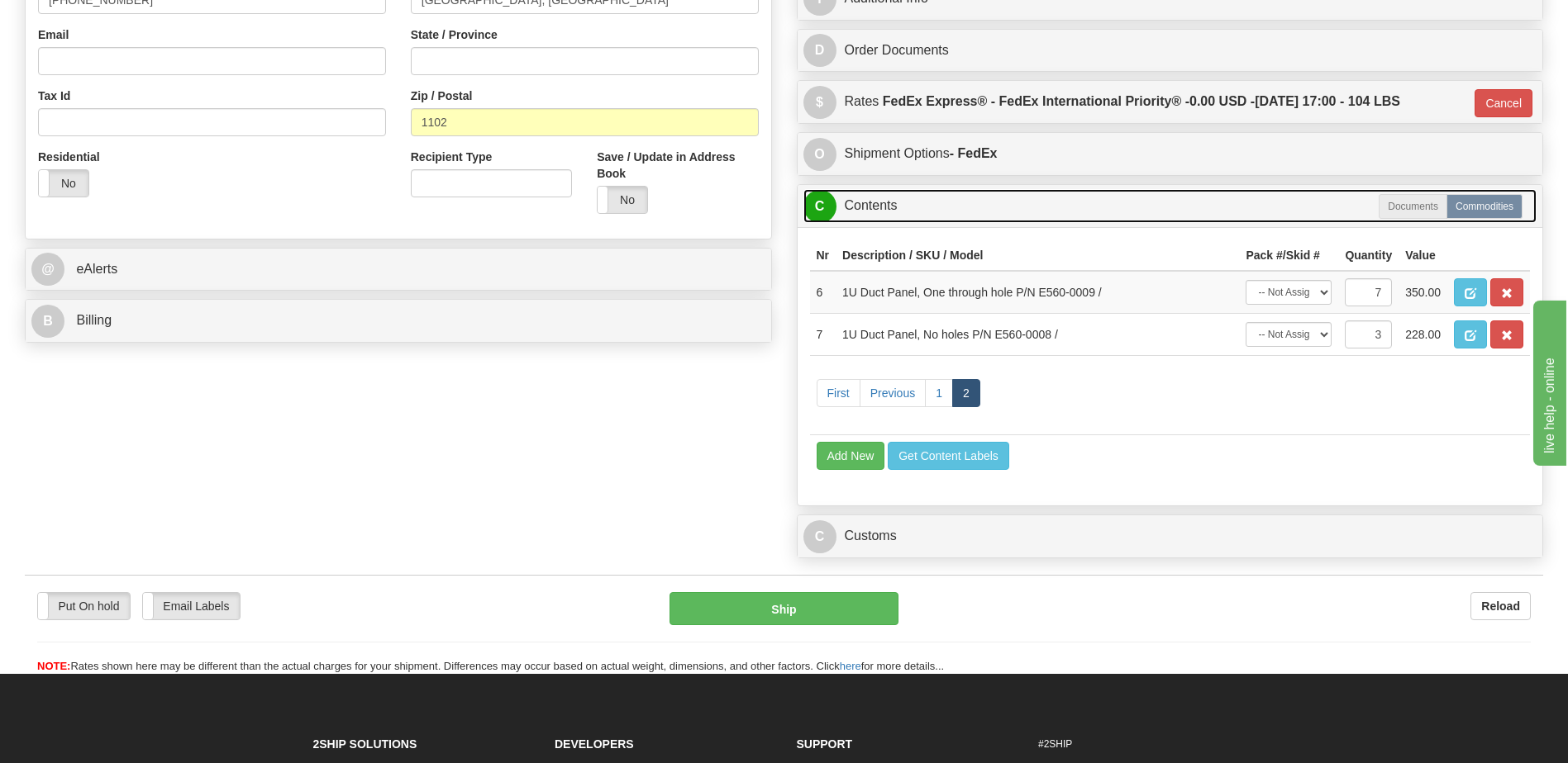
click at [881, 212] on link "C Contents" at bounding box center [1169, 206] width 734 height 34
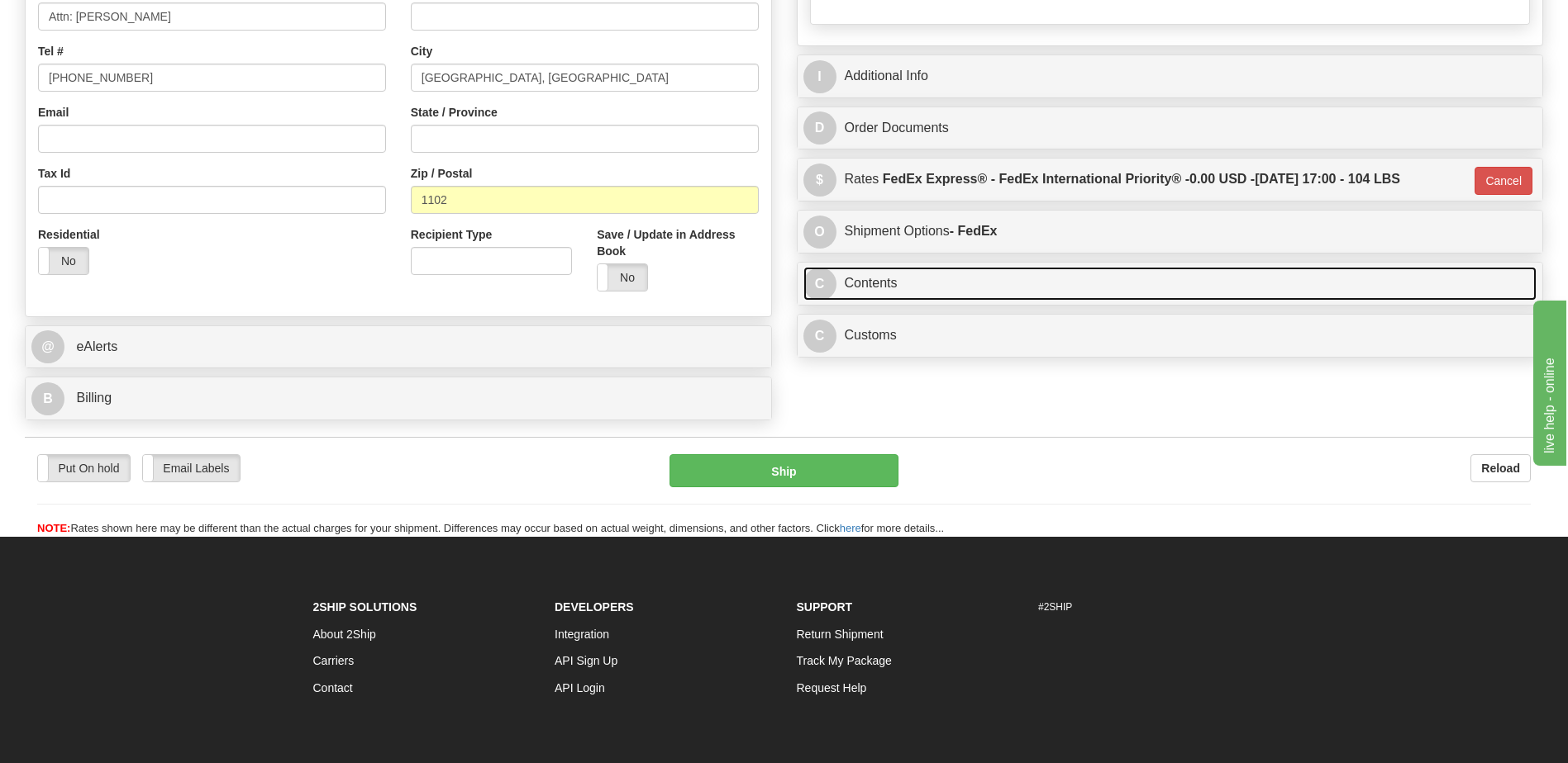
scroll to position [331, 0]
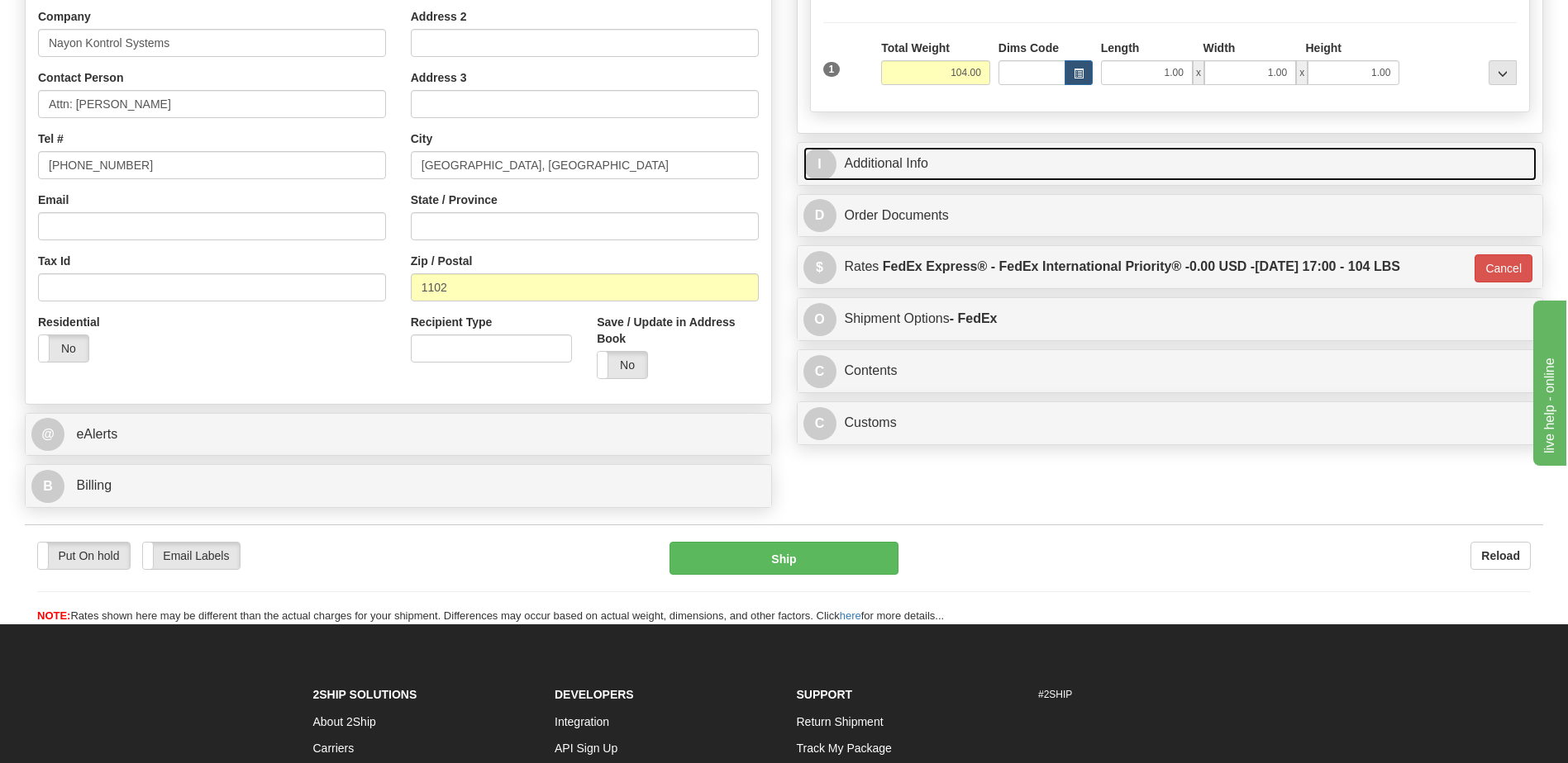
click at [921, 152] on link "I Additional Info" at bounding box center [1169, 164] width 734 height 34
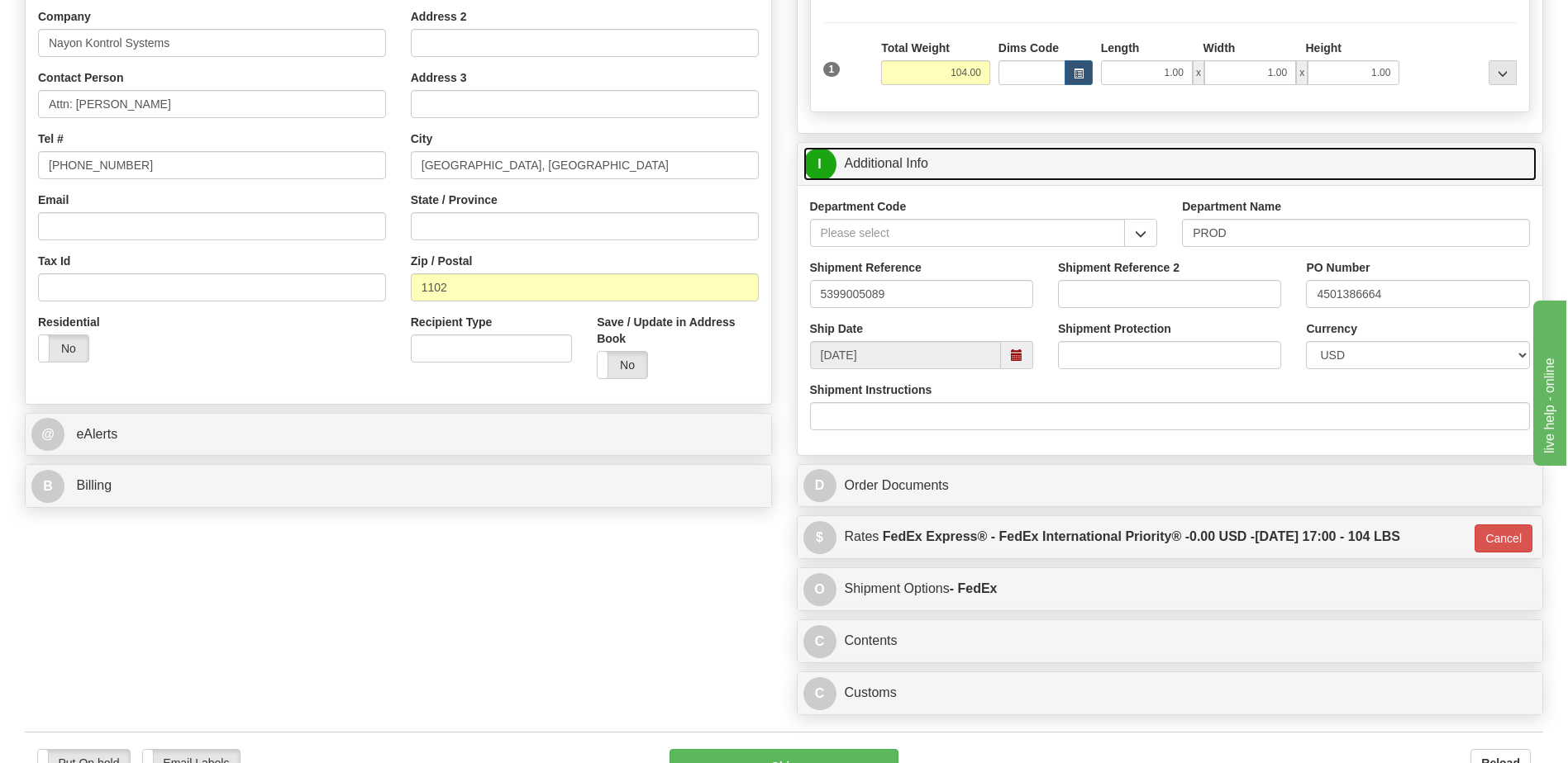
click at [921, 152] on link "I Additional Info" at bounding box center [1169, 164] width 734 height 34
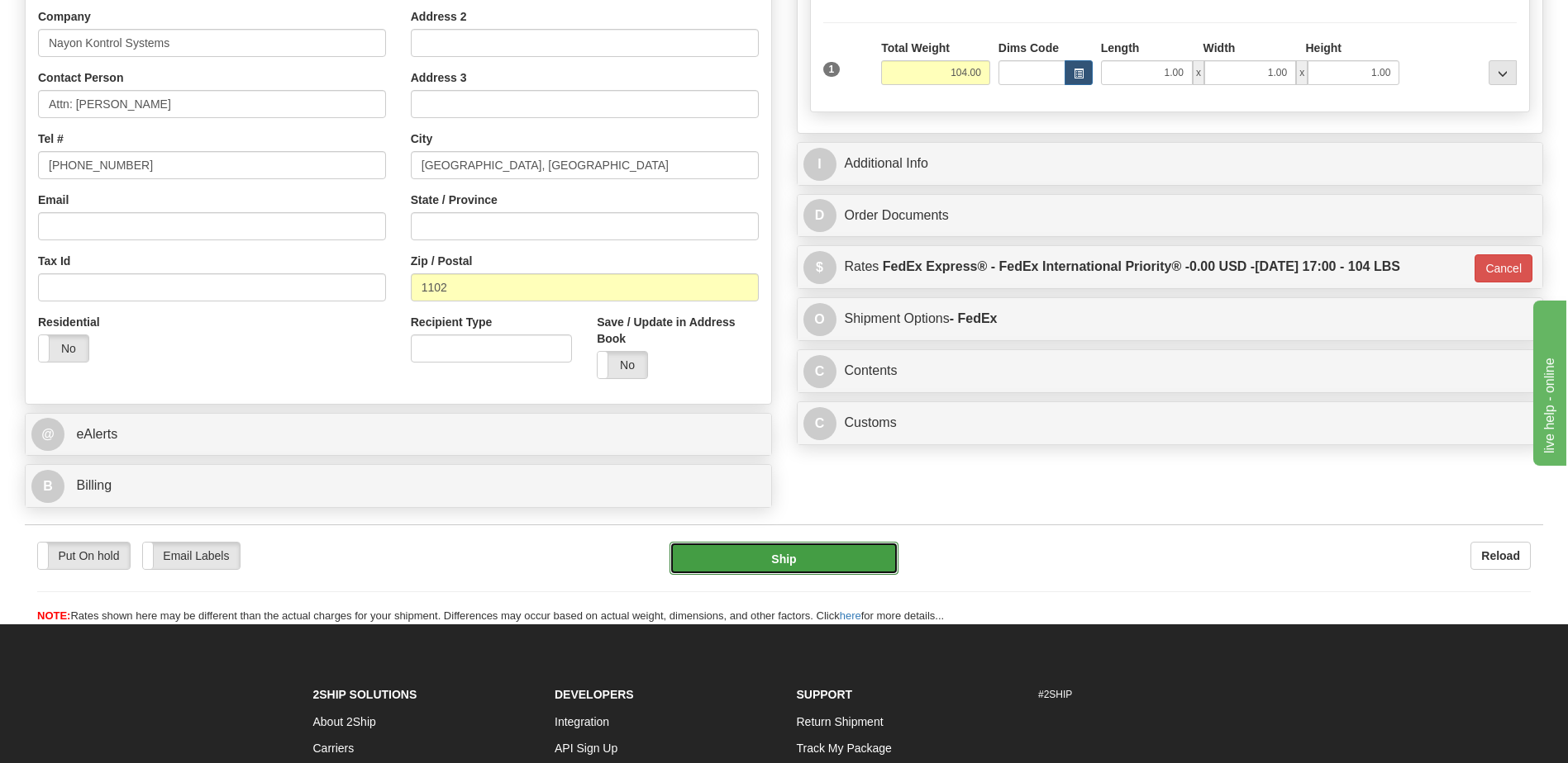
click at [796, 559] on button "Ship" at bounding box center [783, 558] width 228 height 33
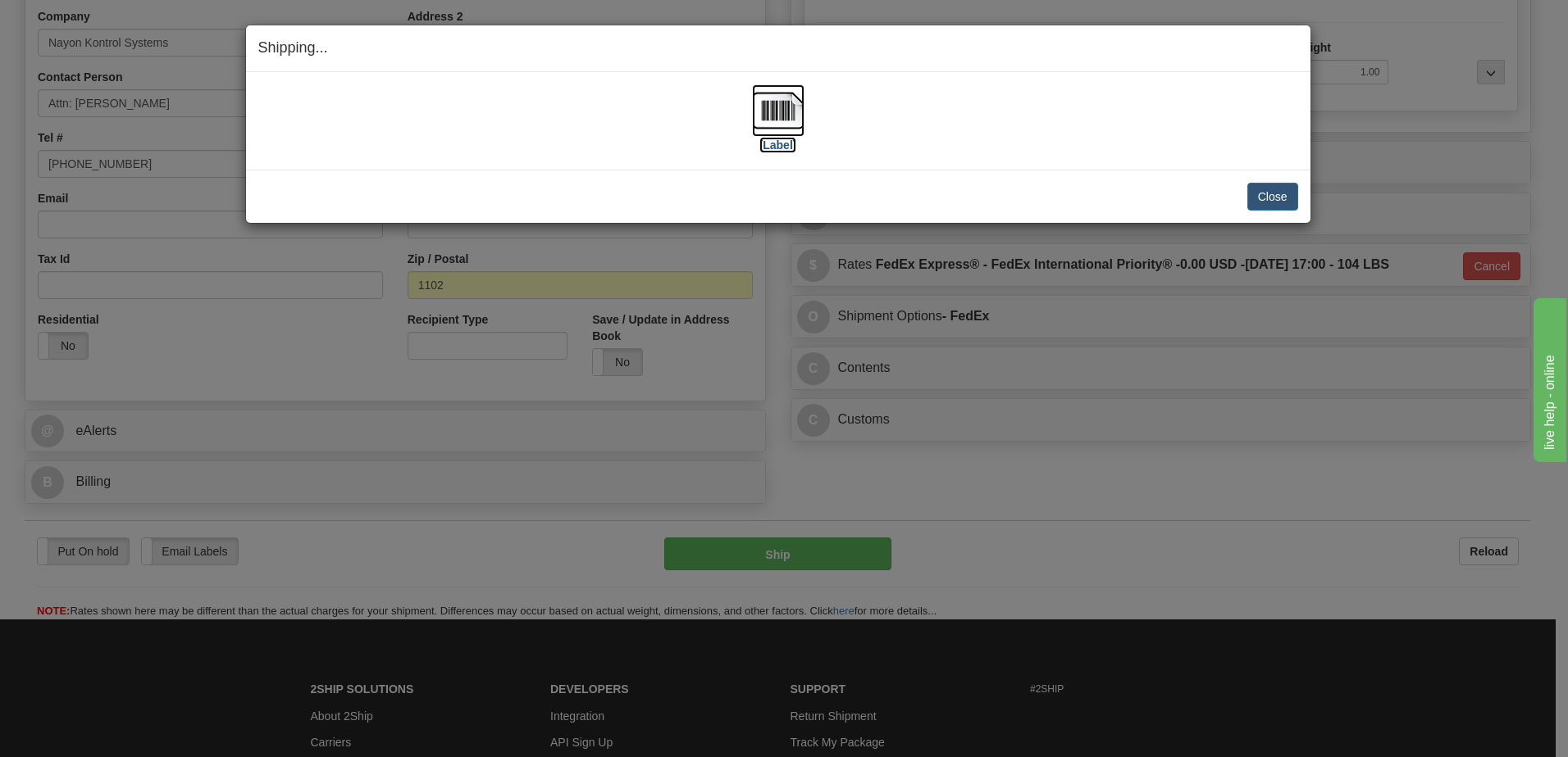
click at [762, 117] on img at bounding box center [778, 110] width 52 height 52
click at [1266, 190] on button "Close" at bounding box center [1273, 196] width 51 height 27
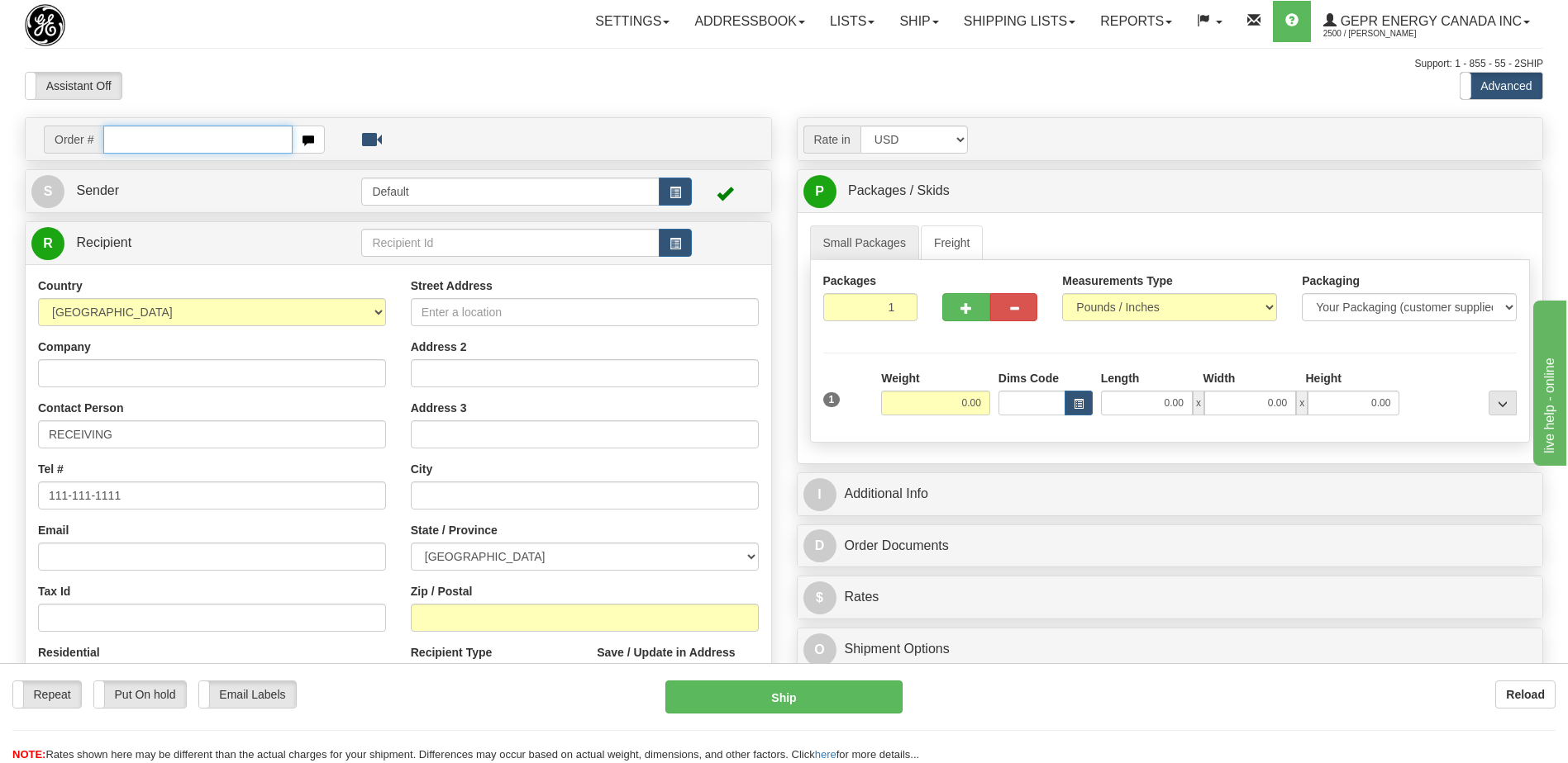
click at [130, 129] on input "text" at bounding box center [197, 140] width 188 height 28
paste input "5399006174"
drag, startPoint x: 190, startPoint y: 140, endPoint x: 65, endPoint y: 140, distance: 125.0
click at [66, 140] on div "Order # 5399006174" at bounding box center [184, 140] width 281 height 28
type input "5399006174"
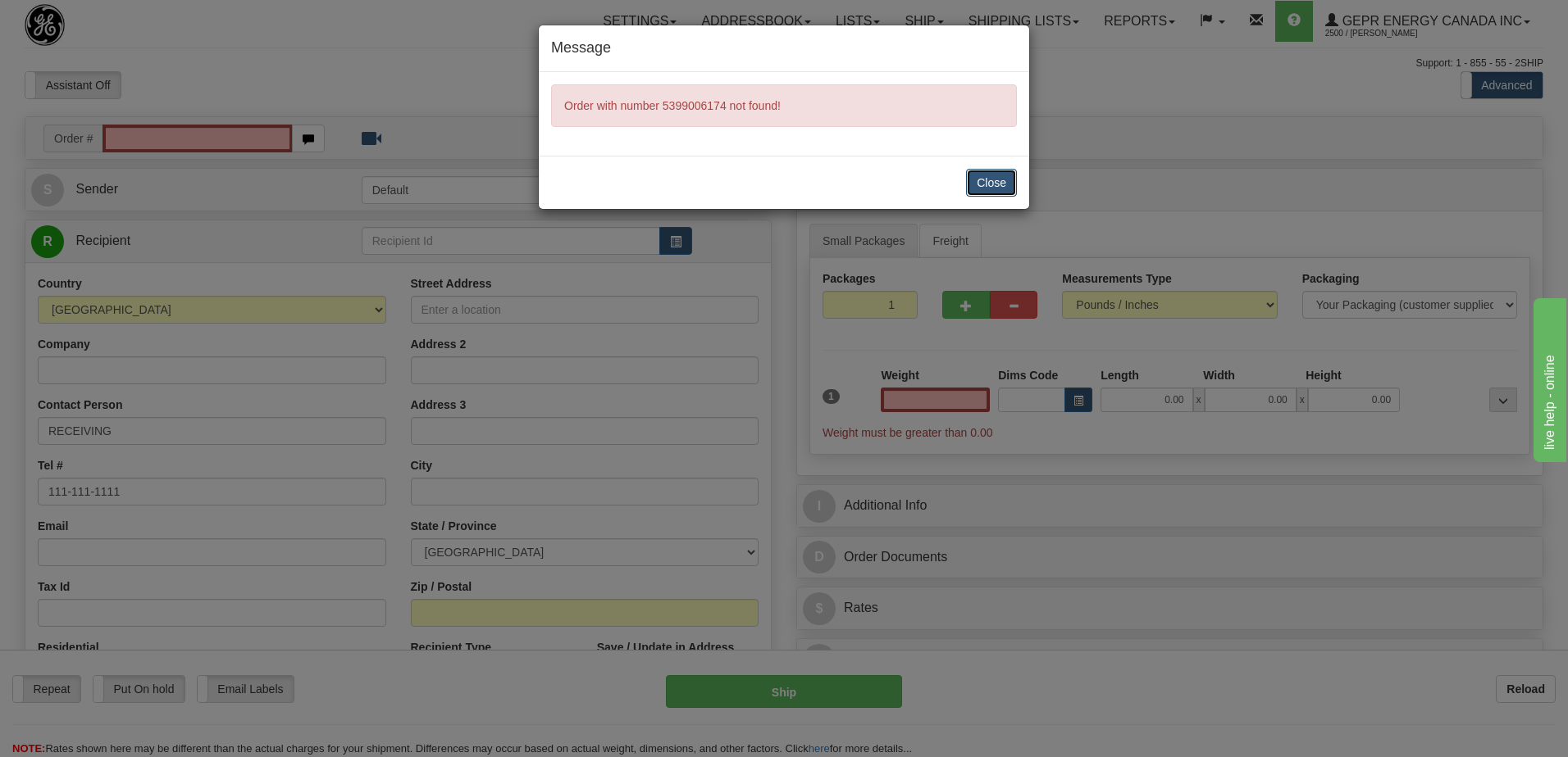
click at [976, 181] on button "Close" at bounding box center [991, 183] width 51 height 27
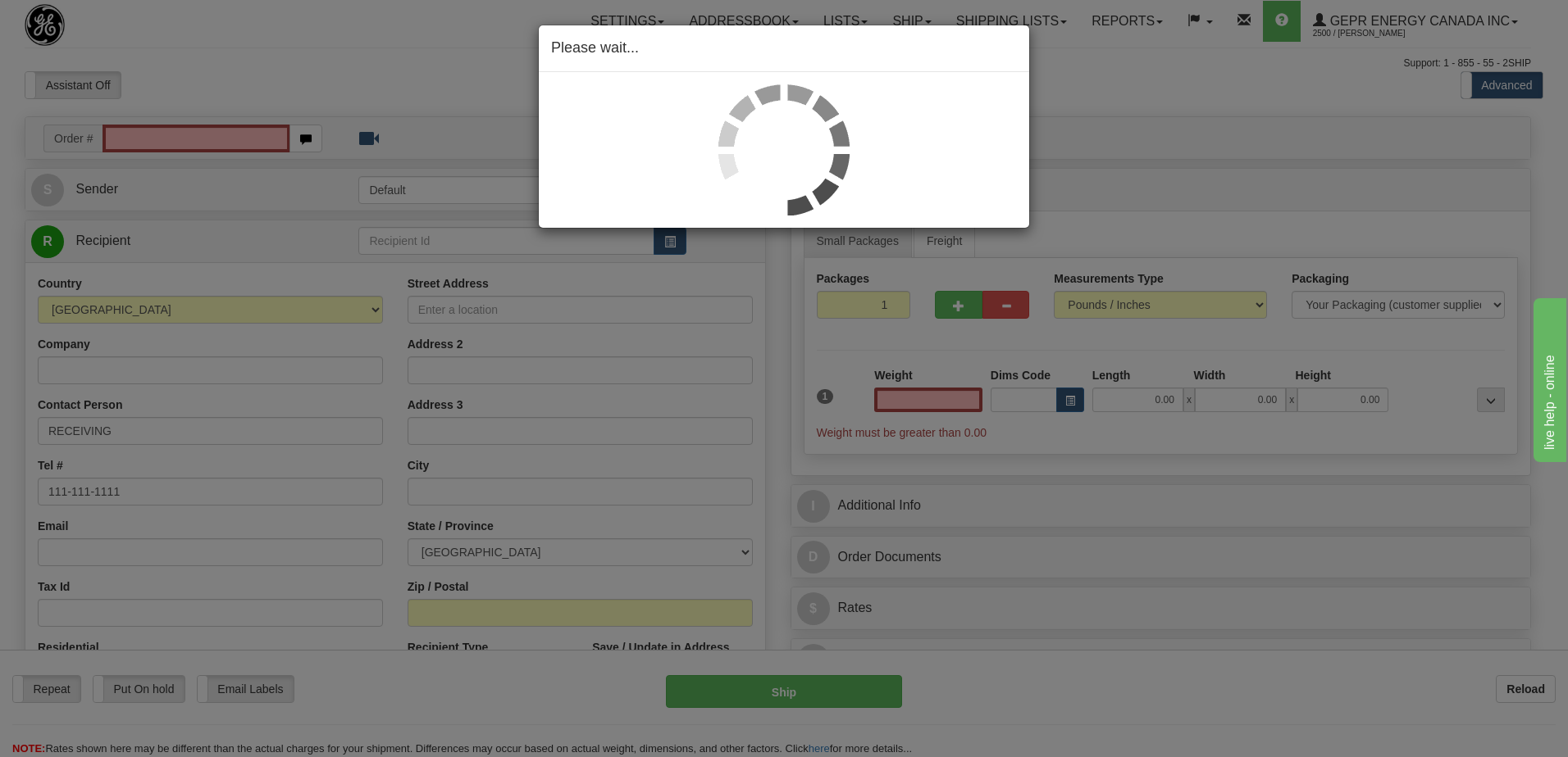
click at [170, 133] on div "Please wait..." at bounding box center [784, 378] width 1568 height 757
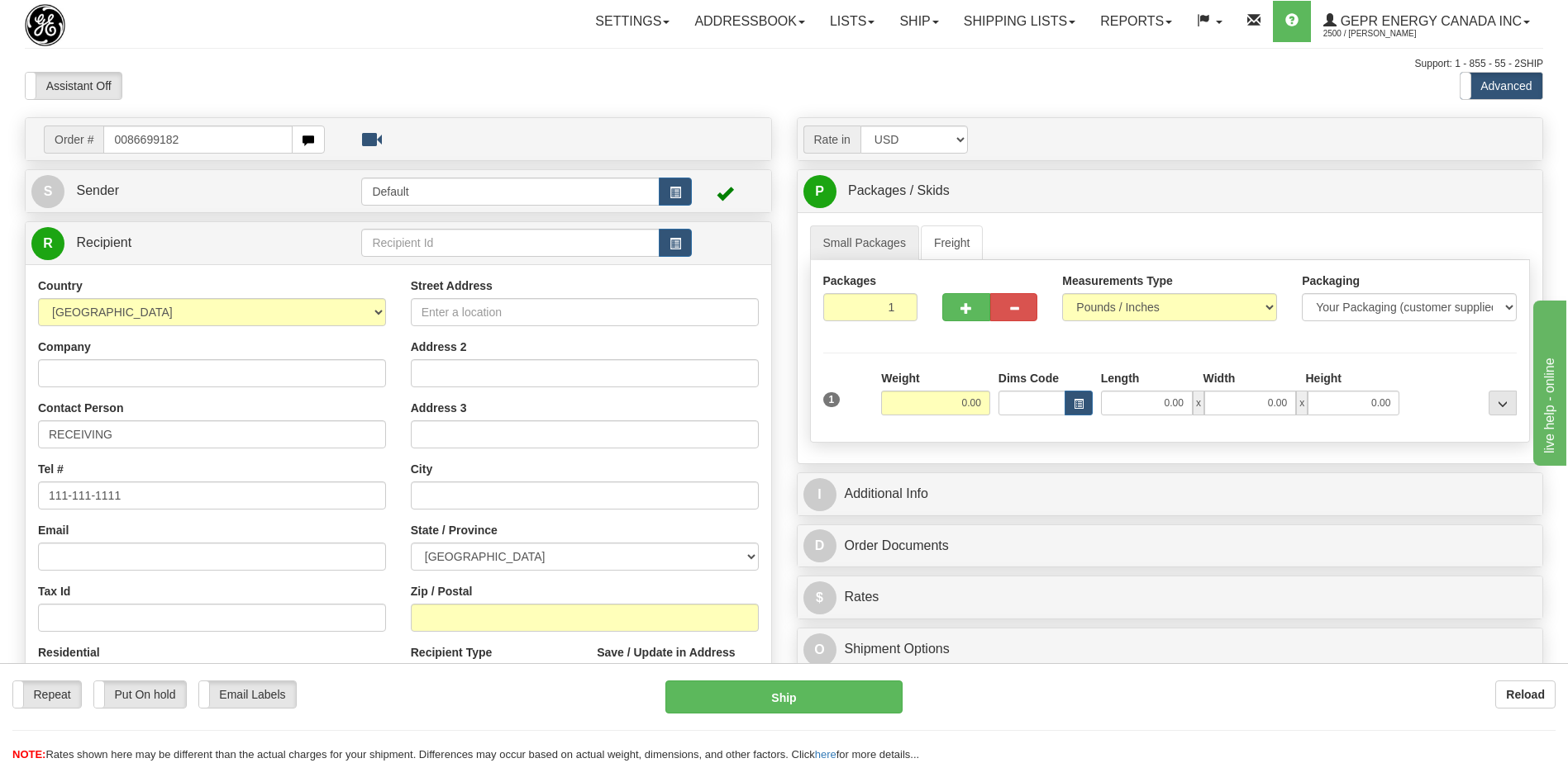
click at [124, 143] on input "0086699182" at bounding box center [197, 140] width 188 height 28
type input "86699182"
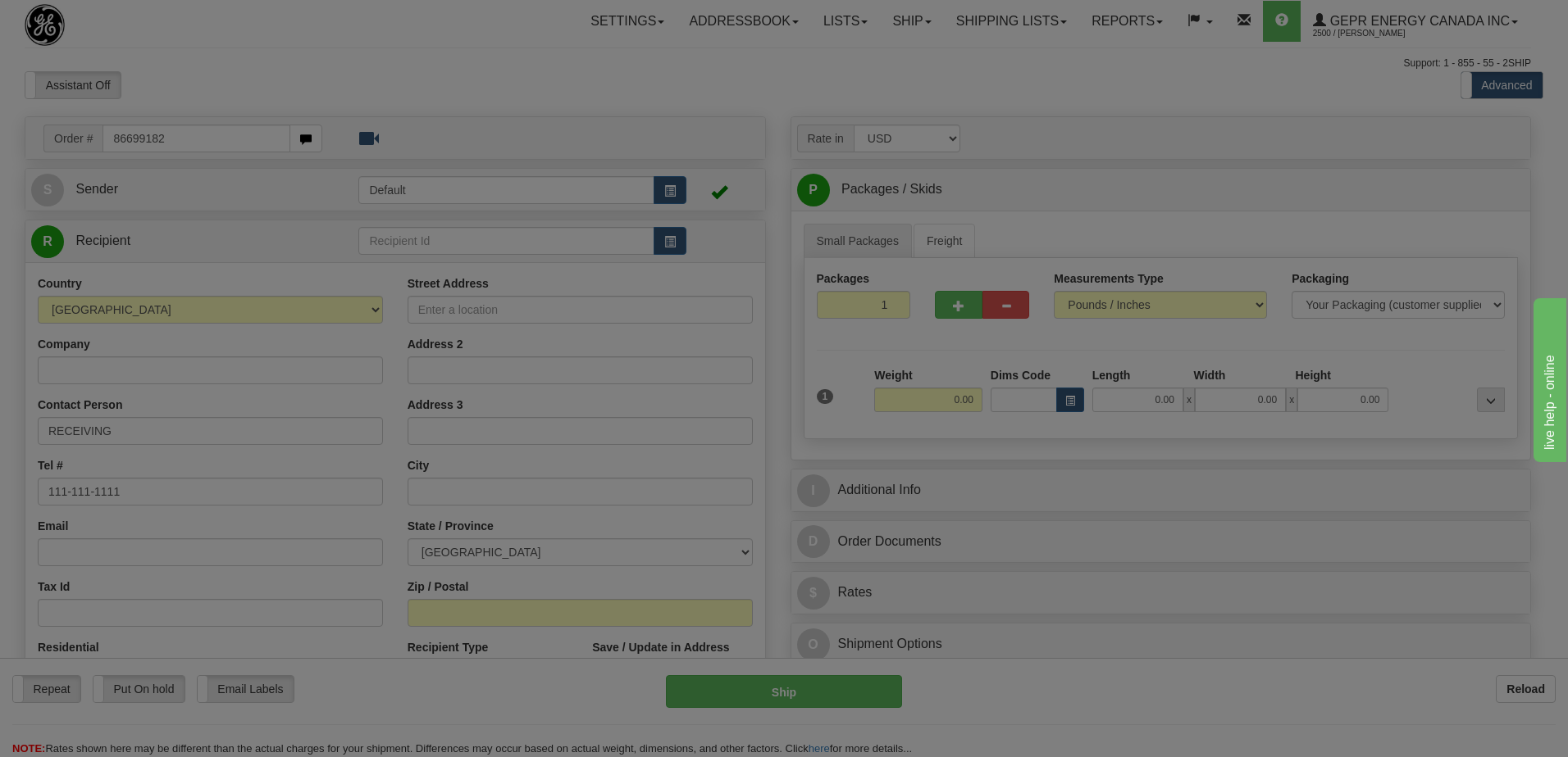
click at [305, 72] on body "Training Course Close Toggle navigation Settings Shipping Preferences New Recip…" at bounding box center [784, 378] width 1568 height 757
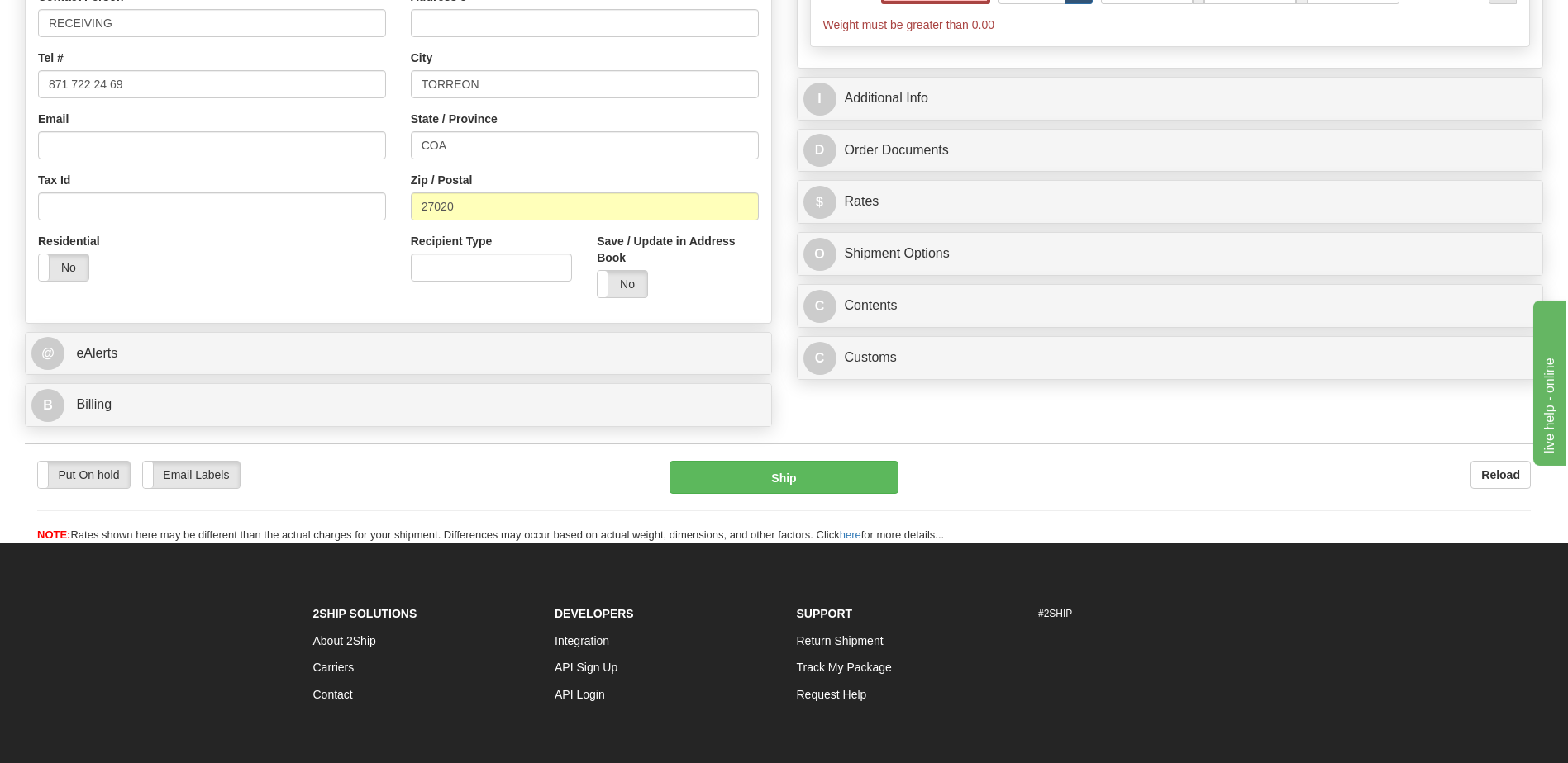
scroll to position [496, 0]
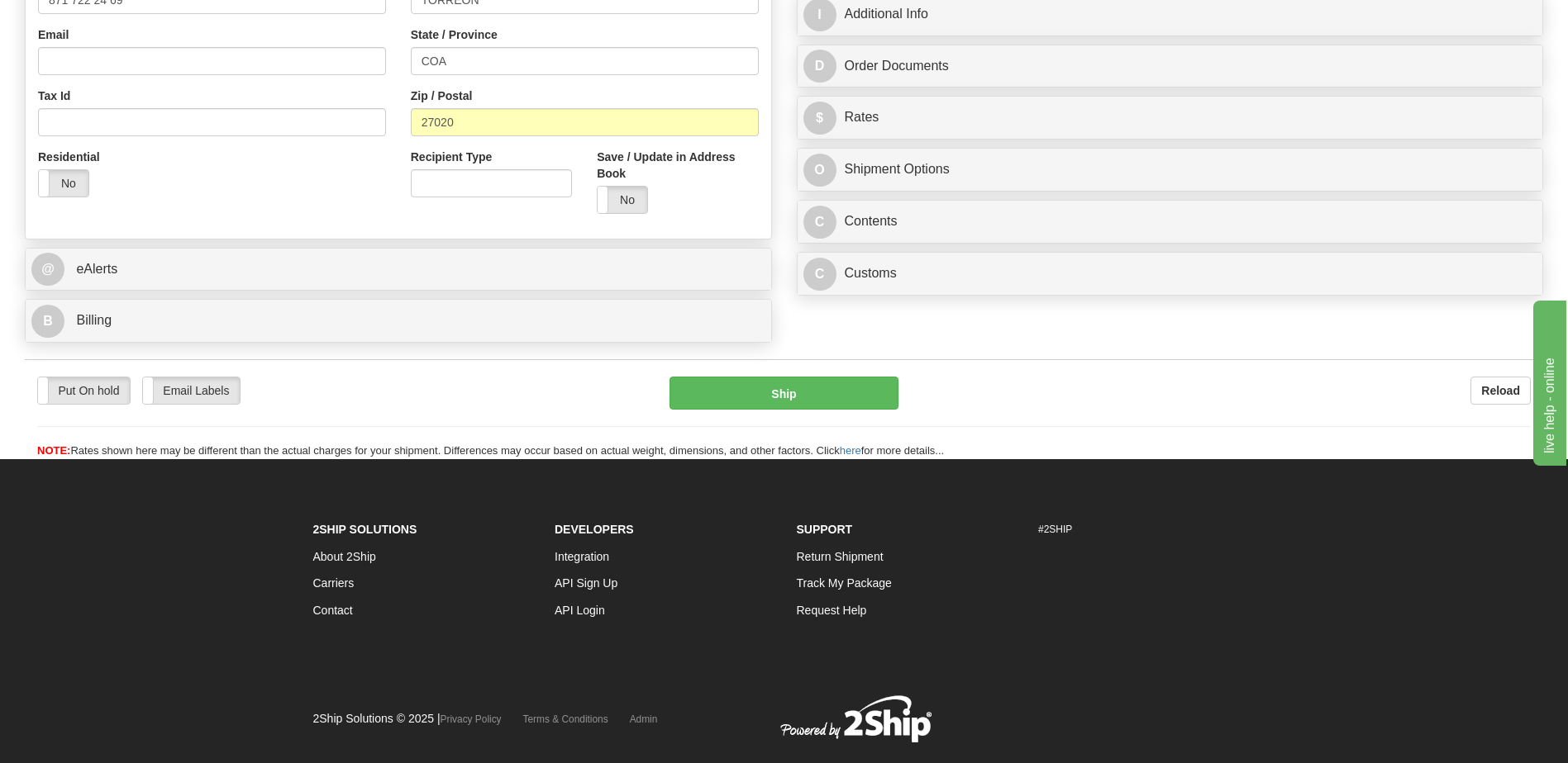
type input "0.00"
click at [78, 338] on div "B Billing" at bounding box center [398, 321] width 745 height 43
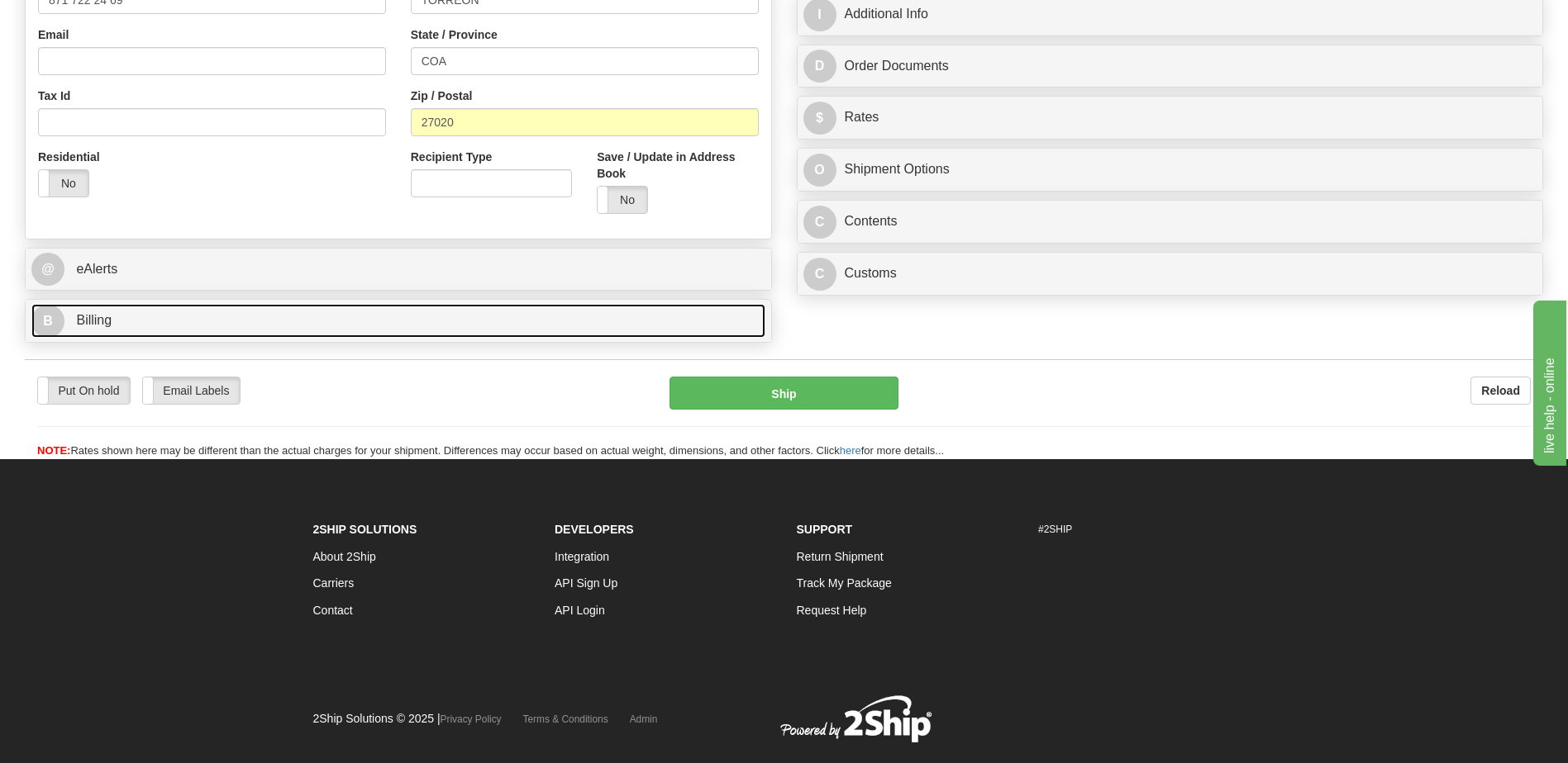
click at [93, 323] on span "Billing" at bounding box center [94, 320] width 36 height 14
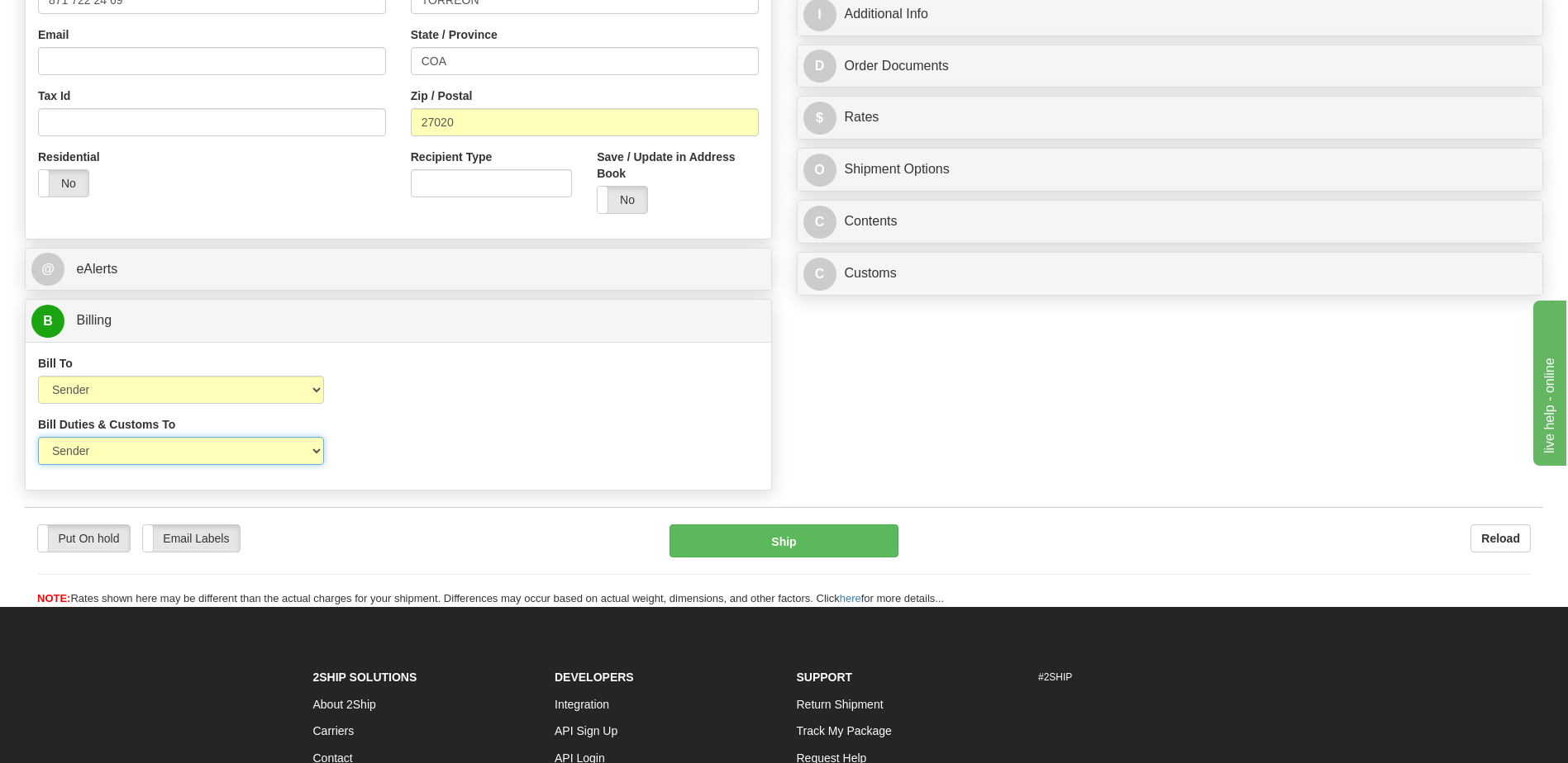
click at [265, 445] on select "Sender Recipient Third Party" at bounding box center [180, 451] width 286 height 28
select select "2"
click at [38, 437] on select "Sender Recipient Third Party" at bounding box center [180, 451] width 286 height 28
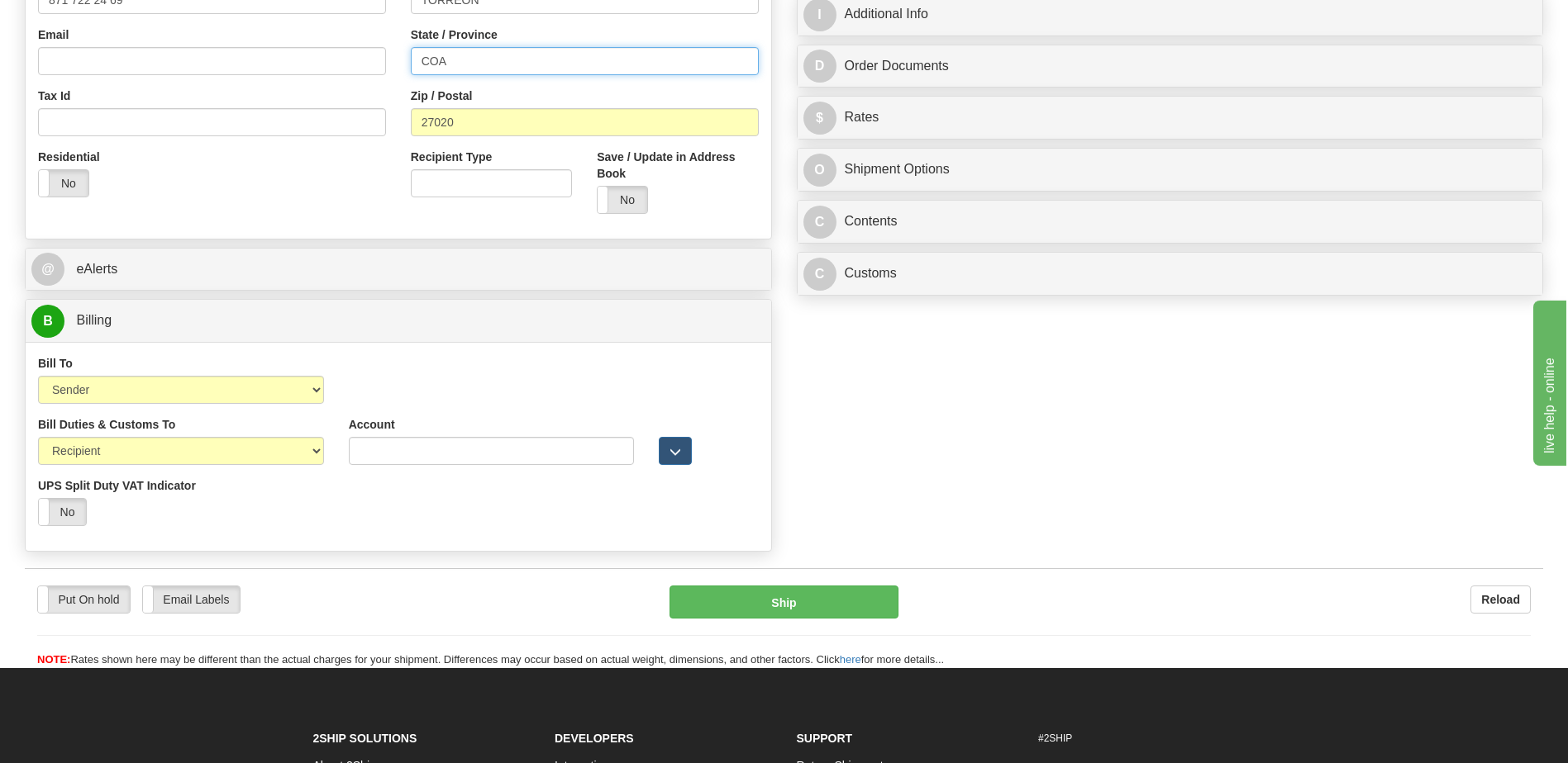
drag, startPoint x: 262, startPoint y: 65, endPoint x: 223, endPoint y: 64, distance: 39.0
click at [241, 64] on div "Country AFGHANISTAN ALAND ISLANDS ALBANIA ALGERIA AMERICAN SAMOA ANDORRA ANGOLA…" at bounding box center [398, 4] width 745 height 444
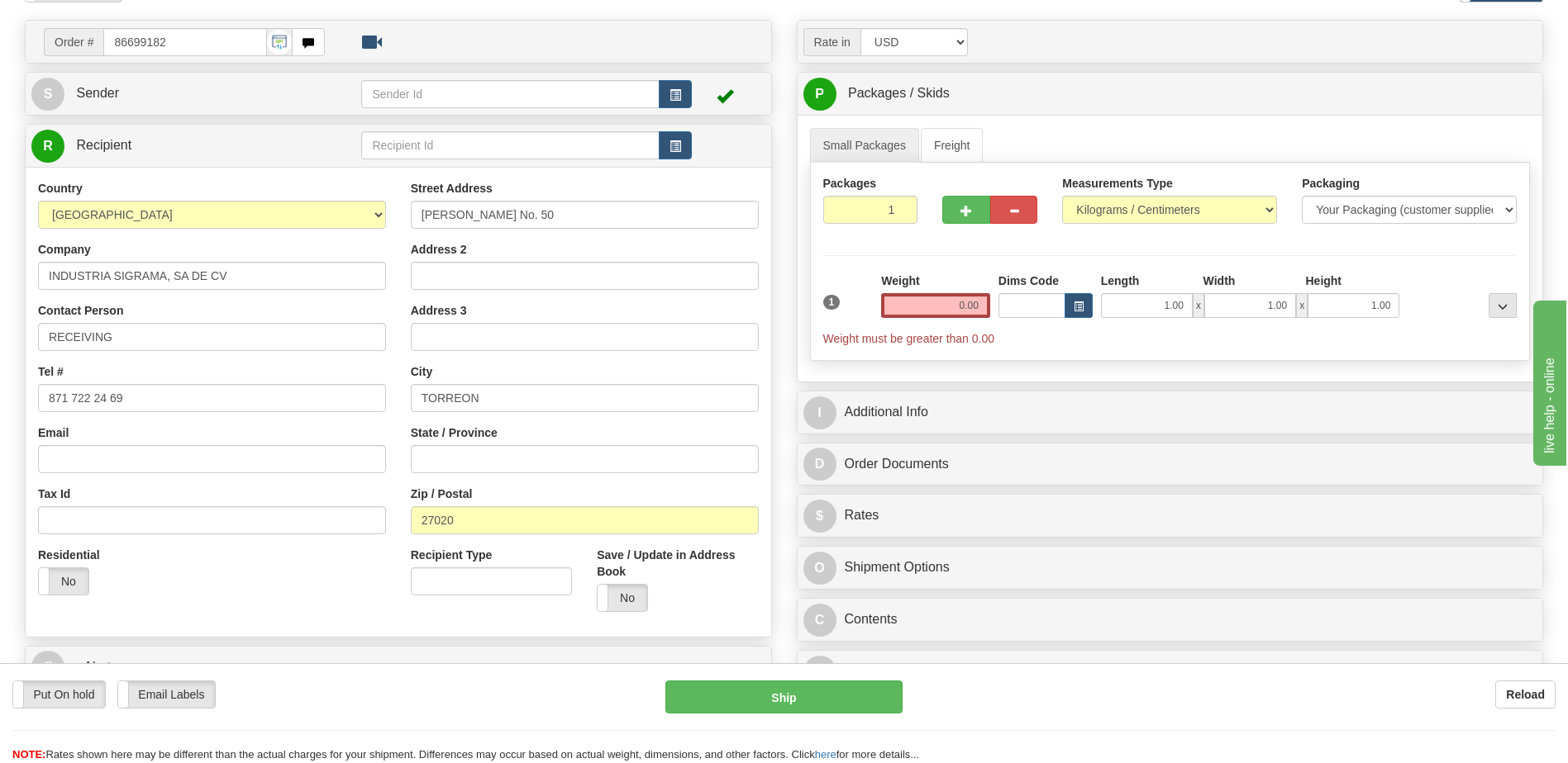
scroll to position [0, 0]
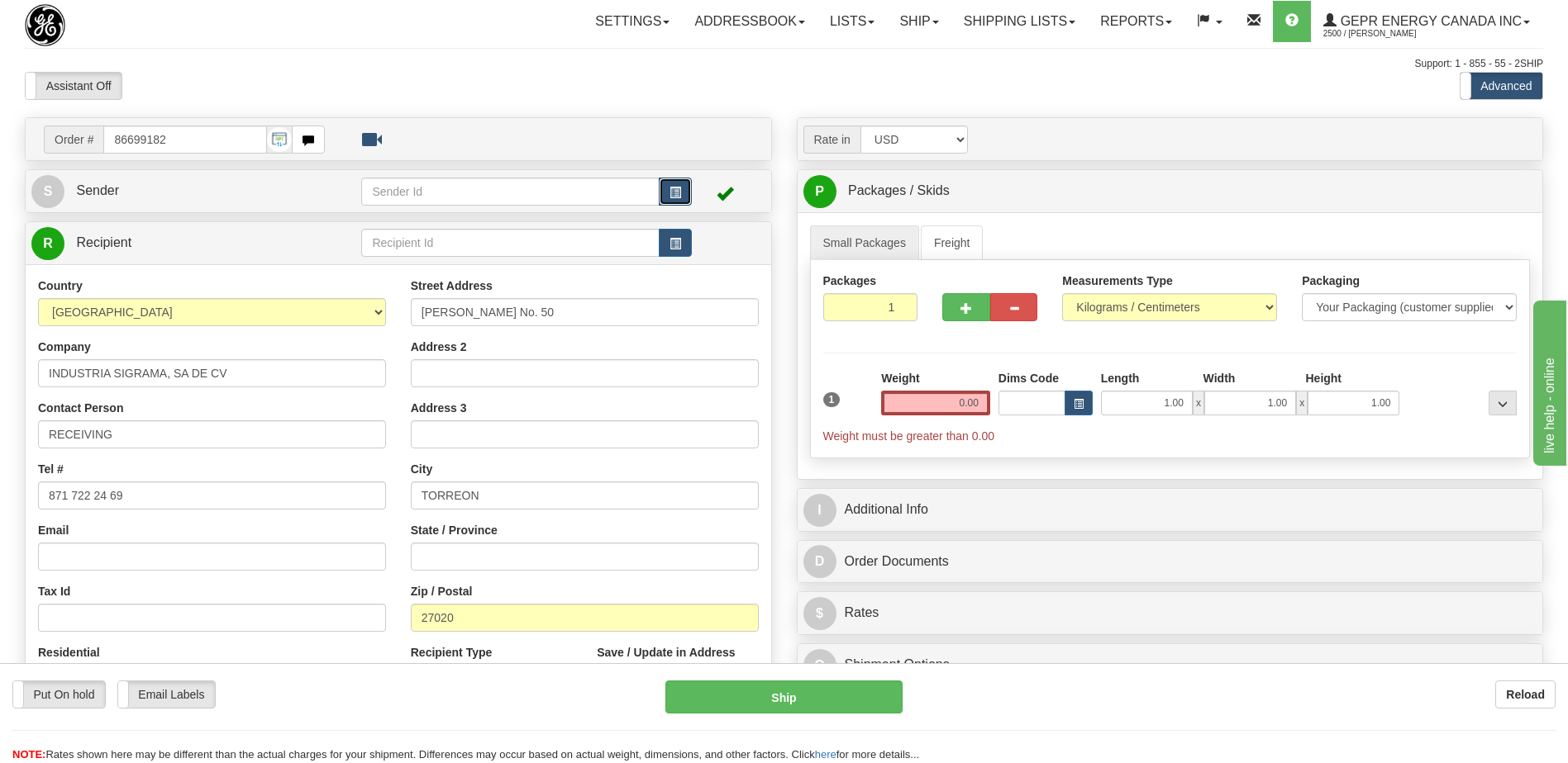
click at [672, 191] on span "button" at bounding box center [675, 193] width 12 height 11
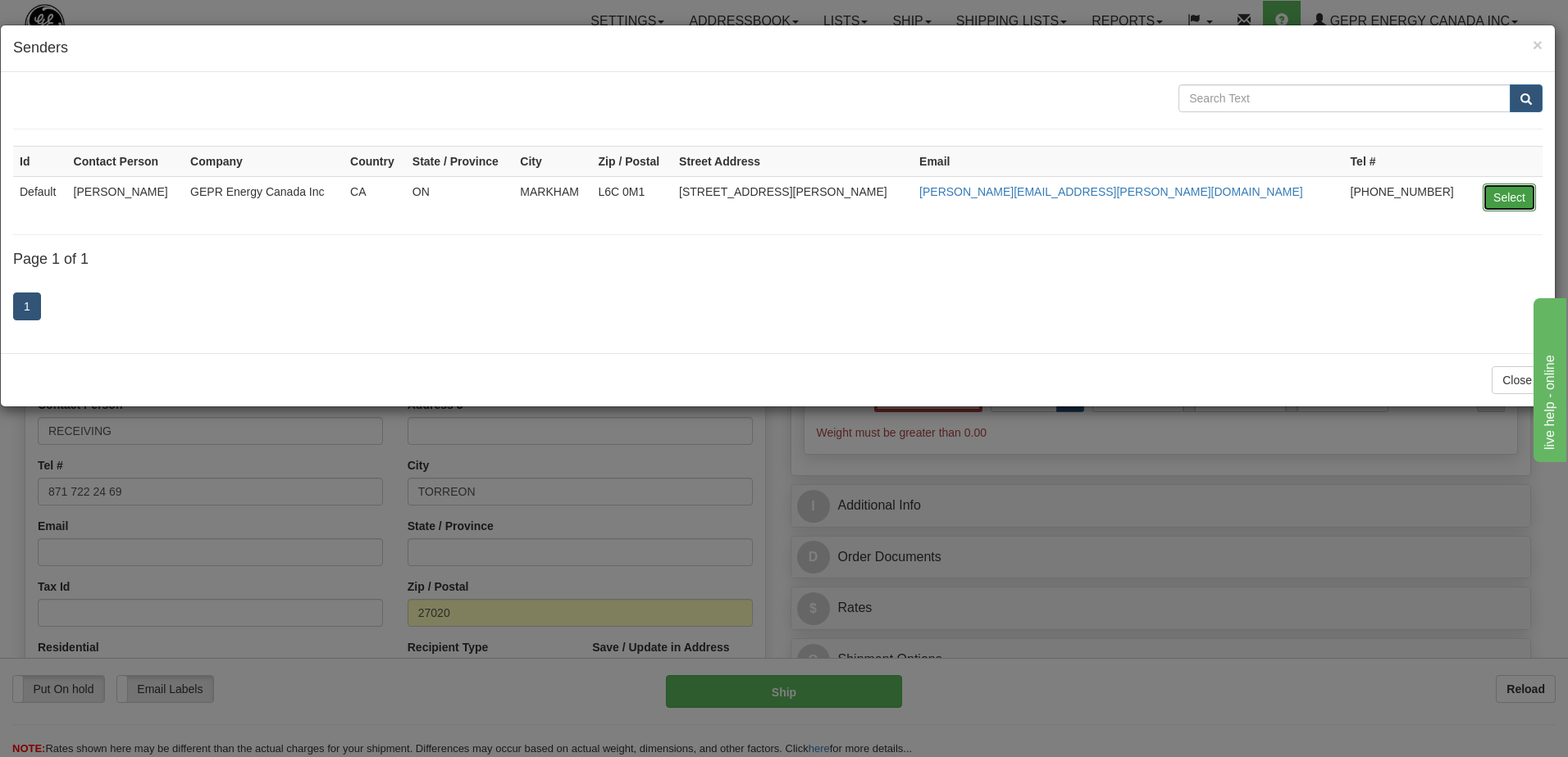
click at [1505, 196] on button "Select" at bounding box center [1509, 197] width 53 height 27
type input "Default"
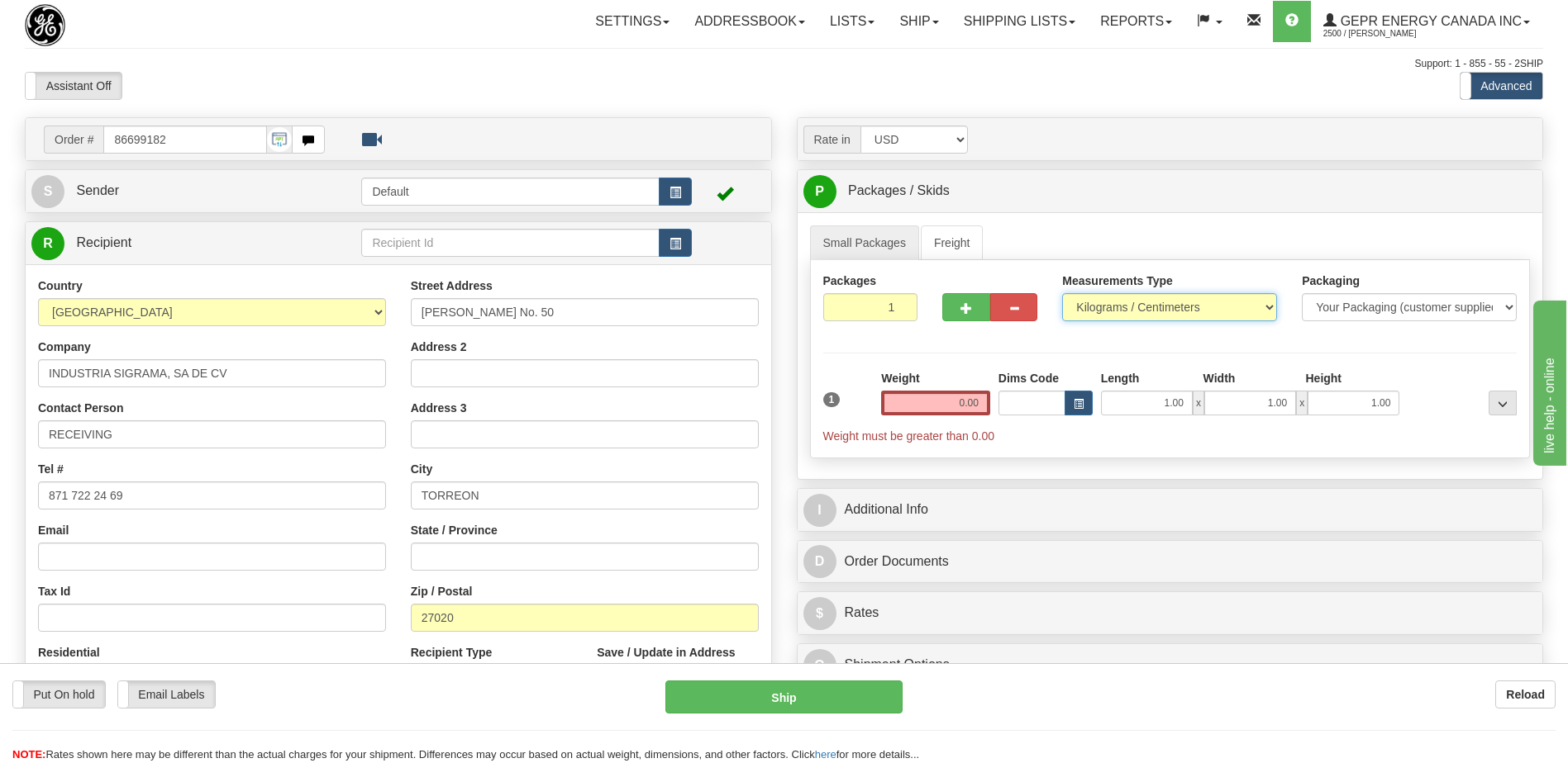
click at [1208, 304] on select "Pounds / Inches Kilograms / Centimeters" at bounding box center [1169, 307] width 215 height 28
select select "0"
click at [1062, 293] on select "Pounds / Inches Kilograms / Centimeters" at bounding box center [1169, 307] width 215 height 28
type input "2"
click at [902, 304] on input "2" at bounding box center [870, 307] width 95 height 28
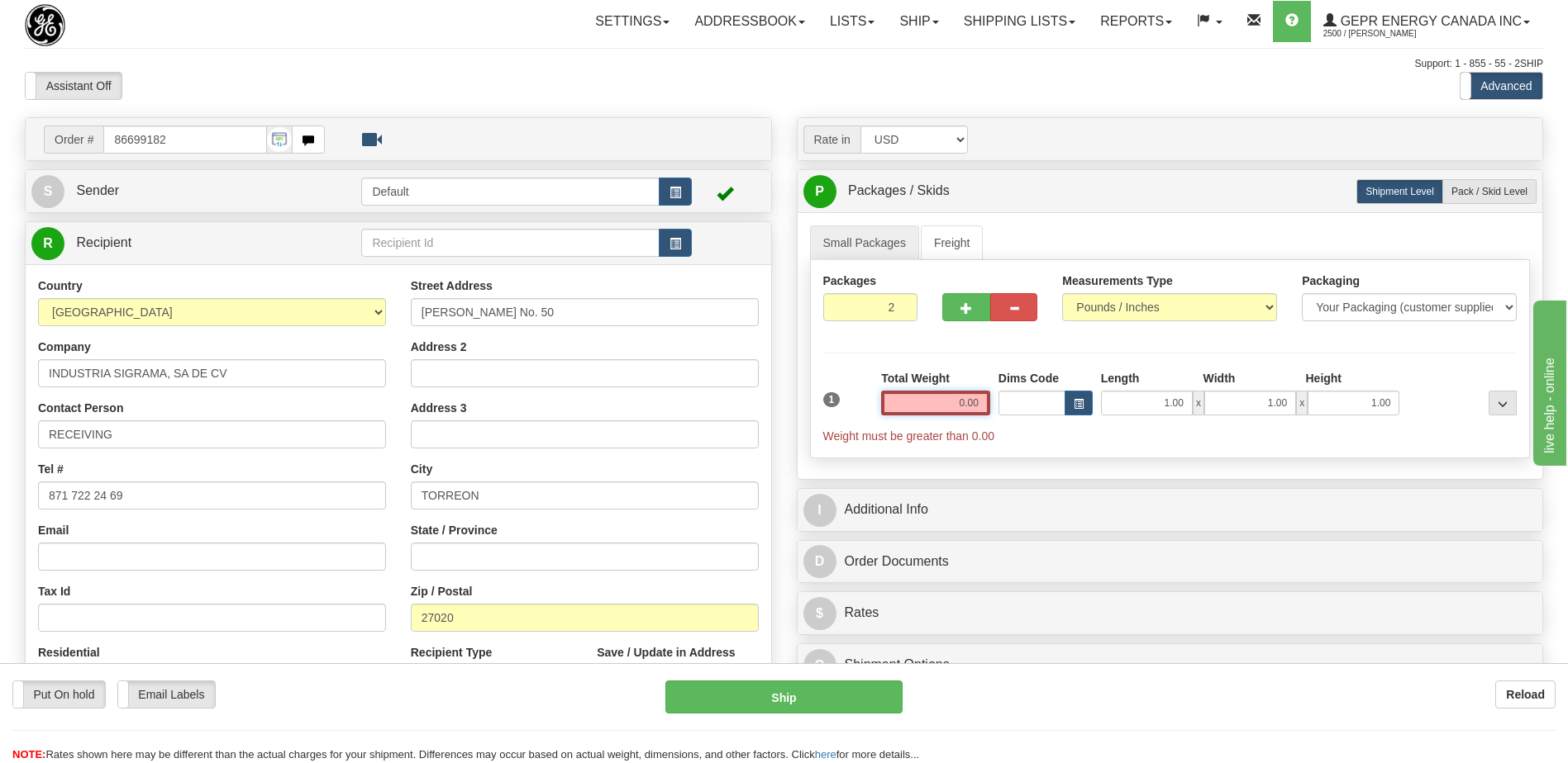
click at [971, 407] on input "0.00" at bounding box center [935, 403] width 109 height 25
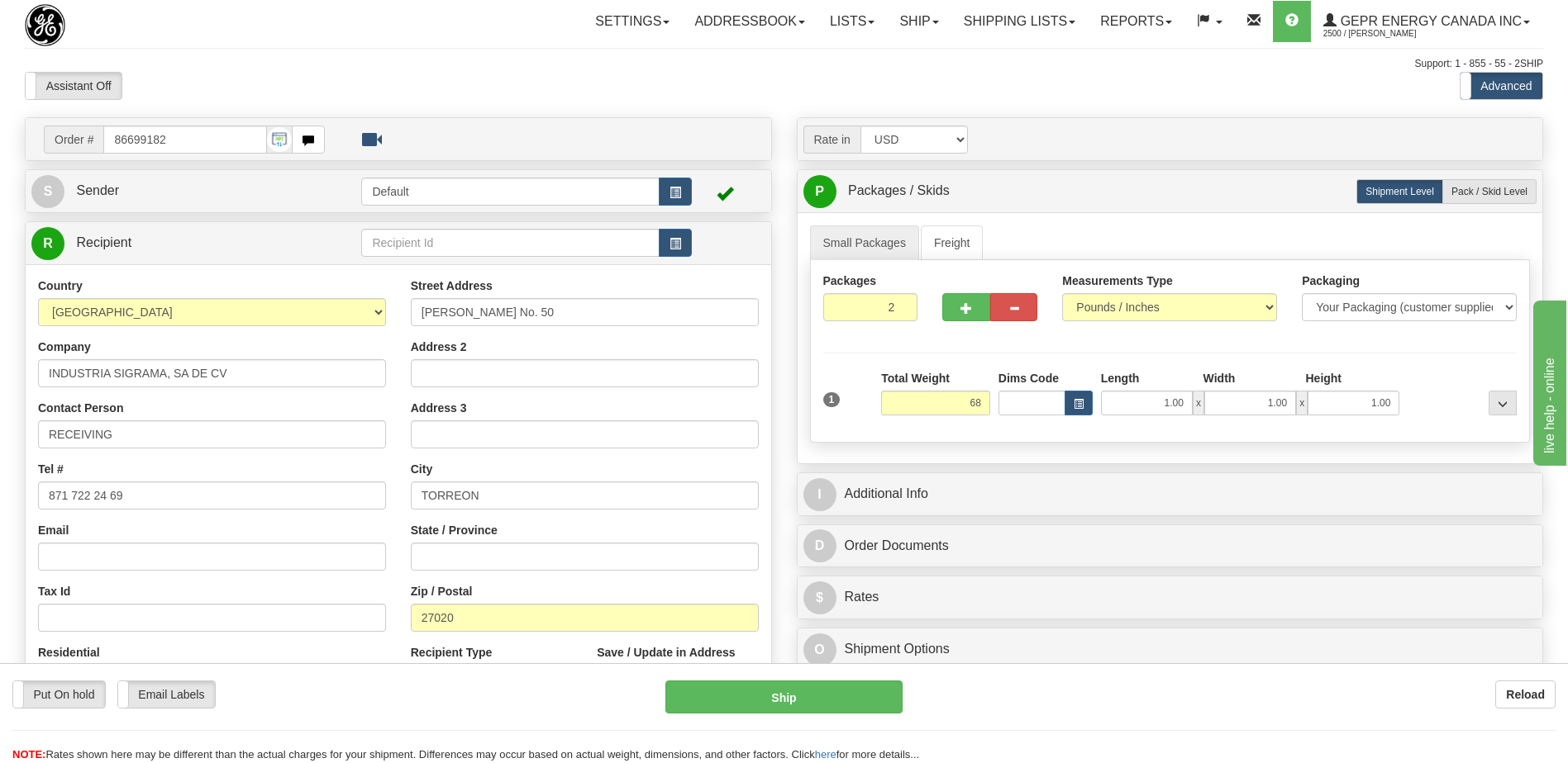
type input "68.00"
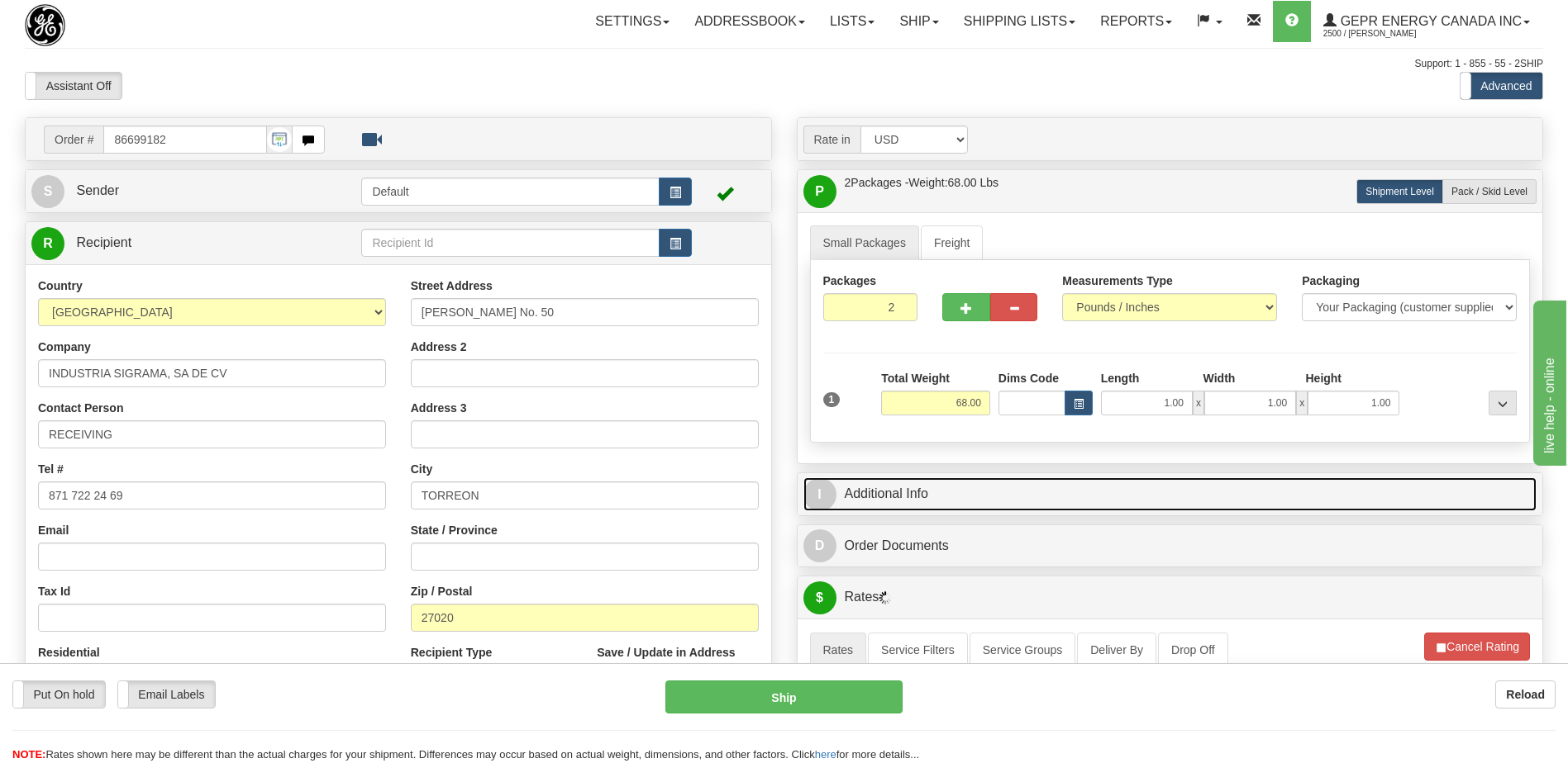
drag, startPoint x: 913, startPoint y: 489, endPoint x: 942, endPoint y: 493, distance: 29.3
click at [913, 489] on link "I Additional Info" at bounding box center [1169, 495] width 734 height 34
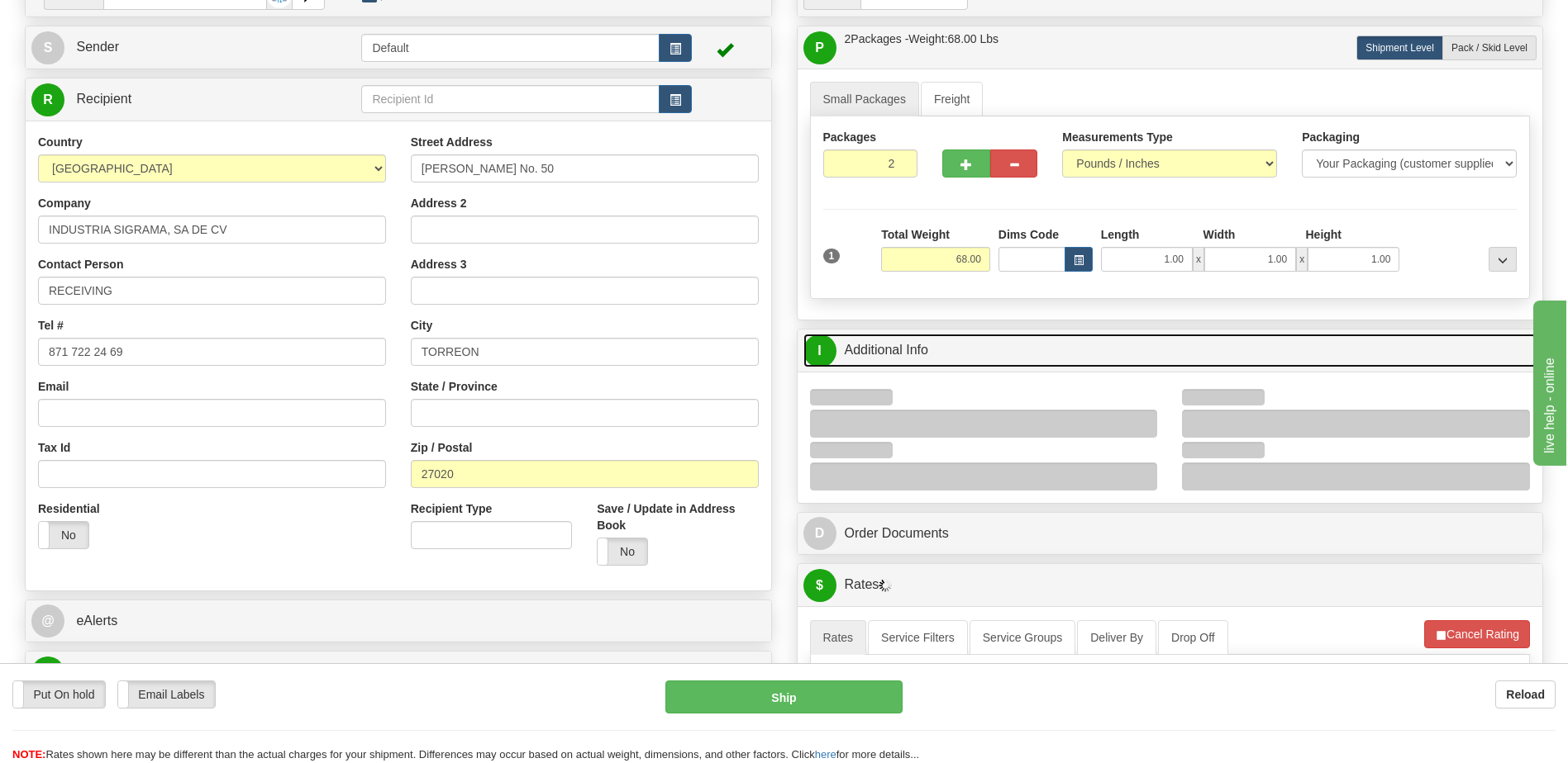
scroll to position [331, 0]
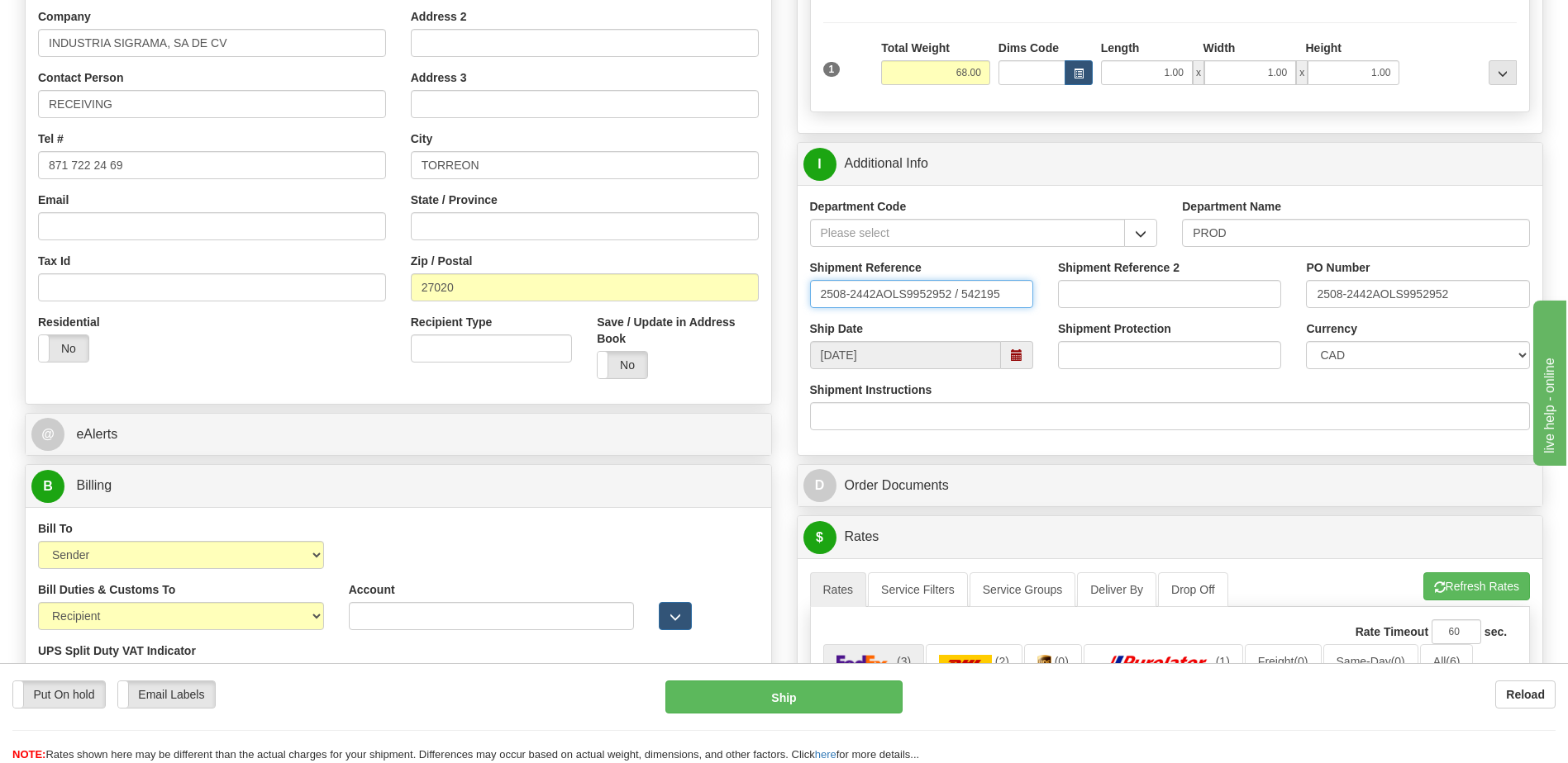
drag, startPoint x: 1013, startPoint y: 293, endPoint x: 635, endPoint y: 303, distance: 378.1
click at [910, 291] on input "5399006471" at bounding box center [921, 294] width 223 height 28
type input "5399006174"
drag, startPoint x: 1458, startPoint y: 293, endPoint x: 1022, endPoint y: 339, distance: 438.4
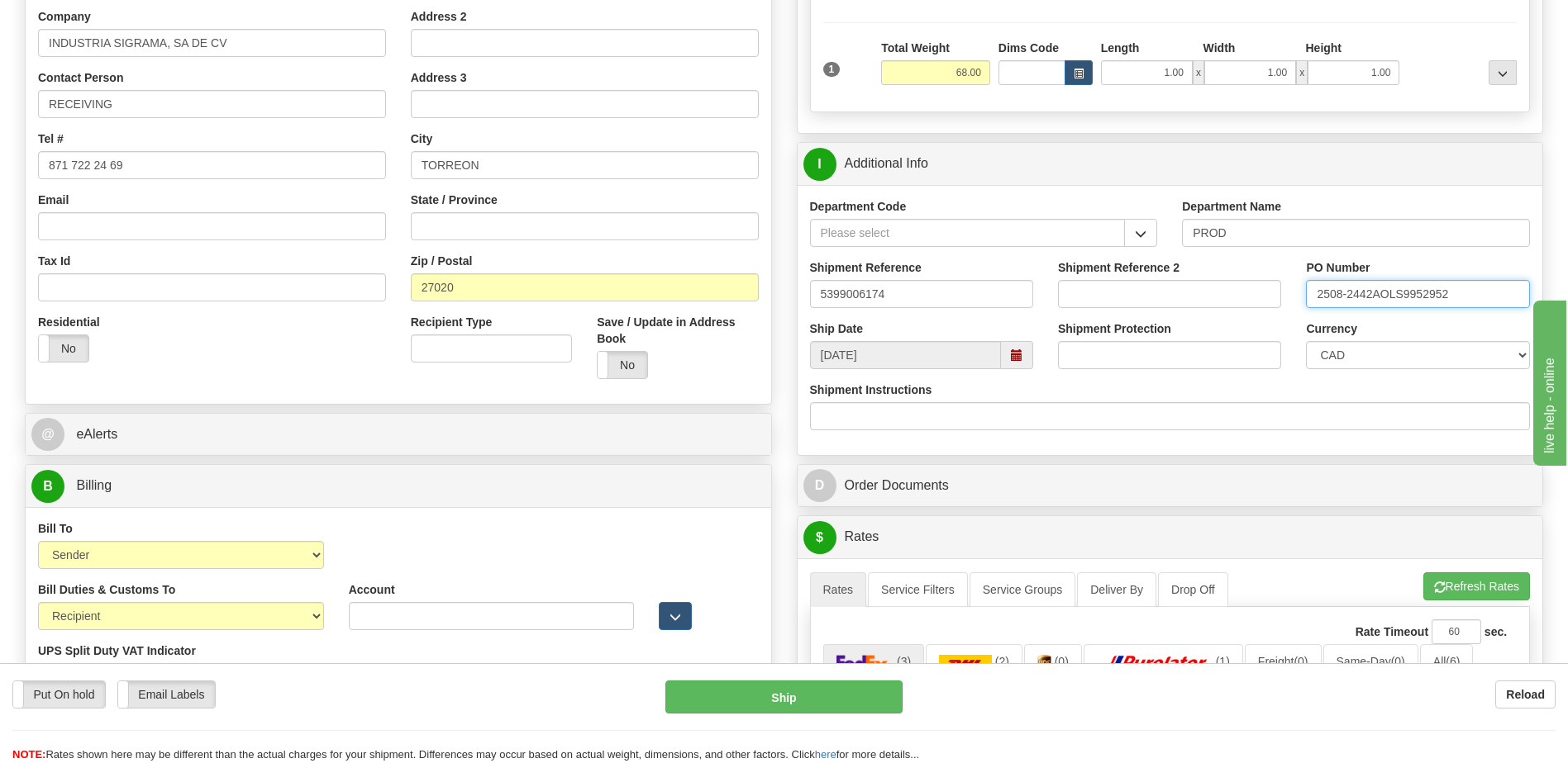
click at [1022, 339] on div "Department Code Department Name PROD Shipment Reference 5399006174 Shipment Ref…" at bounding box center [1170, 320] width 745 height 270
type input "4202007427"
click at [1375, 355] on select "CAD USD EUR ZAR RON ANG ARN AUD AUS AWG BBD BFR BGN BHD BMD BND BRC BRL CHP CKZ…" at bounding box center [1417, 355] width 223 height 28
select select "1"
click at [1306, 341] on select "CAD USD EUR ZAR RON ANG ARN AUD AUS AWG BBD BFR BGN BHD BMD BND BRC BRL CHP CKZ…" at bounding box center [1417, 355] width 223 height 28
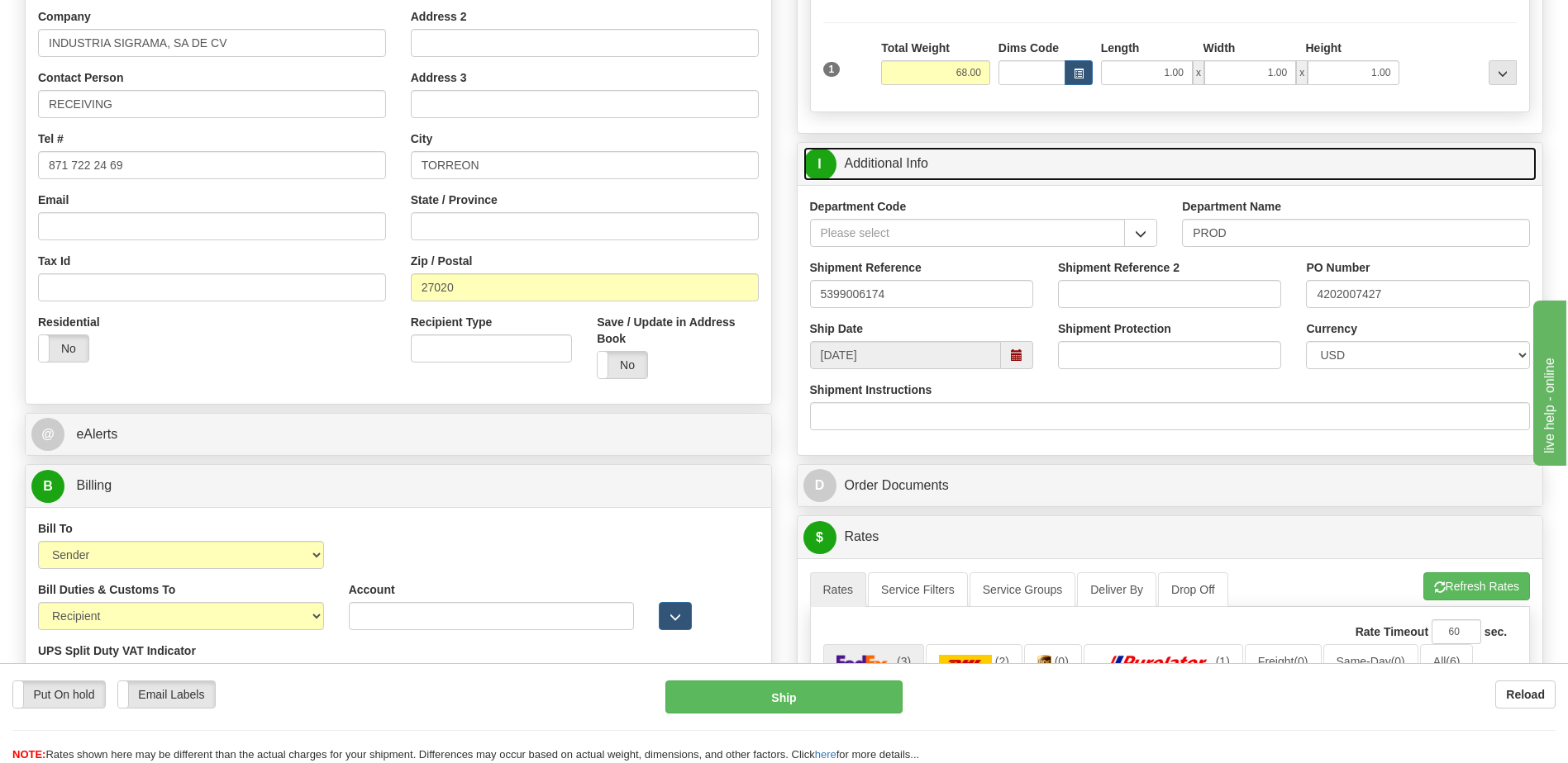
click at [996, 166] on link "I Additional Info" at bounding box center [1169, 164] width 734 height 34
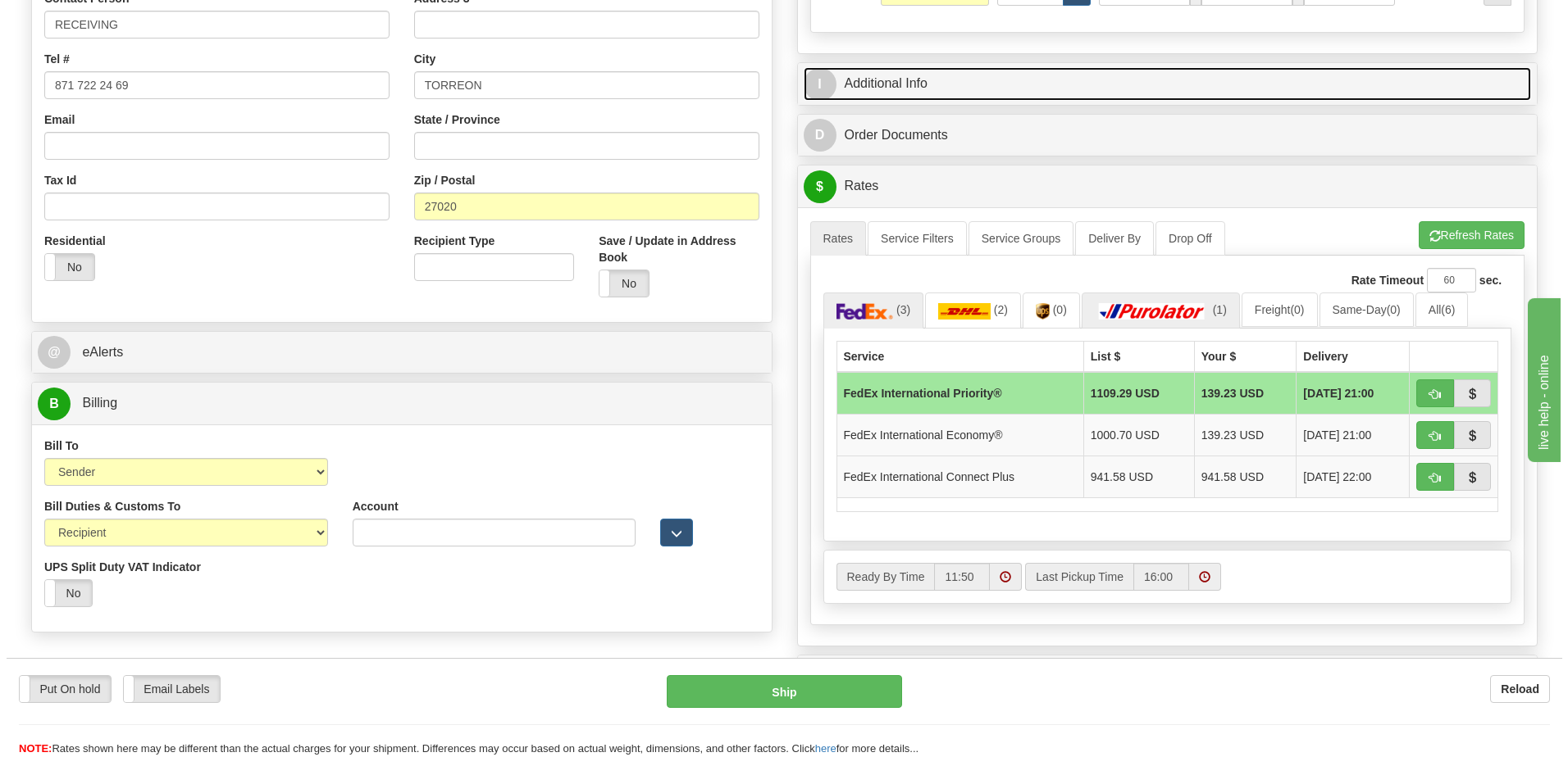
scroll to position [492, 0]
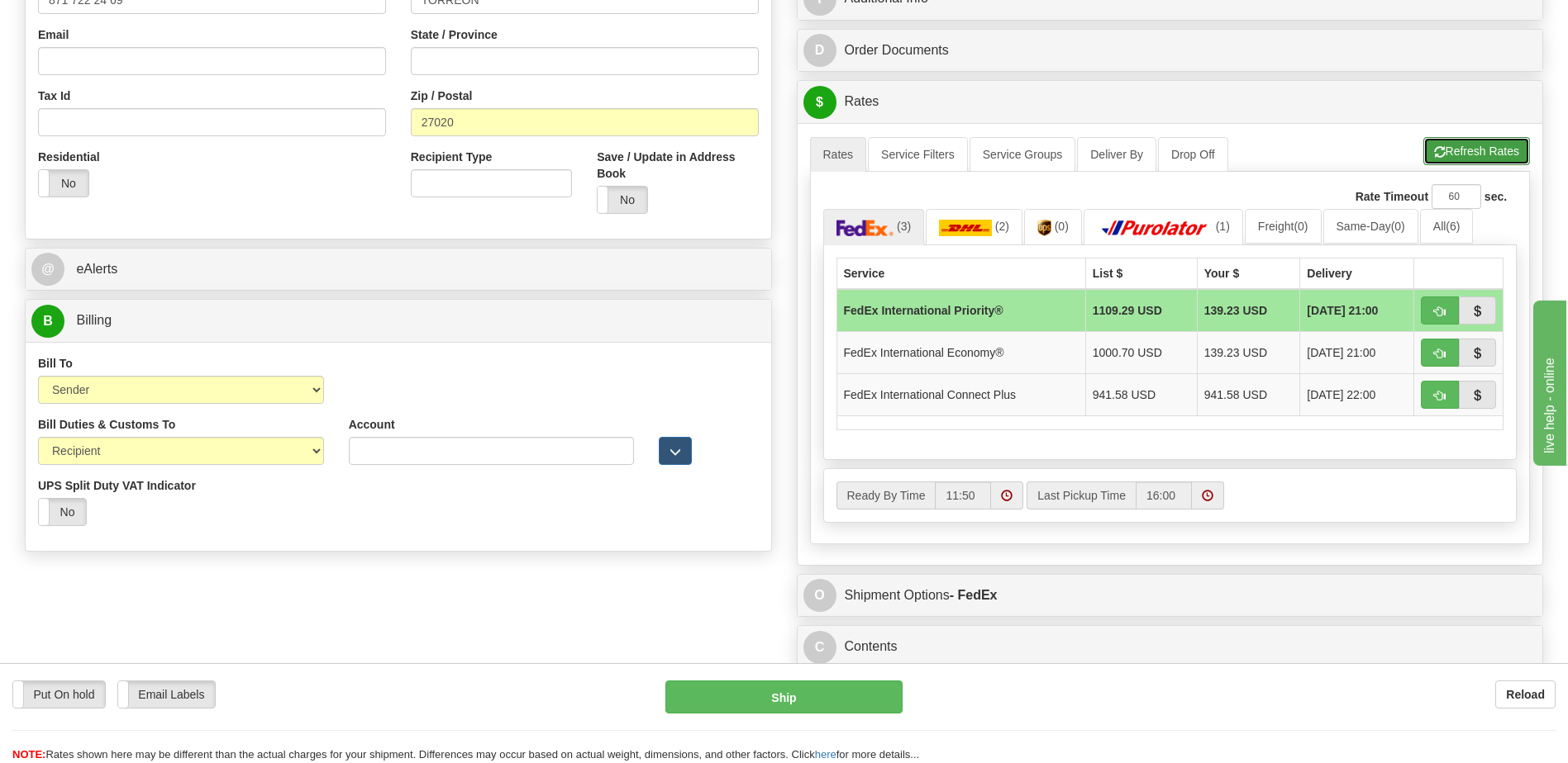
click at [1453, 148] on button "Refresh Rates" at bounding box center [1477, 151] width 107 height 28
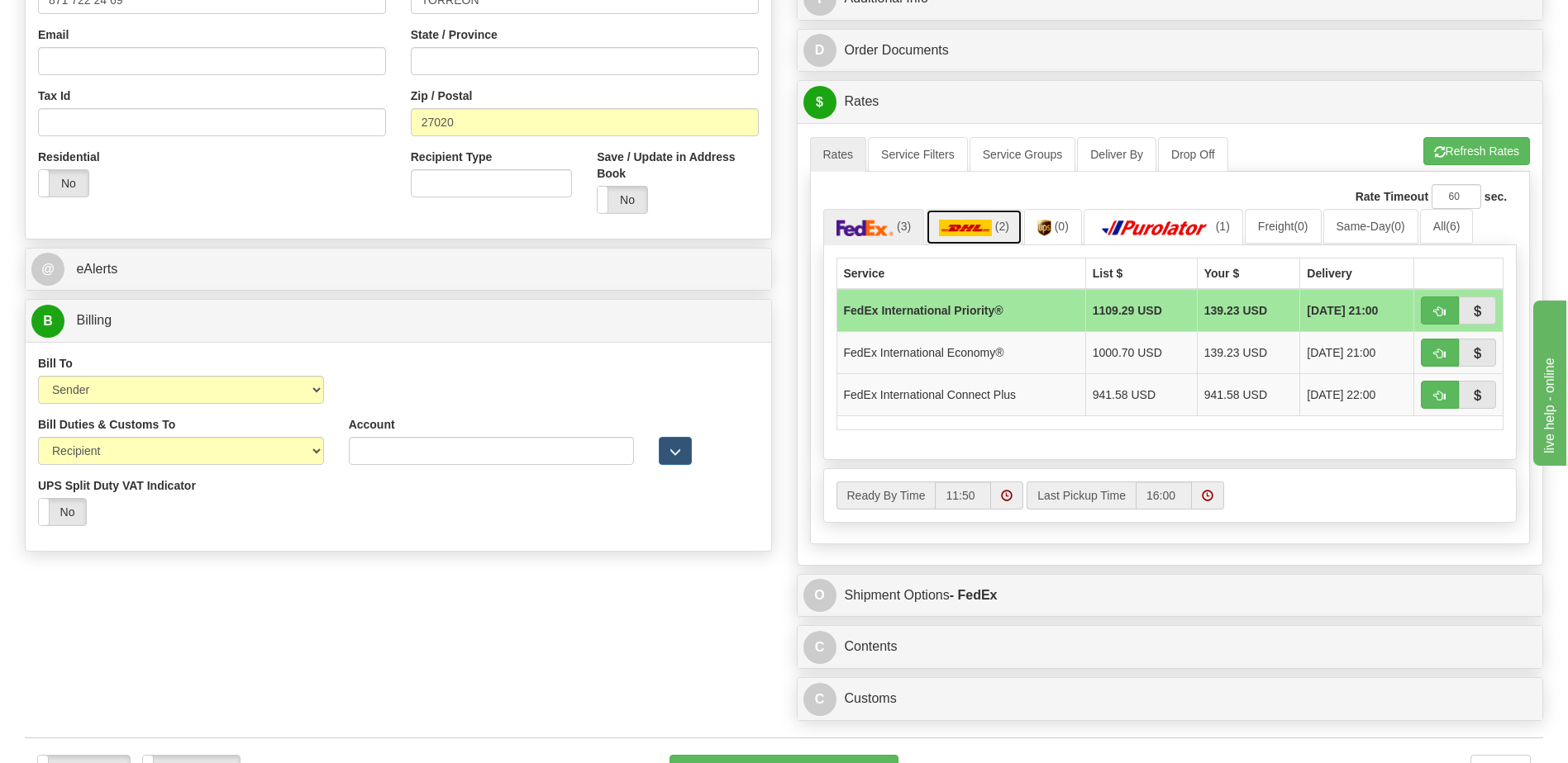
click at [1010, 237] on link "(2)" at bounding box center [974, 227] width 97 height 36
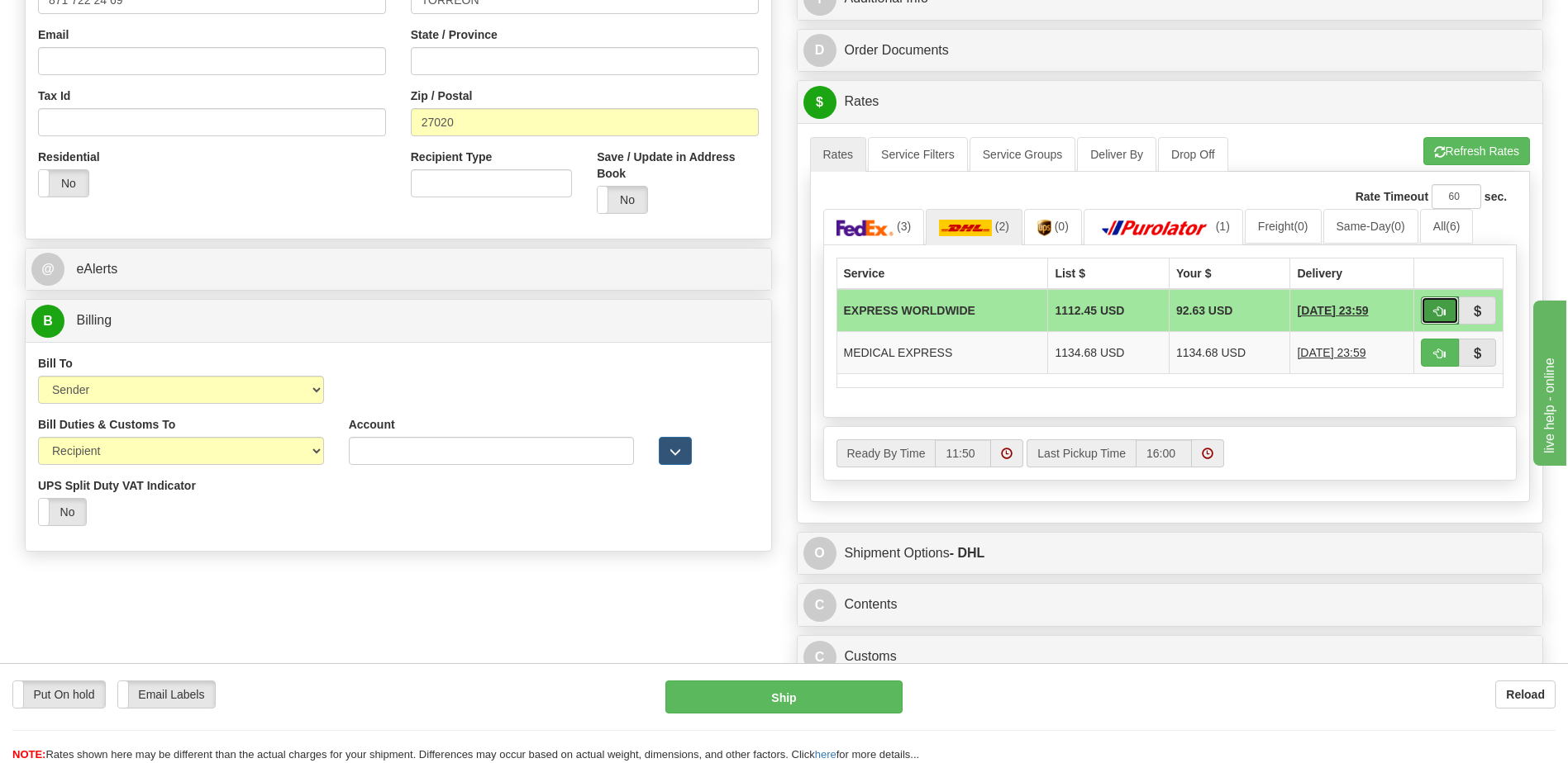
click at [1454, 305] on button "button" at bounding box center [1439, 311] width 38 height 28
type input "P"
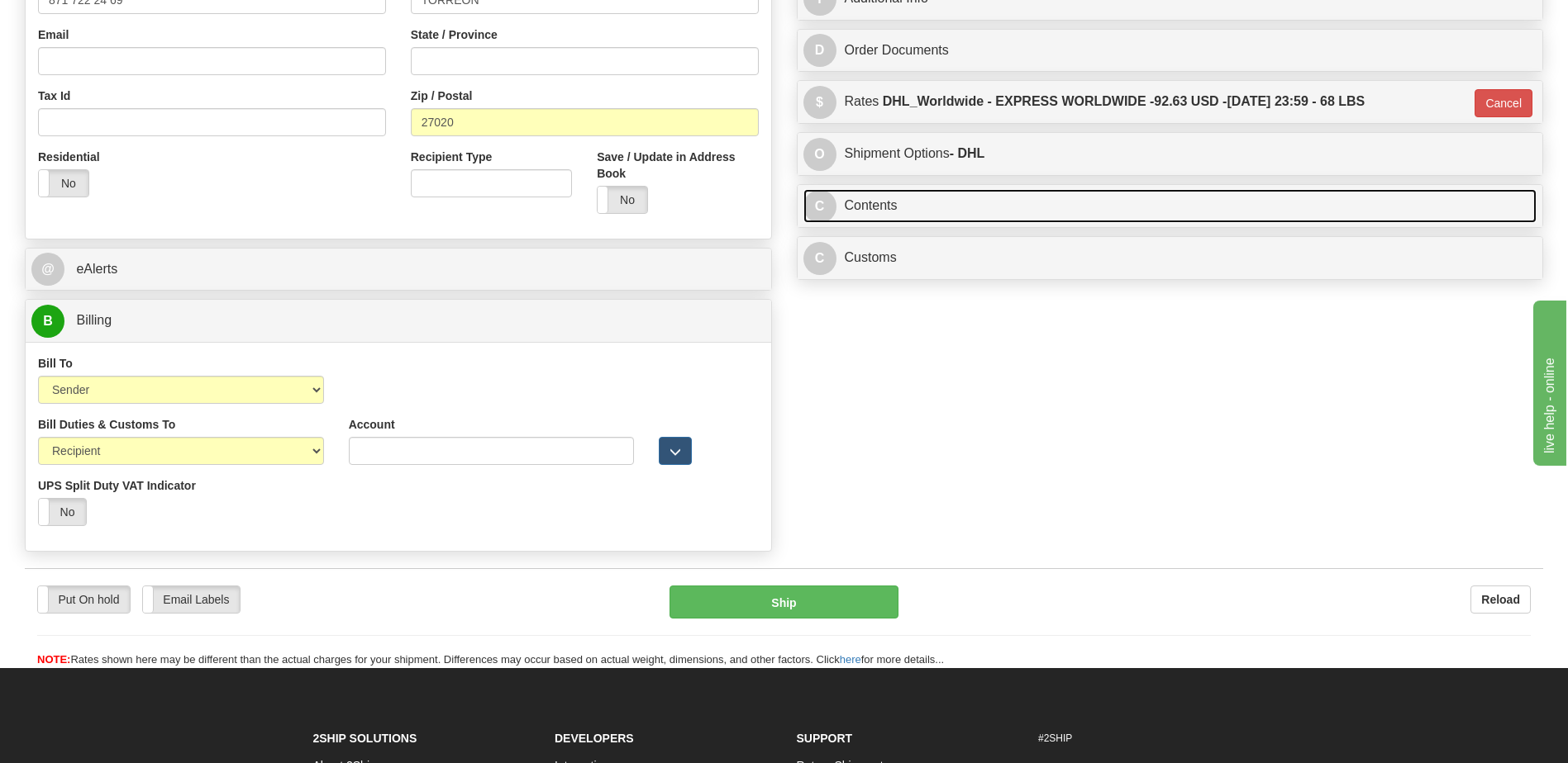
click at [972, 215] on link "C Contents" at bounding box center [1169, 206] width 734 height 34
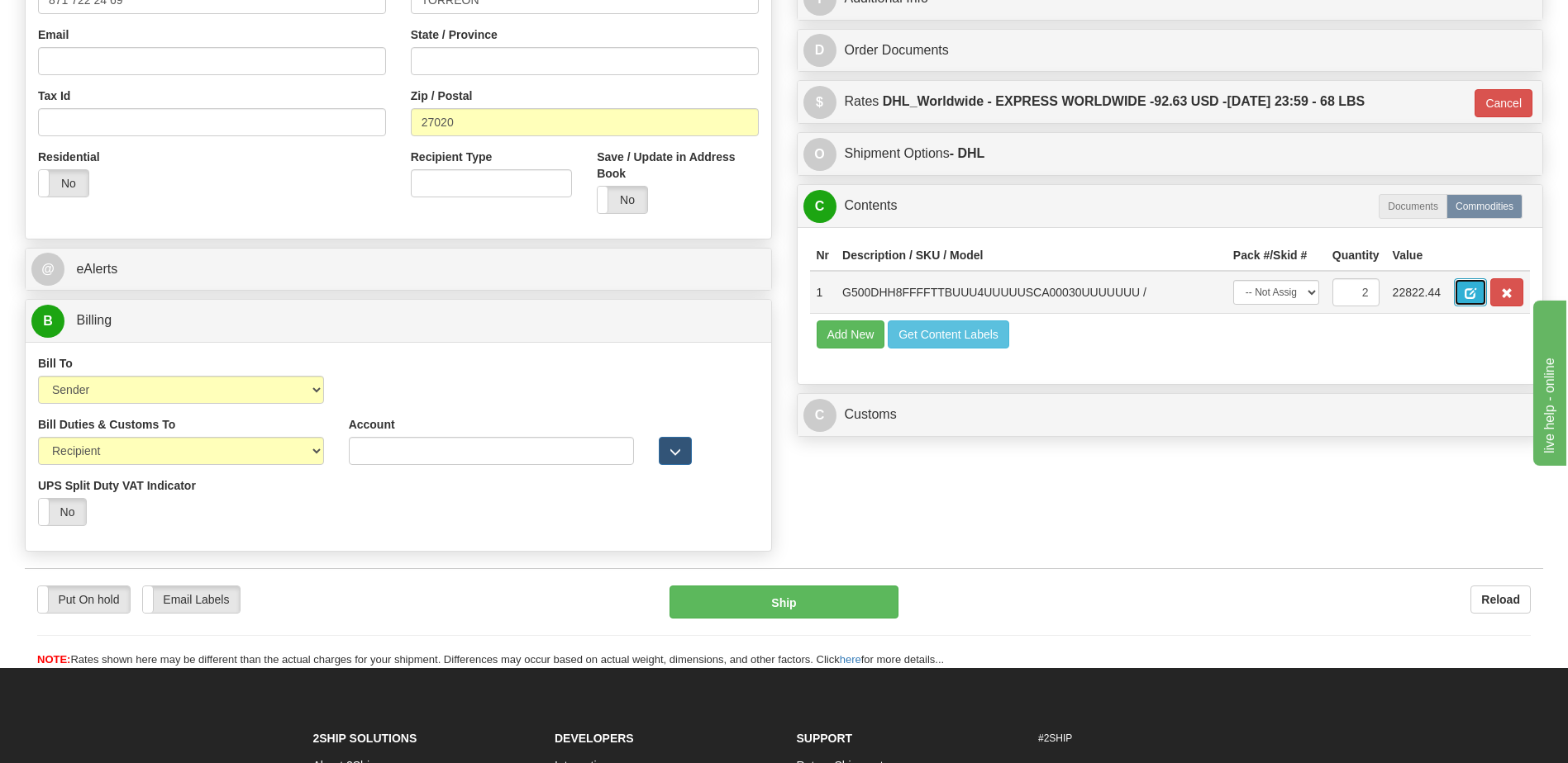
click at [1468, 291] on span "button" at bounding box center [1470, 293] width 12 height 11
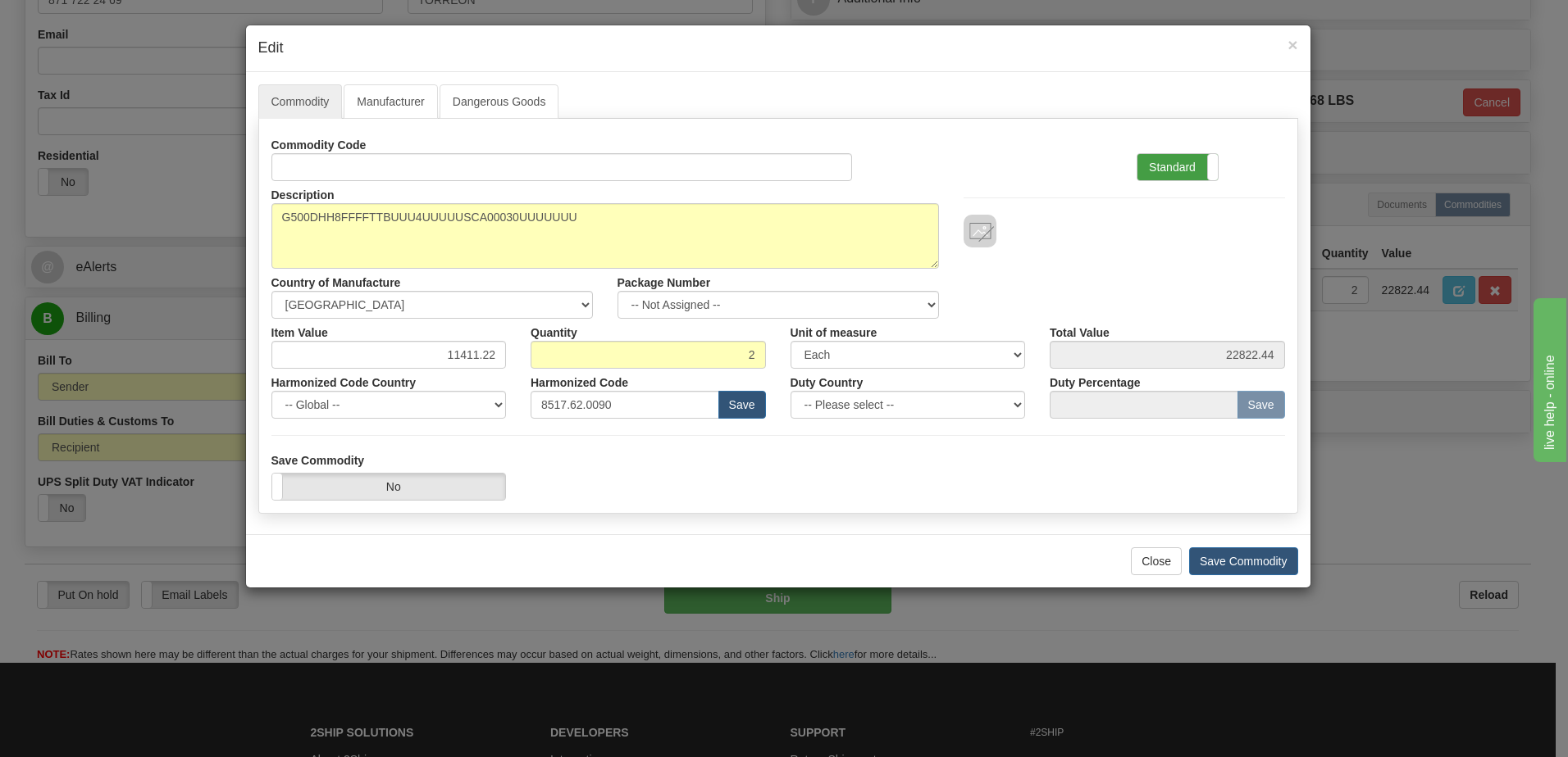
click at [1180, 176] on label "Standard" at bounding box center [1178, 167] width 81 height 27
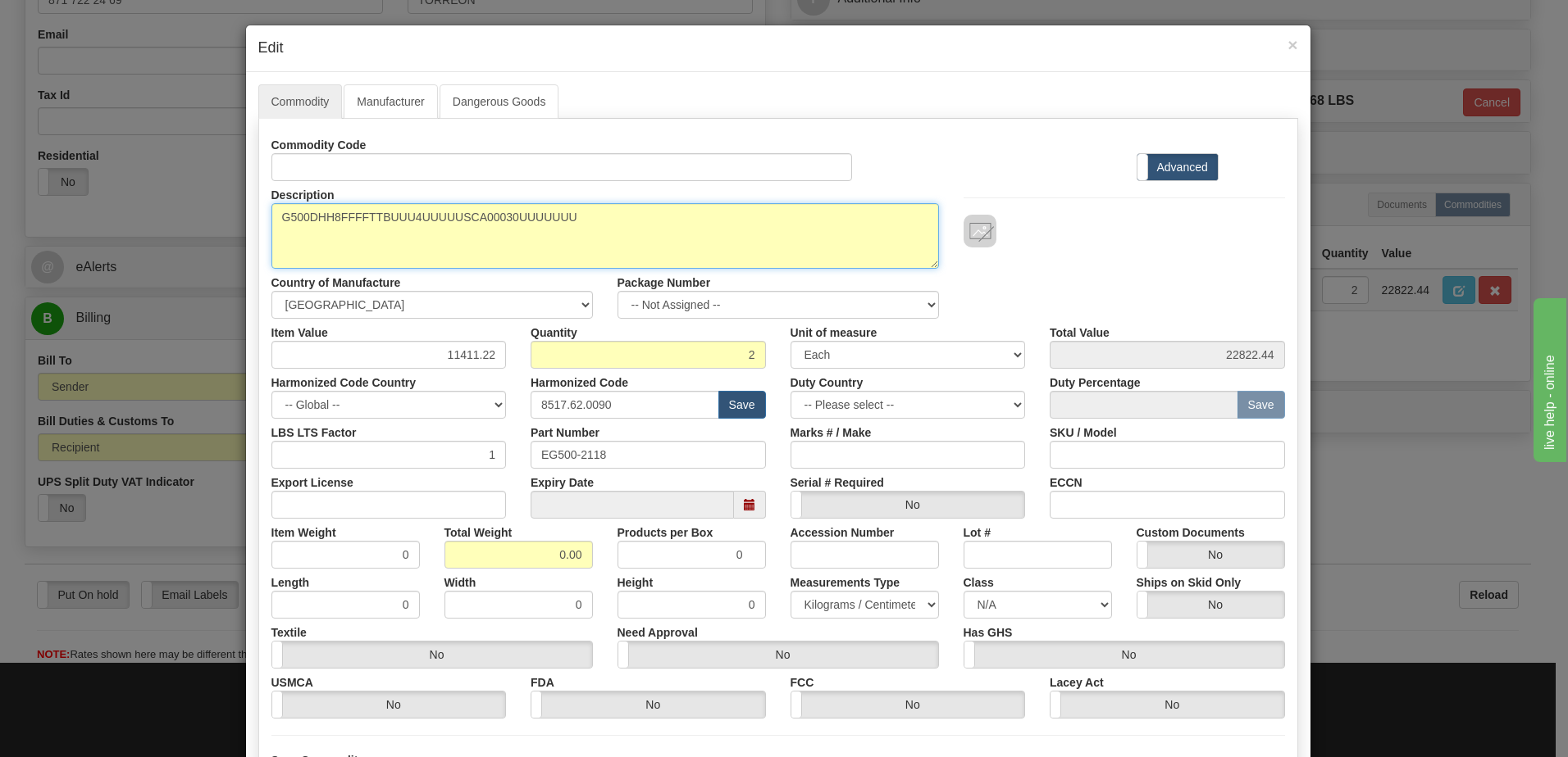
click at [274, 220] on textarea "G500DHH8FFFFTTBUUU4UUUUUSCA00030UUUUUUU" at bounding box center [605, 236] width 668 height 66
paste textarea "Substation Gateway"
click at [395, 218] on textarea "G500DHH8FFFFTTBUUU4UUUUUSCA00030UUUUUUU" at bounding box center [605, 236] width 668 height 66
type textarea "Substation Gateway P/N G500DHH8FFFFTTBUUU4UUUUUSCA00030UUUUUUU"
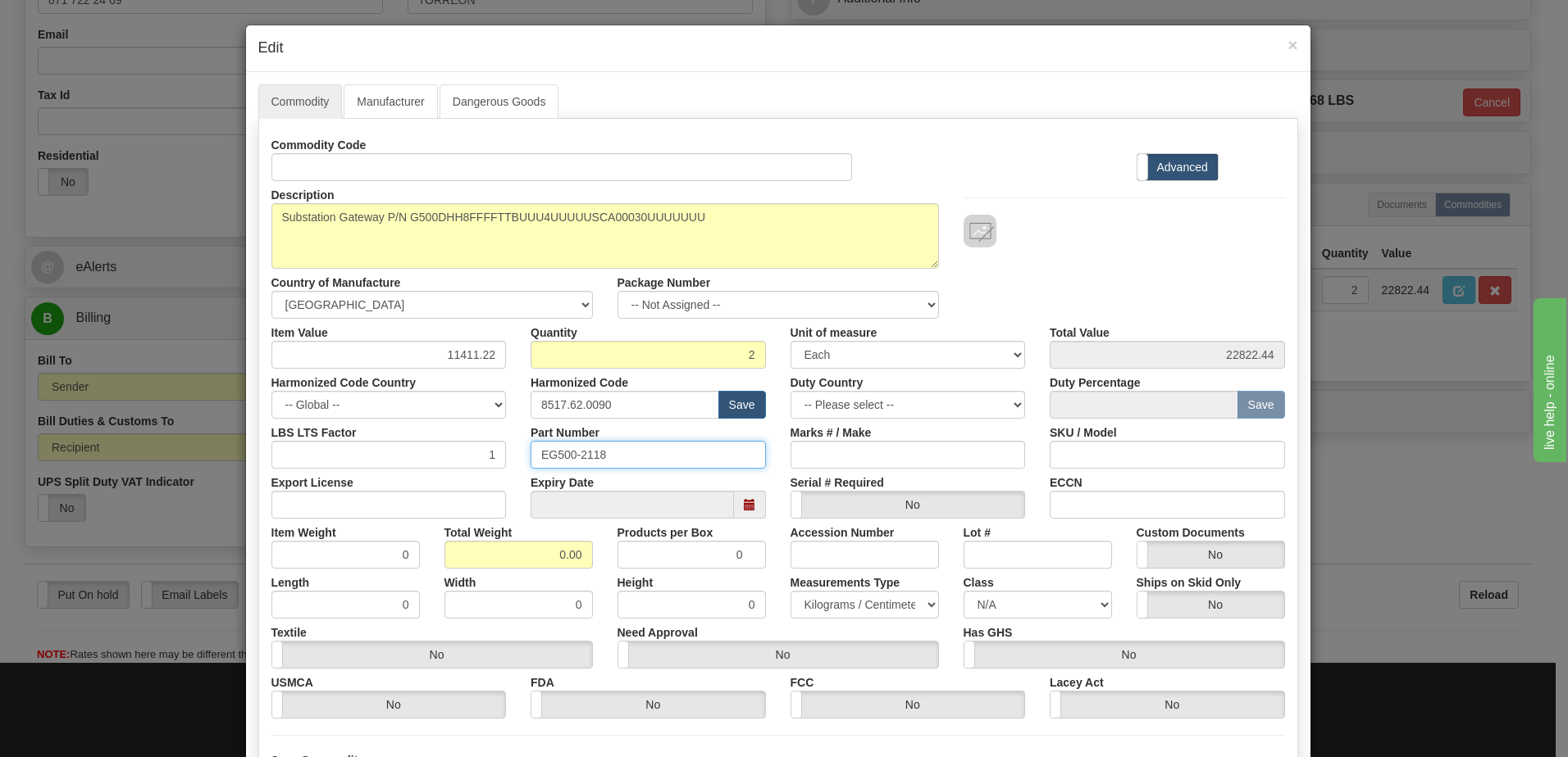
drag, startPoint x: 630, startPoint y: 460, endPoint x: 245, endPoint y: 467, distance: 385.1
click at [246, 467] on div "Commodity Manufacturer Dangerous Goods Commodity Code Standard Advanced Descrip…" at bounding box center [778, 453] width 1065 height 762
drag, startPoint x: 537, startPoint y: 559, endPoint x: 713, endPoint y: 560, distance: 176.0
click at [713, 560] on div "Item Weight 0 Total Weight 0.00 Products per Box 0 Accession Number Lot # Custo…" at bounding box center [778, 543] width 1038 height 50
type input "2"
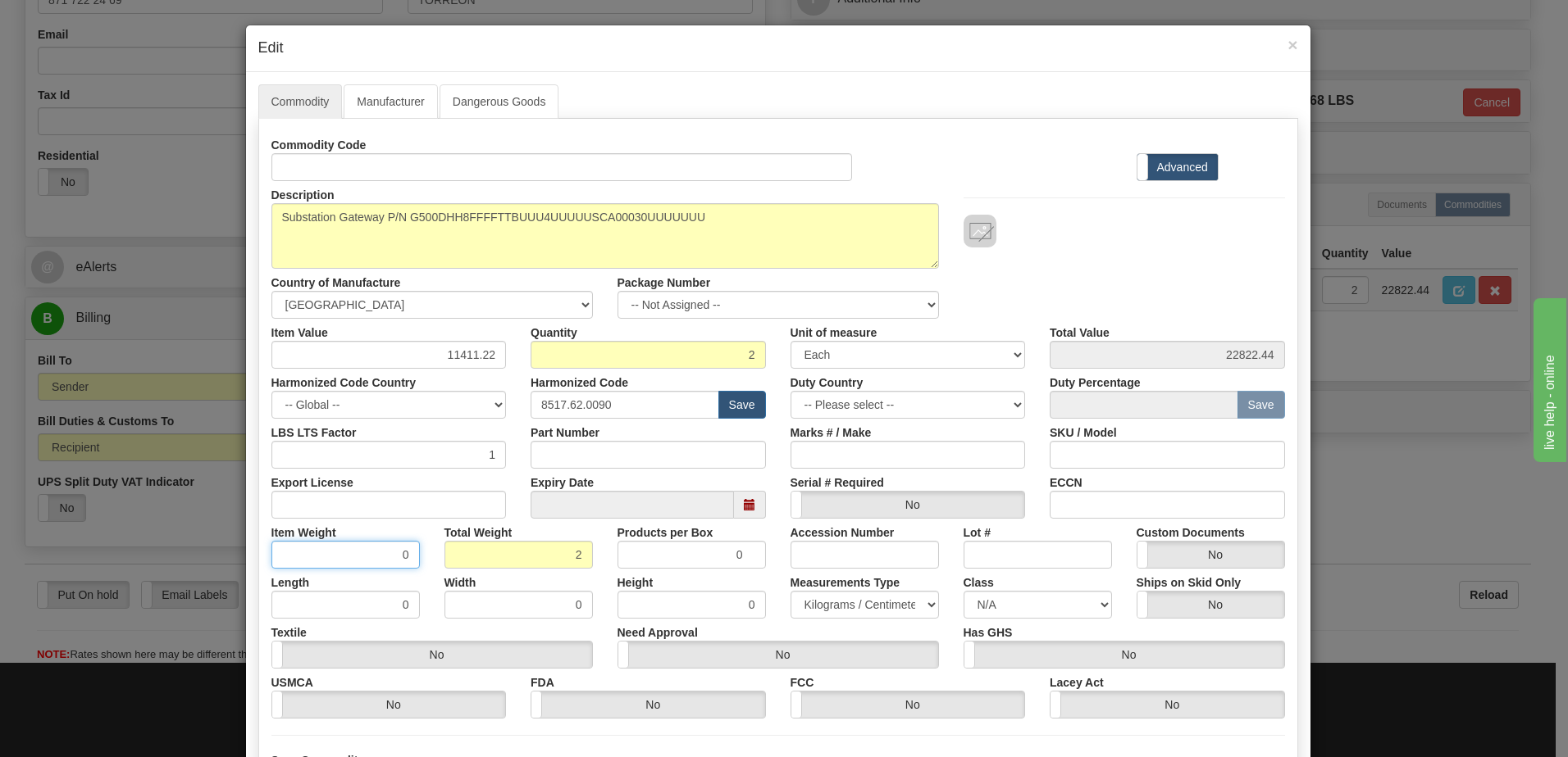
type input "1.0000"
click at [333, 562] on input "1.0000" at bounding box center [345, 555] width 148 height 27
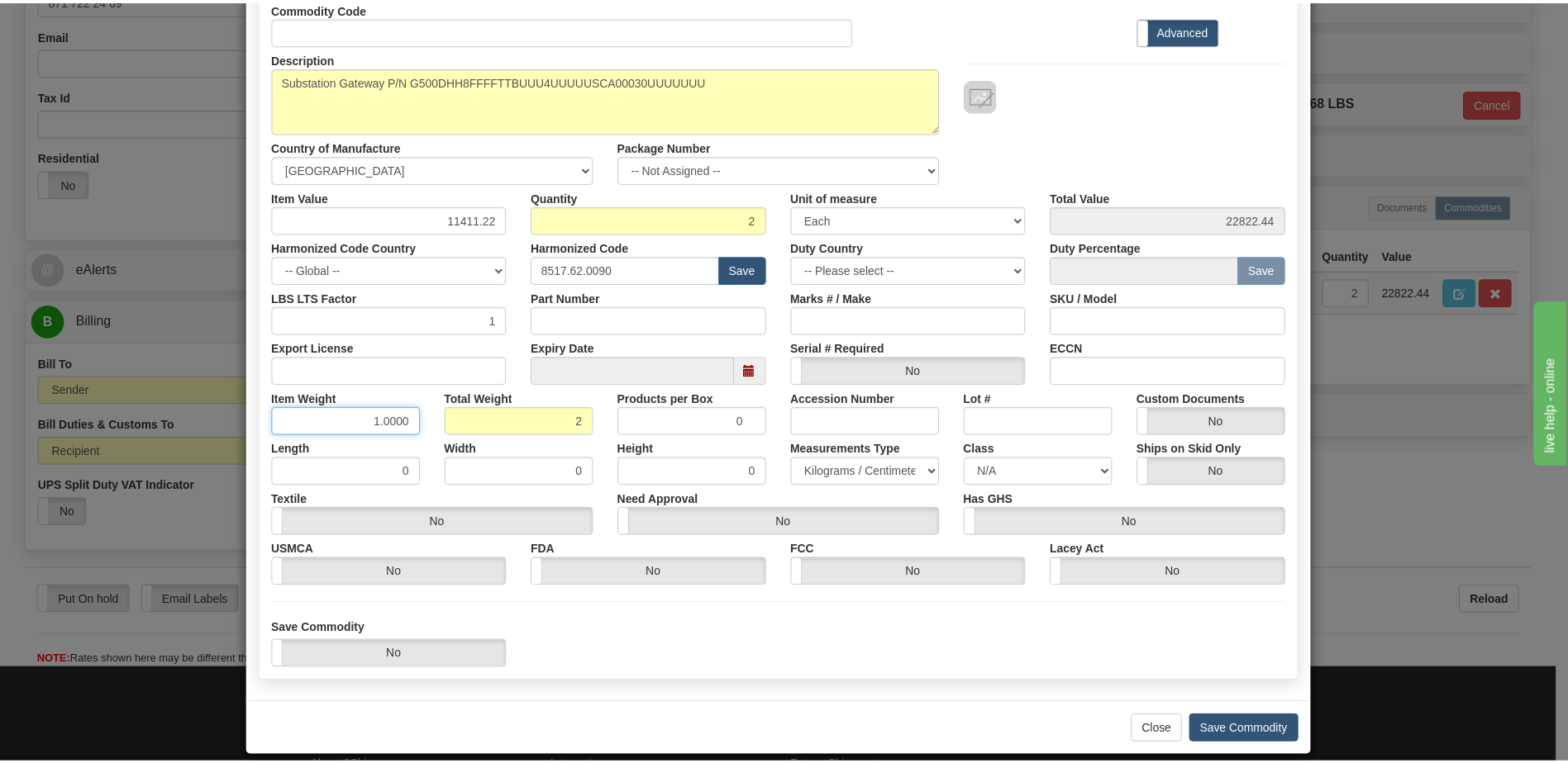
scroll to position [157, 0]
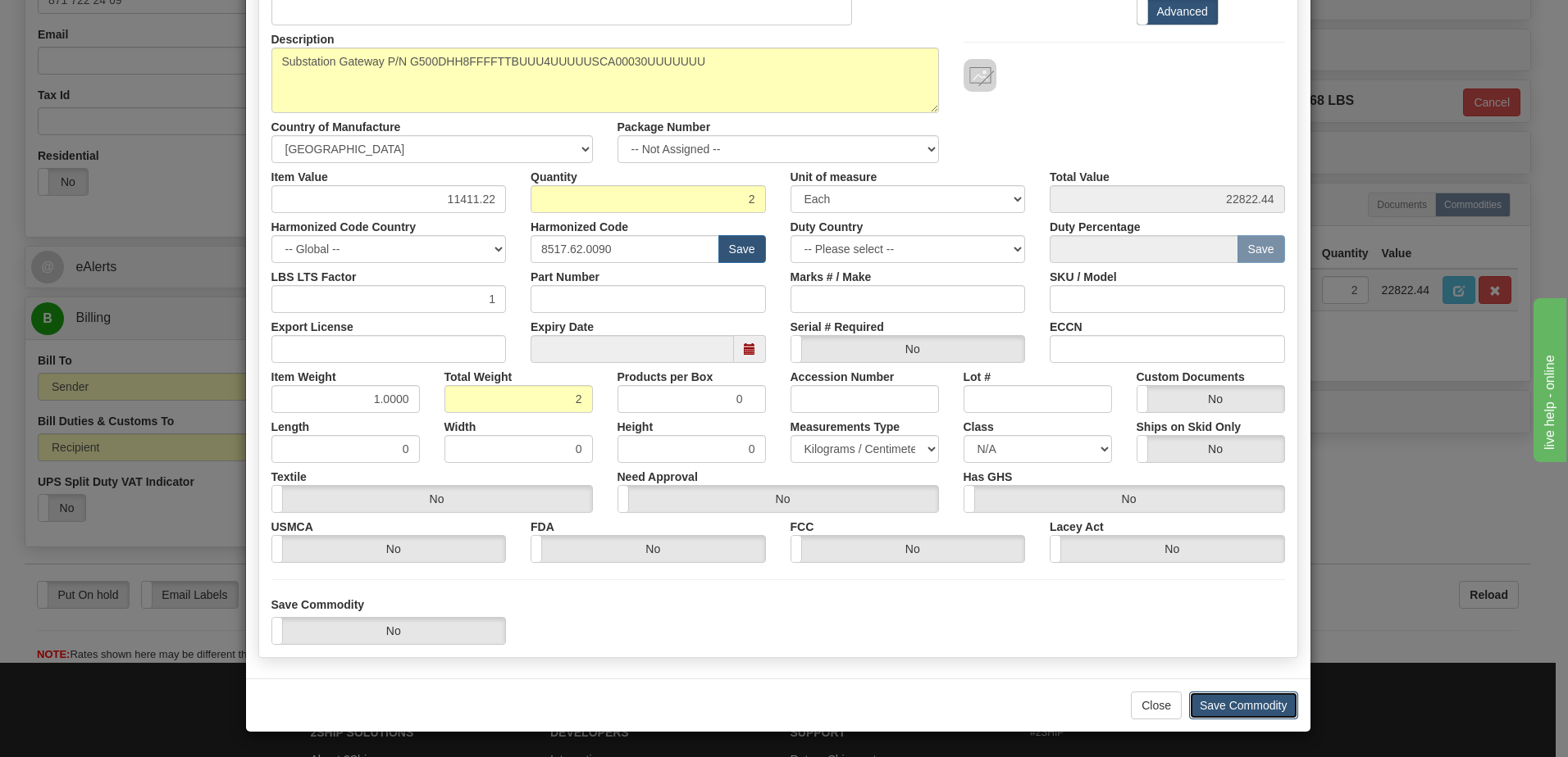
click at [1250, 703] on button "Save Commodity" at bounding box center [1244, 706] width 109 height 27
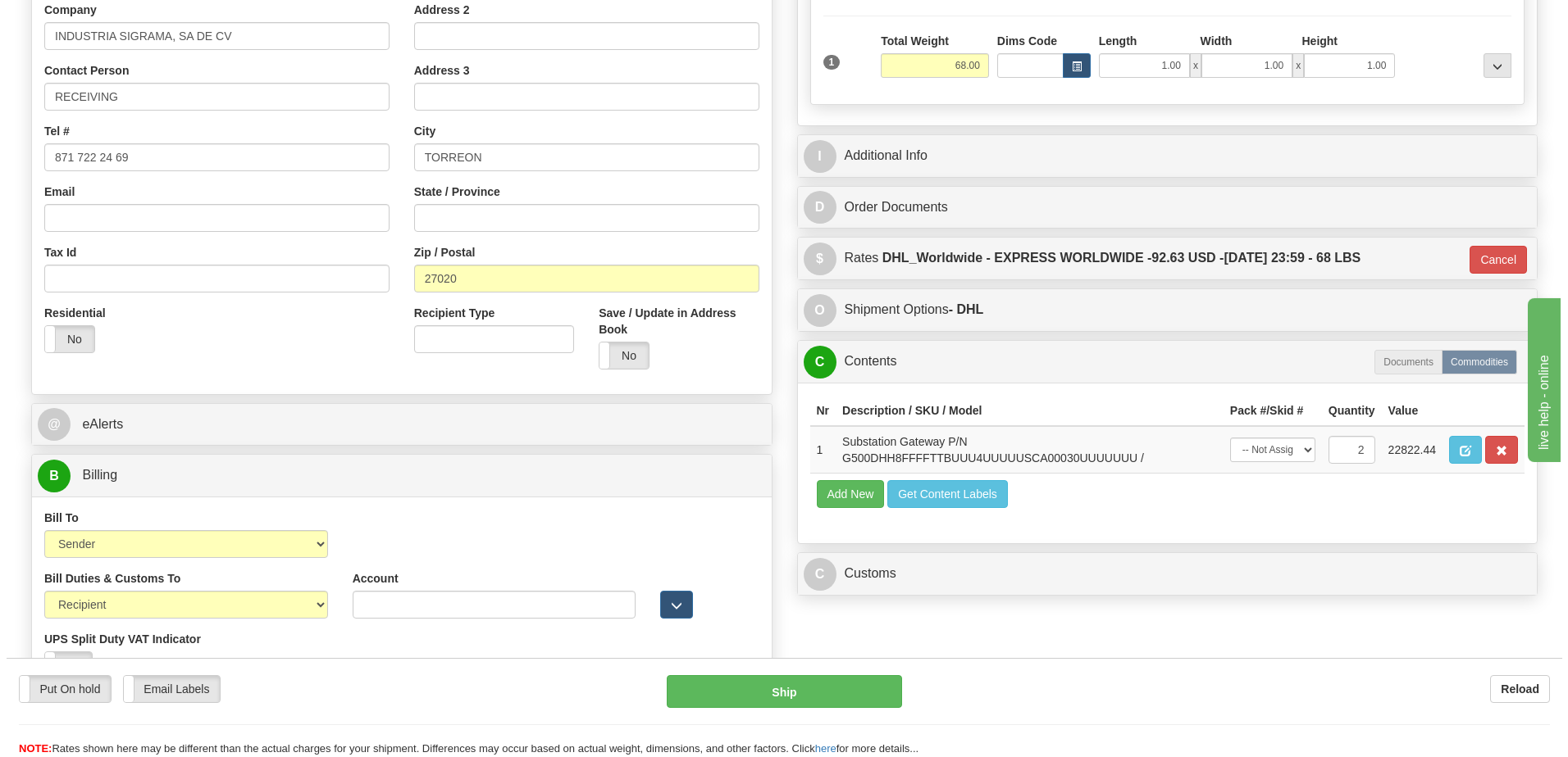
scroll to position [328, 0]
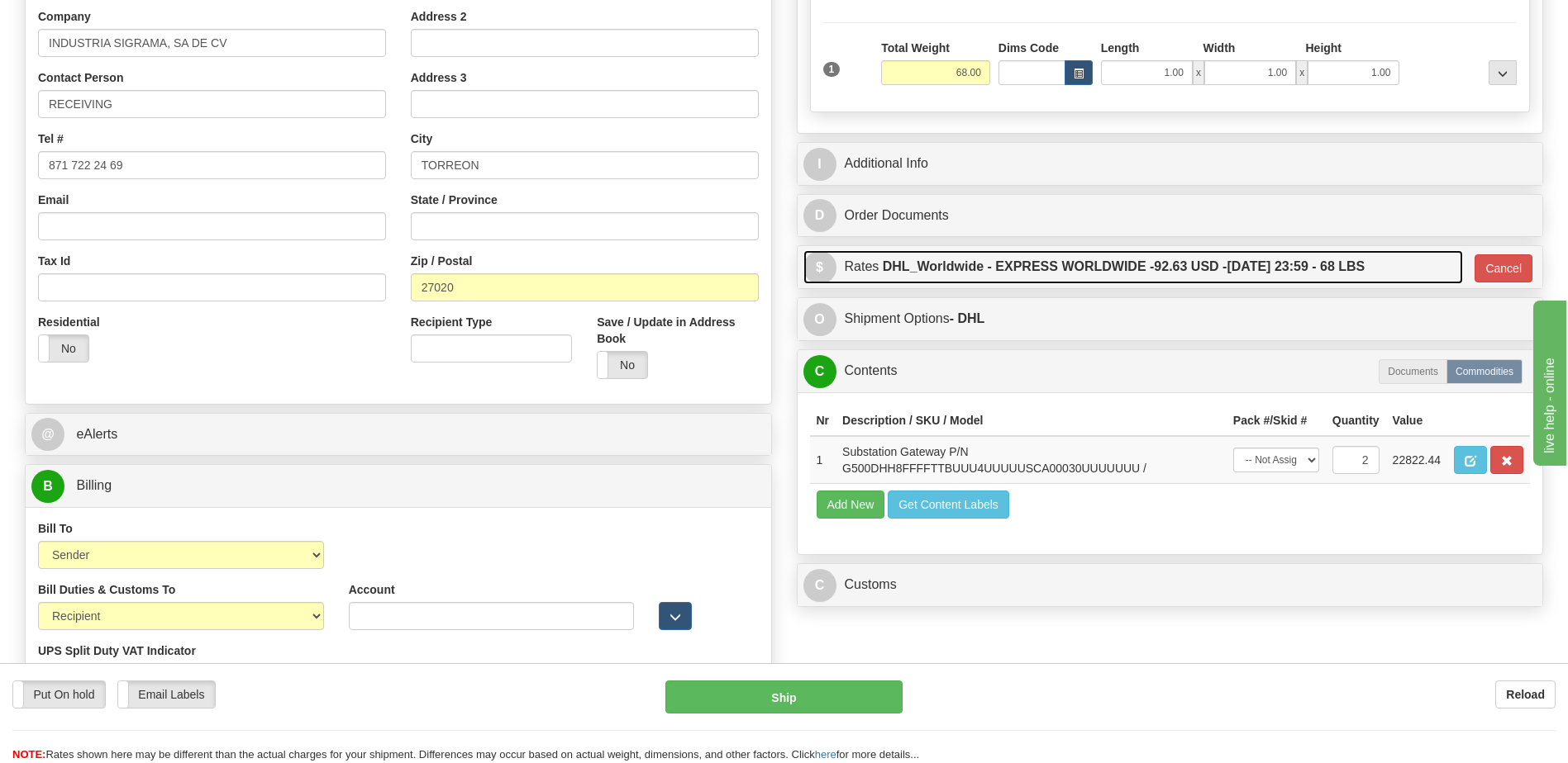
click at [1046, 271] on label "DHL_Worldwide - EXPRESS WORLDWIDE - 92.63 USD - 09/23/2025 23:59 - 68 LBS" at bounding box center [1125, 266] width 483 height 33
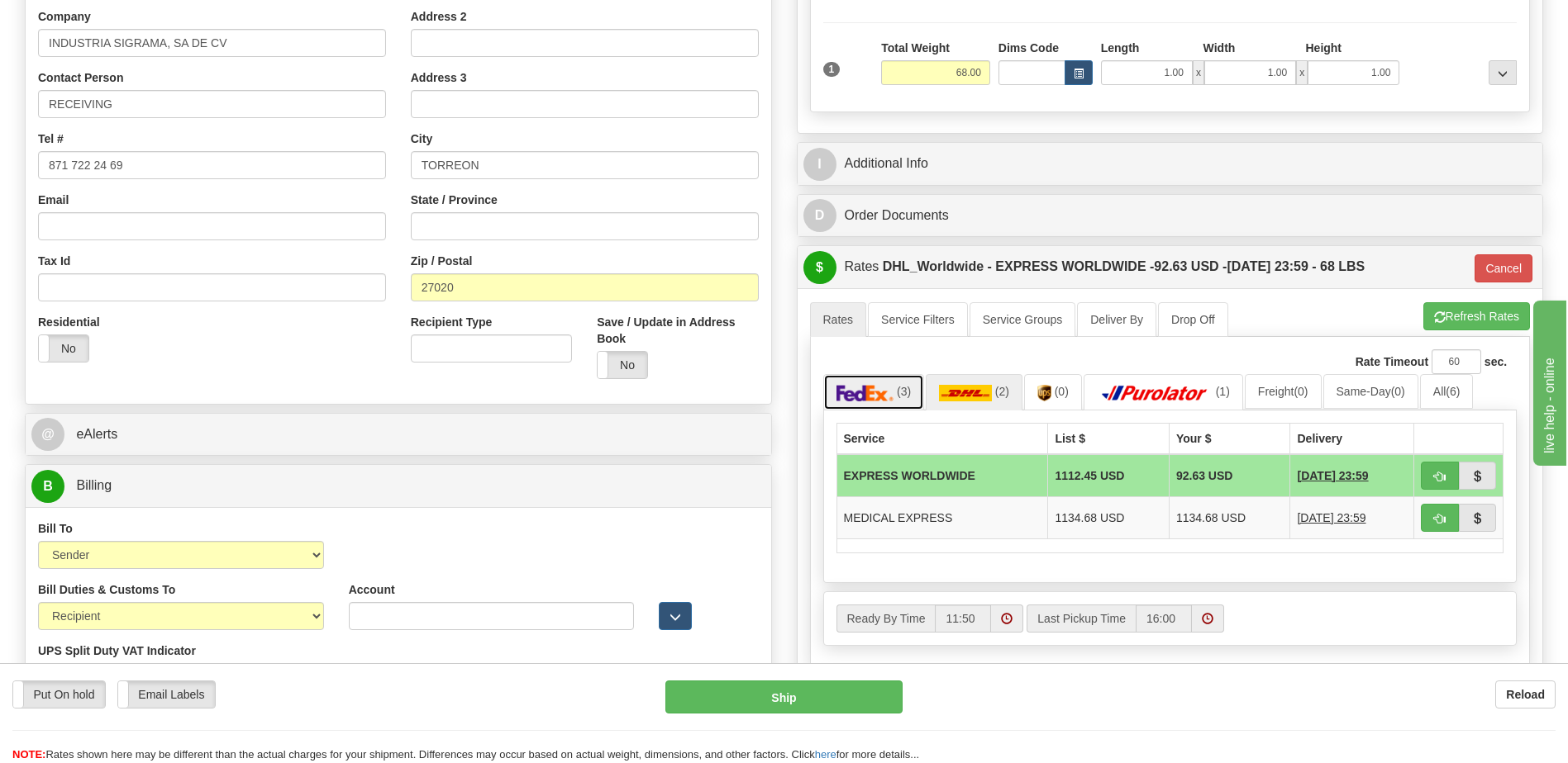
click at [871, 388] on img at bounding box center [865, 393] width 57 height 17
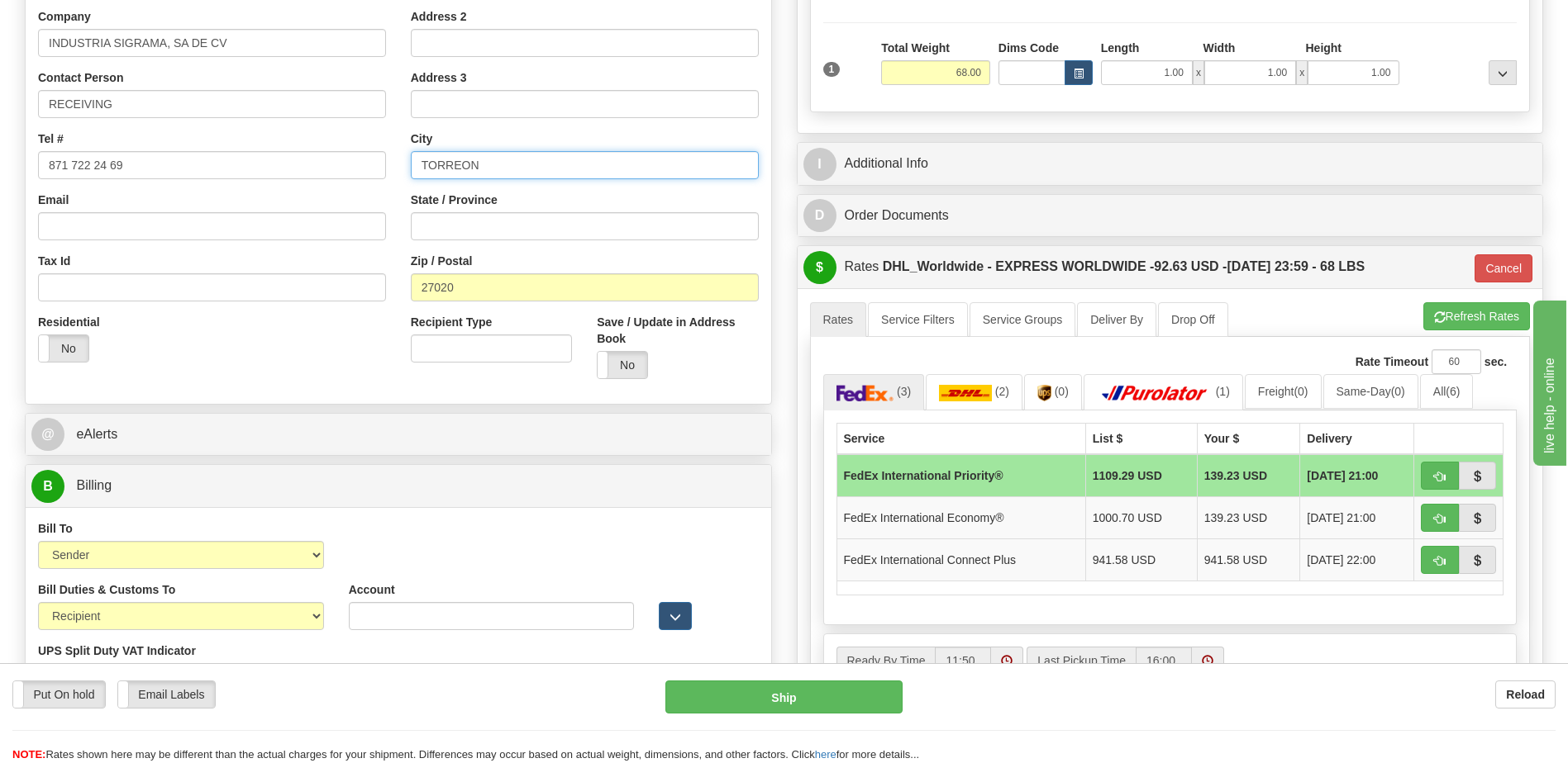
click at [456, 164] on input "TORREON" at bounding box center [584, 165] width 347 height 28
click at [303, 379] on div "Country AFGHANISTAN ALAND ISLANDS ALBANIA ALGERIA AMERICAN SAMOA ANDORRA ANGOLA…" at bounding box center [398, 169] width 745 height 444
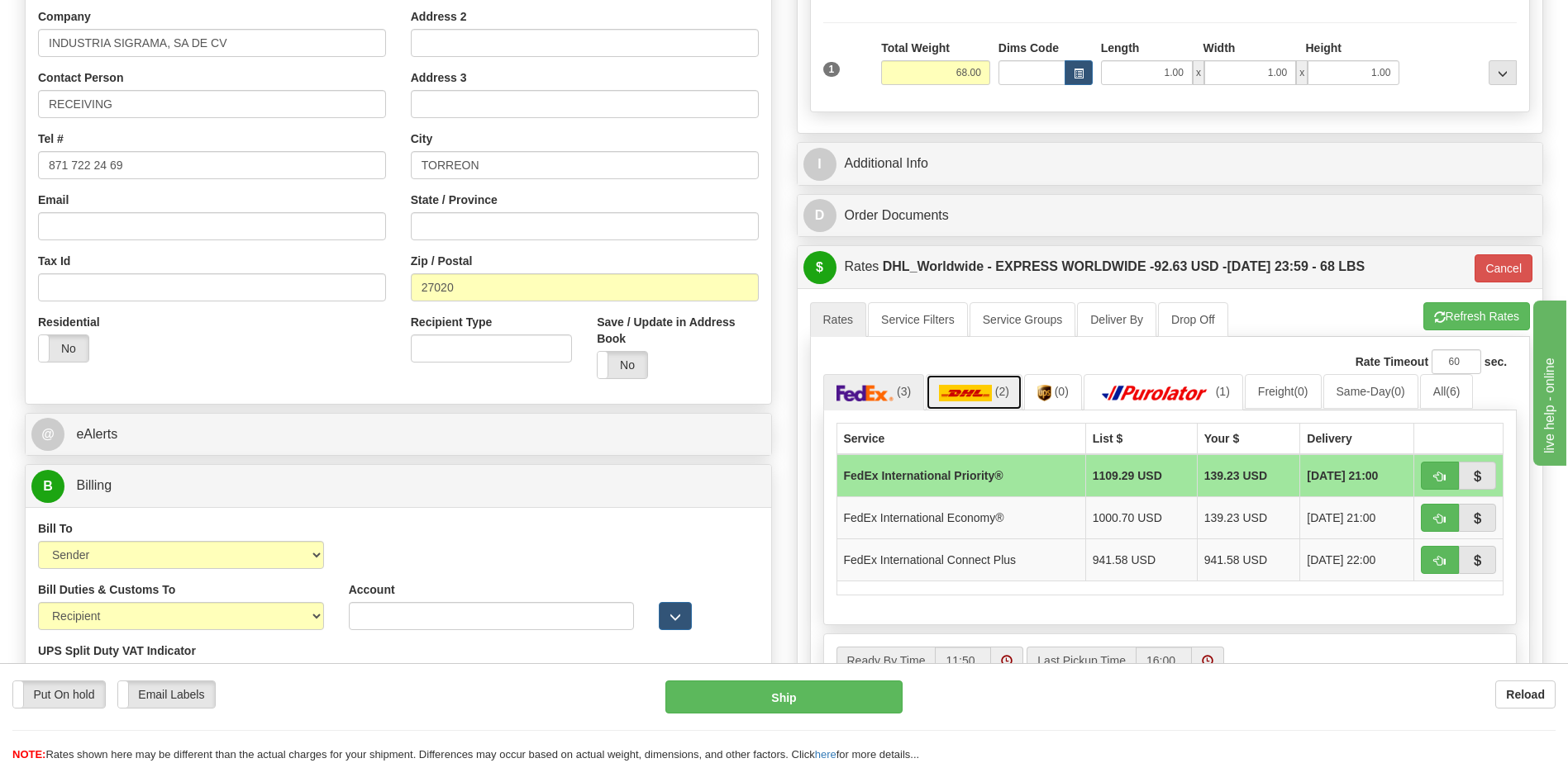
click at [968, 391] on img at bounding box center [964, 393] width 52 height 17
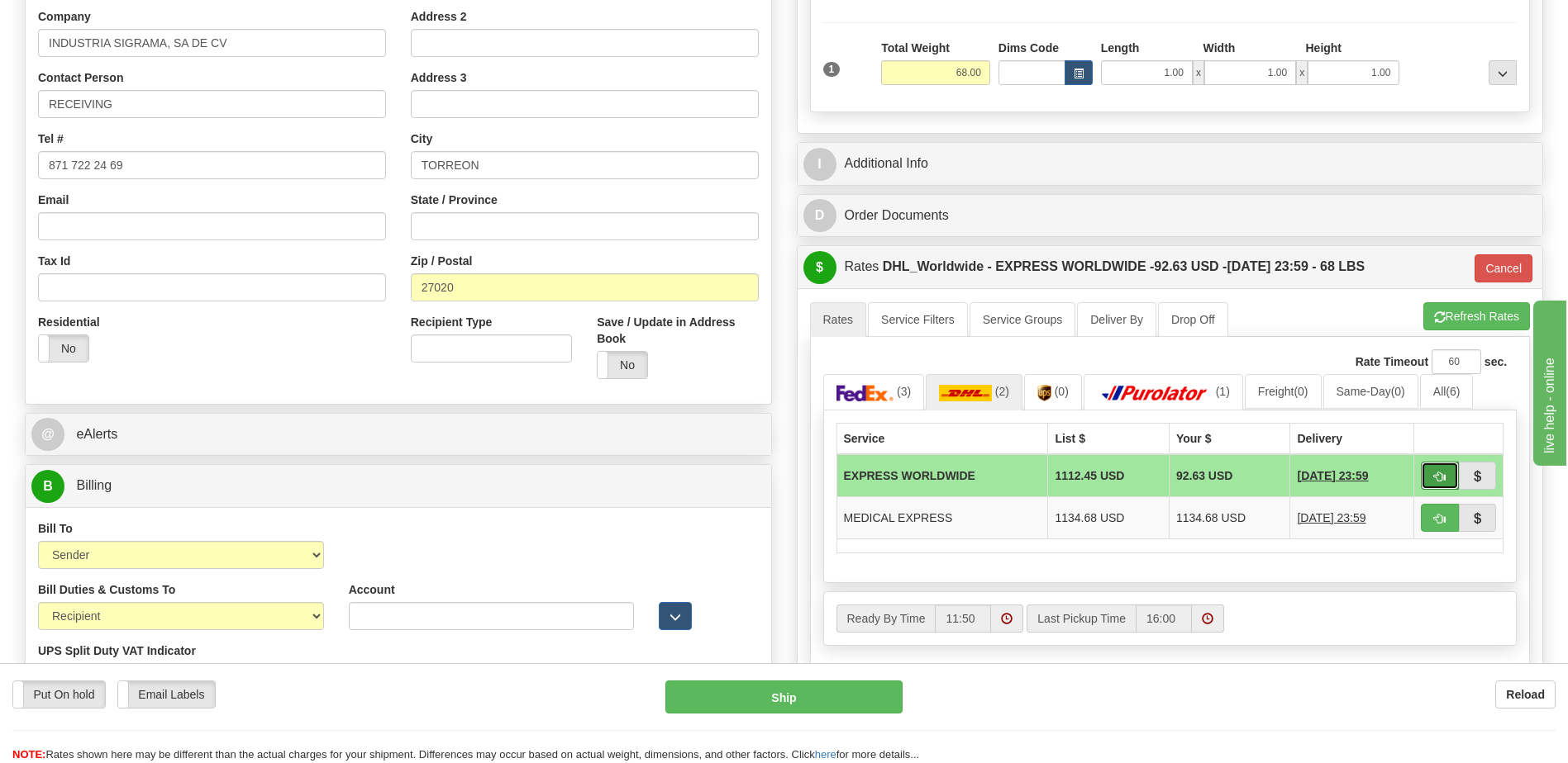
click at [1434, 476] on span "button" at bounding box center [1439, 477] width 12 height 11
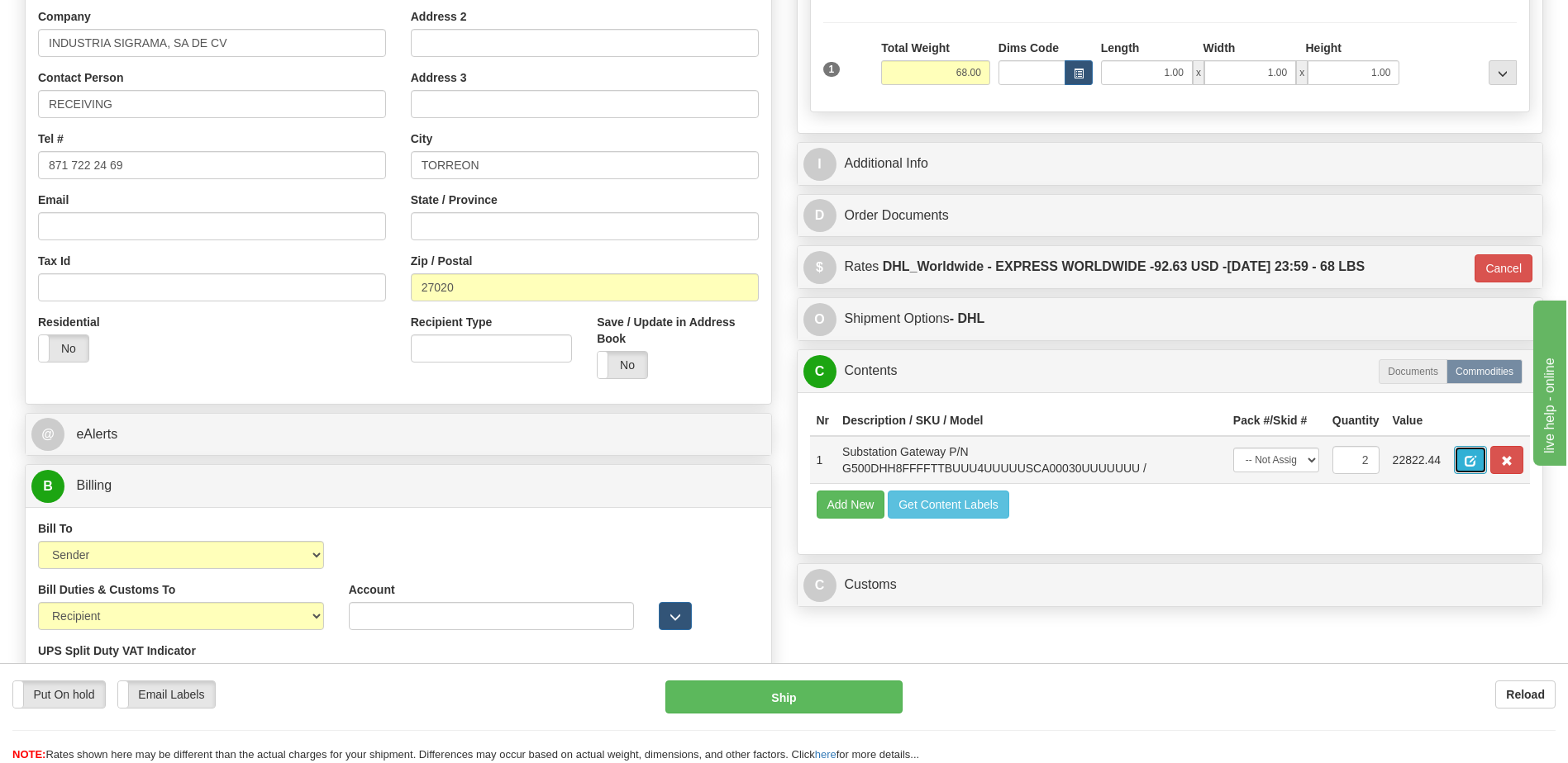
click at [1461, 463] on button "button" at bounding box center [1469, 460] width 33 height 28
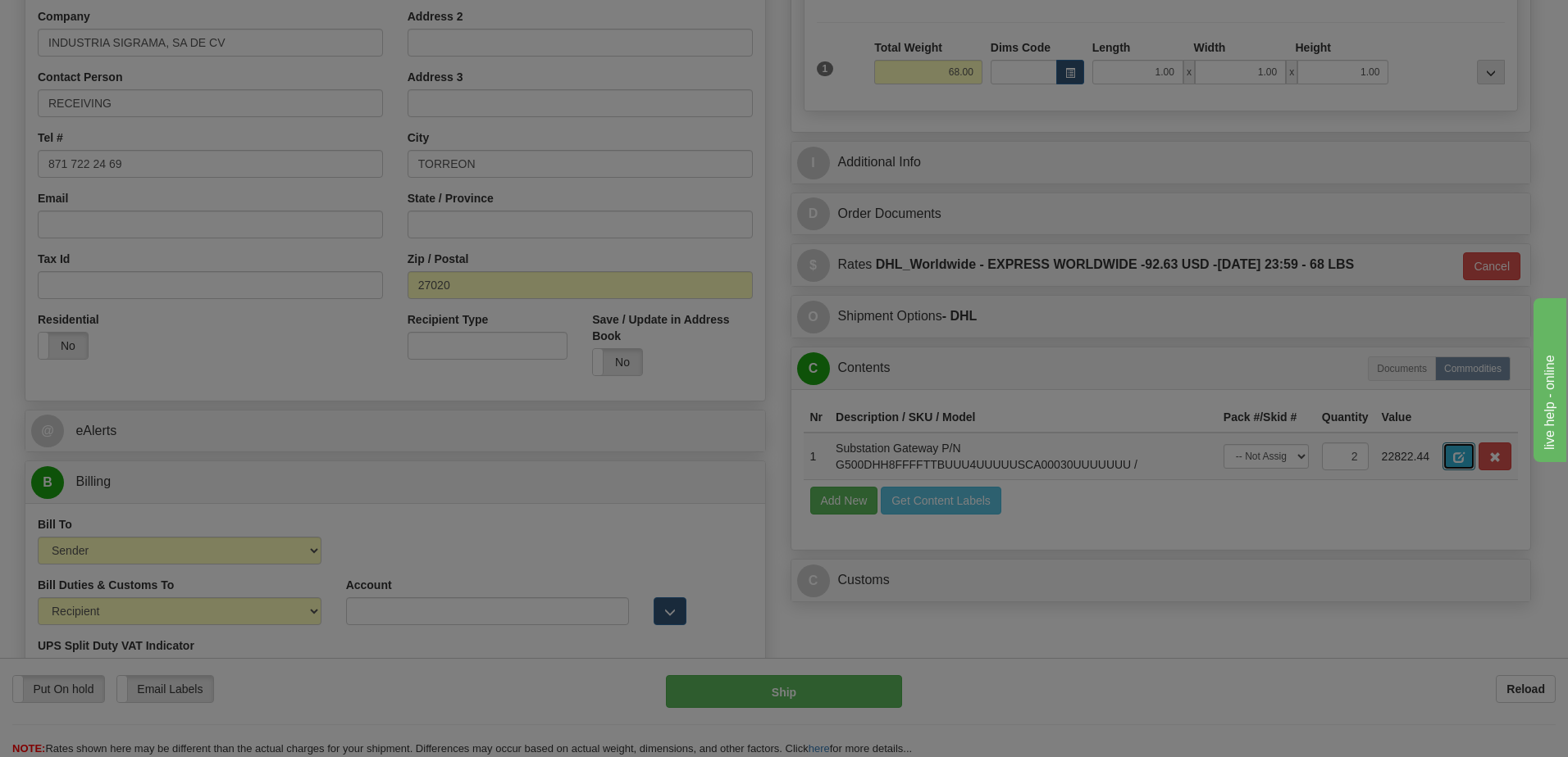
scroll to position [0, 0]
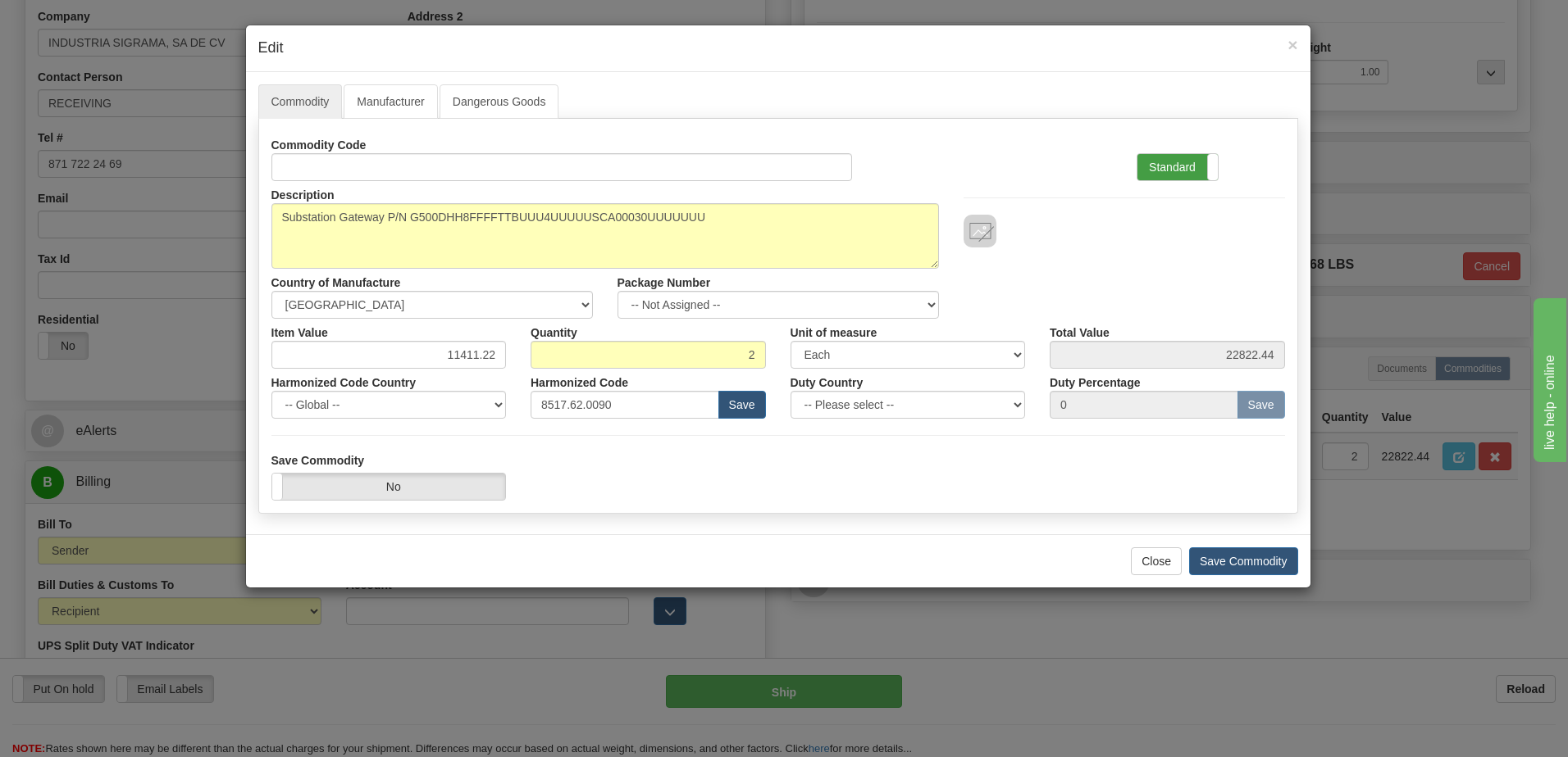
click at [1181, 164] on label "Standard" at bounding box center [1178, 167] width 81 height 27
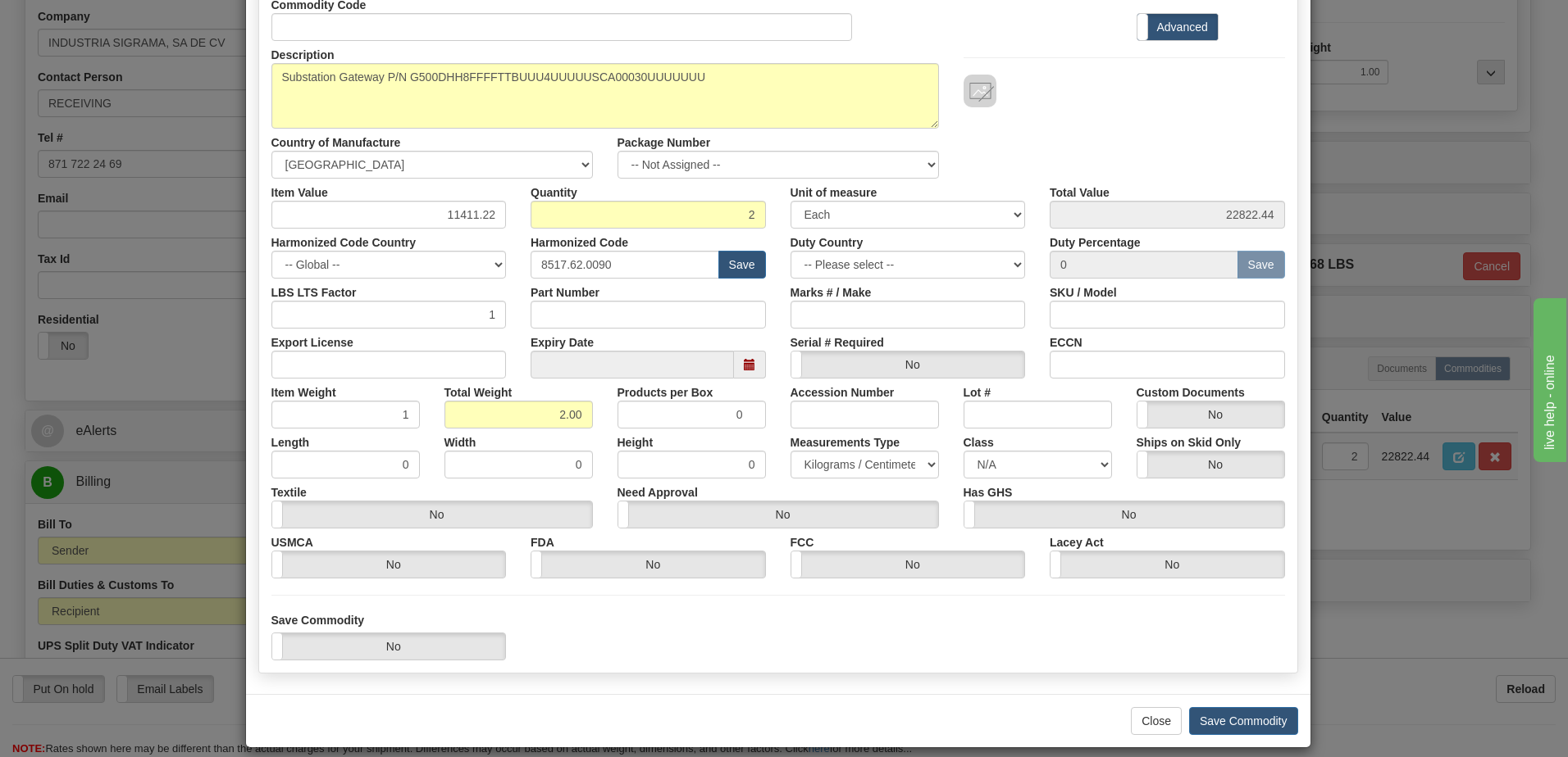
scroll to position [156, 0]
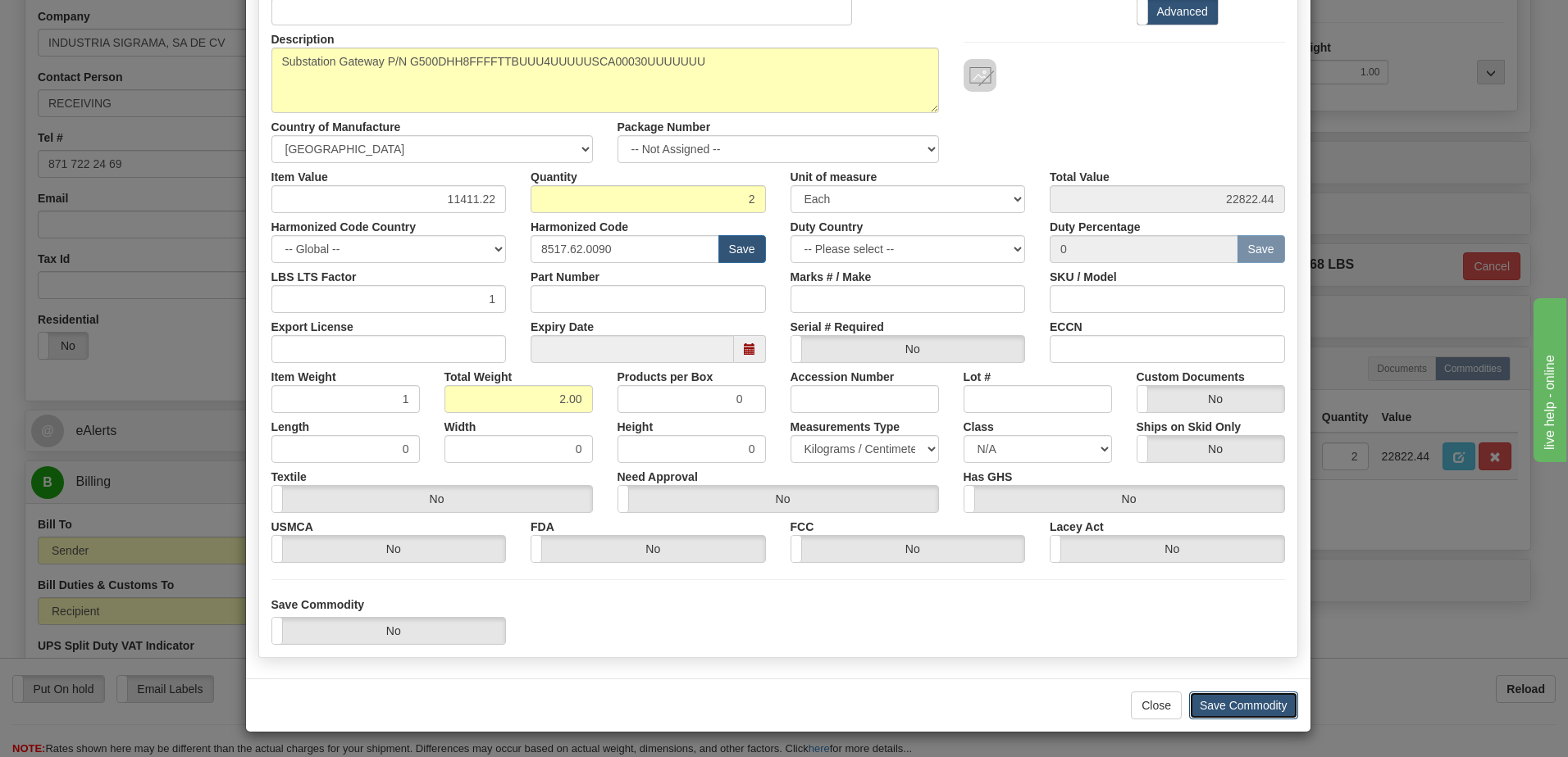
click at [1238, 711] on button "Save Commodity" at bounding box center [1244, 706] width 109 height 27
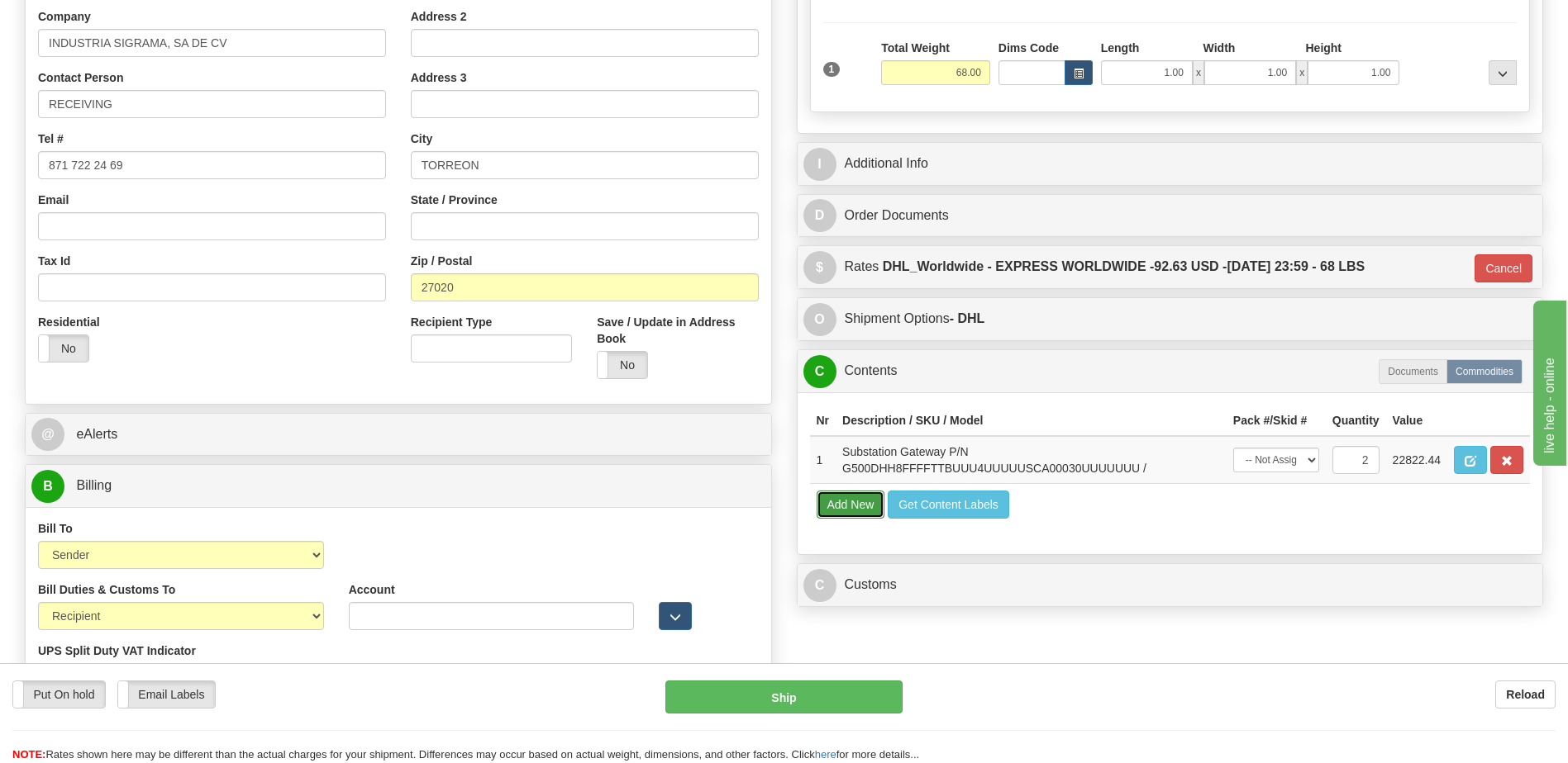
click at [820, 508] on button "Add New" at bounding box center [850, 505] width 68 height 28
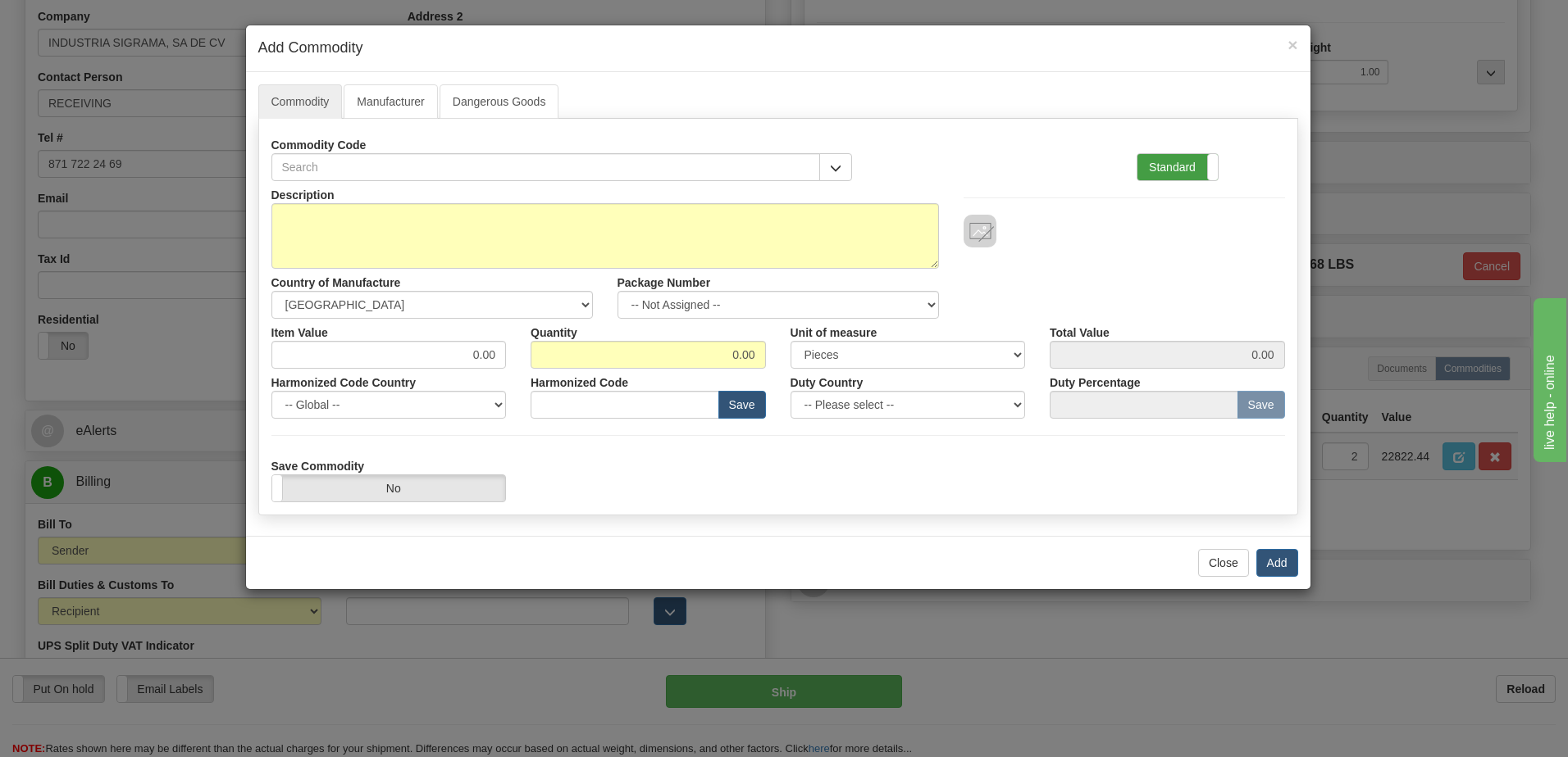
click at [1157, 174] on label "Standard" at bounding box center [1178, 167] width 81 height 27
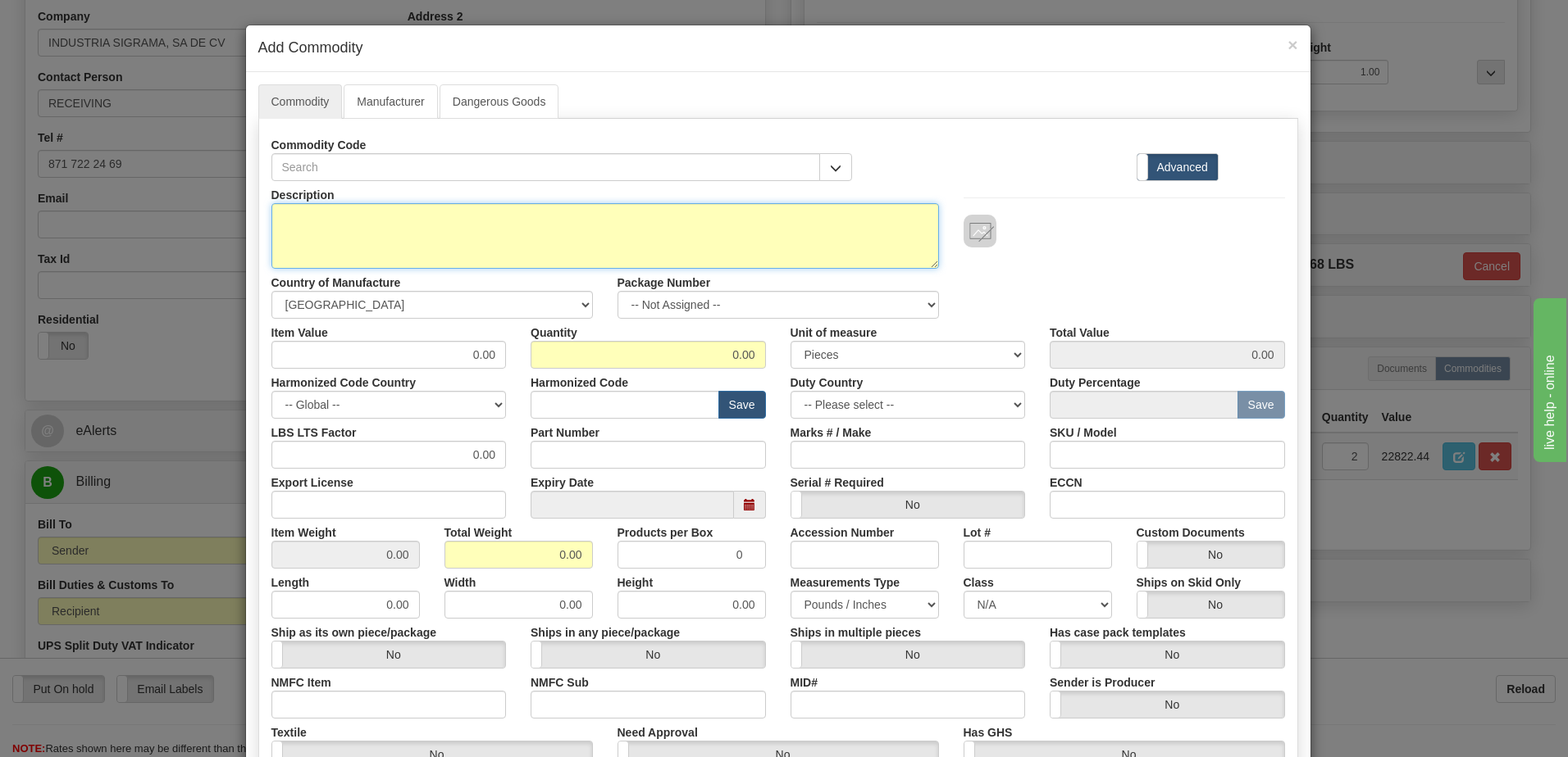
click at [370, 235] on textarea "Description" at bounding box center [605, 236] width 668 height 66
type textarea "FREIGHT"
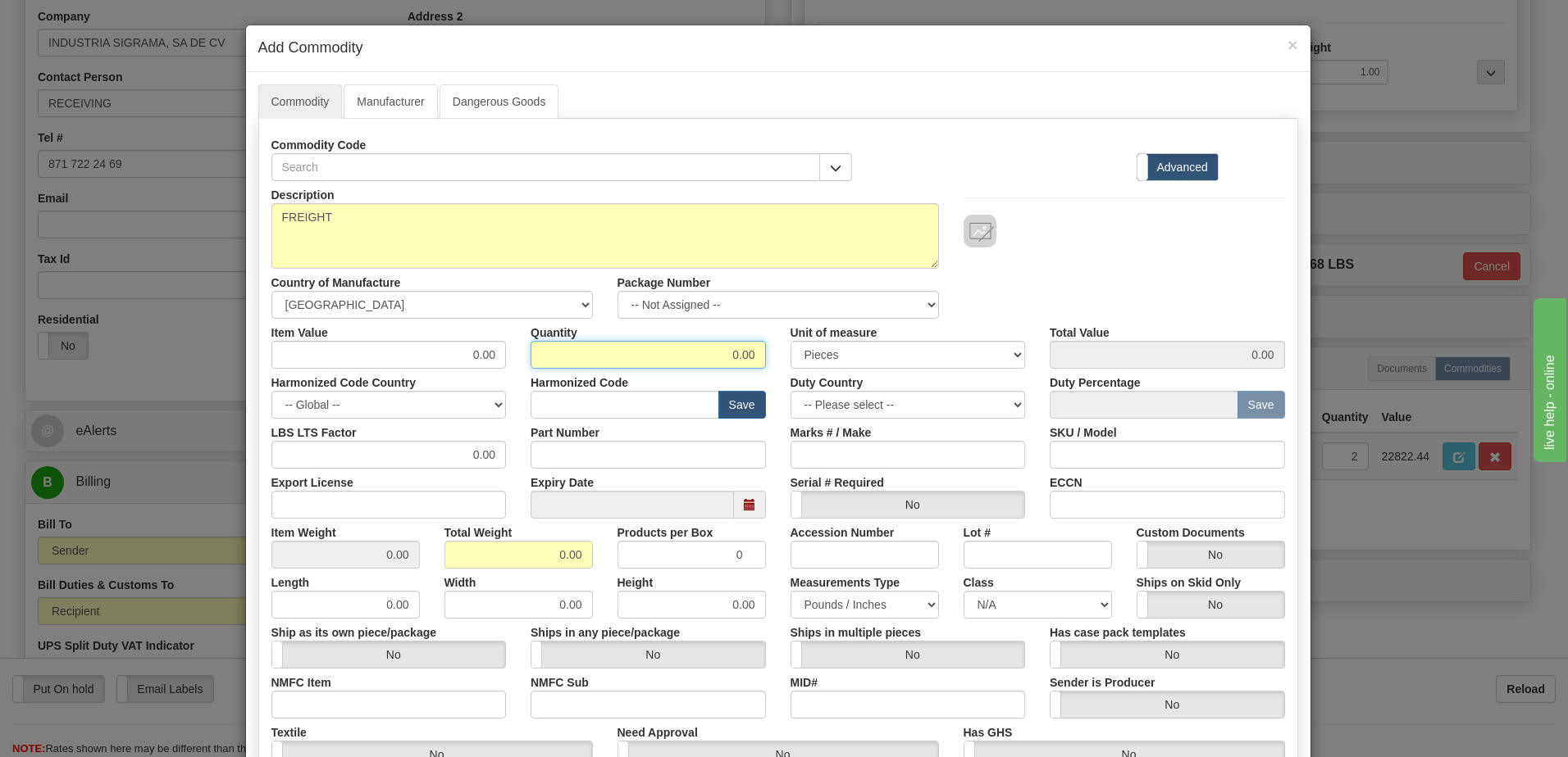
drag, startPoint x: 696, startPoint y: 365, endPoint x: 782, endPoint y: 365, distance: 86.0
click at [782, 365] on div "Item Value 0.00 Quantity 0.00 Unit of measure 3 Thousand Square Inches Adjustme…" at bounding box center [778, 344] width 1038 height 50
type input "1"
click at [451, 550] on input "0.00" at bounding box center [518, 555] width 148 height 27
drag, startPoint x: 477, startPoint y: 554, endPoint x: 598, endPoint y: 557, distance: 121.0
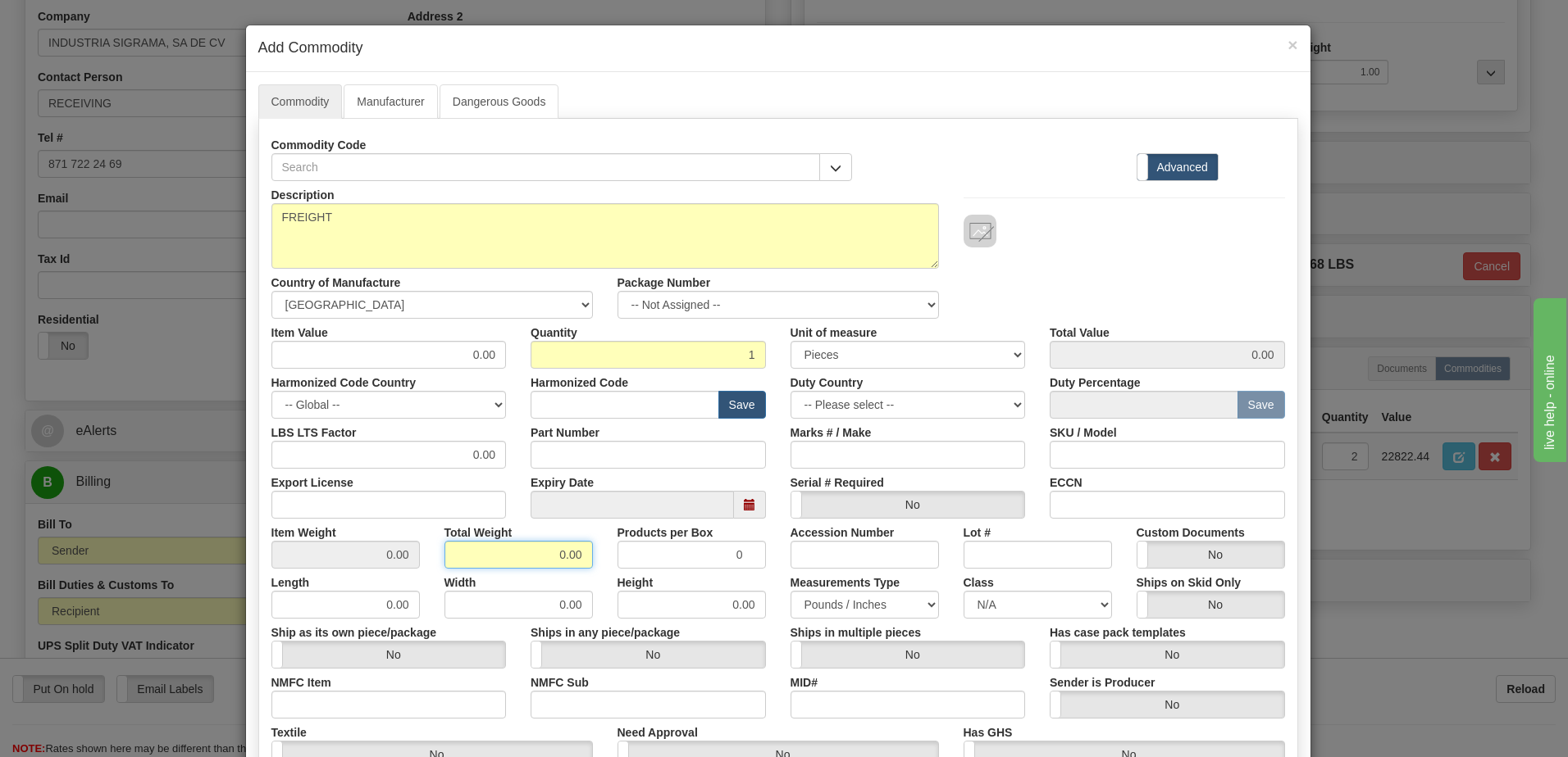
click at [598, 557] on div "Total Weight 0.00" at bounding box center [519, 543] width 173 height 50
type input "1"
type input "1.0000"
click at [291, 357] on input "0.00" at bounding box center [389, 354] width 236 height 27
drag, startPoint x: 336, startPoint y: 356, endPoint x: 499, endPoint y: 352, distance: 163.0
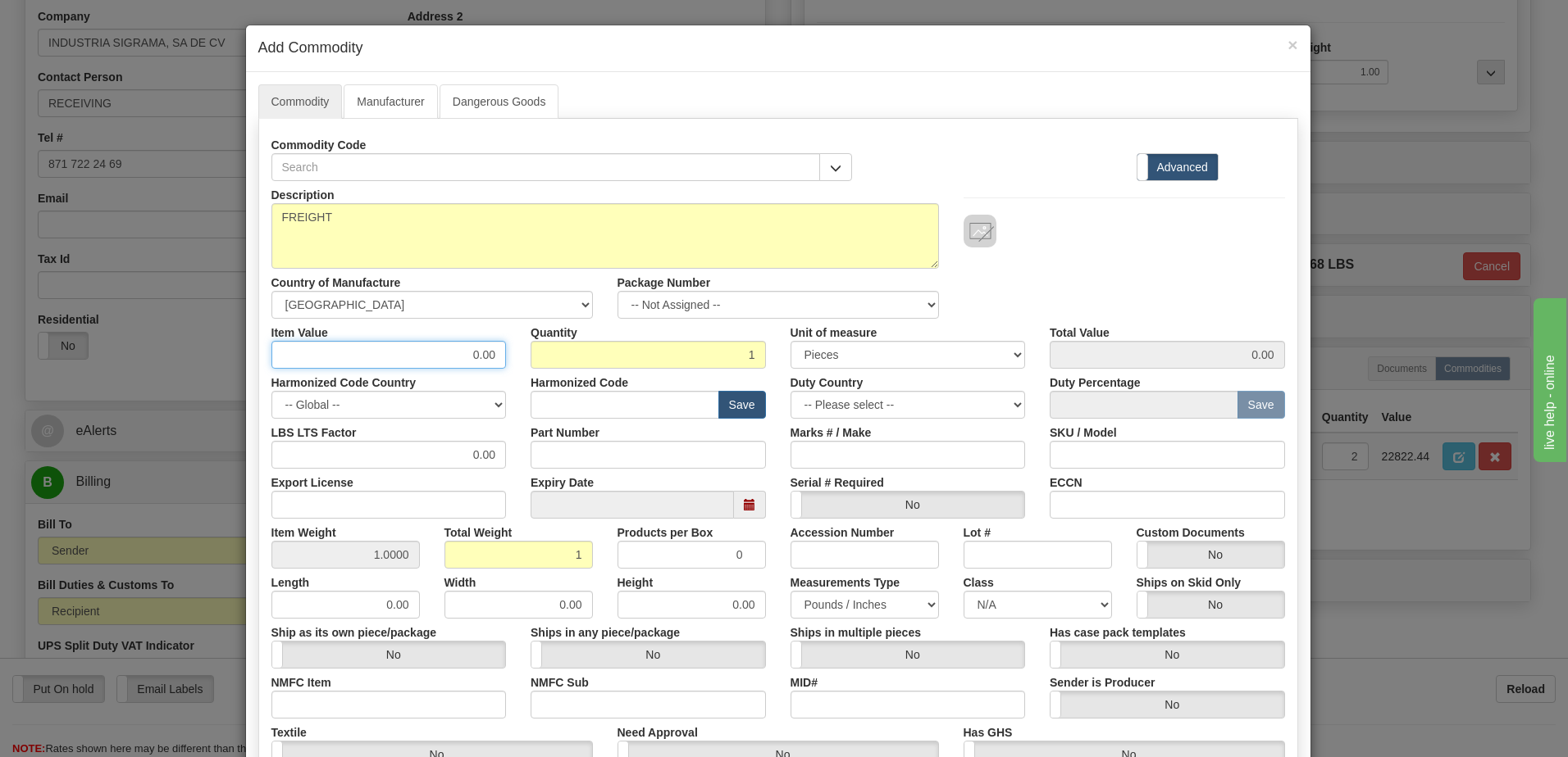
click at [499, 352] on input "0.00" at bounding box center [389, 354] width 236 height 27
type input "361.36"
click at [616, 360] on input "1" at bounding box center [648, 354] width 236 height 27
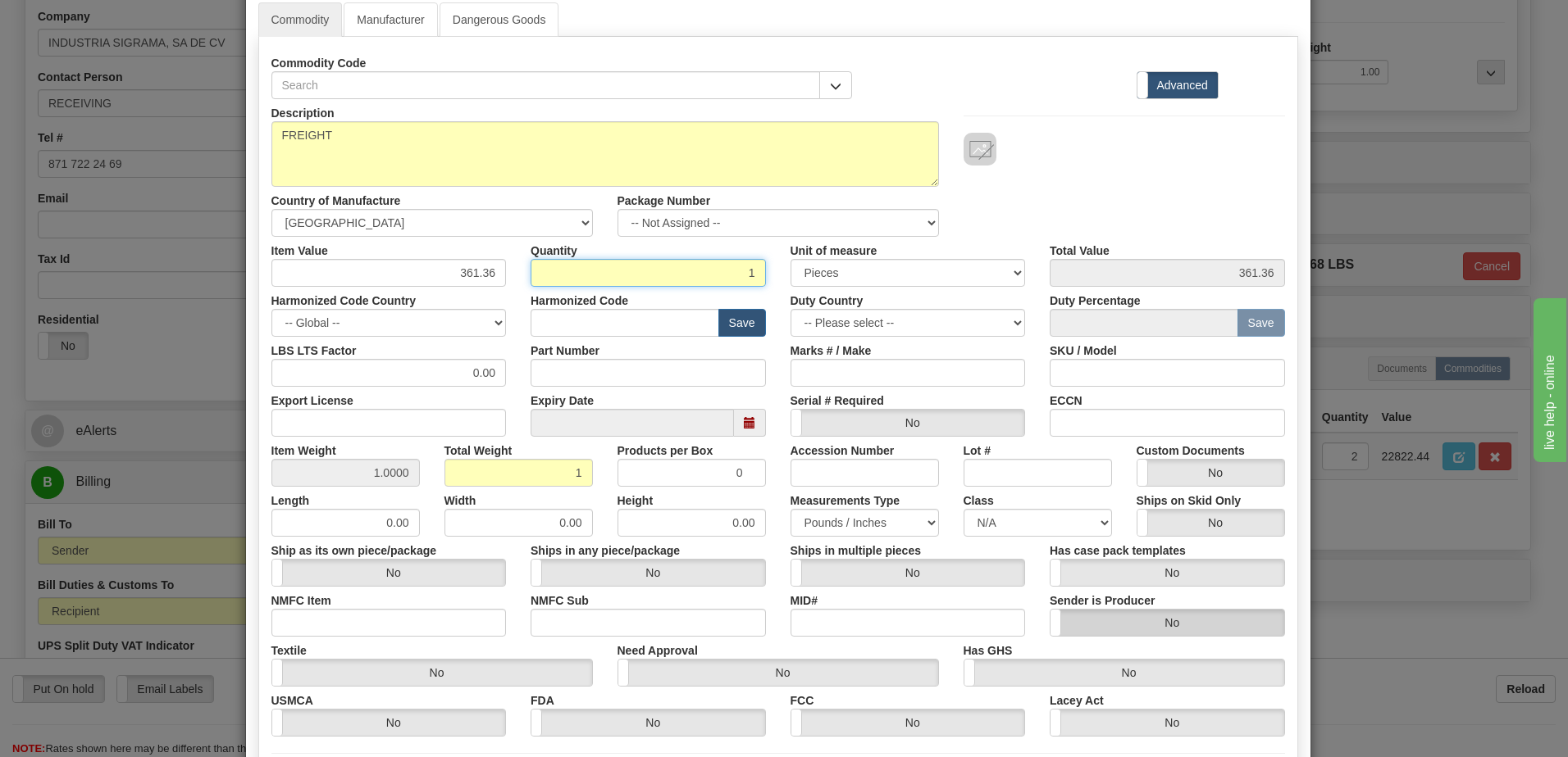
scroll to position [245, 0]
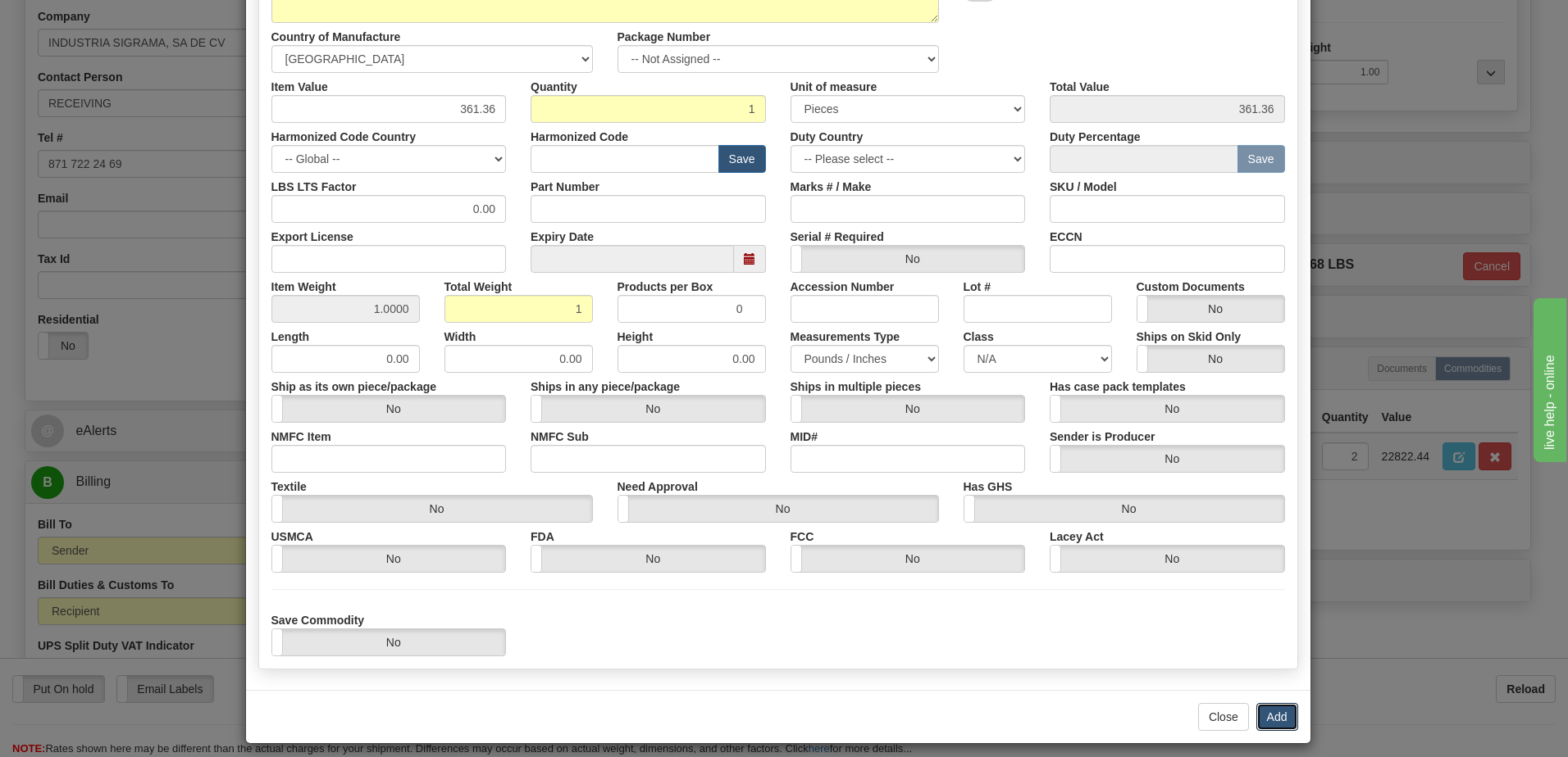
drag, startPoint x: 1273, startPoint y: 720, endPoint x: 1292, endPoint y: 720, distance: 19.0
click at [1273, 720] on button "Add" at bounding box center [1277, 717] width 42 height 27
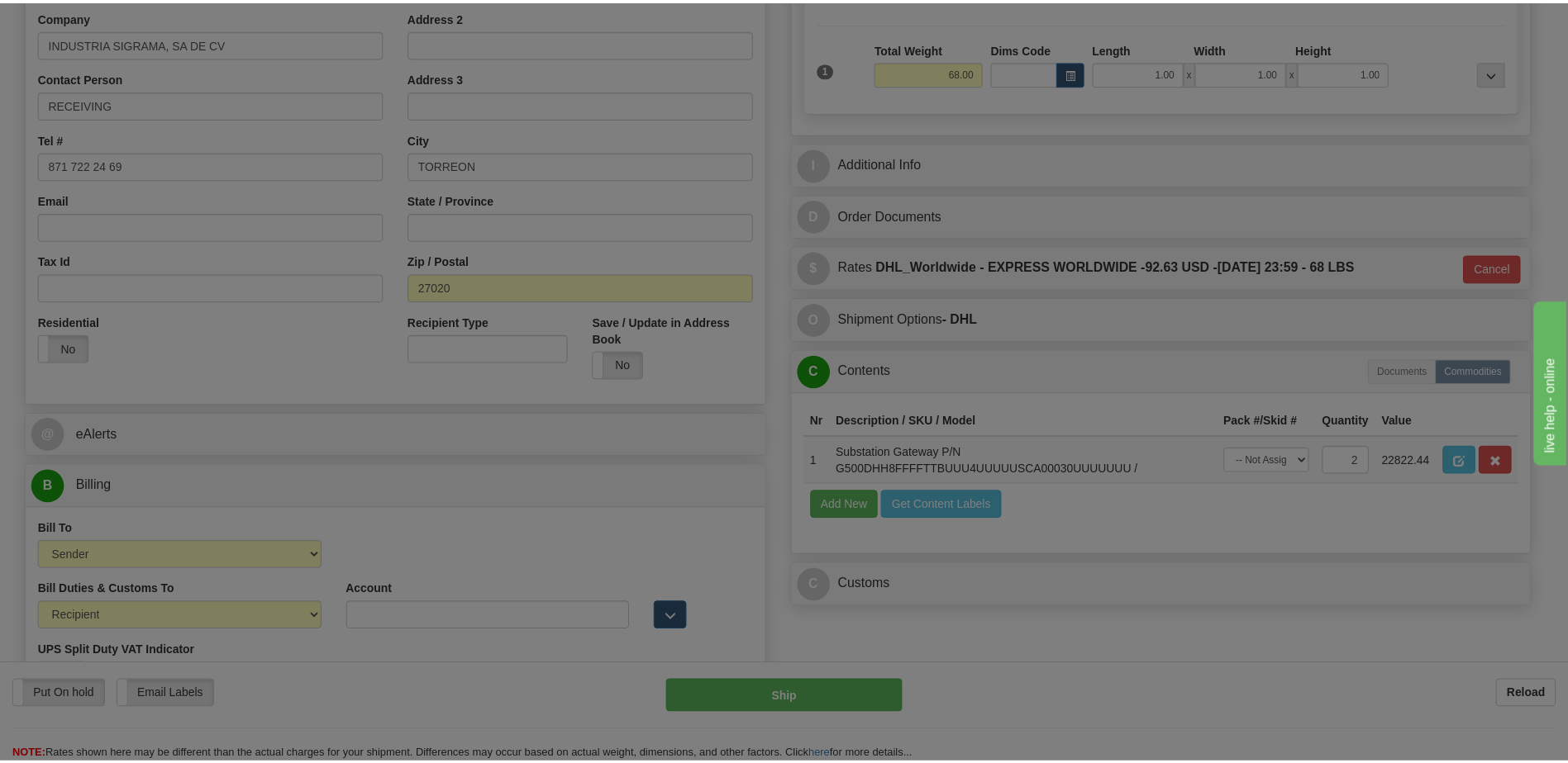
scroll to position [0, 0]
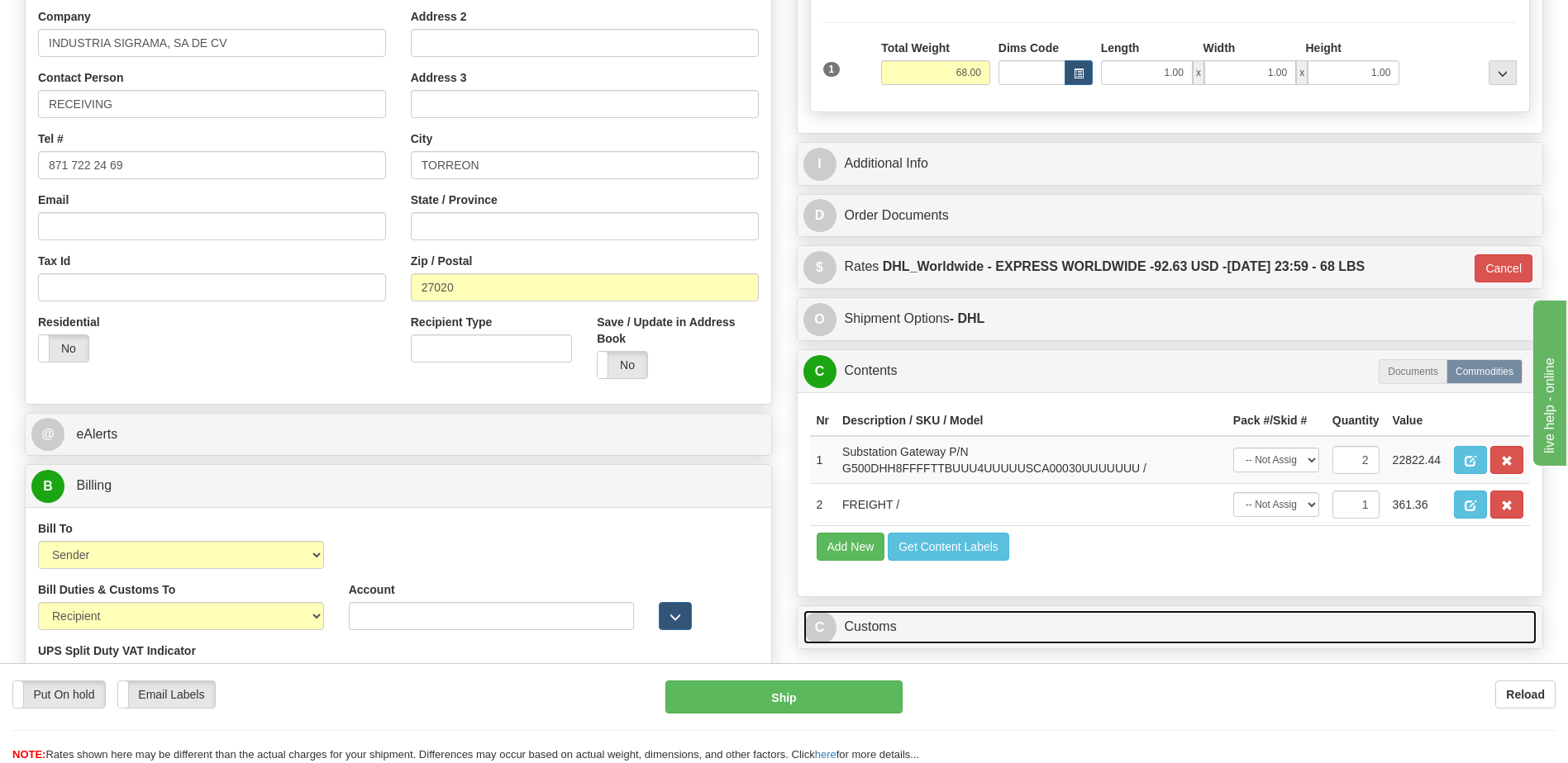
click at [901, 619] on link "C Customs" at bounding box center [1169, 627] width 734 height 34
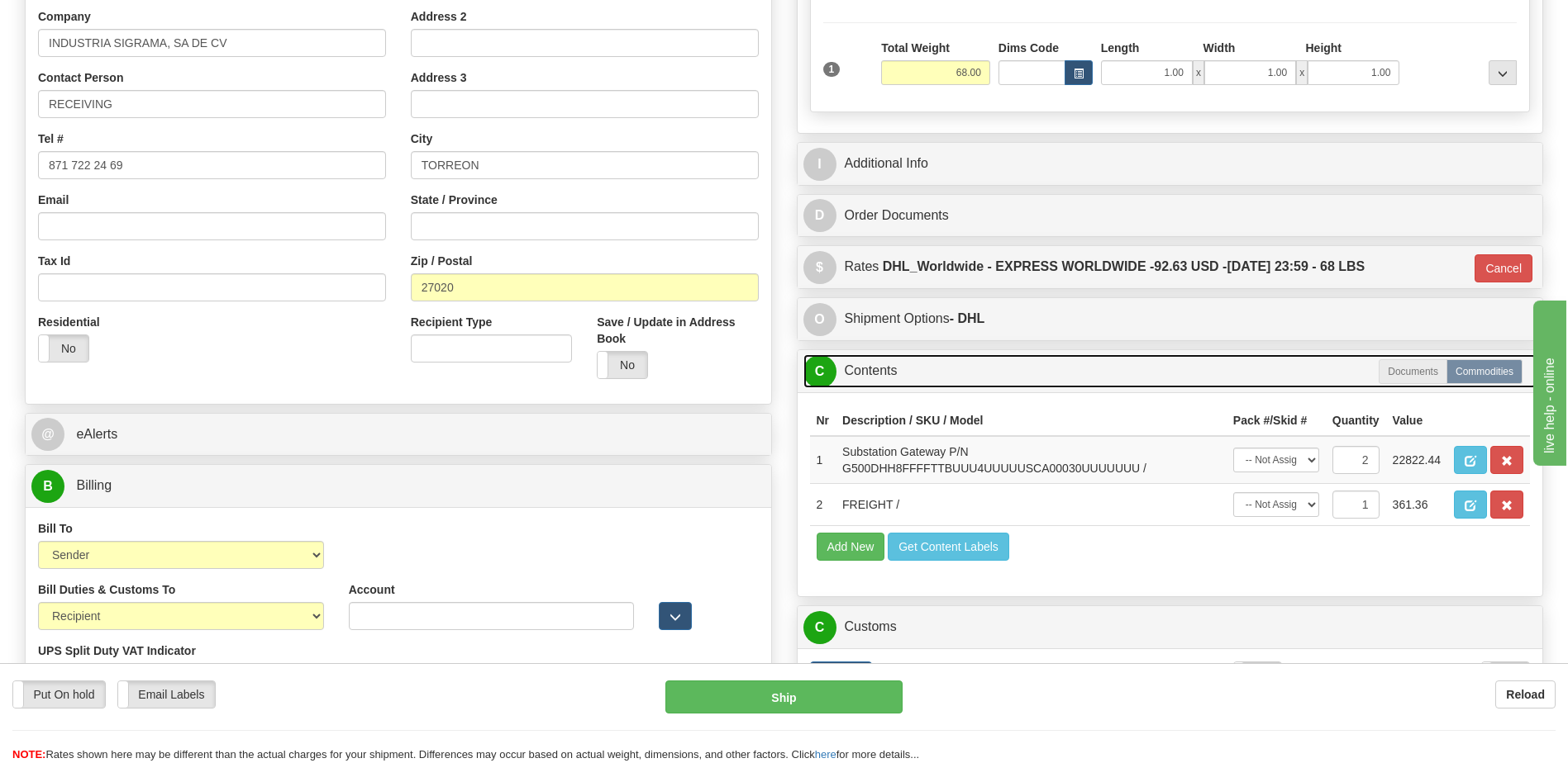
click at [882, 370] on link "C Contents" at bounding box center [1169, 371] width 734 height 34
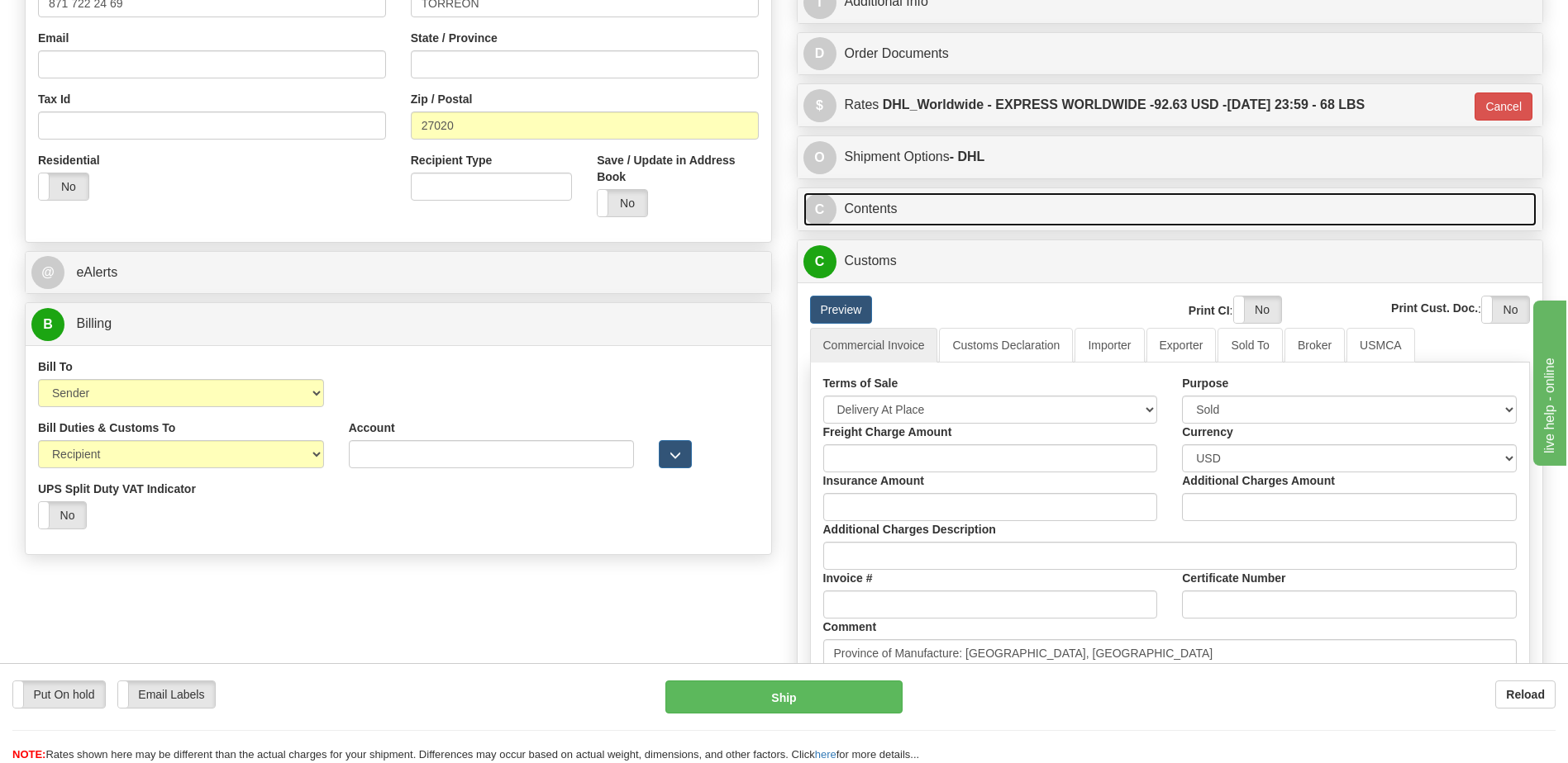
scroll to position [496, 0]
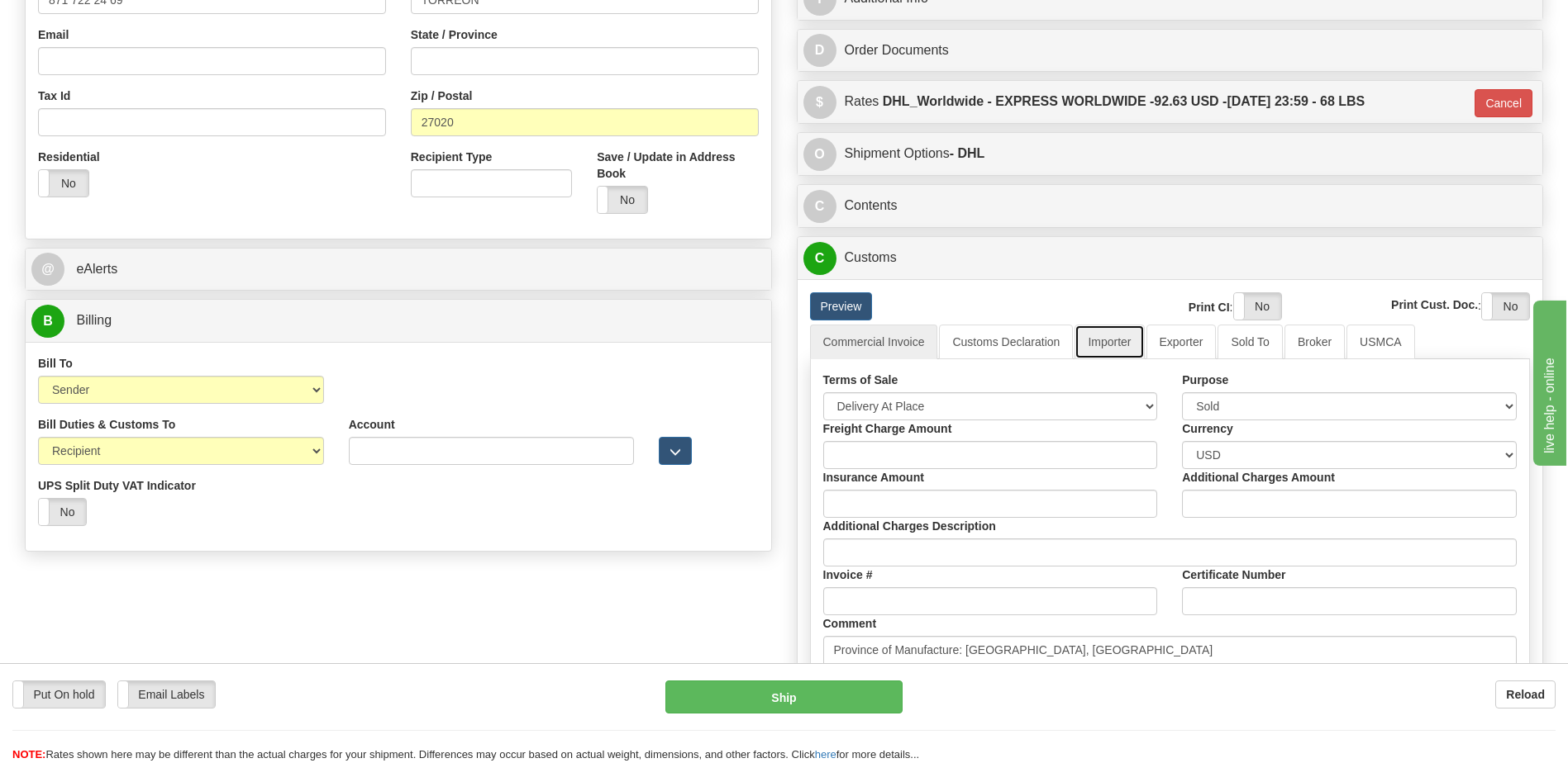
click at [1104, 333] on link "Importer" at bounding box center [1109, 341] width 69 height 35
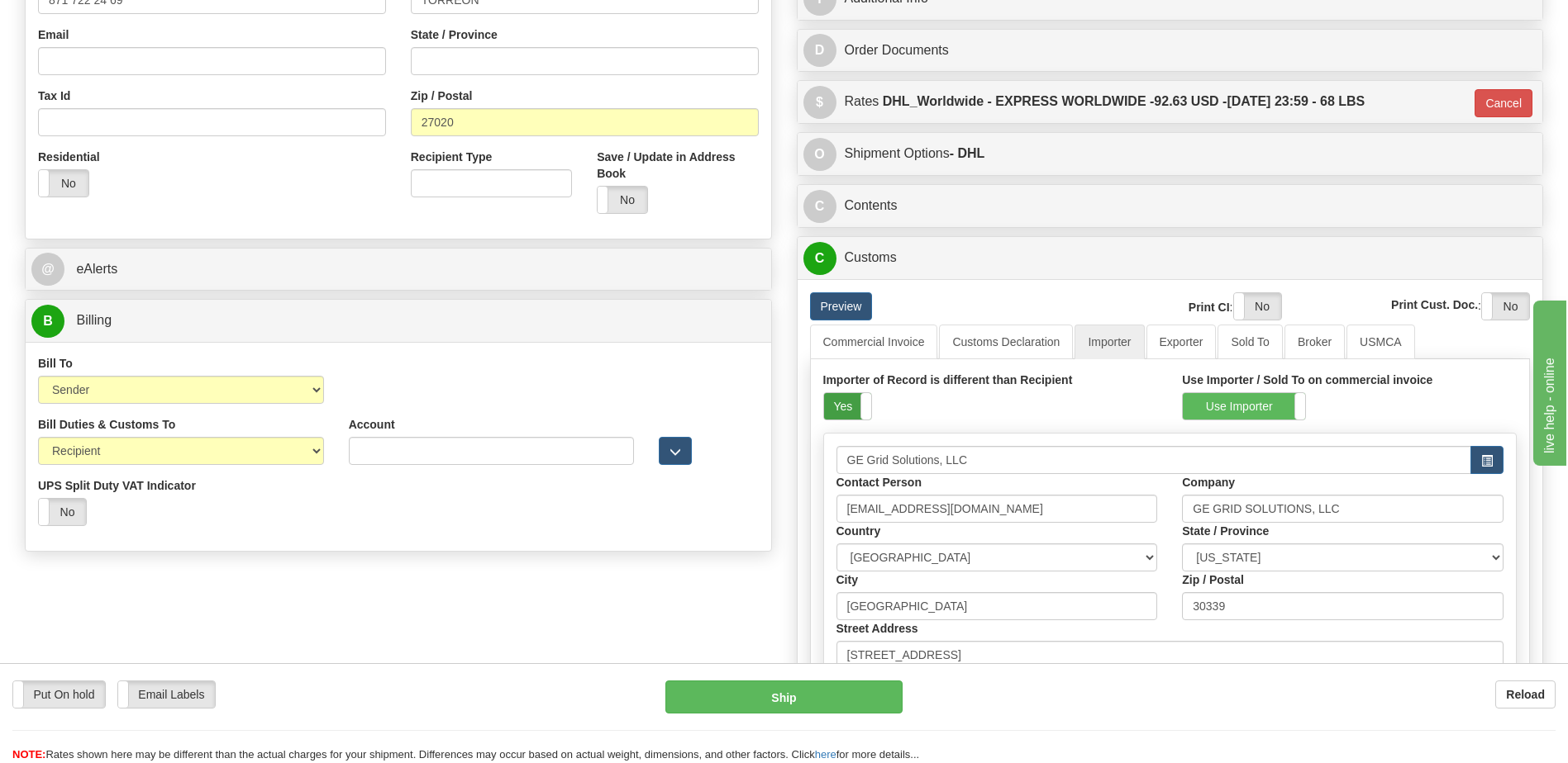
click at [857, 404] on label "Yes" at bounding box center [847, 406] width 48 height 27
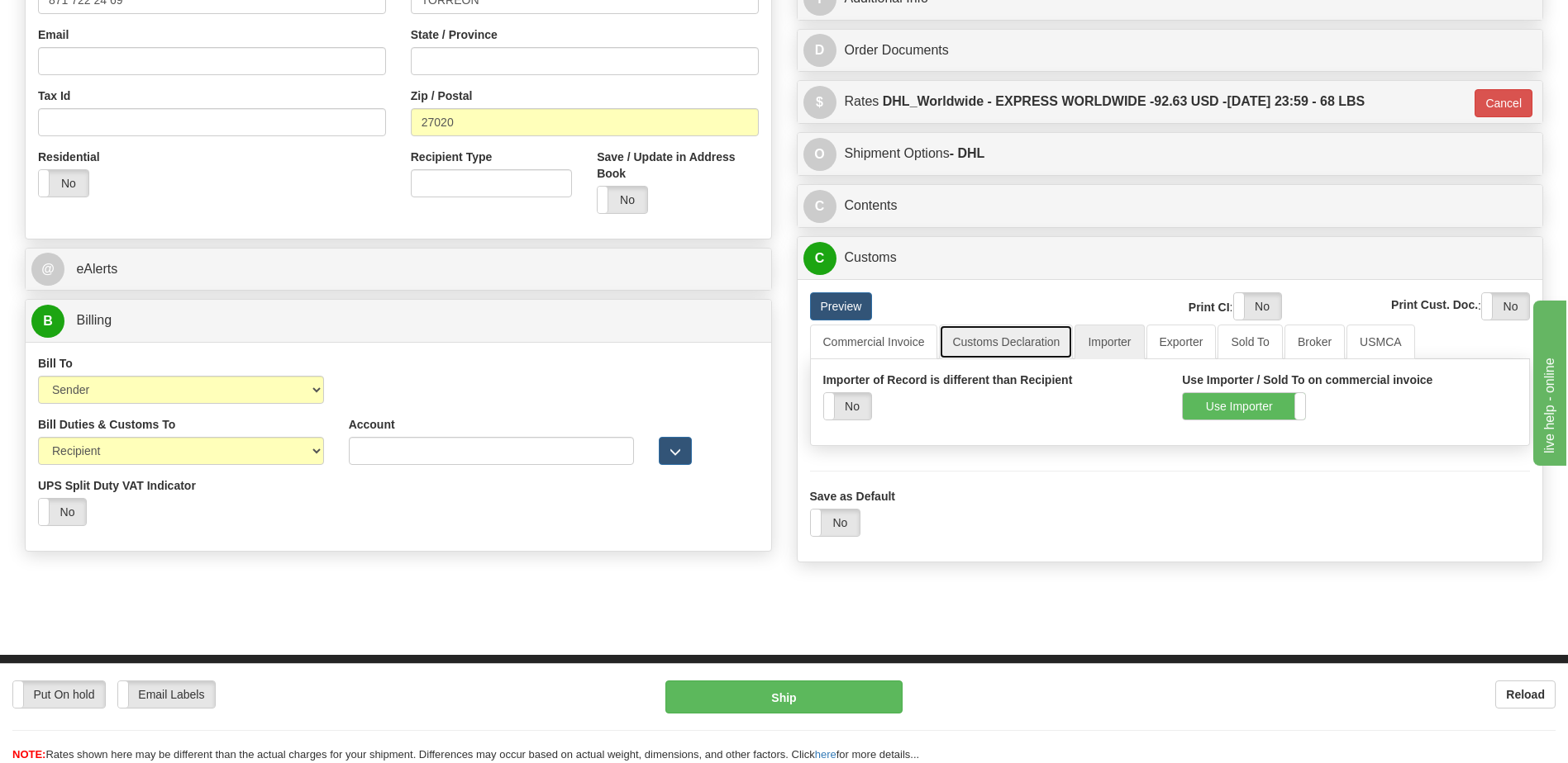
click at [967, 346] on link "Customs Declaration" at bounding box center [1005, 341] width 134 height 35
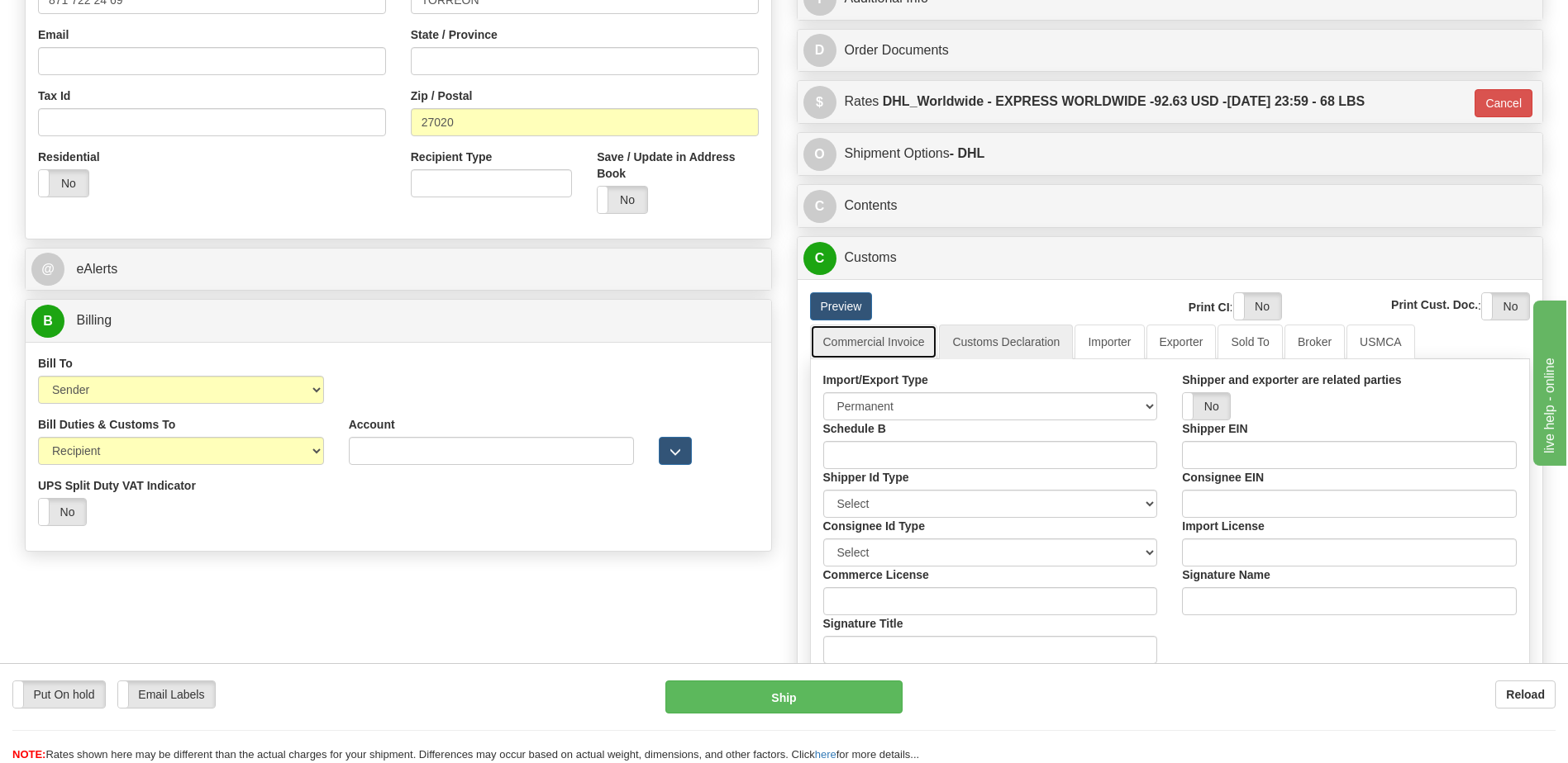
click at [888, 341] on link "Commercial Invoice" at bounding box center [873, 341] width 128 height 35
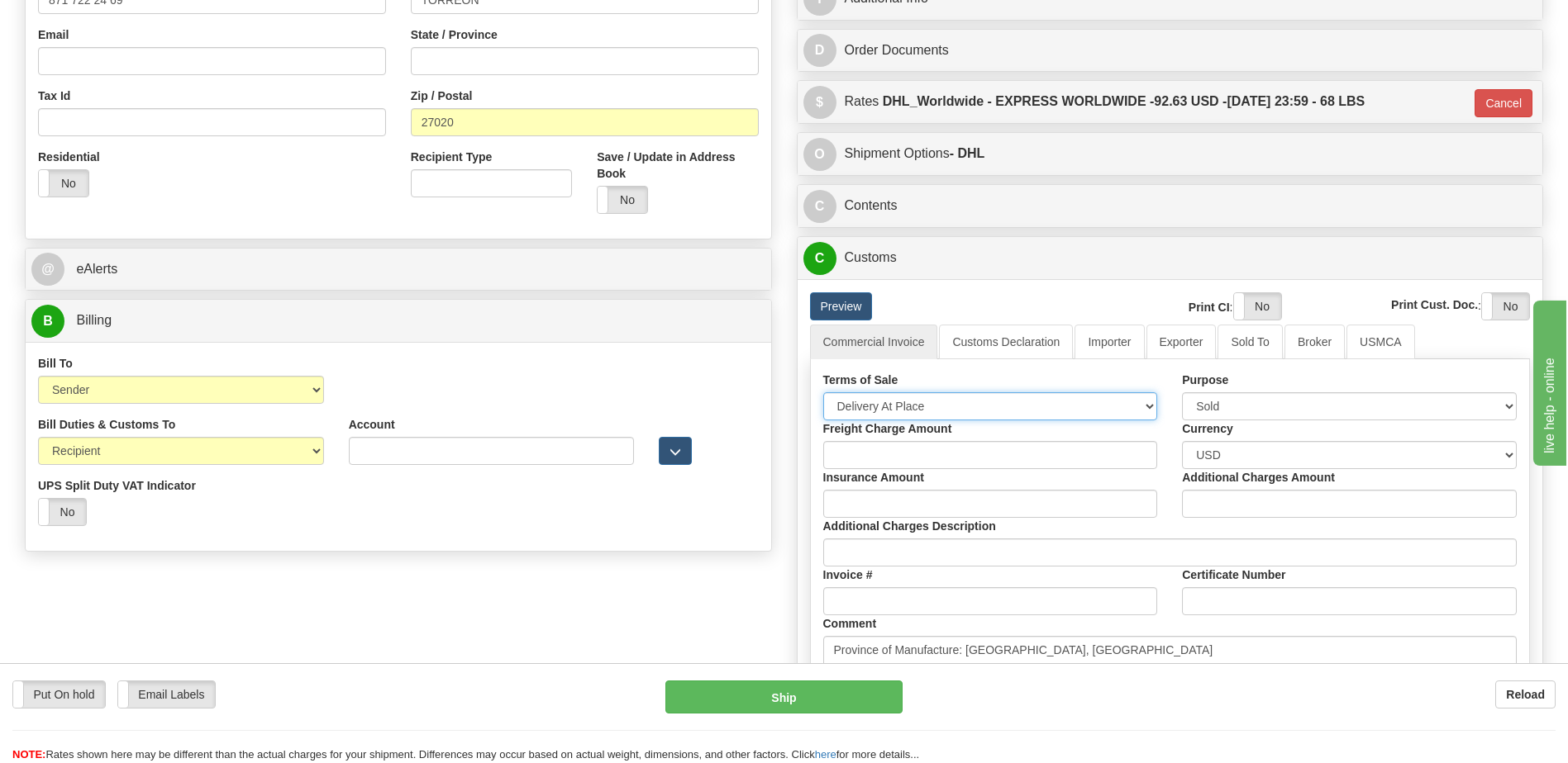
click at [888, 409] on select "Free Carrier Free On Board Ex Works Delivered Duty Unpaid Delivered Duty Paid C…" at bounding box center [990, 407] width 335 height 28
select select "7"
click at [823, 393] on select "Free Carrier Free On Board Ex Works Delivered Duty Unpaid Delivered Duty Paid C…" at bounding box center [990, 407] width 335 height 28
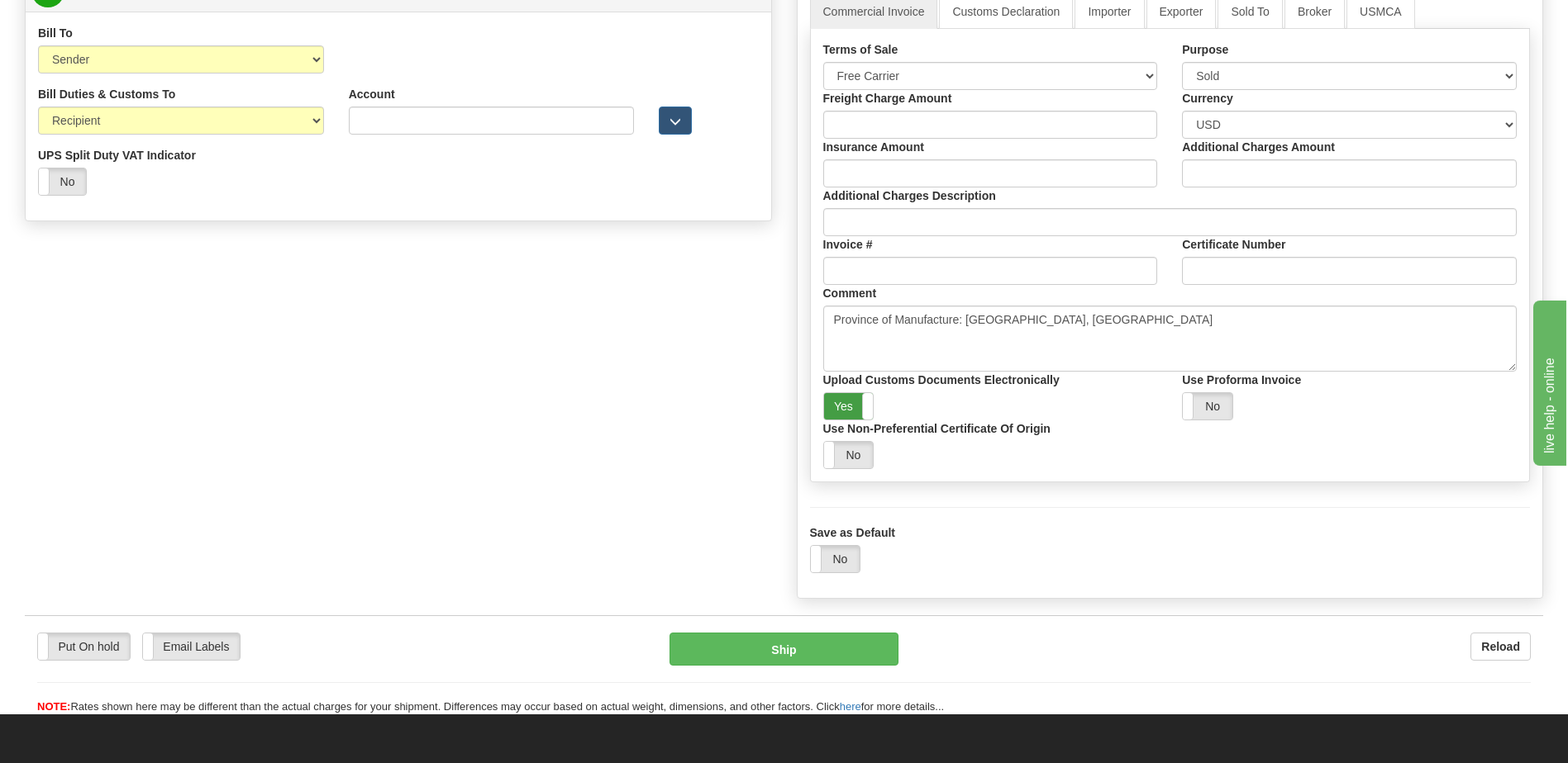
click at [853, 409] on label "Yes" at bounding box center [848, 406] width 49 height 27
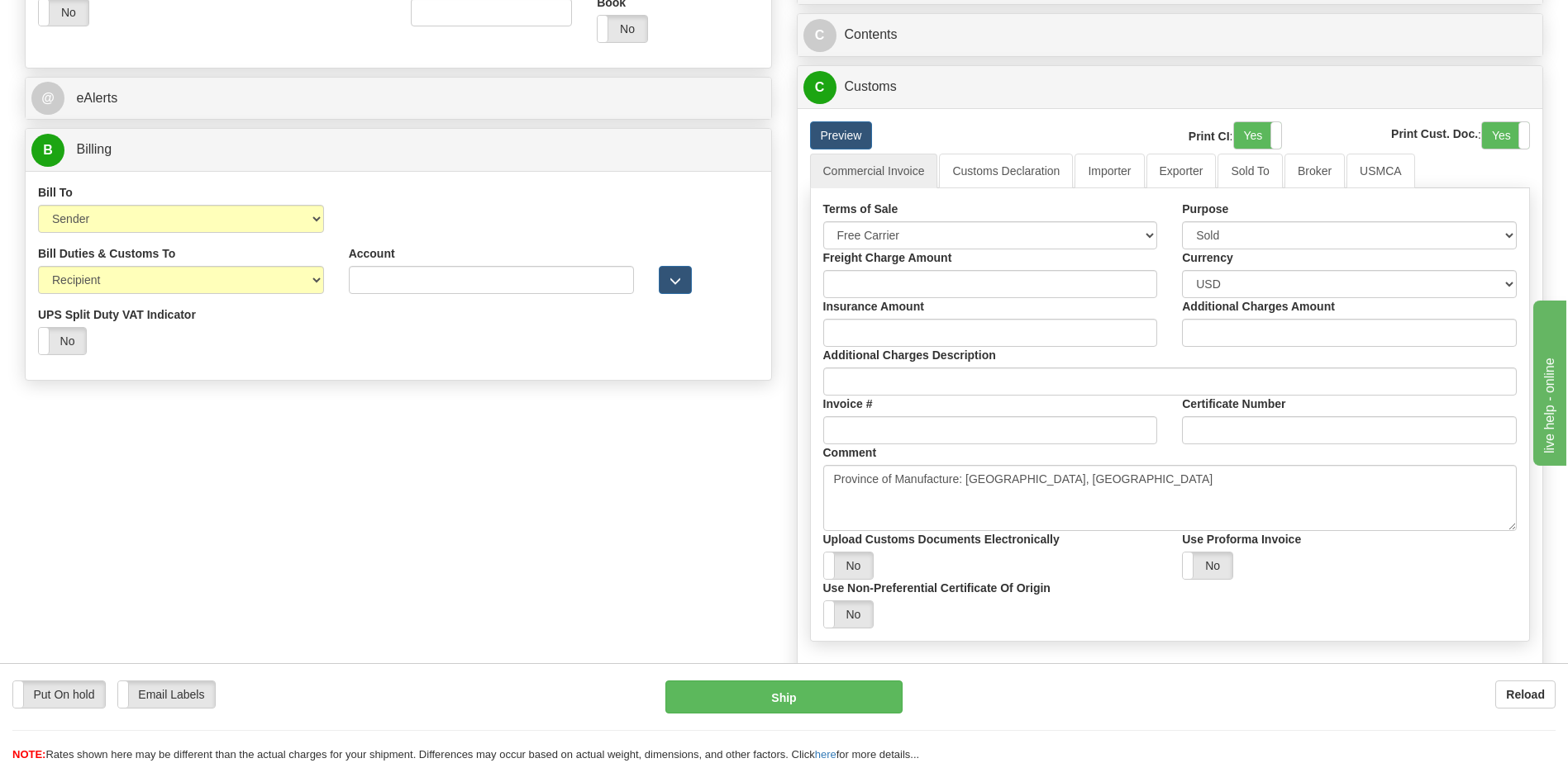
scroll to position [578, 0]
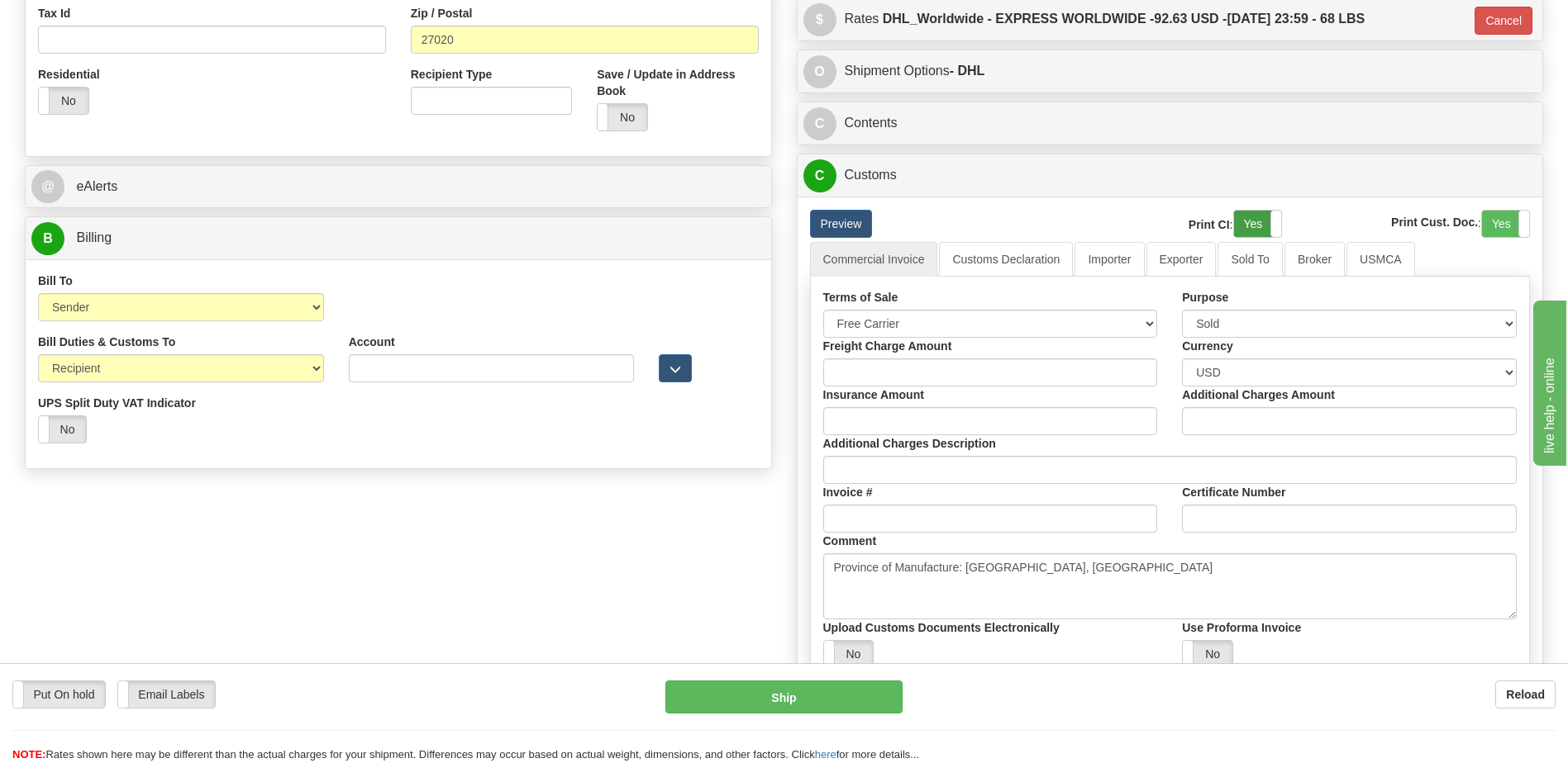
click at [1253, 224] on label "Yes" at bounding box center [1257, 224] width 48 height 27
click at [1497, 228] on label "Yes" at bounding box center [1506, 224] width 48 height 27
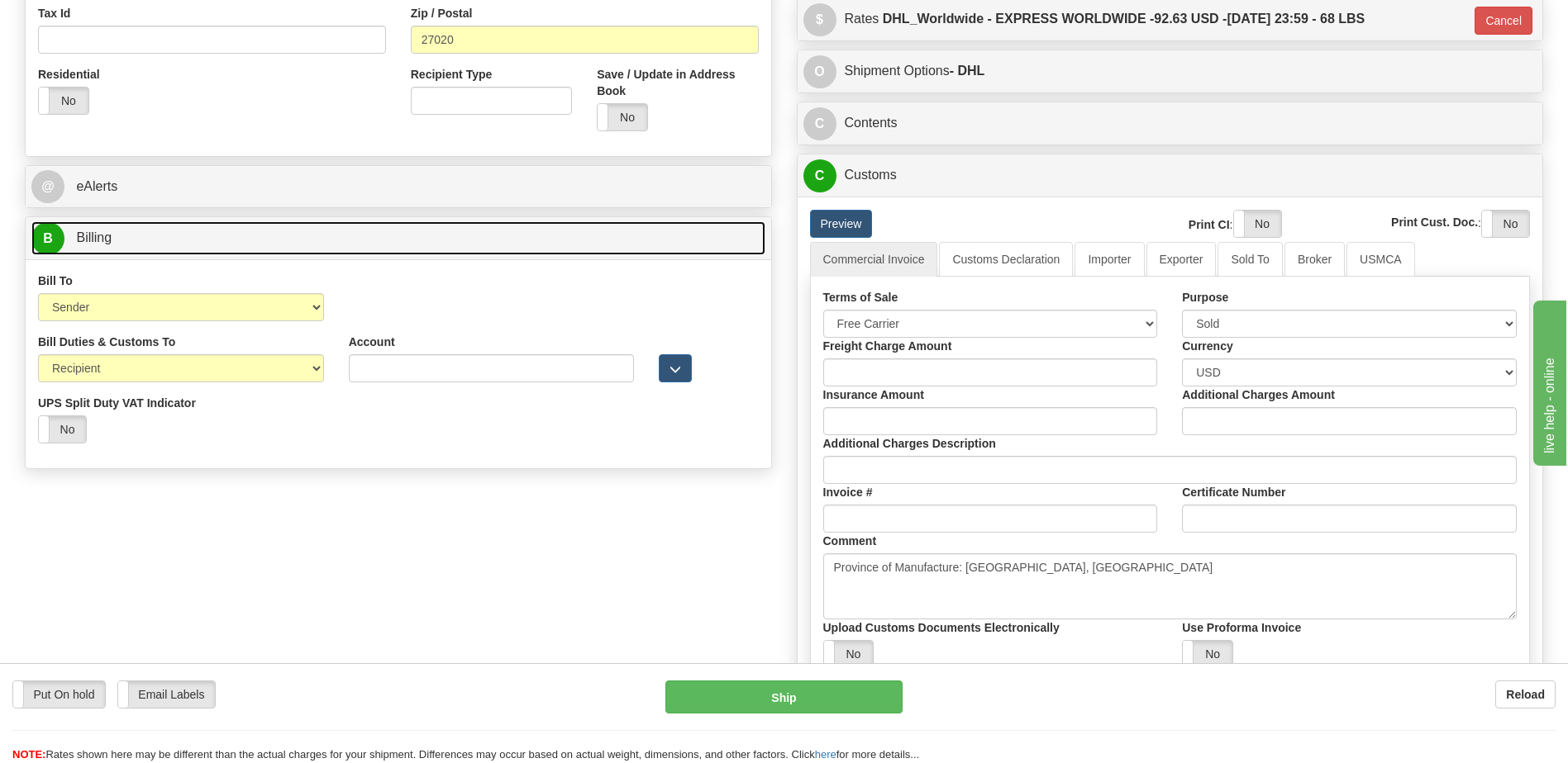
click at [259, 224] on link "B Billing" at bounding box center [398, 238] width 734 height 34
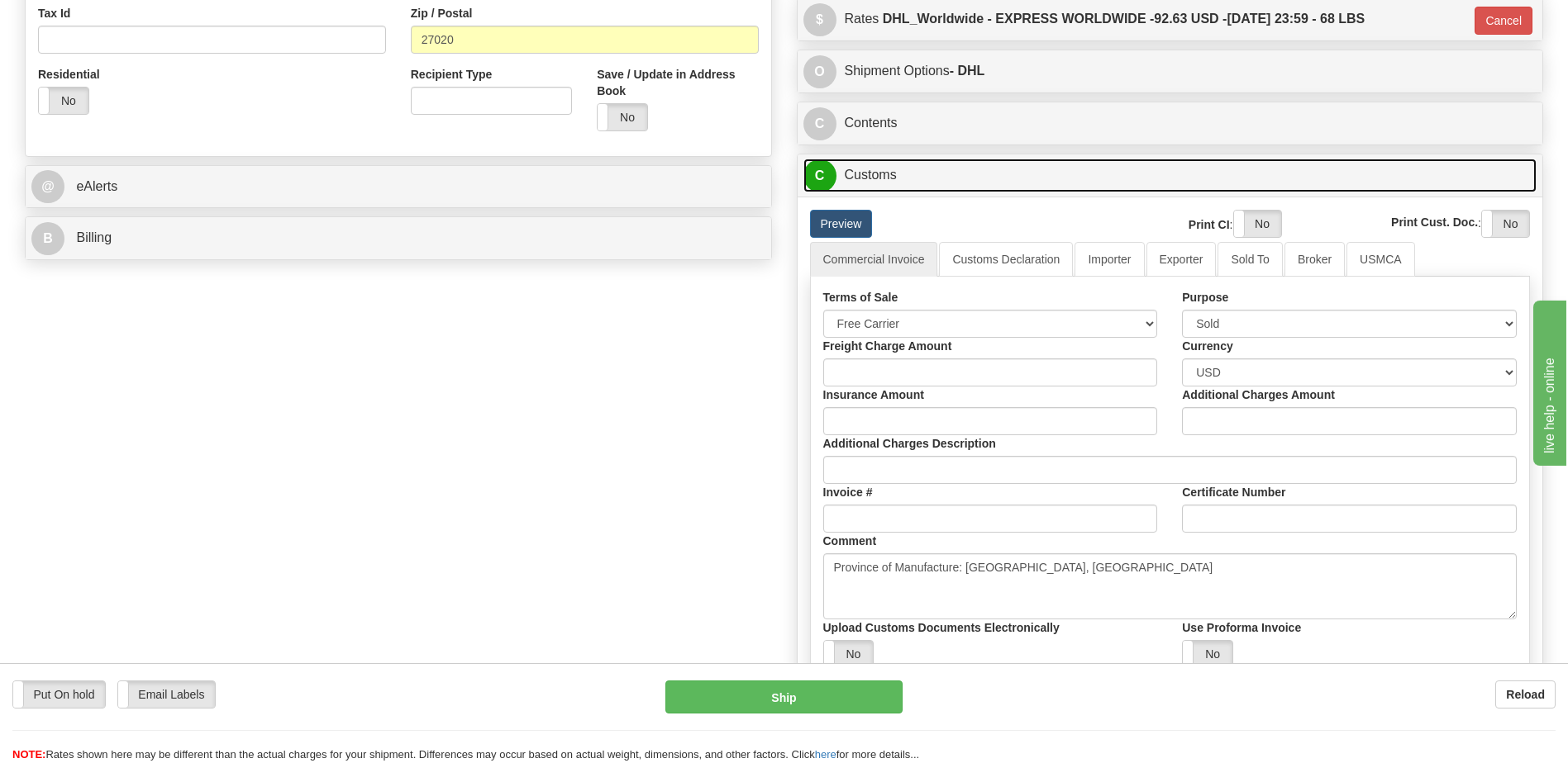
click at [858, 176] on link "C Customs" at bounding box center [1169, 175] width 734 height 34
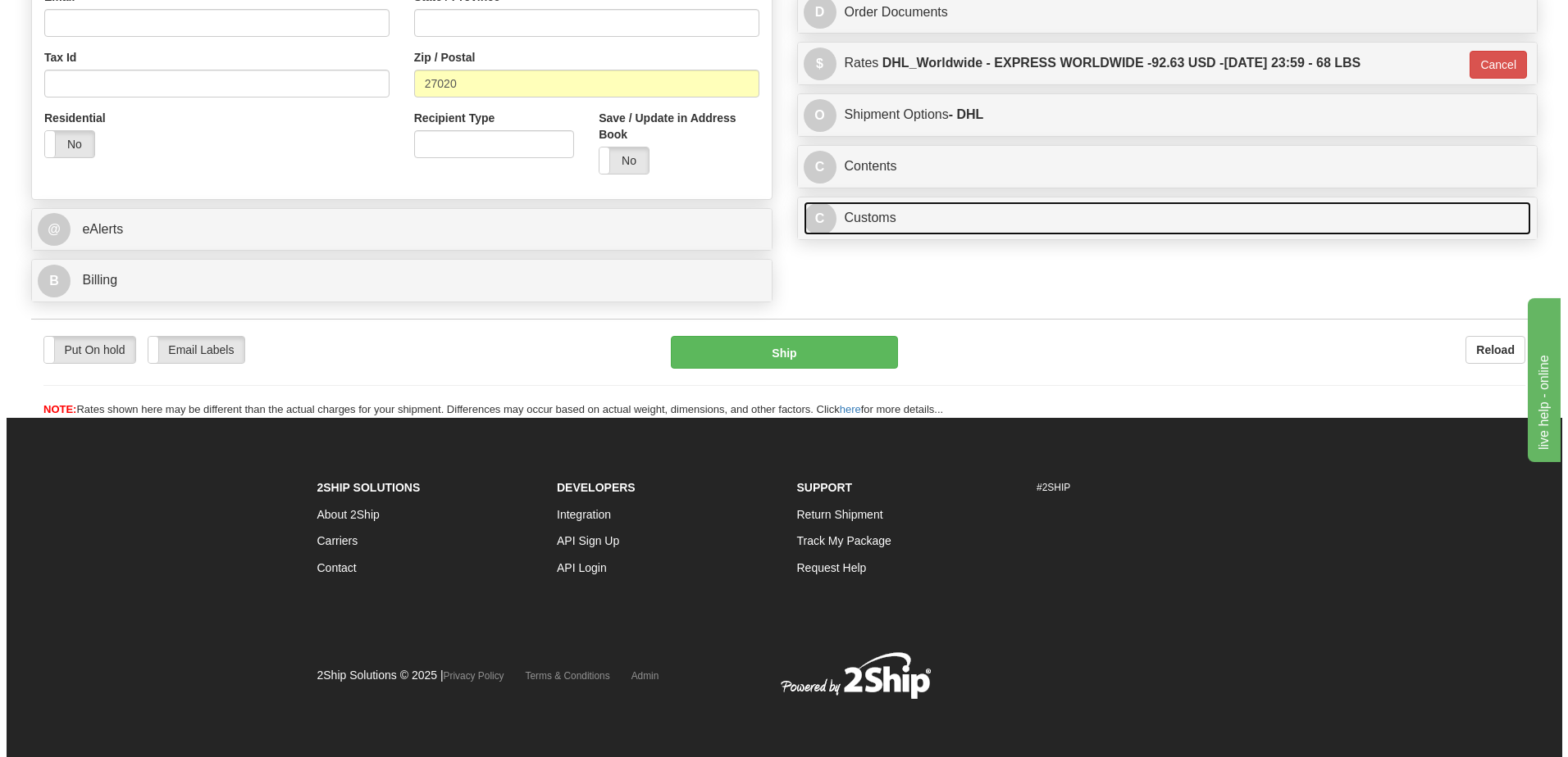
scroll to position [202, 0]
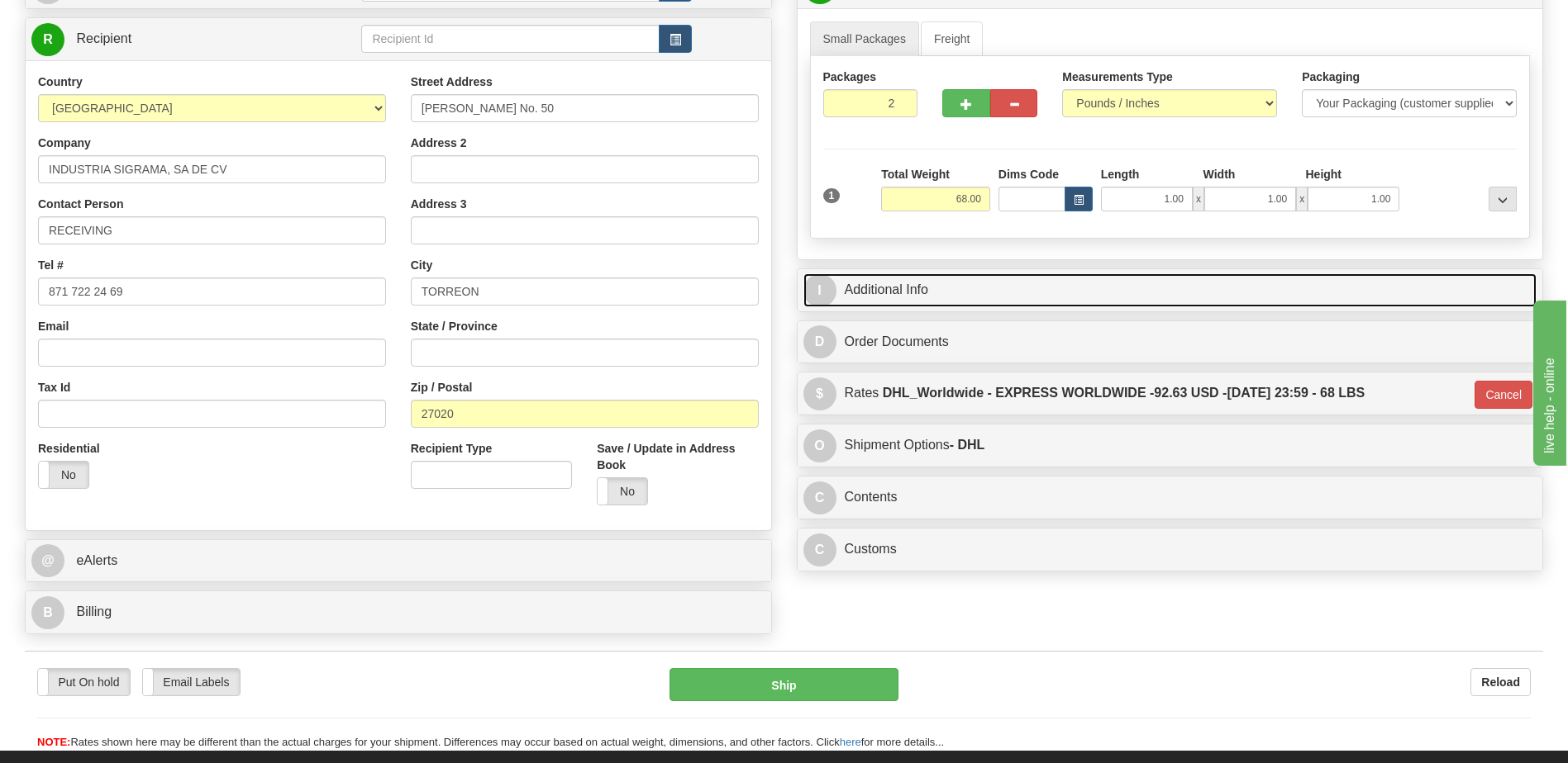
click at [913, 289] on link "I Additional Info" at bounding box center [1169, 290] width 734 height 34
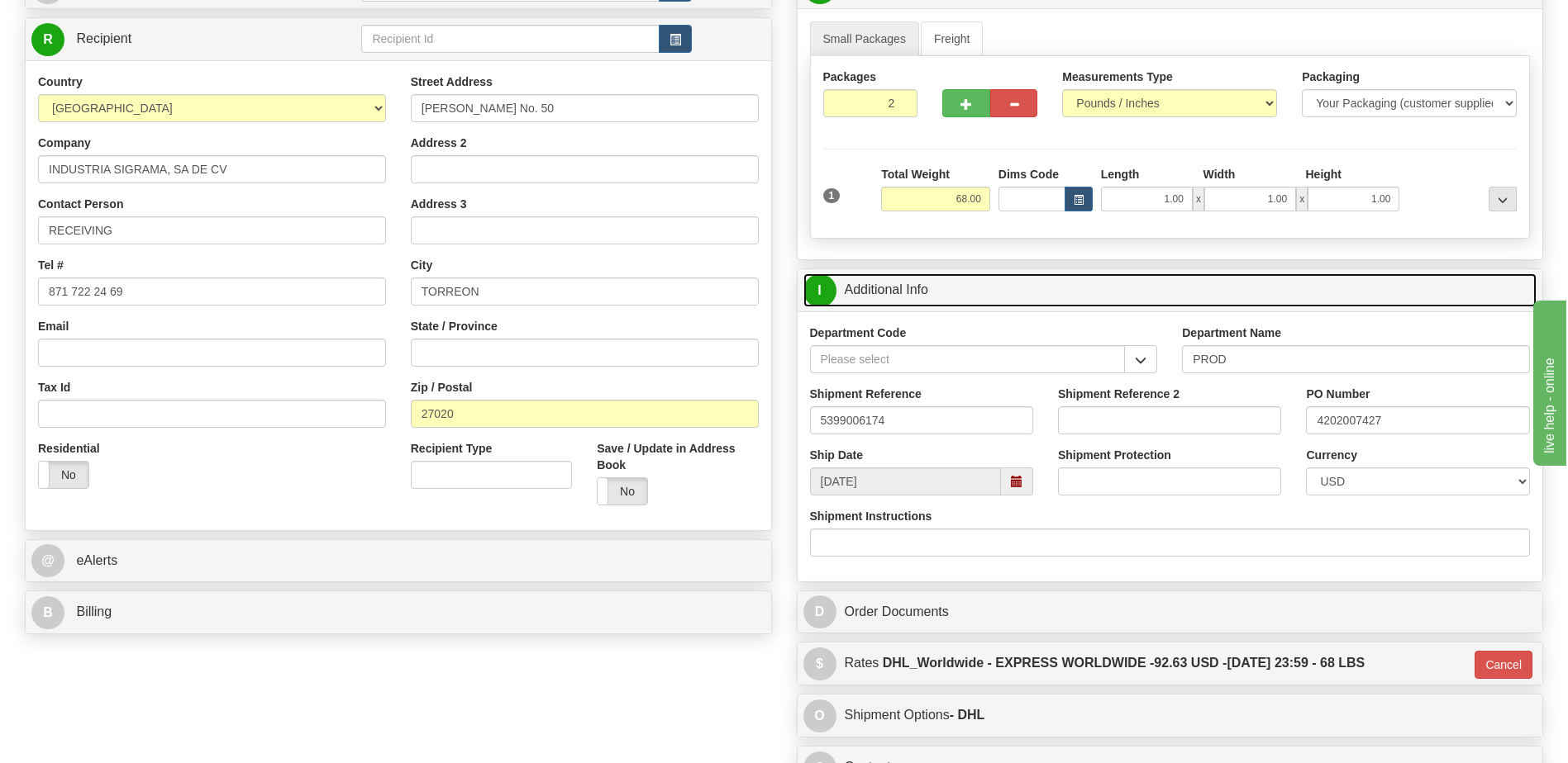
click at [913, 289] on link "I Additional Info" at bounding box center [1169, 290] width 734 height 34
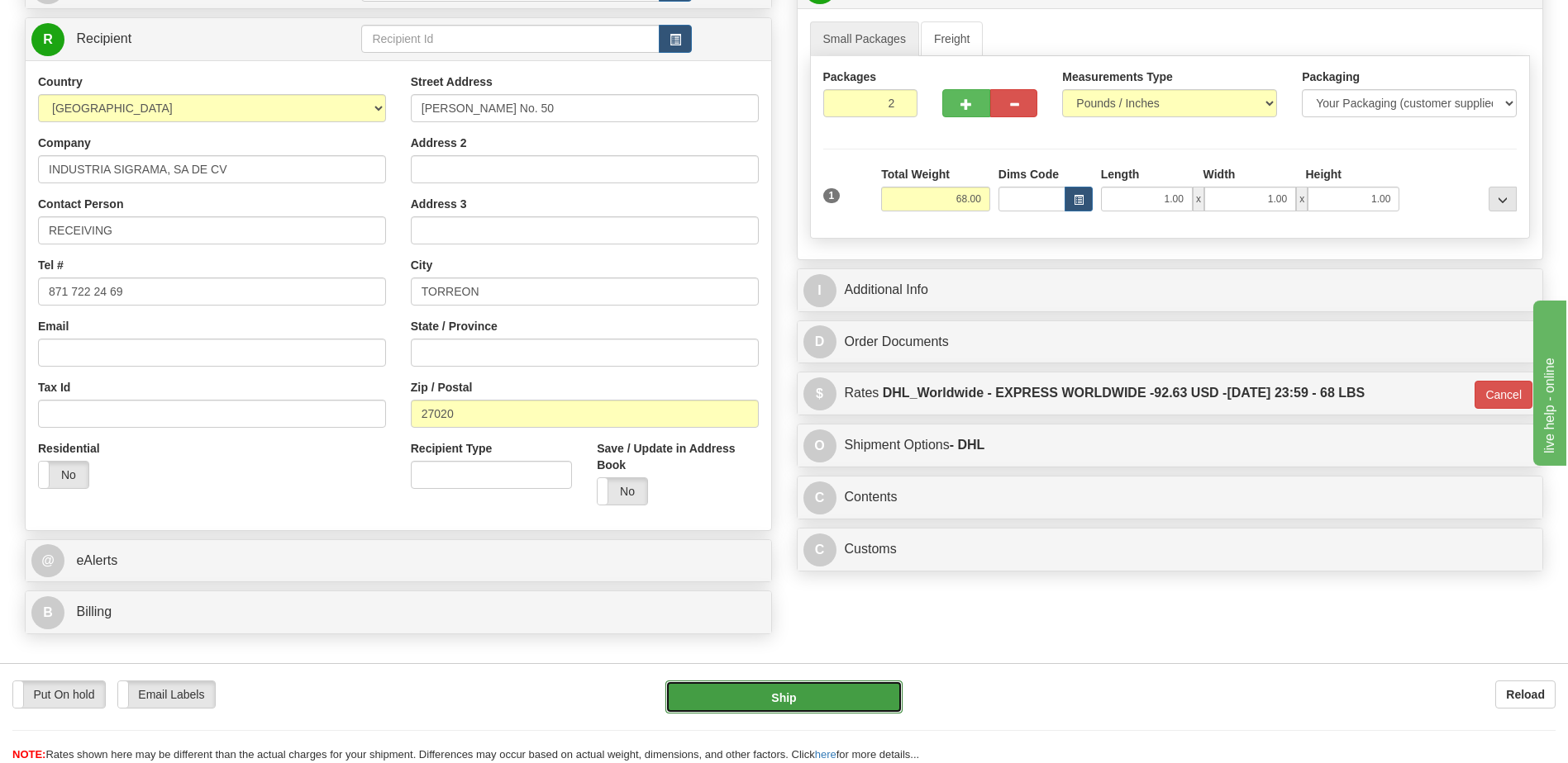
click at [705, 701] on button "Ship" at bounding box center [783, 697] width 237 height 33
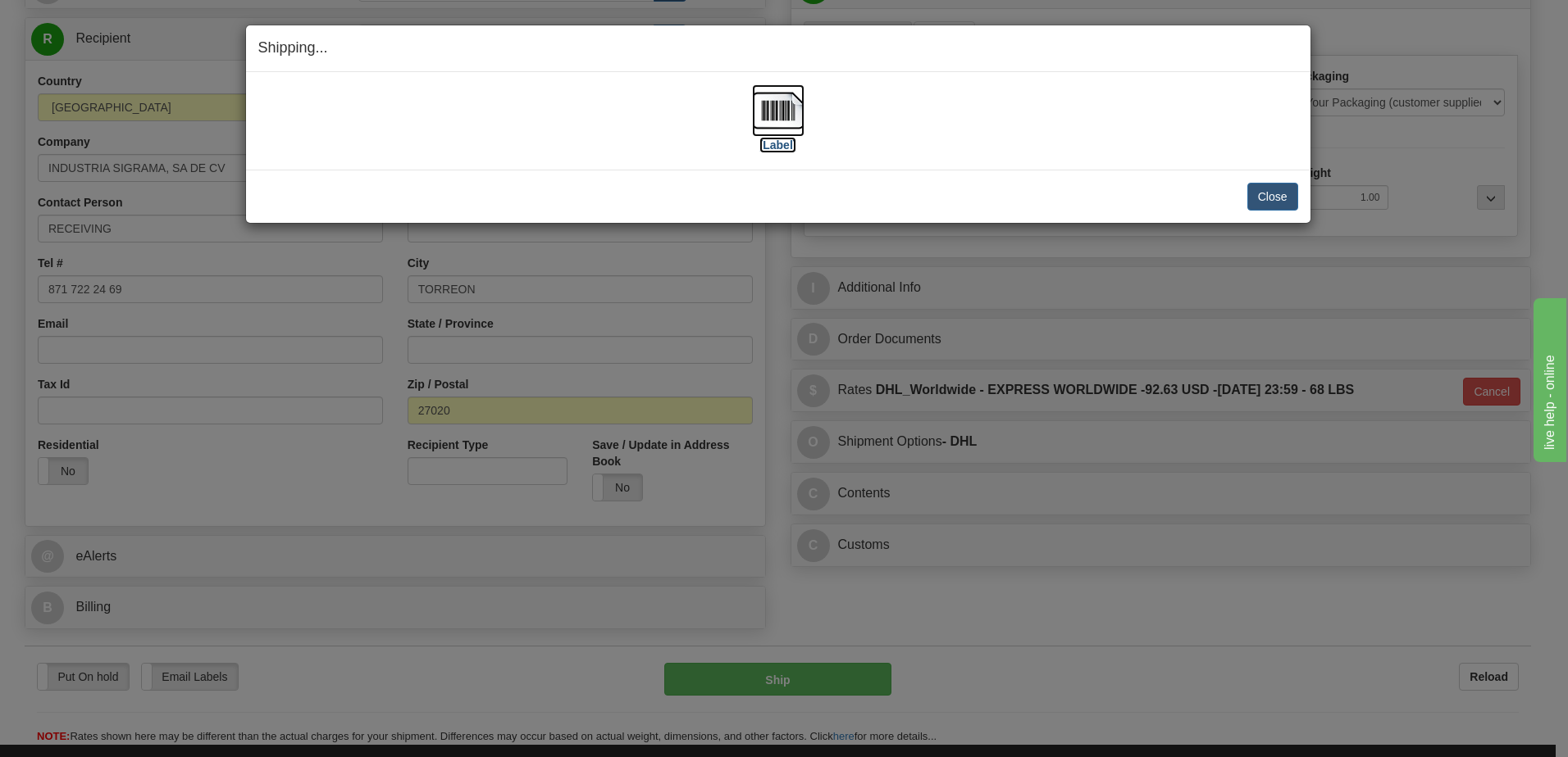
click at [781, 114] on img at bounding box center [778, 110] width 52 height 52
click at [1283, 202] on button "Close" at bounding box center [1273, 196] width 51 height 27
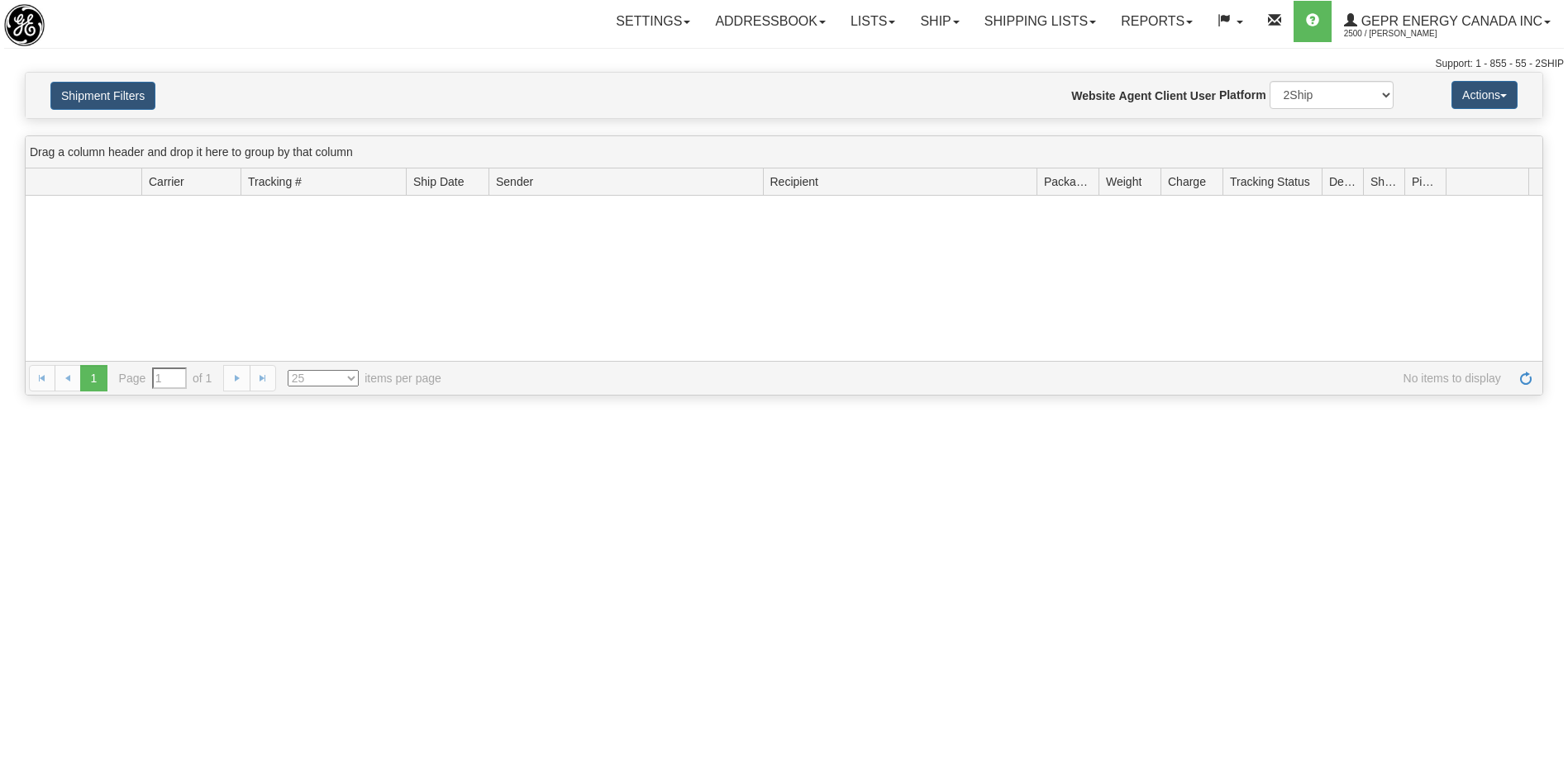
type input "From 09/21/2025 To 09/22/2025"
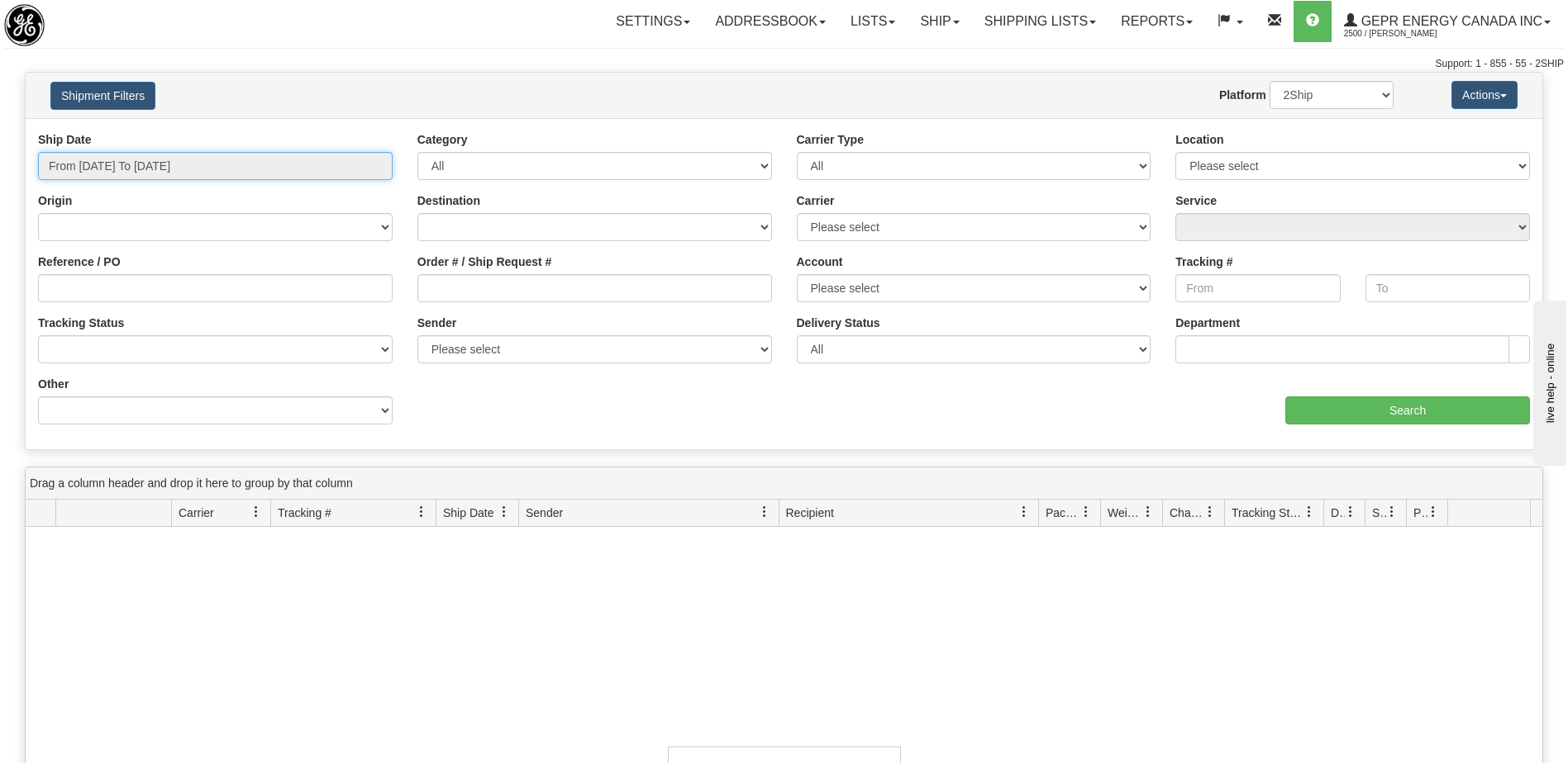
click at [175, 162] on input "From 09/21/2025 To 09/22/2025" at bounding box center [215, 166] width 354 height 28
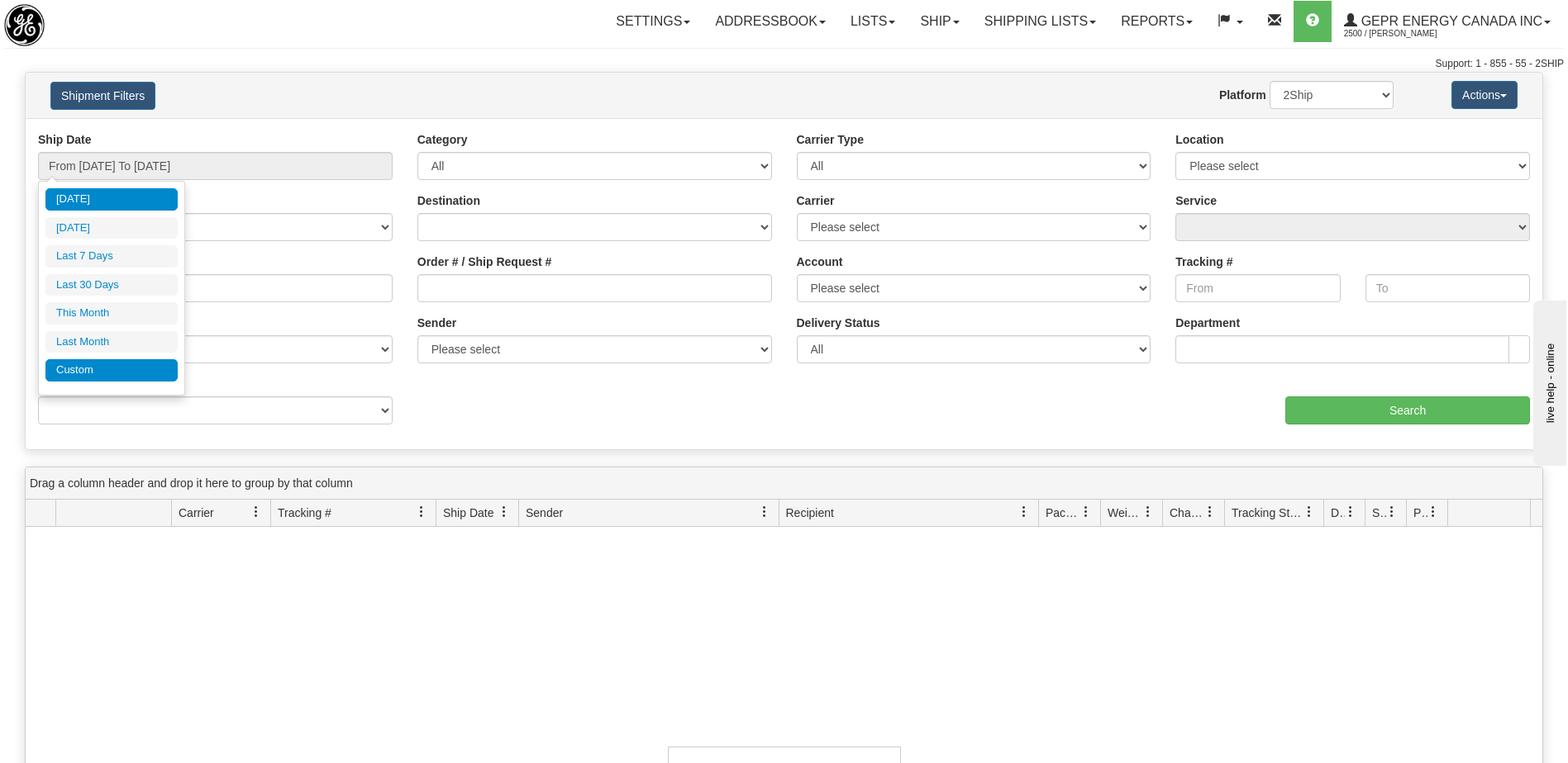
click at [86, 375] on li "Custom" at bounding box center [112, 370] width 133 height 23
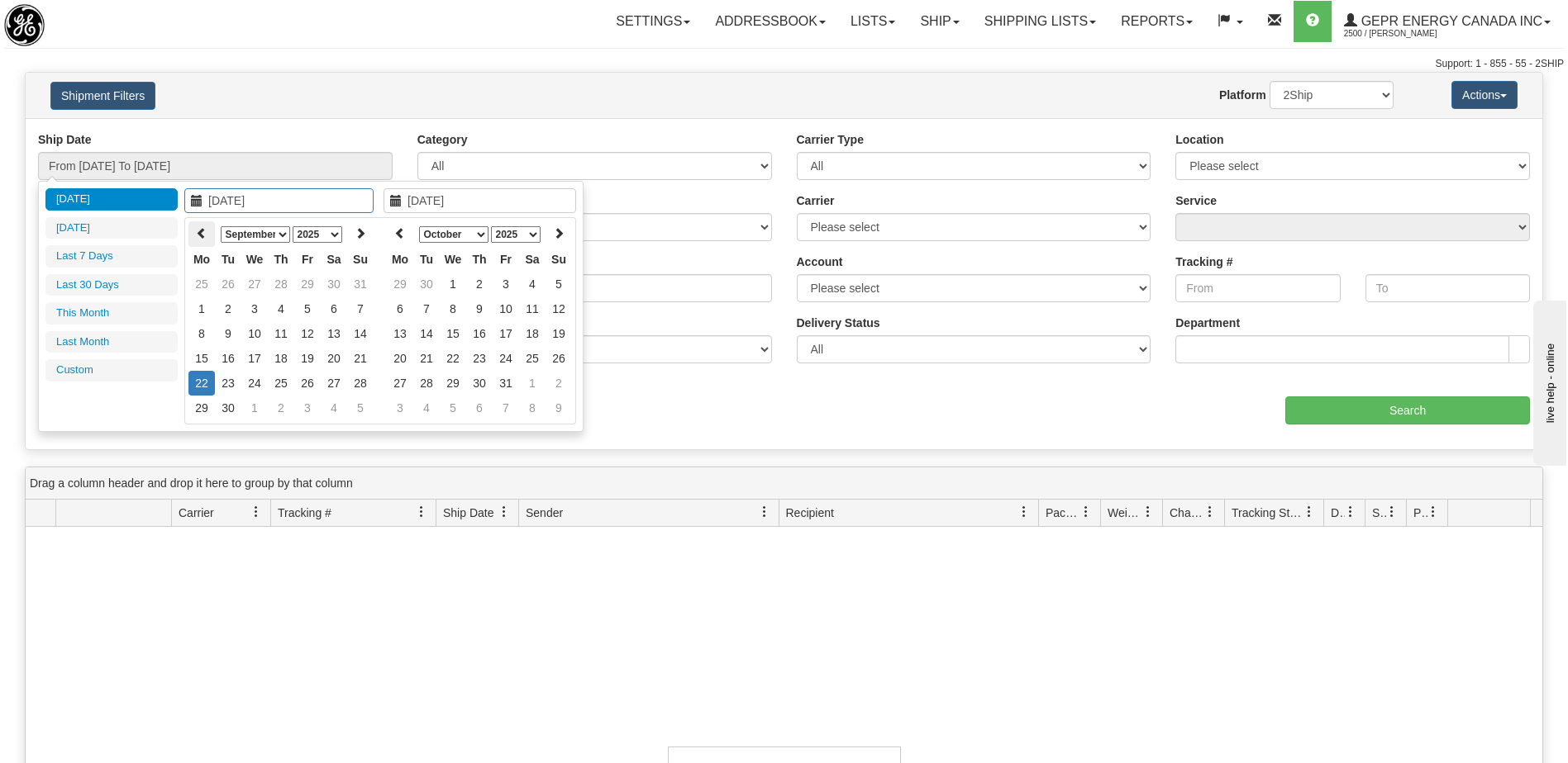
click at [207, 237] on icon at bounding box center [202, 234] width 12 height 12
type input "02/01/2025"
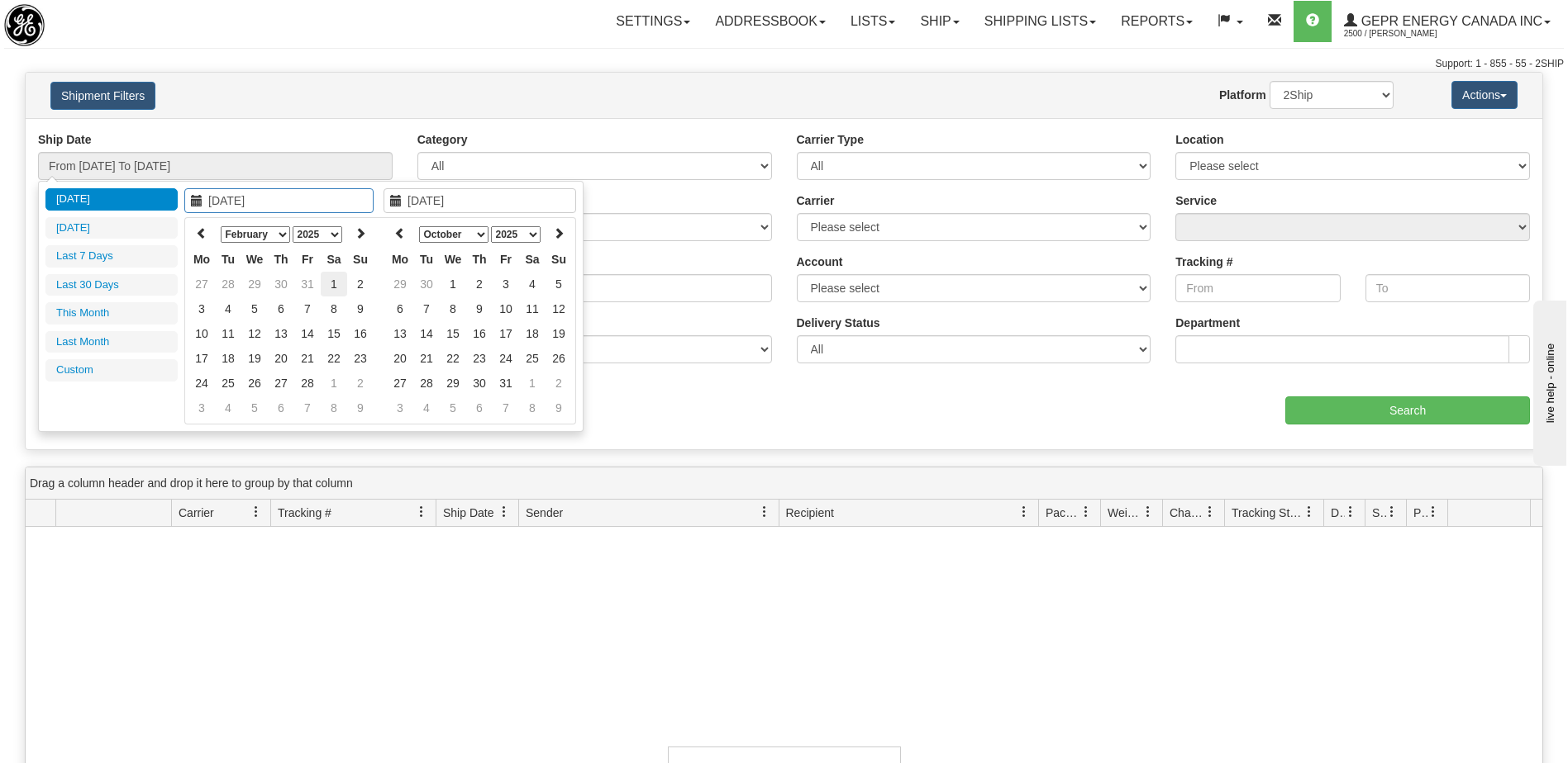
click at [344, 291] on td "1" at bounding box center [334, 284] width 27 height 25
click at [398, 238] on icon at bounding box center [400, 234] width 12 height 12
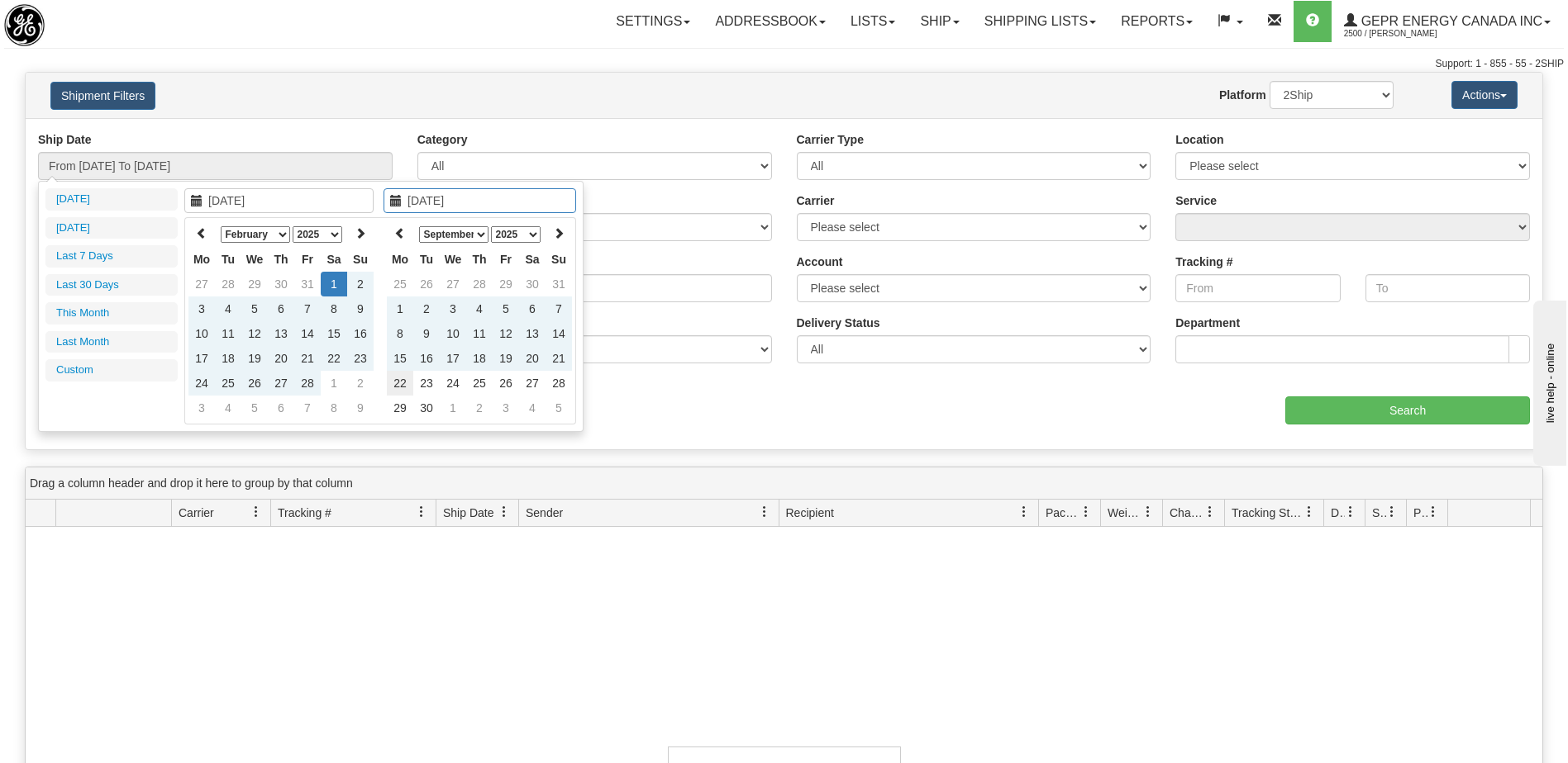
type input "[DATE]"
click at [403, 384] on td "22" at bounding box center [400, 383] width 27 height 25
type input "From 02/01/2025 To 09/22/2025"
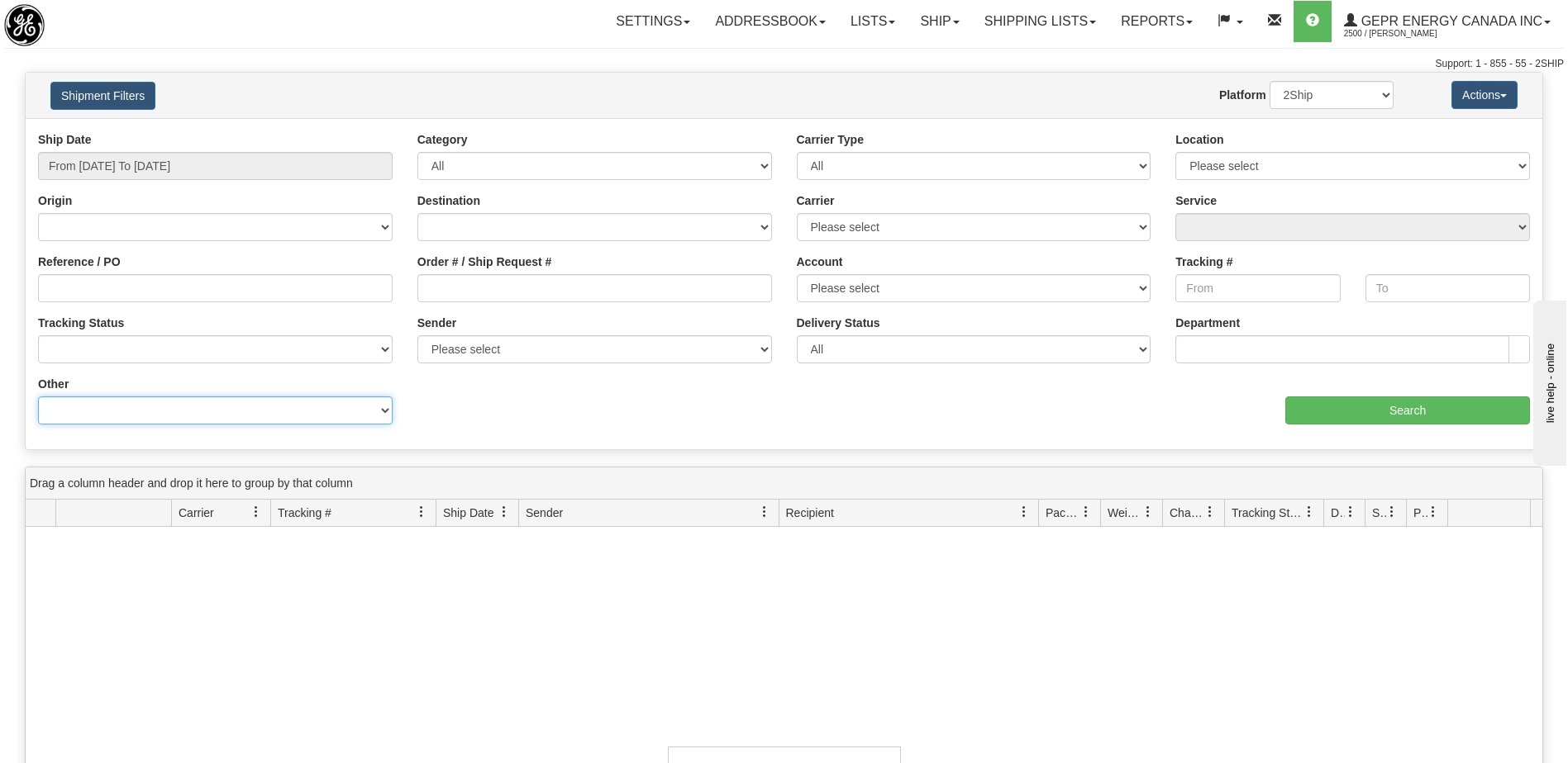
click at [241, 413] on select "Billing Account # Billing Type BOL # (LTL) Commodity Or Documents Consolidation…" at bounding box center [215, 411] width 354 height 28
select select "Recipient_City"
click at [38, 397] on select "Billing Account # Billing Type BOL # (LTL) Commodity Or Documents Consolidation…" at bounding box center [215, 411] width 354 height 28
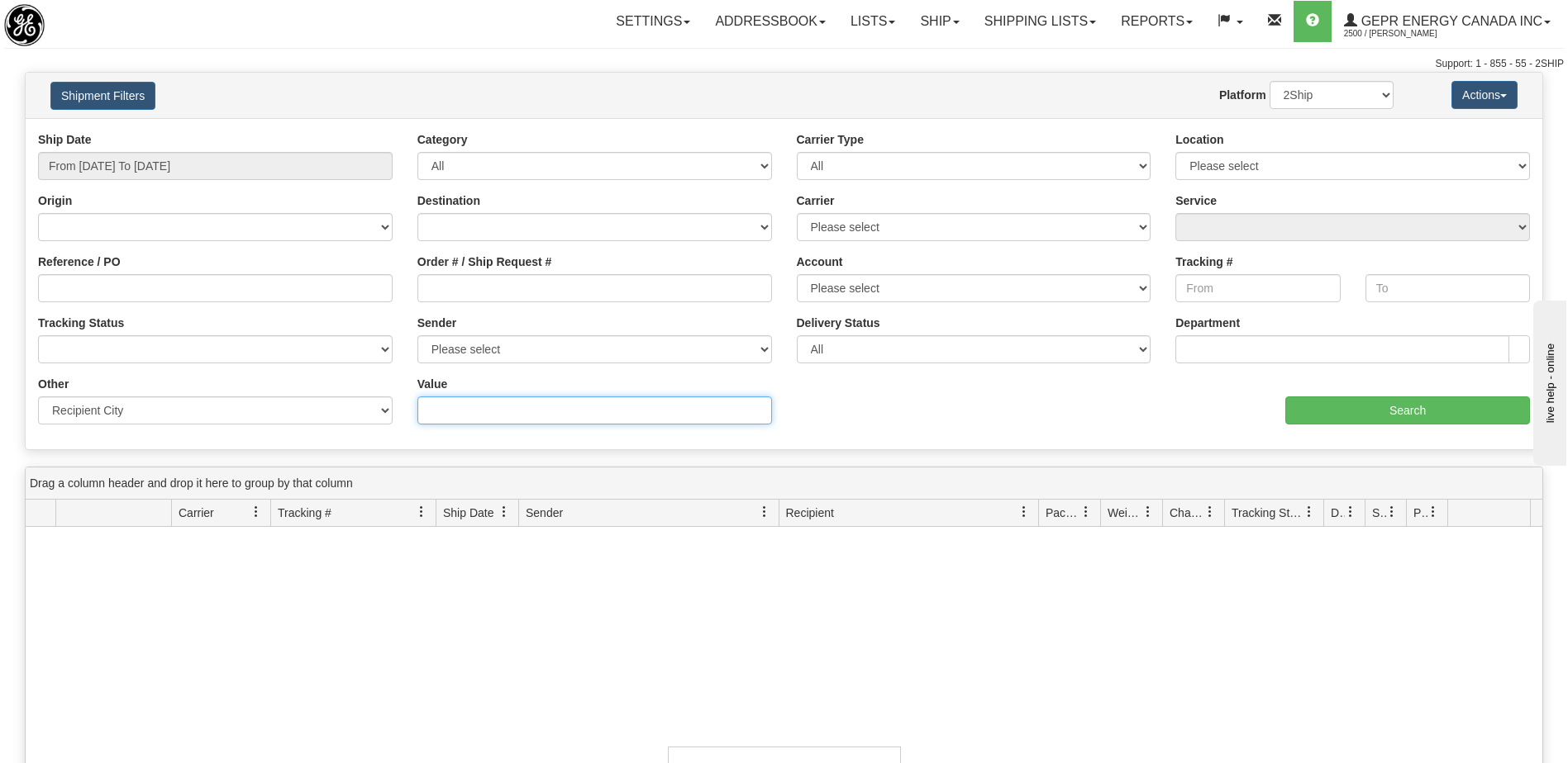
click at [468, 416] on input "Value" at bounding box center [595, 411] width 354 height 28
paste input "TORREON"
type input "TORREON"
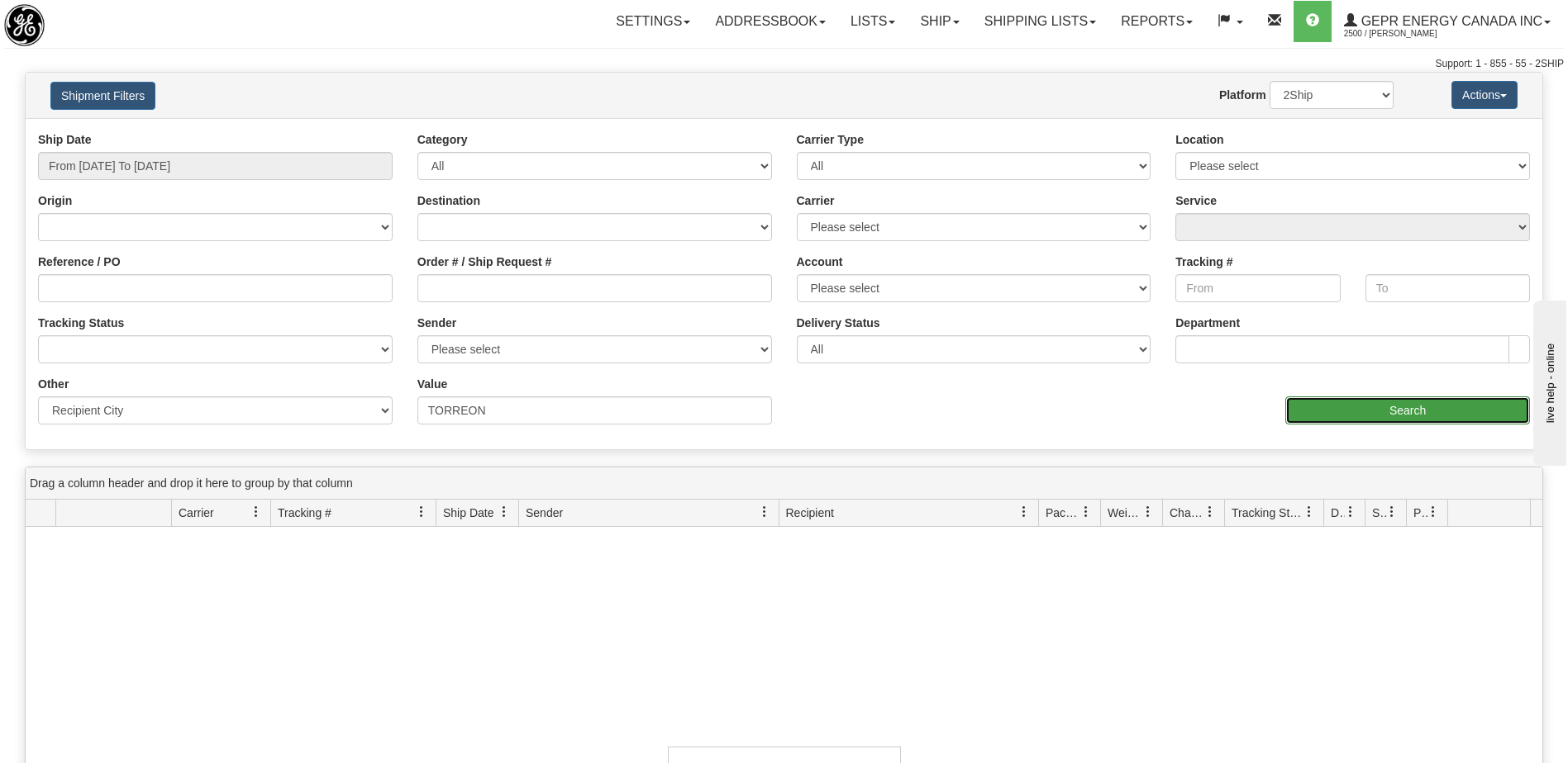
click at [1318, 402] on input "Search" at bounding box center [1407, 411] width 245 height 28
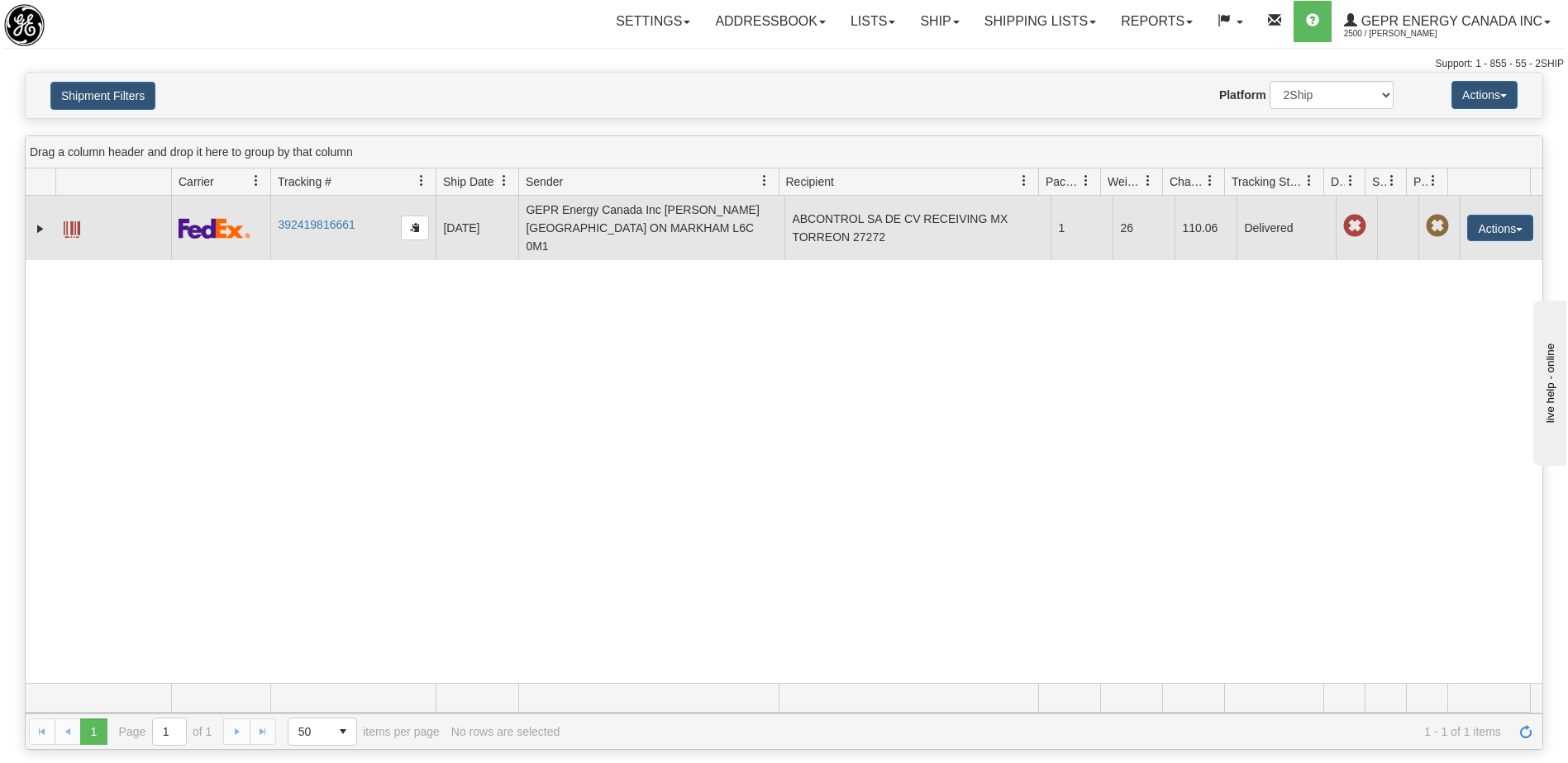
click at [77, 223] on span at bounding box center [71, 230] width 17 height 17
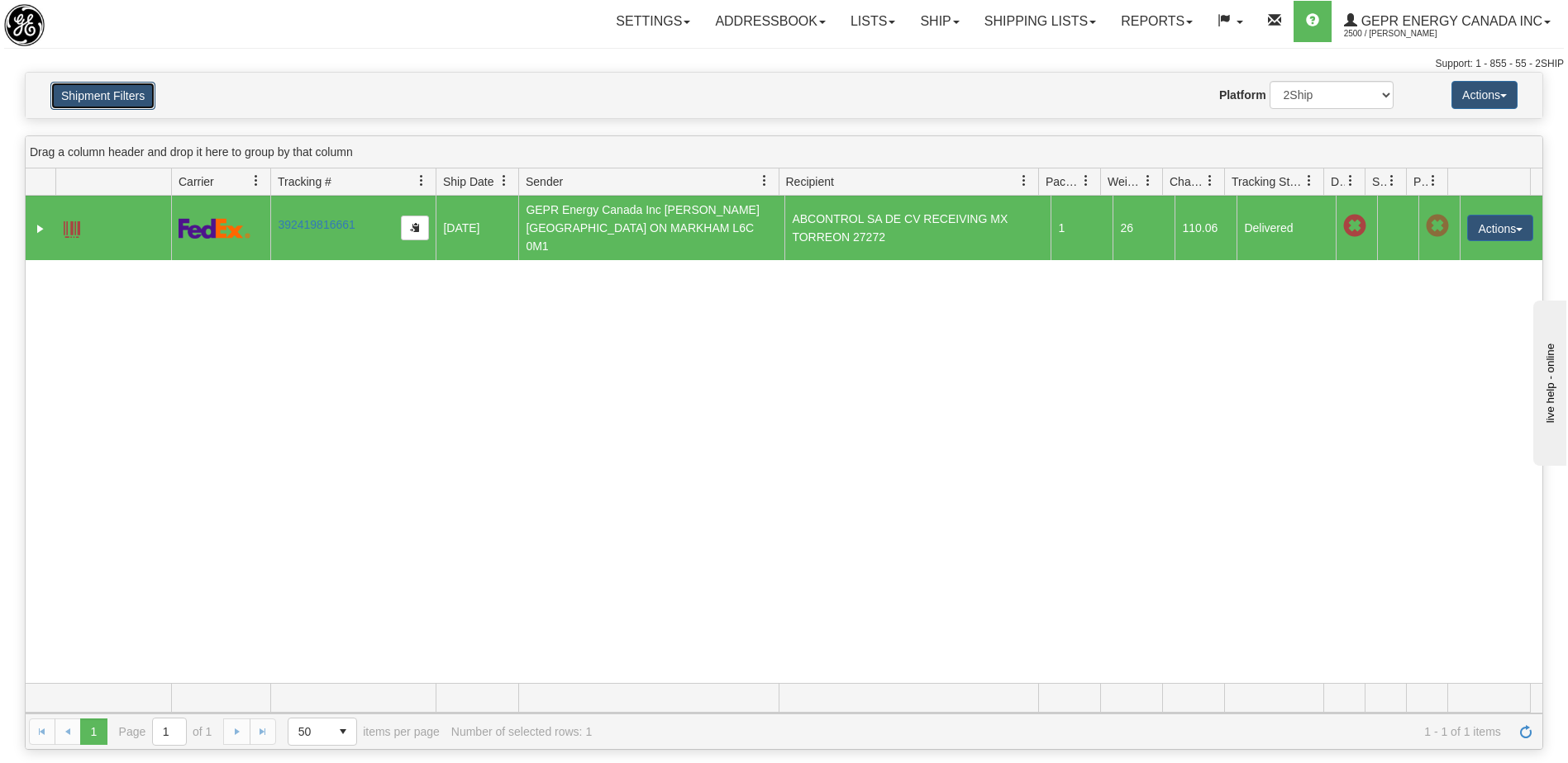
click at [122, 87] on button "Shipment Filters" at bounding box center [103, 96] width 105 height 28
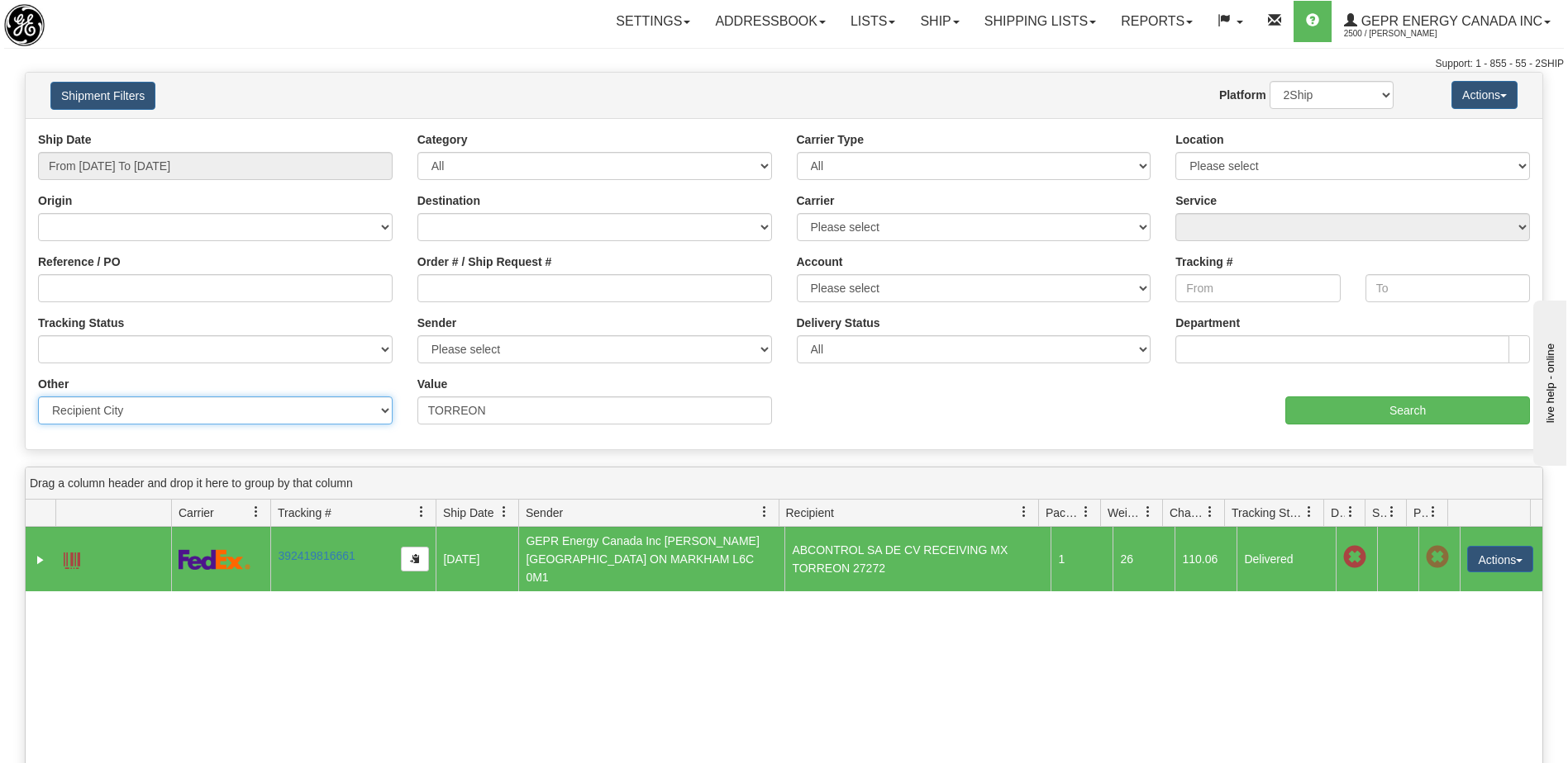
click at [178, 416] on select "Billing Account # Billing Type BOL # (LTL) Commodity Or Documents Consolidation…" at bounding box center [215, 411] width 354 height 28
select select "Recipient_ZIP"
click at [38, 397] on select "Billing Account # Billing Type BOL # (LTL) Commodity Or Documents Consolidation…" at bounding box center [215, 411] width 354 height 28
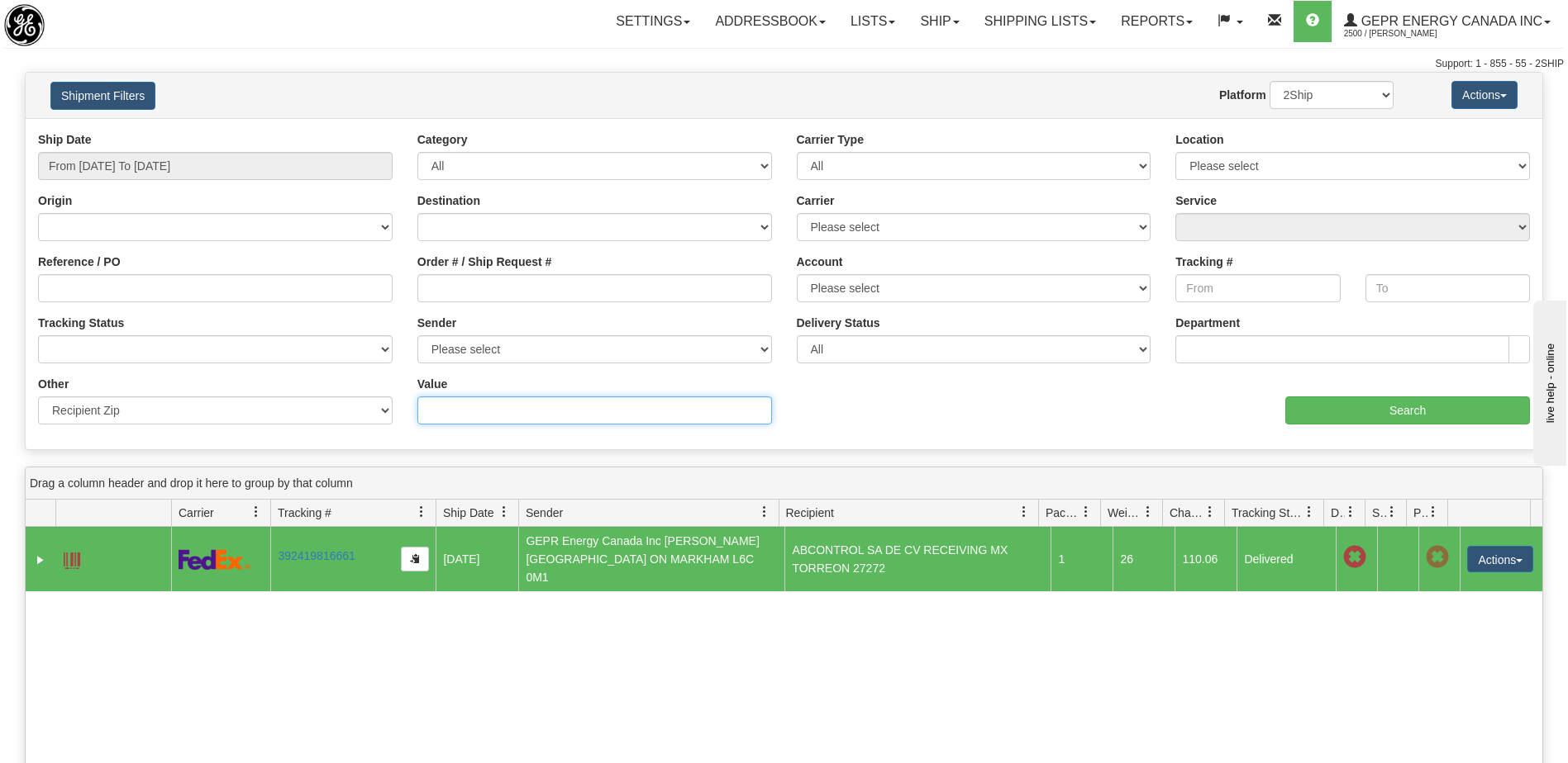
click at [458, 411] on input "Value" at bounding box center [595, 411] width 354 height 28
paste input "27020"
type input "27020"
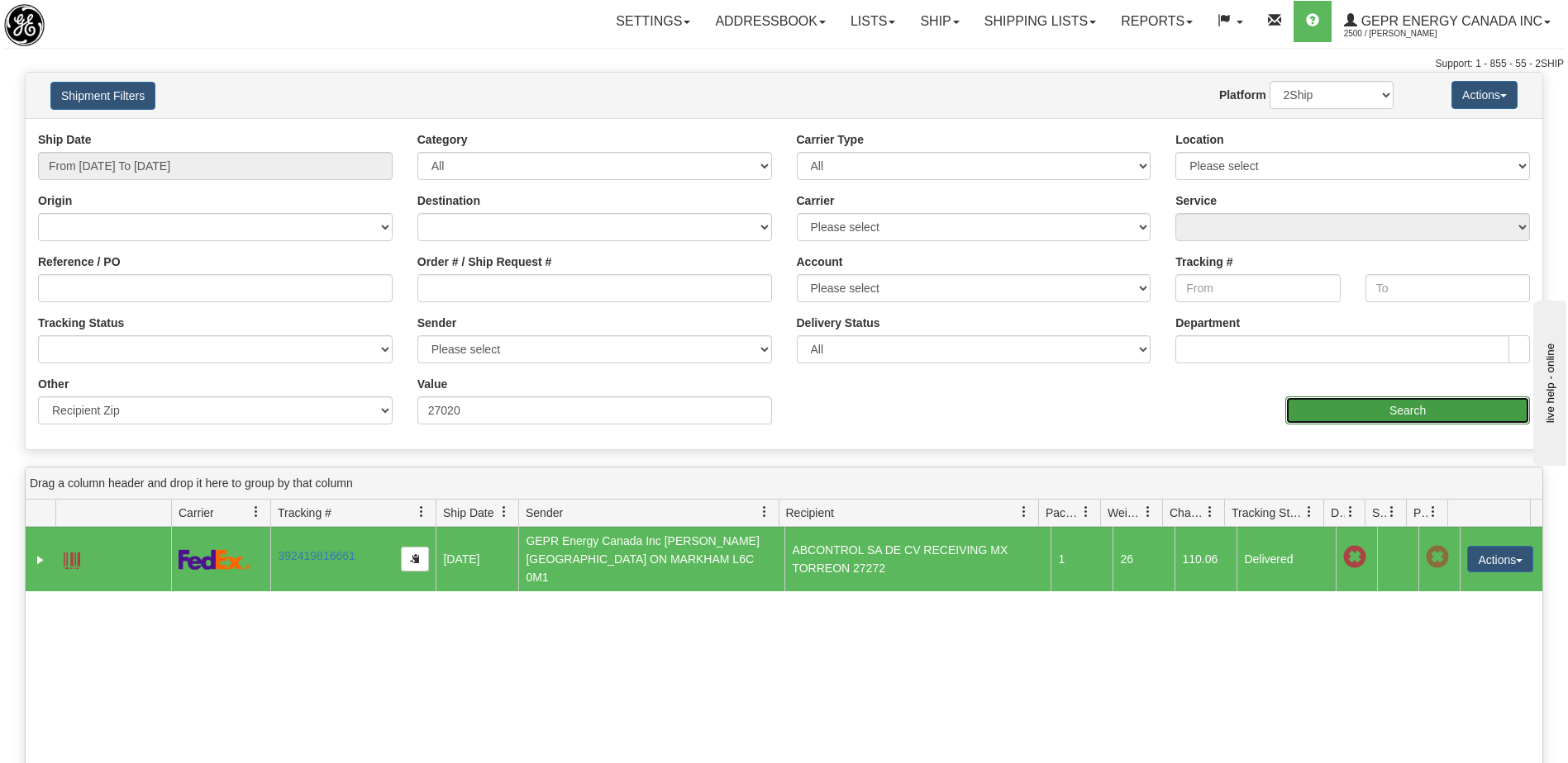
click at [1328, 405] on input "Search" at bounding box center [1407, 411] width 245 height 28
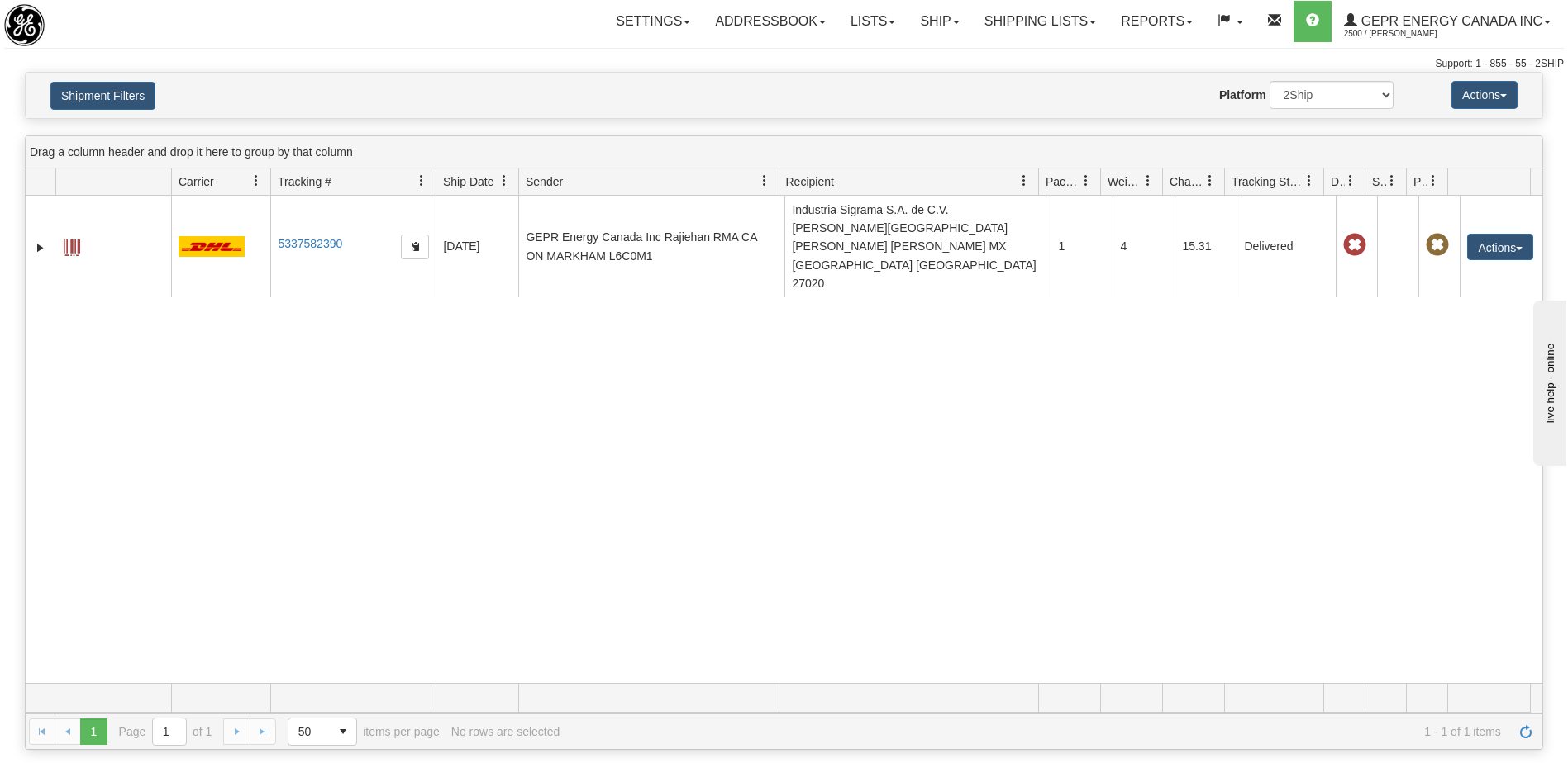
click at [1273, 513] on div "31315980 2500 5337582390 5337582390 07/18/2025 07/18/2025 10:53:52 AM GEPR Ener…" at bounding box center [784, 439] width 1517 height 488
click at [1063, 478] on div "31315980 2500 5337582390 5337582390 07/18/2025 07/18/2025 10:53:52 AM GEPR Ener…" at bounding box center [784, 439] width 1517 height 488
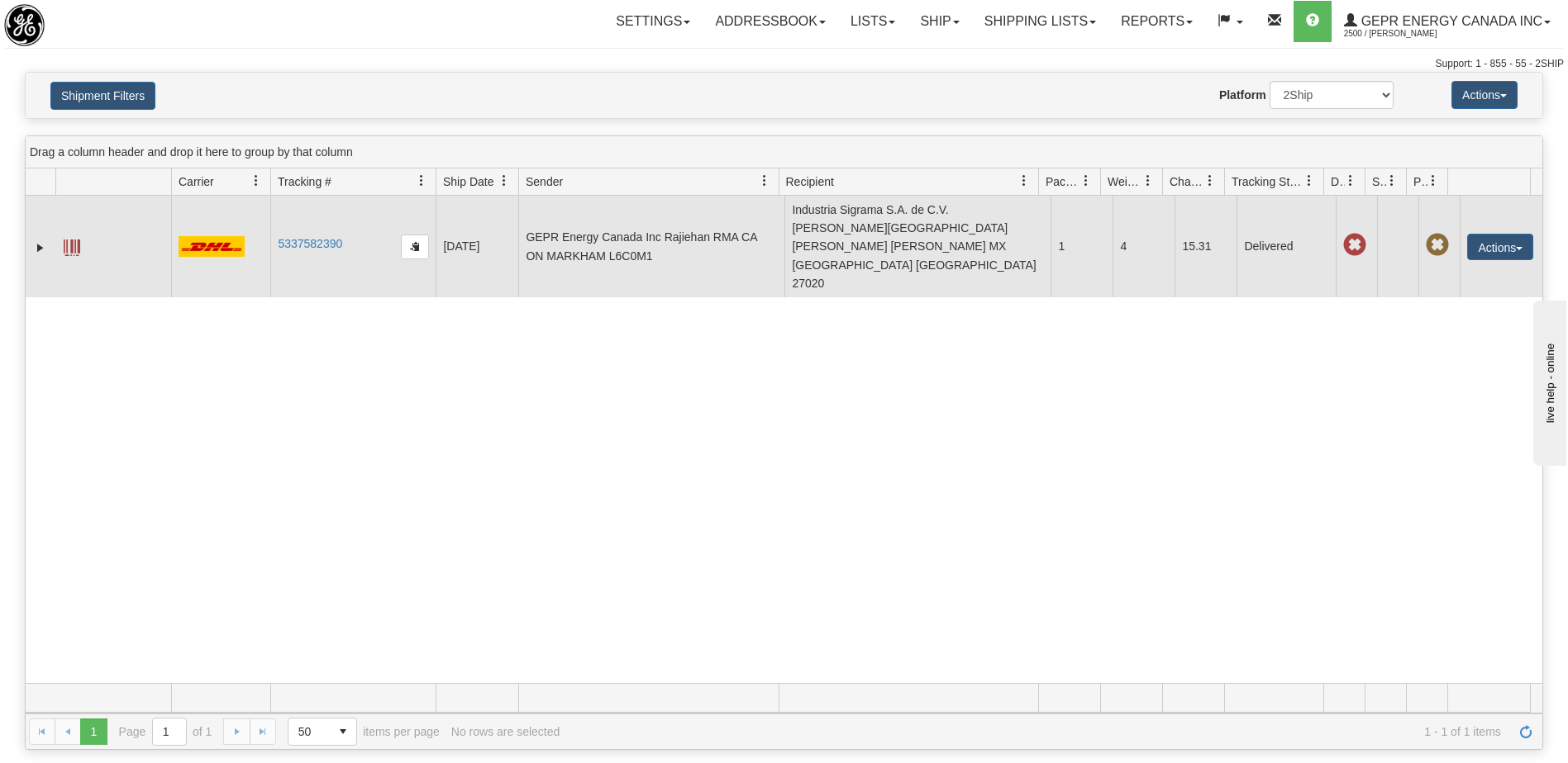
click at [69, 239] on span at bounding box center [71, 247] width 17 height 17
